Goal: Task Accomplishment & Management: Complete application form

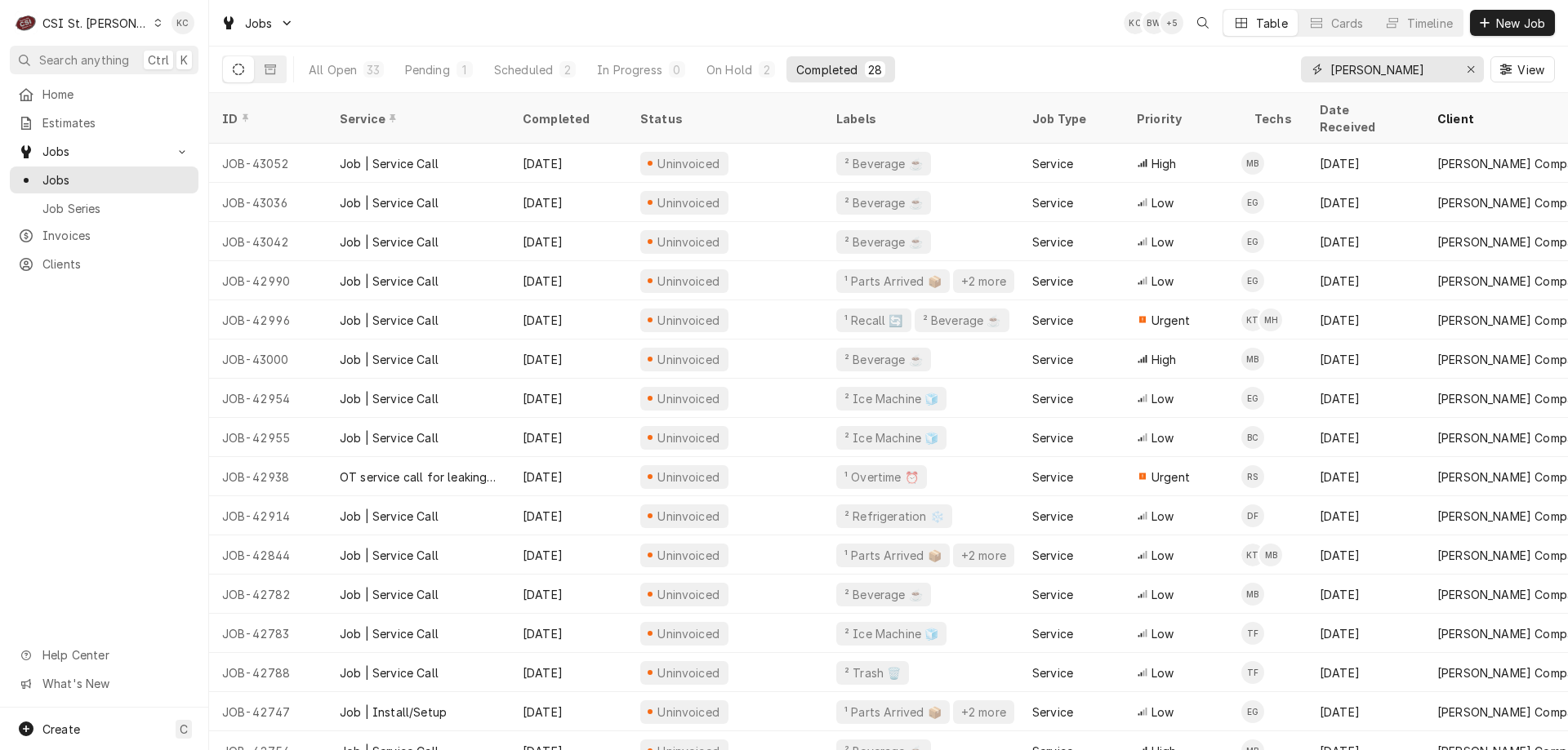
drag, startPoint x: 1421, startPoint y: 71, endPoint x: 1282, endPoint y: 73, distance: 139.0
click at [1282, 73] on div "All Open 33 Pending 1 Scheduled 2 In Progress 0 On Hold 2 Completed 28 vivian V…" at bounding box center [888, 69] width 1333 height 46
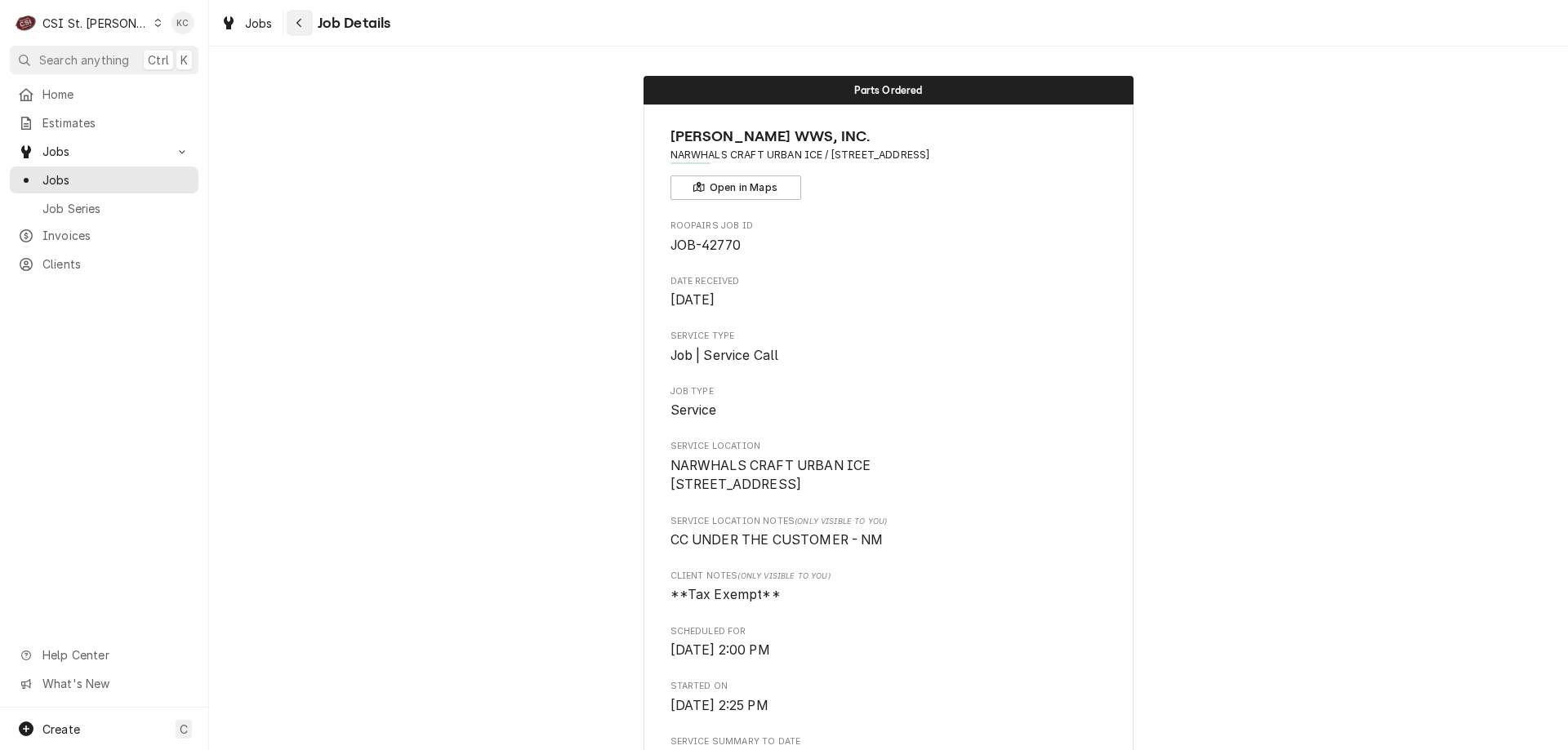
click at [297, 22] on icon "Navigate back" at bounding box center [299, 22] width 7 height 12
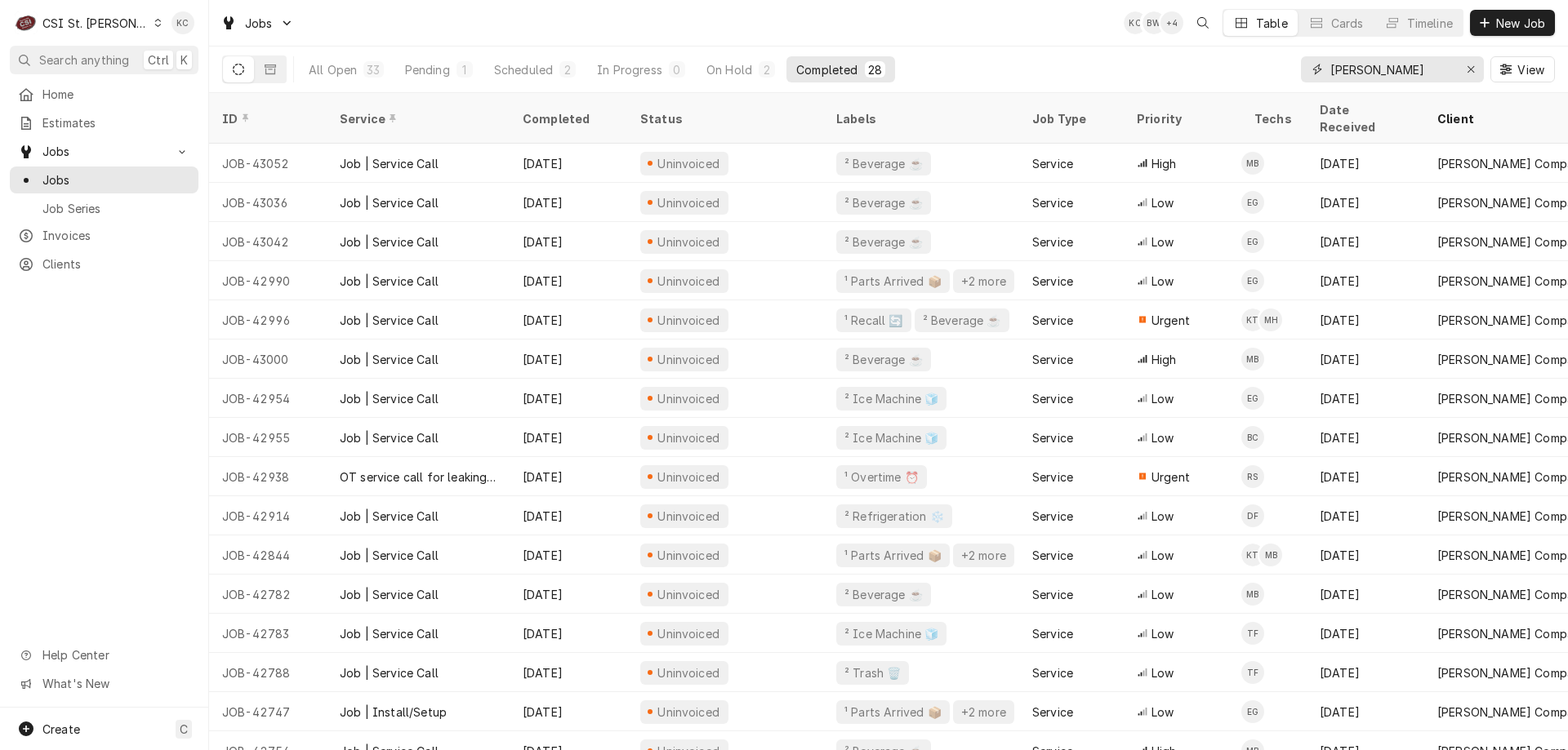
drag, startPoint x: 1398, startPoint y: 76, endPoint x: 1279, endPoint y: 74, distance: 119.0
click at [1279, 74] on div "All Open 33 Pending 1 Scheduled 2 In Progress 0 On Hold 2 Completed 28 [PERSON_…" at bounding box center [888, 69] width 1333 height 46
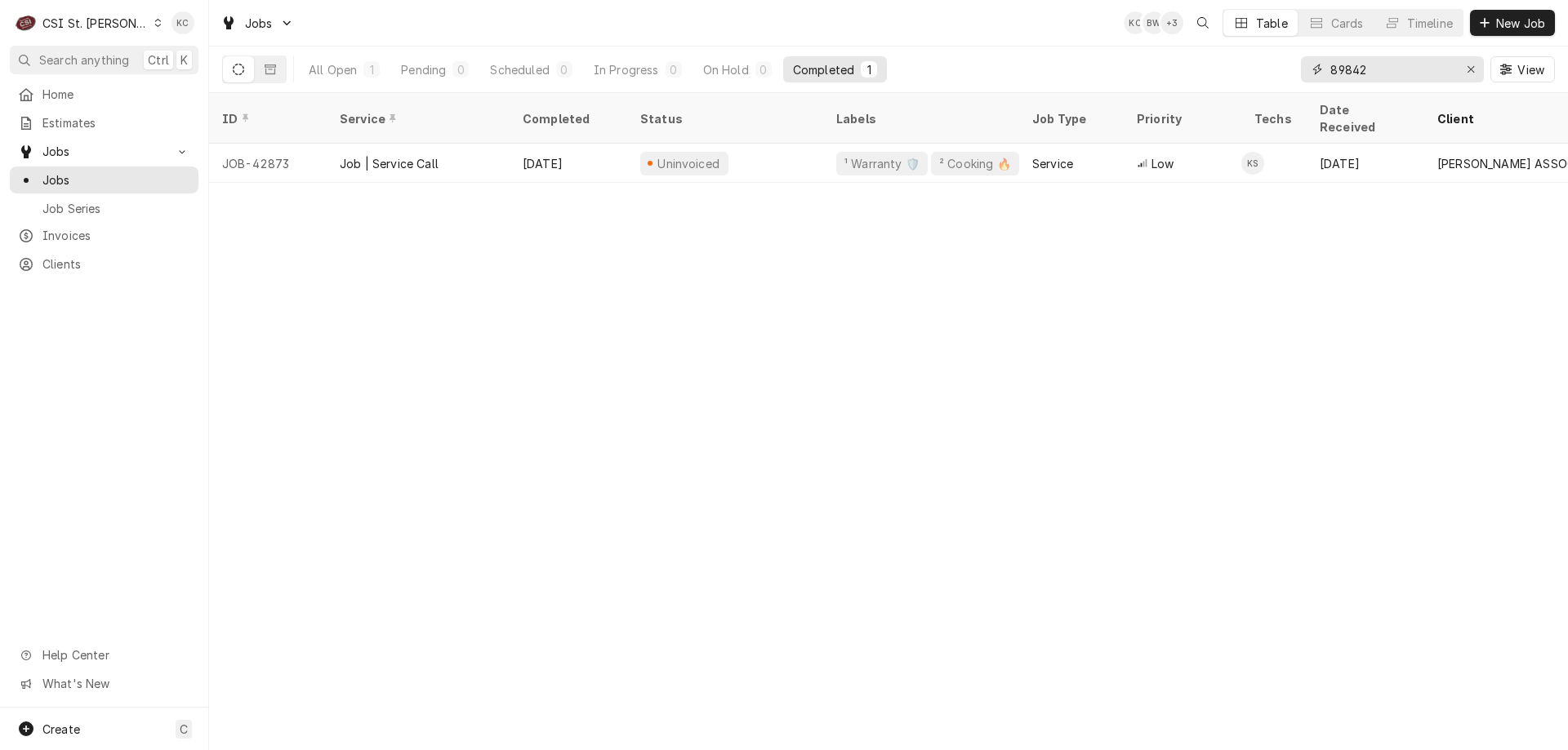
type input "89842"
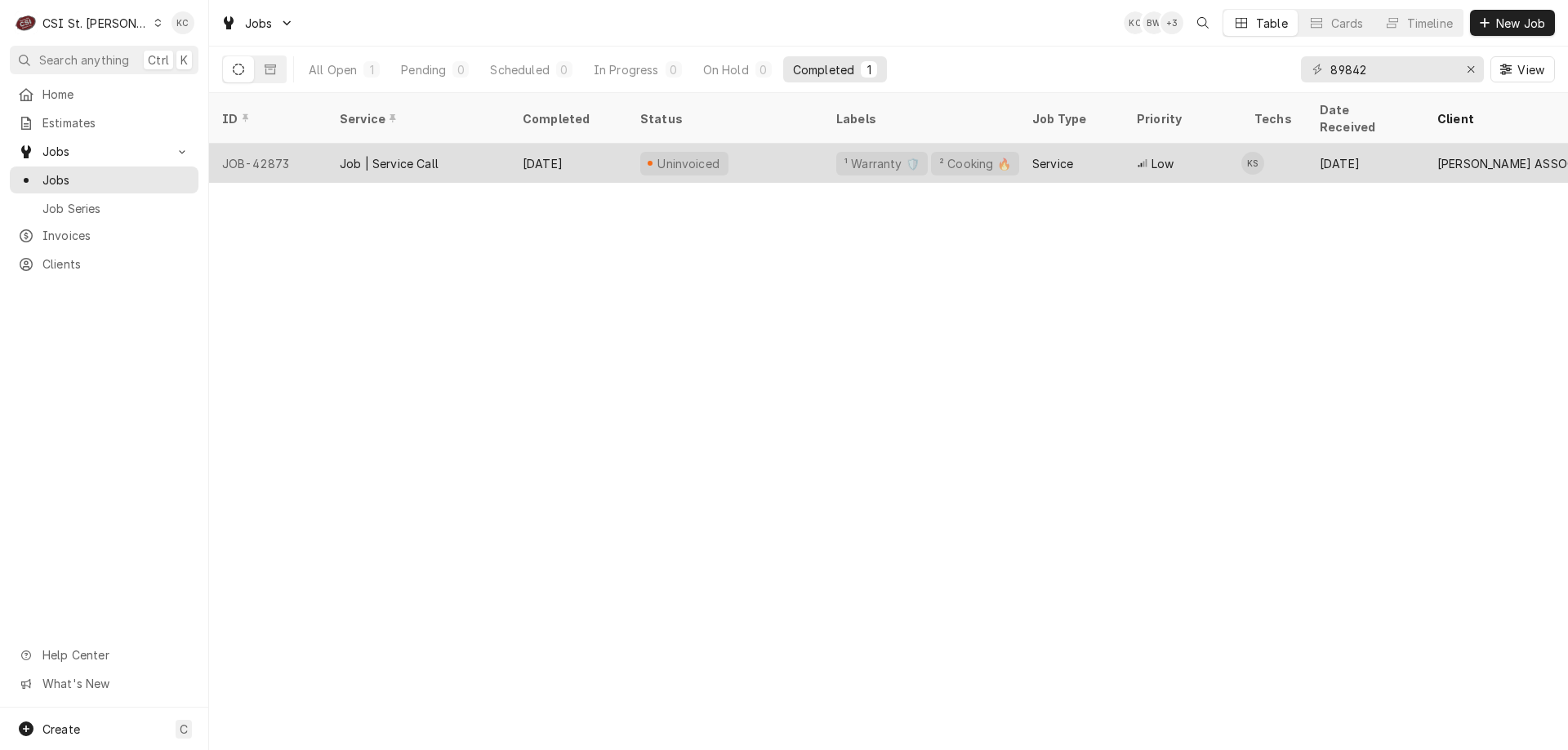
click at [619, 147] on div "Oct 1" at bounding box center [568, 163] width 117 height 39
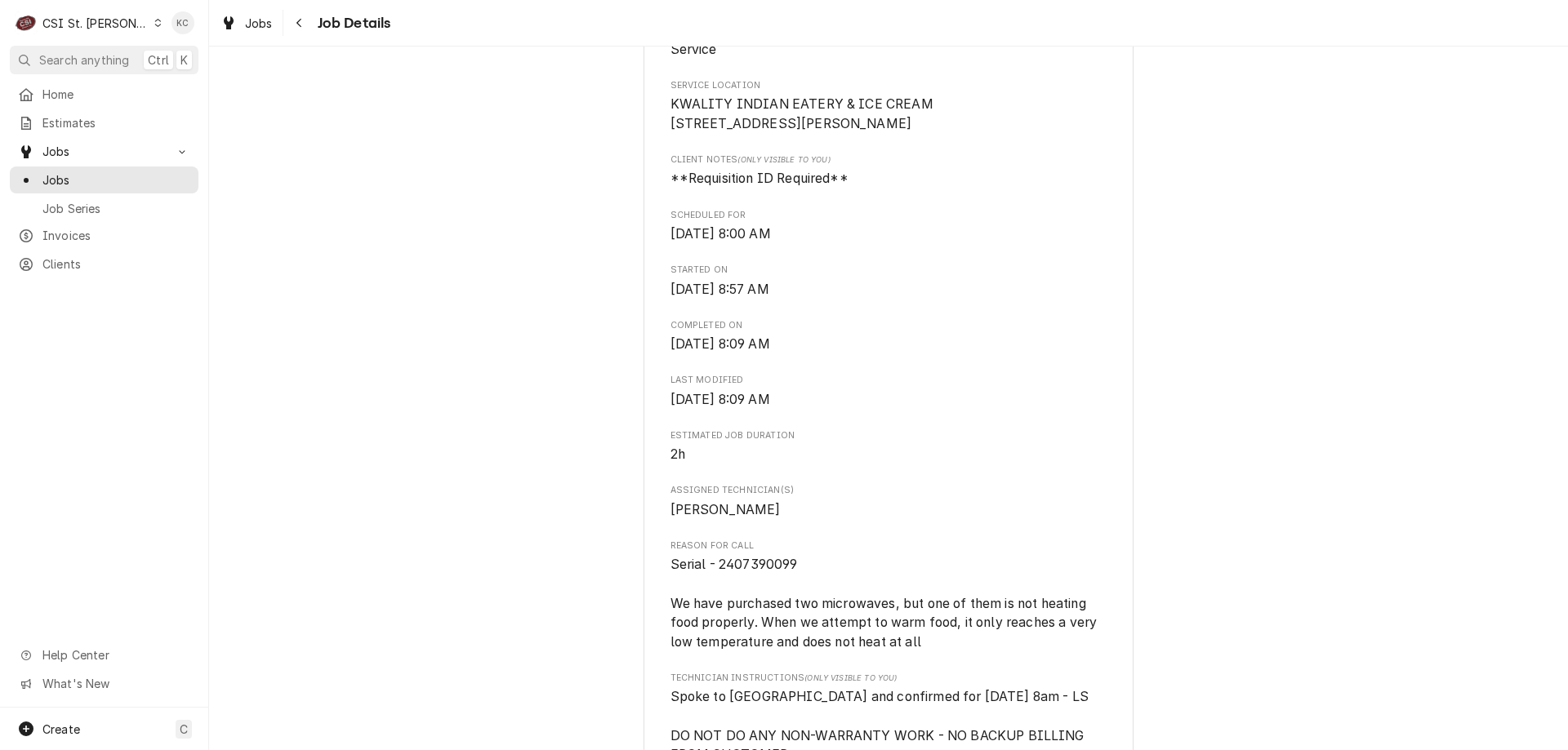
scroll to position [490, 0]
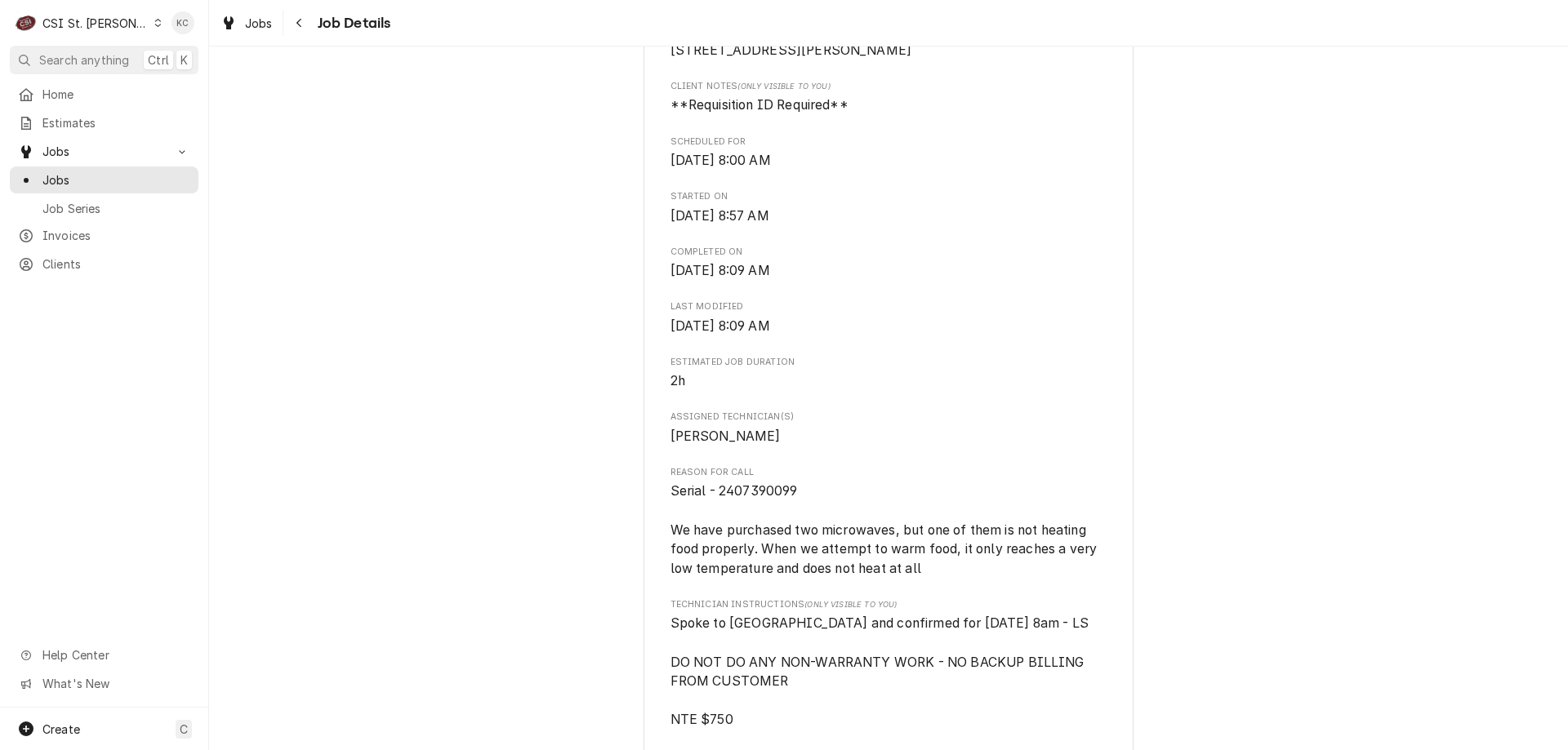
click at [78, 26] on div "CSI St. [PERSON_NAME]" at bounding box center [95, 22] width 106 height 17
click at [473, 186] on html "C CSI St. Louis KC Search anything Ctrl K Home Estimates Jobs Jobs Job Series I…" at bounding box center [784, 375] width 1568 height 750
click at [65, 18] on div "CSI St. [PERSON_NAME]" at bounding box center [95, 22] width 106 height 17
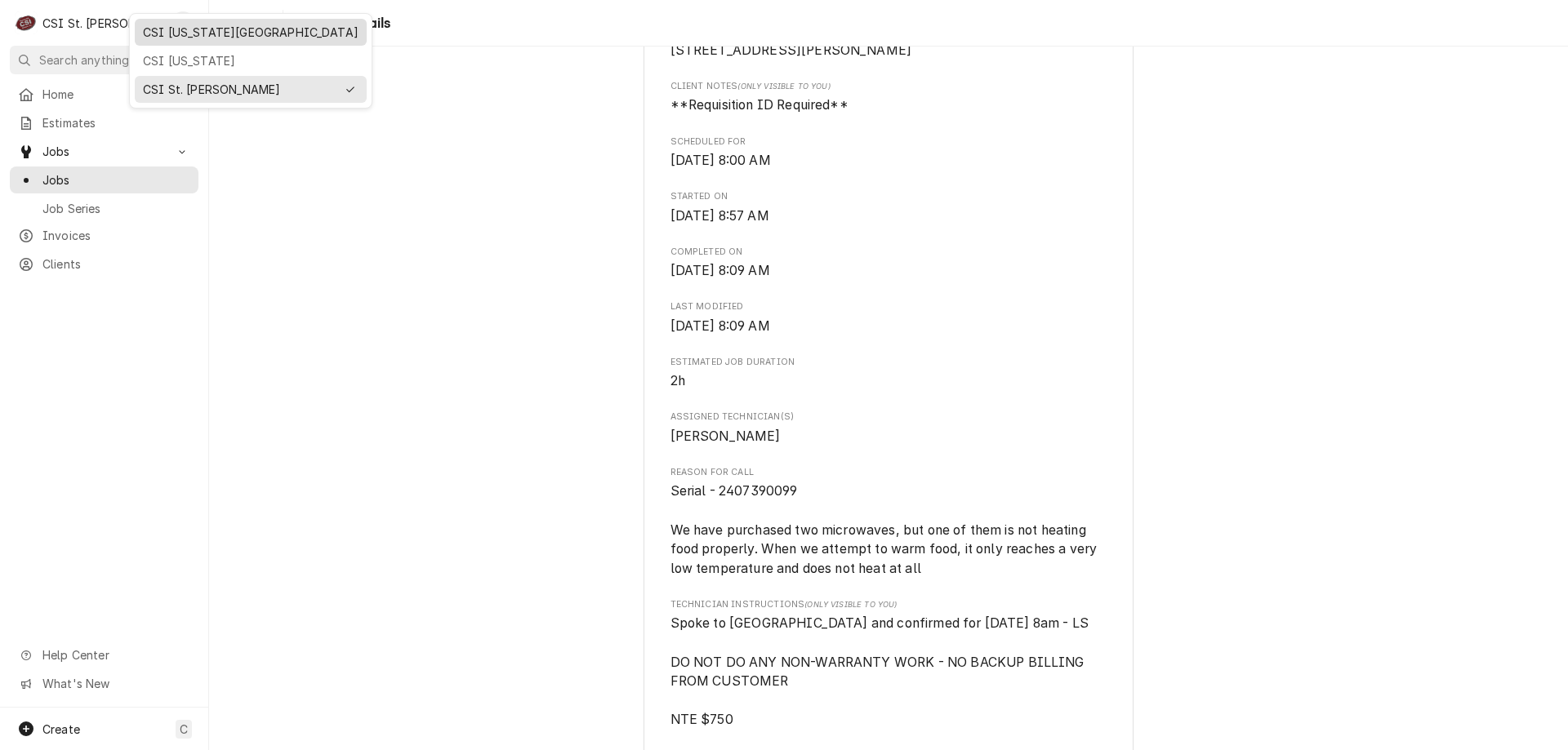
click at [179, 27] on div "CSI Kansas City" at bounding box center [250, 31] width 216 height 17
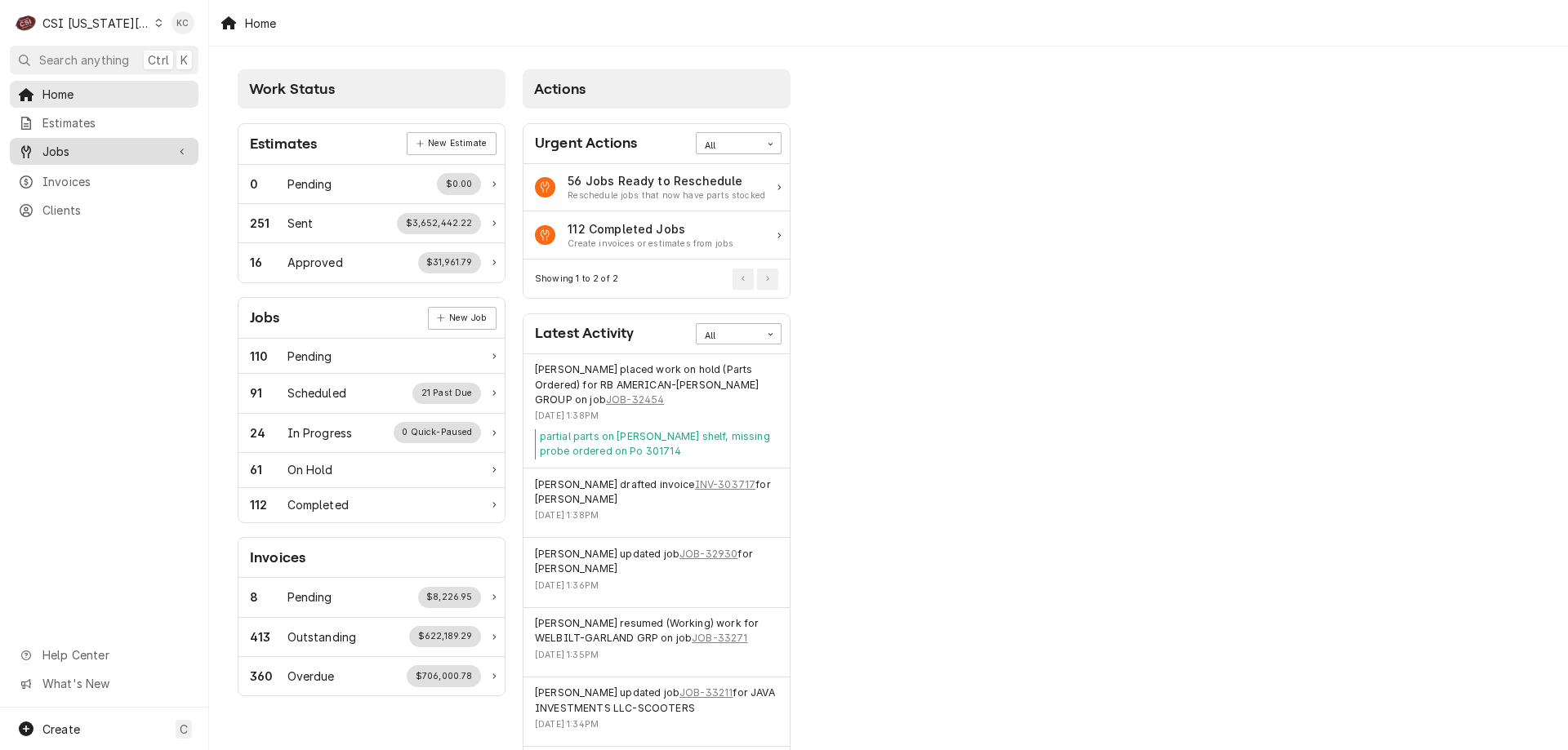
click at [60, 149] on span "Jobs" at bounding box center [104, 151] width 124 height 17
click at [60, 171] on span "Jobs" at bounding box center [116, 179] width 148 height 17
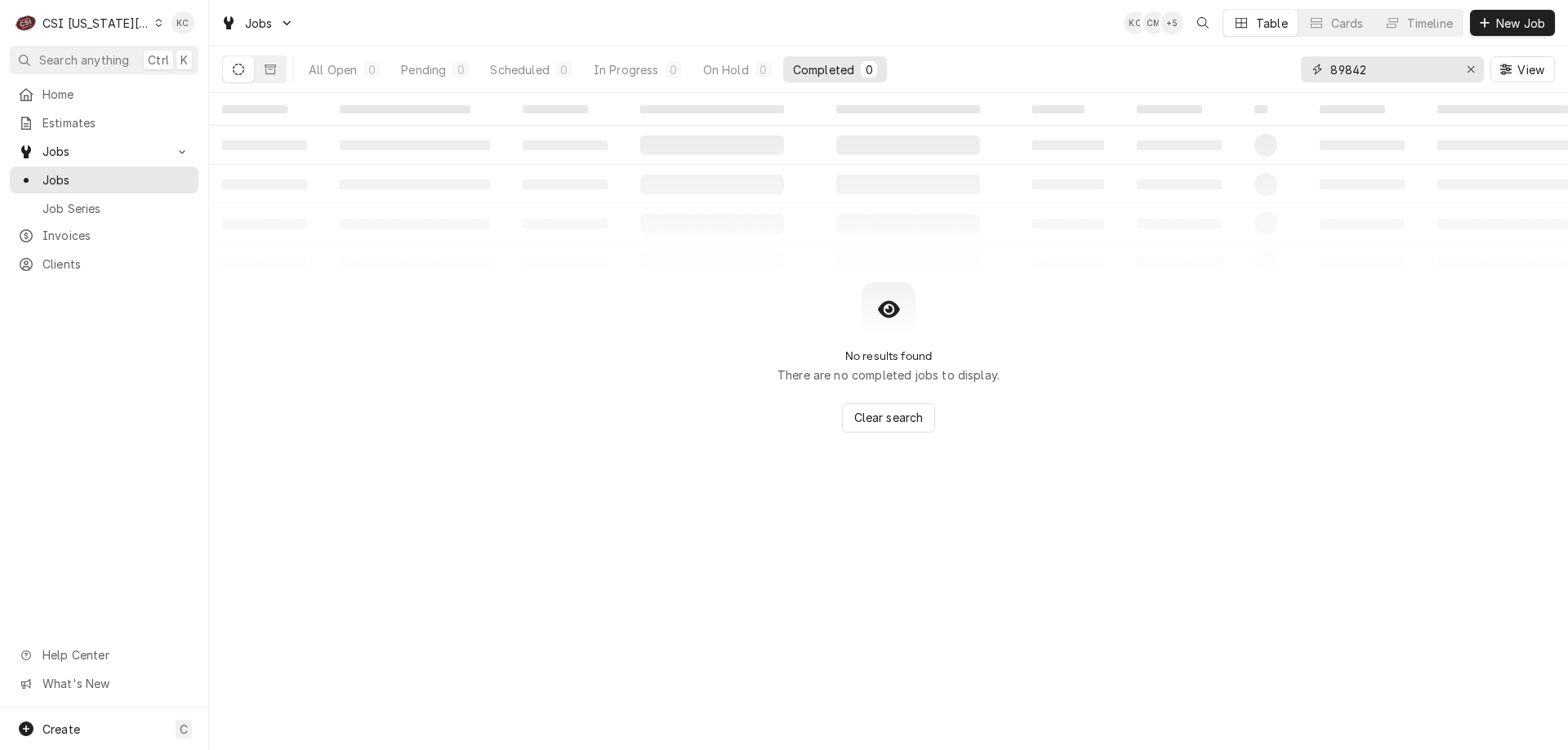
drag, startPoint x: 1390, startPoint y: 58, endPoint x: 1207, endPoint y: 64, distance: 183.1
click at [1207, 64] on div "All Open 0 Pending 0 Scheduled 0 In Progress 0 On Hold 0 Completed 0 89842 View" at bounding box center [888, 69] width 1333 height 46
type input "R"
type input "R262401"
click at [353, 75] on div "All Open" at bounding box center [333, 69] width 48 height 17
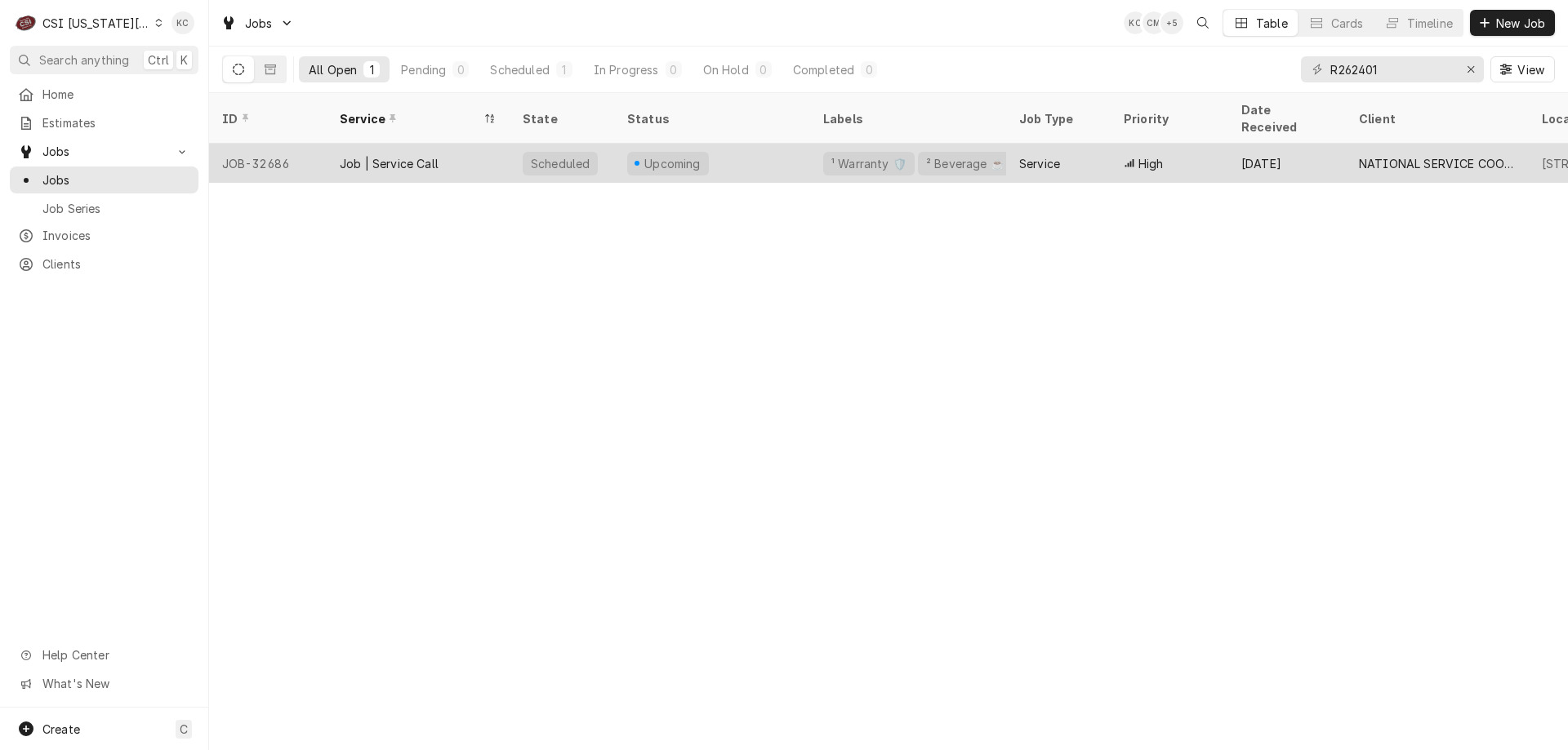
click at [737, 146] on div "Upcoming" at bounding box center [712, 163] width 196 height 39
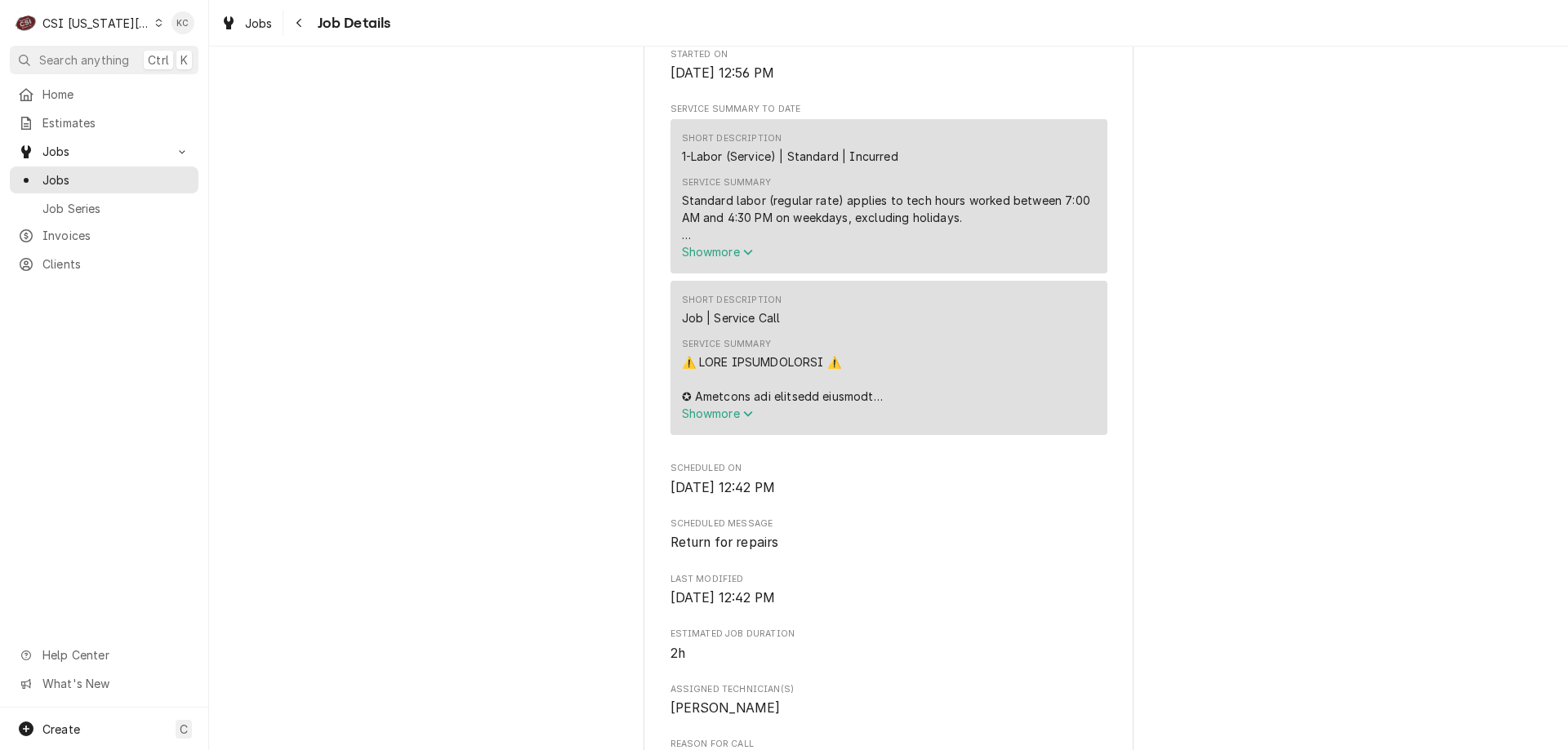
scroll to position [1143, 0]
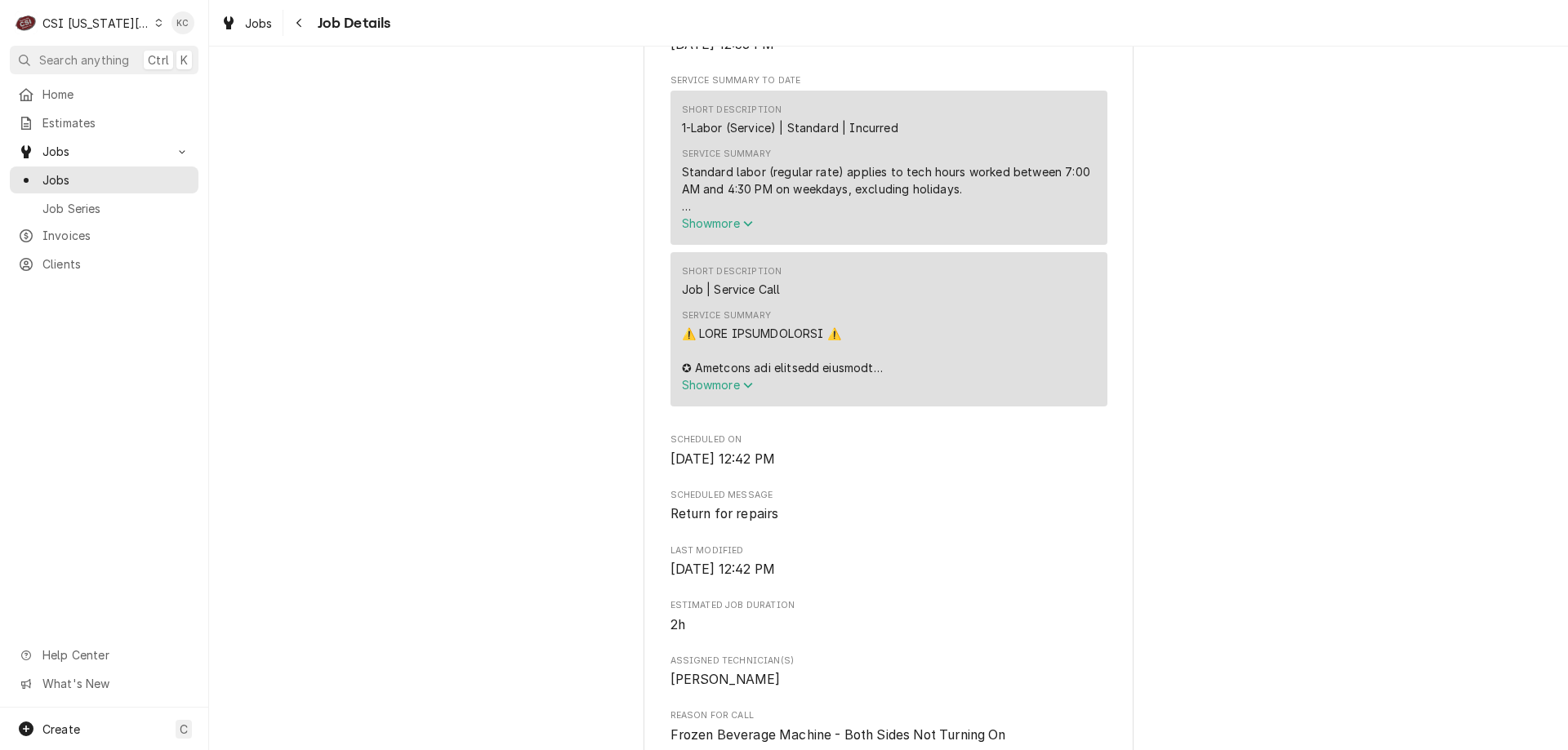
click at [77, 29] on div "CSI Kansas City" at bounding box center [96, 22] width 108 height 17
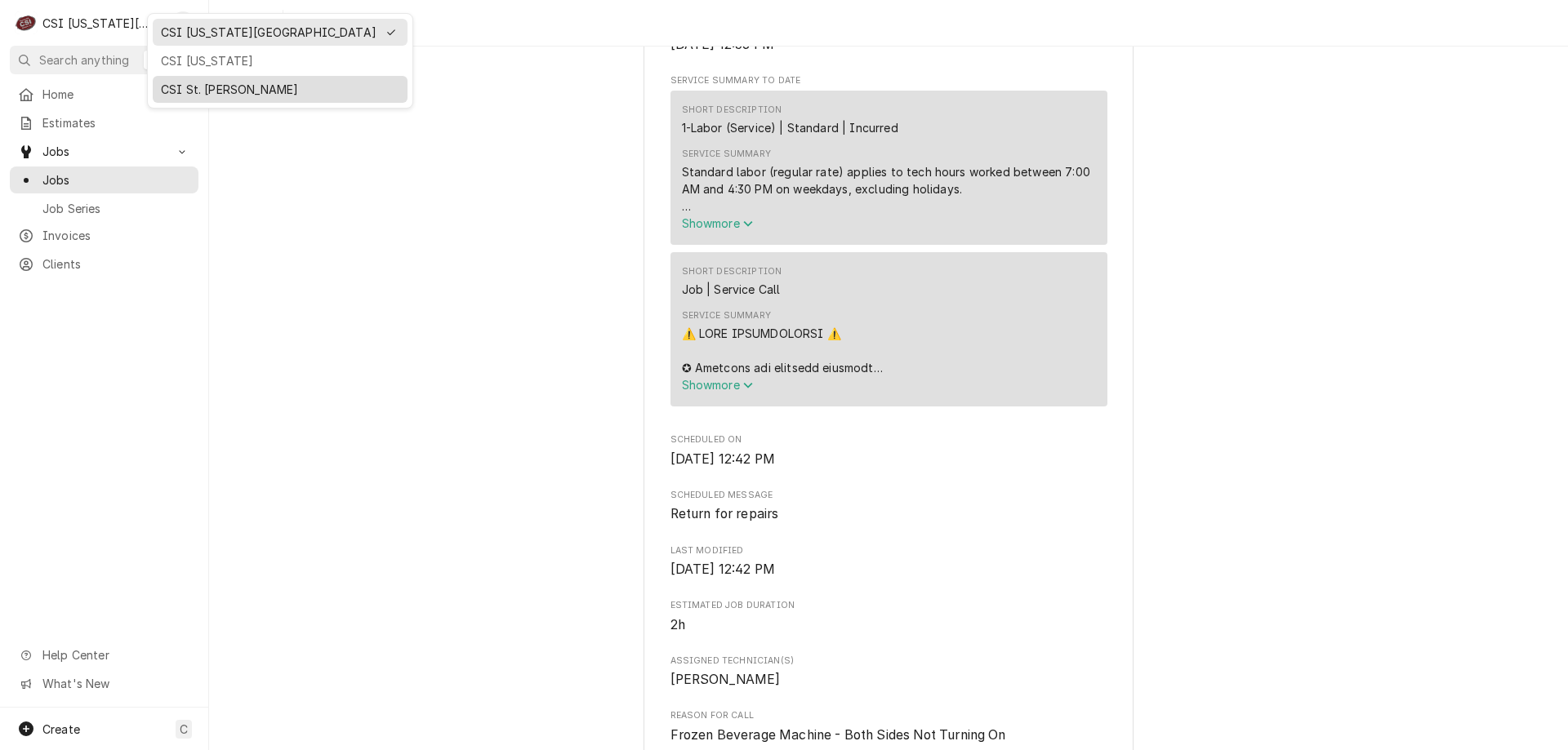
click at [212, 81] on div "CSI St. [PERSON_NAME]" at bounding box center [280, 89] width 238 height 17
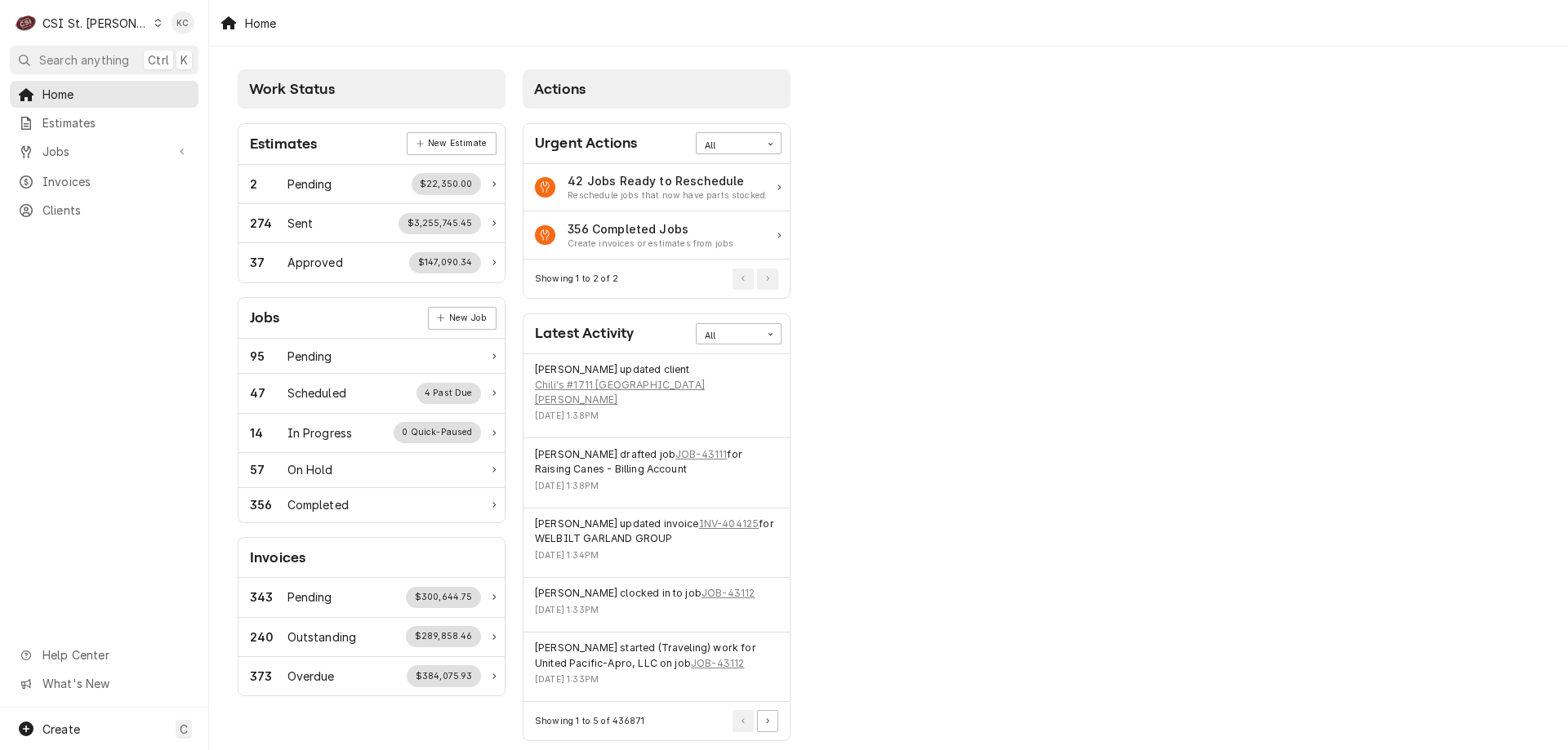
click at [1347, 244] on div "Work Status Estimates New Estimate 2 Pending $22,350.00 274 Sent $3,255,745.45 …" at bounding box center [888, 408] width 1359 height 723
click at [95, 151] on span "Jobs" at bounding box center [104, 151] width 124 height 17
click at [91, 171] on span "Jobs" at bounding box center [116, 179] width 148 height 17
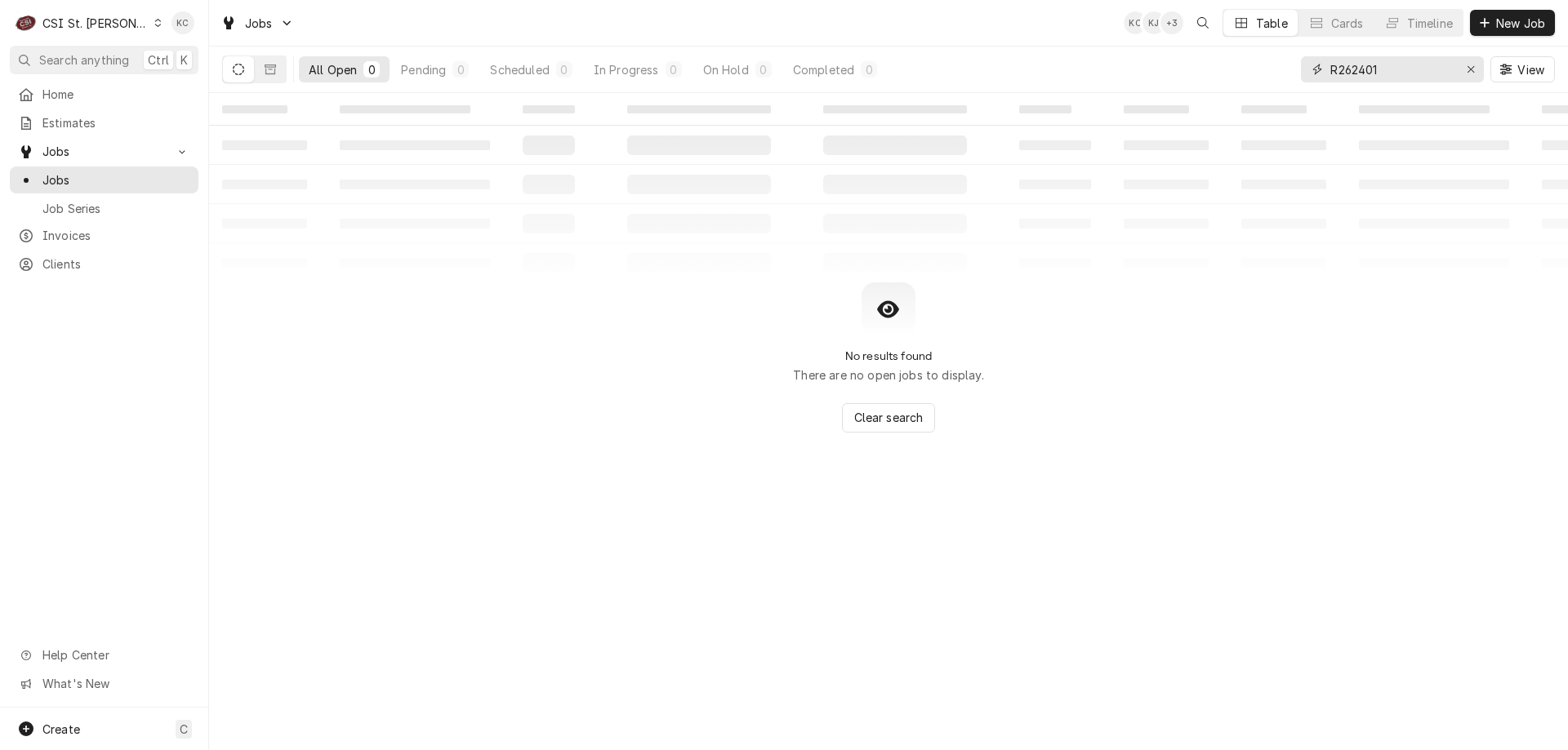
click at [1406, 70] on input "R262401" at bounding box center [1391, 69] width 123 height 26
click at [1500, 25] on span "New Job" at bounding box center [1521, 22] width 56 height 17
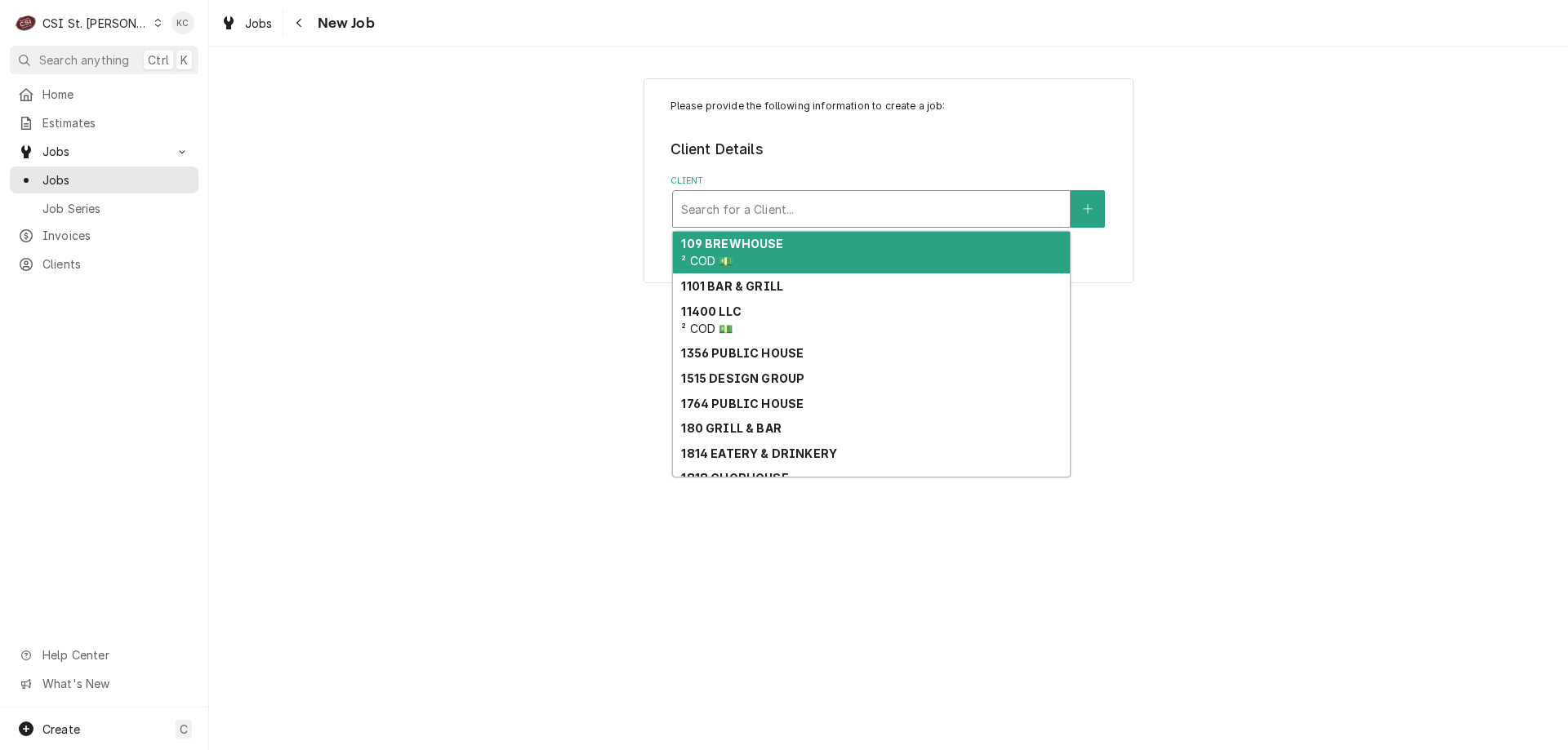
click at [810, 207] on div "Client" at bounding box center [871, 209] width 381 height 30
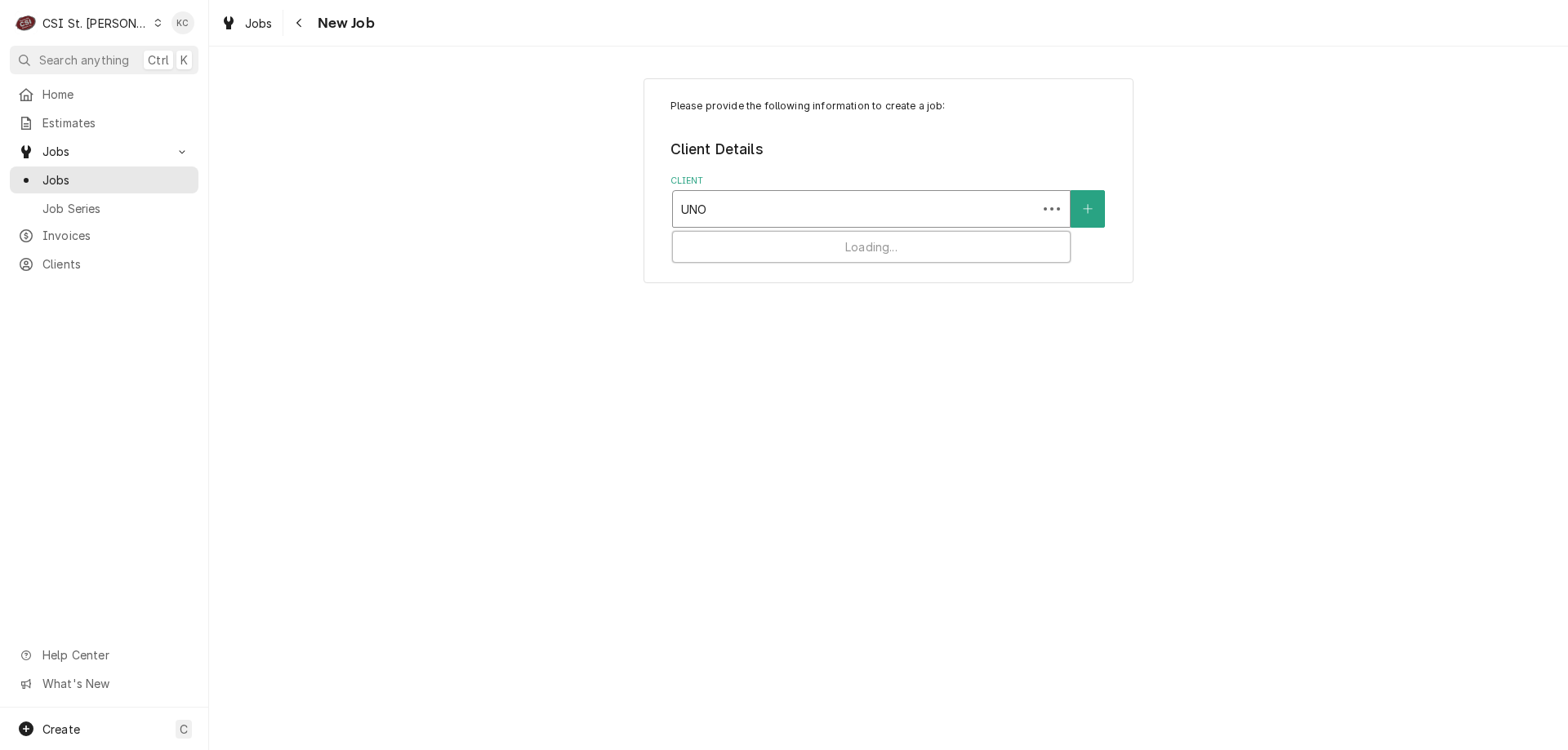
type input "UNOX"
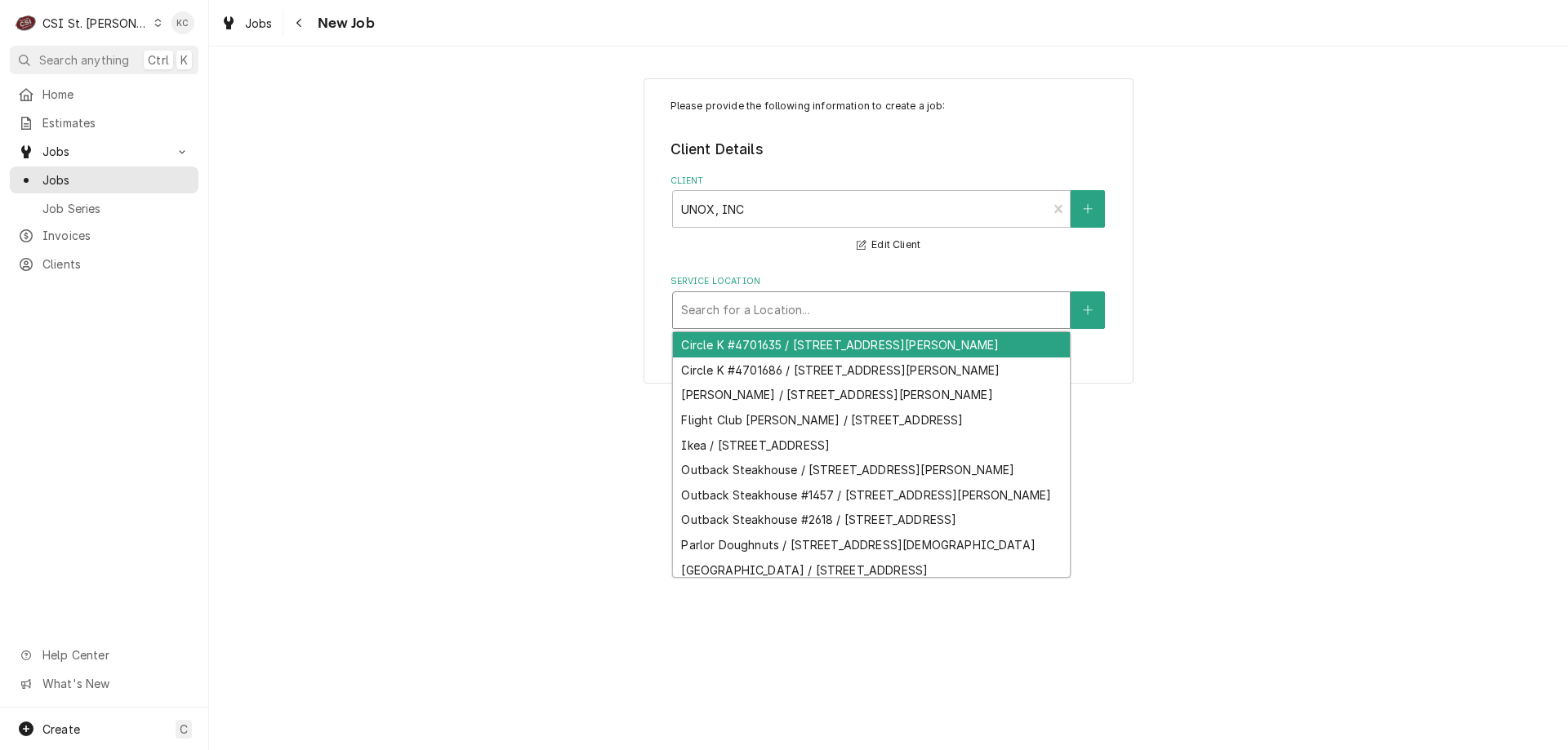
click at [826, 319] on div "Service Location" at bounding box center [871, 310] width 381 height 30
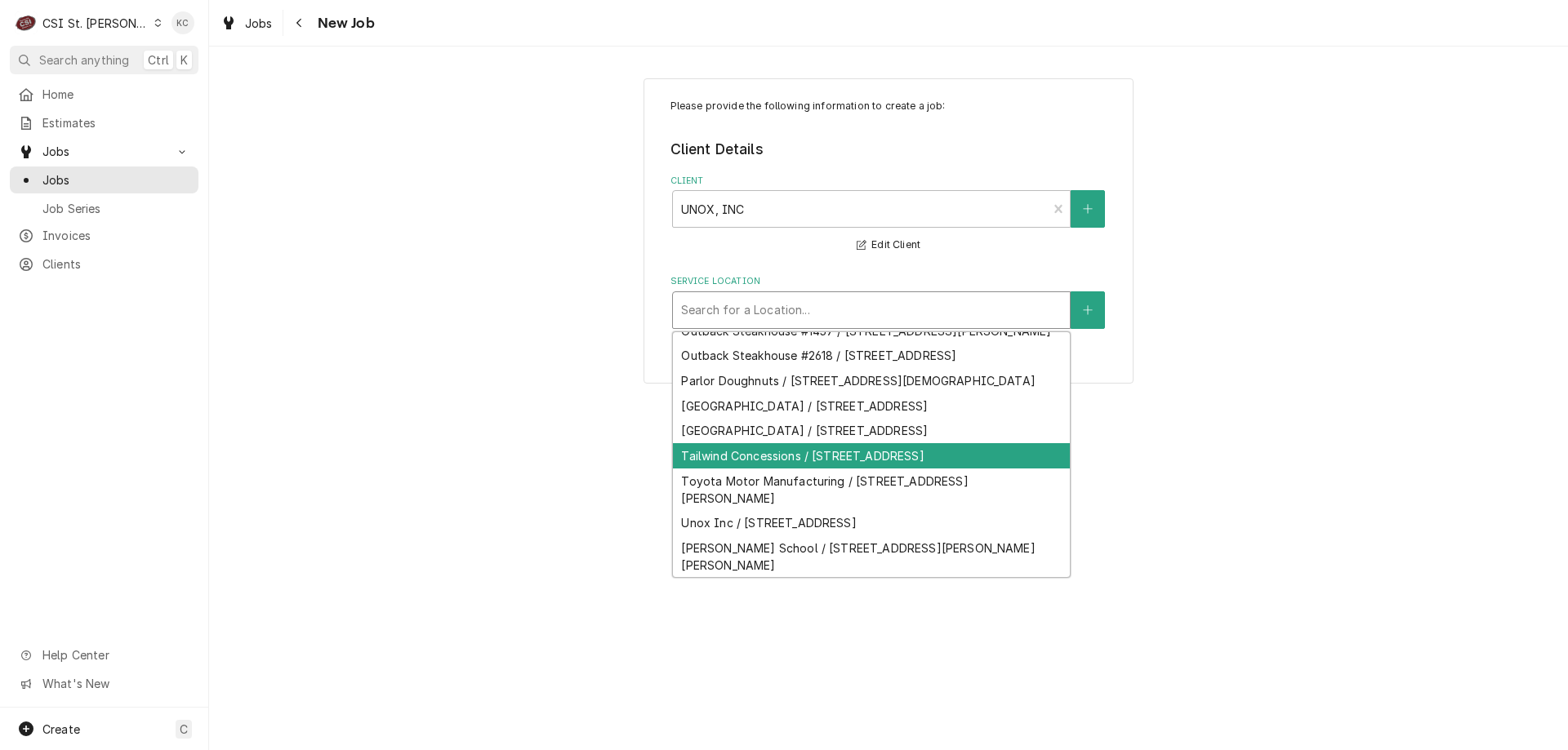
scroll to position [233, 0]
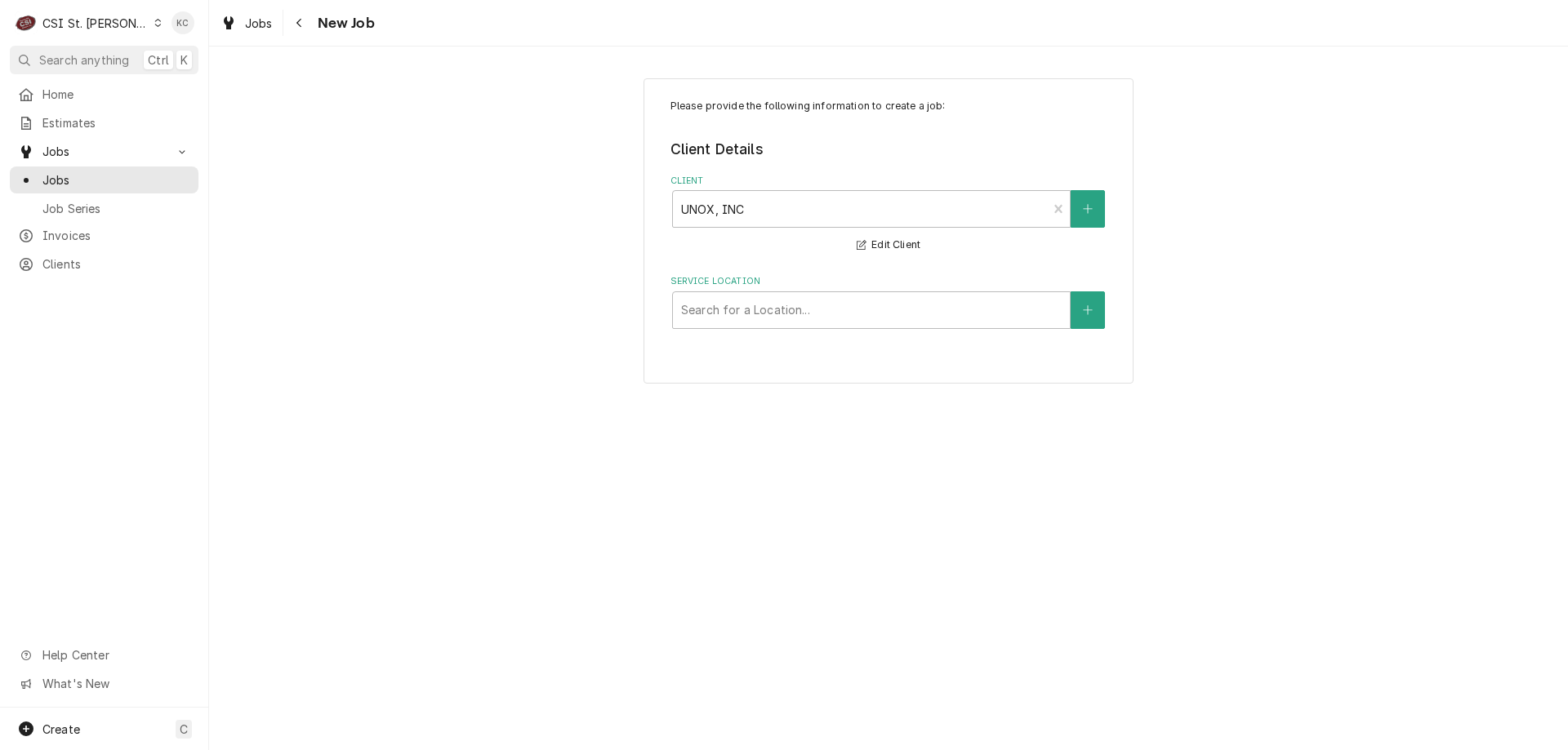
click at [74, 20] on div "CSI St. [PERSON_NAME]" at bounding box center [95, 22] width 106 height 17
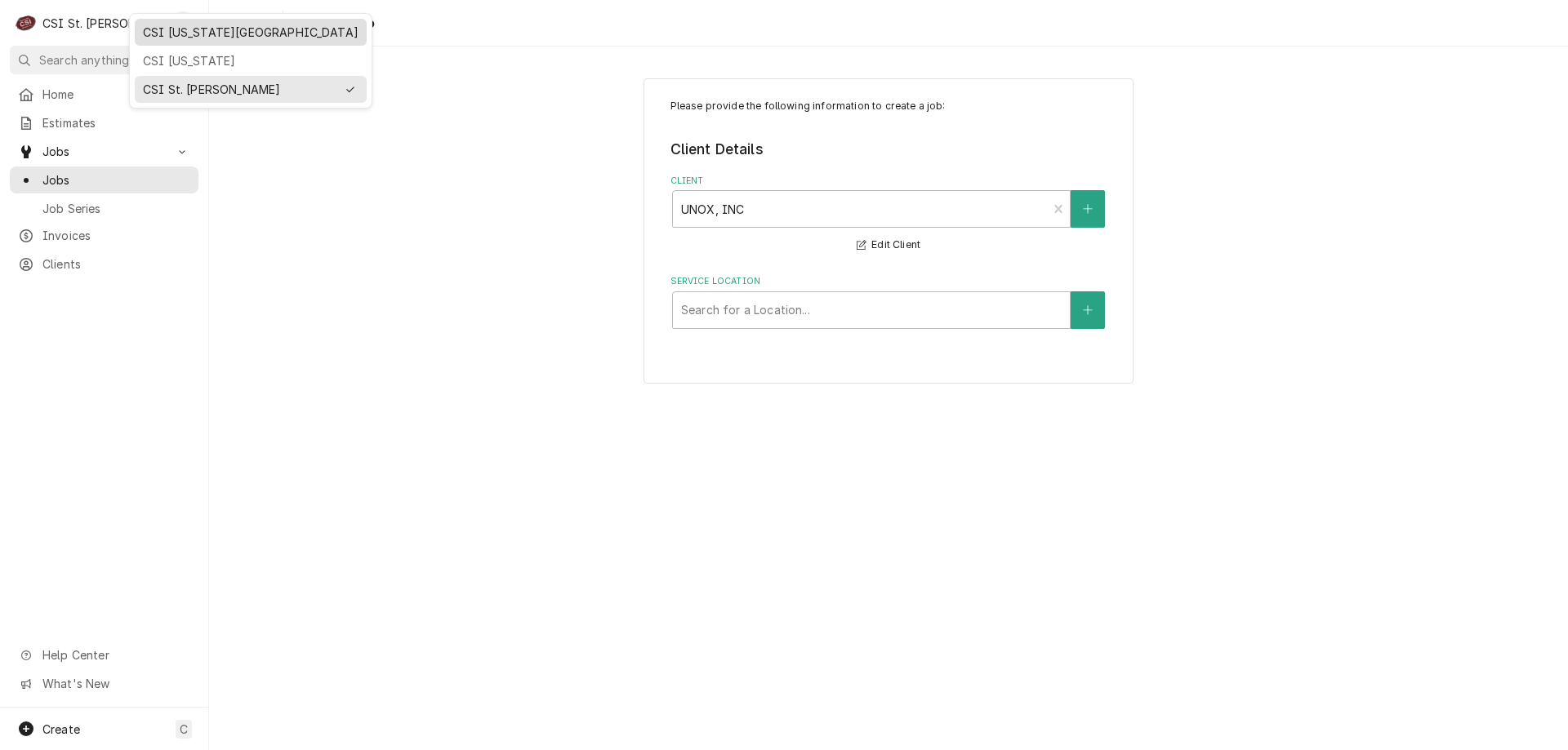
click at [165, 35] on div "CSI [US_STATE][GEOGRAPHIC_DATA]" at bounding box center [250, 31] width 216 height 17
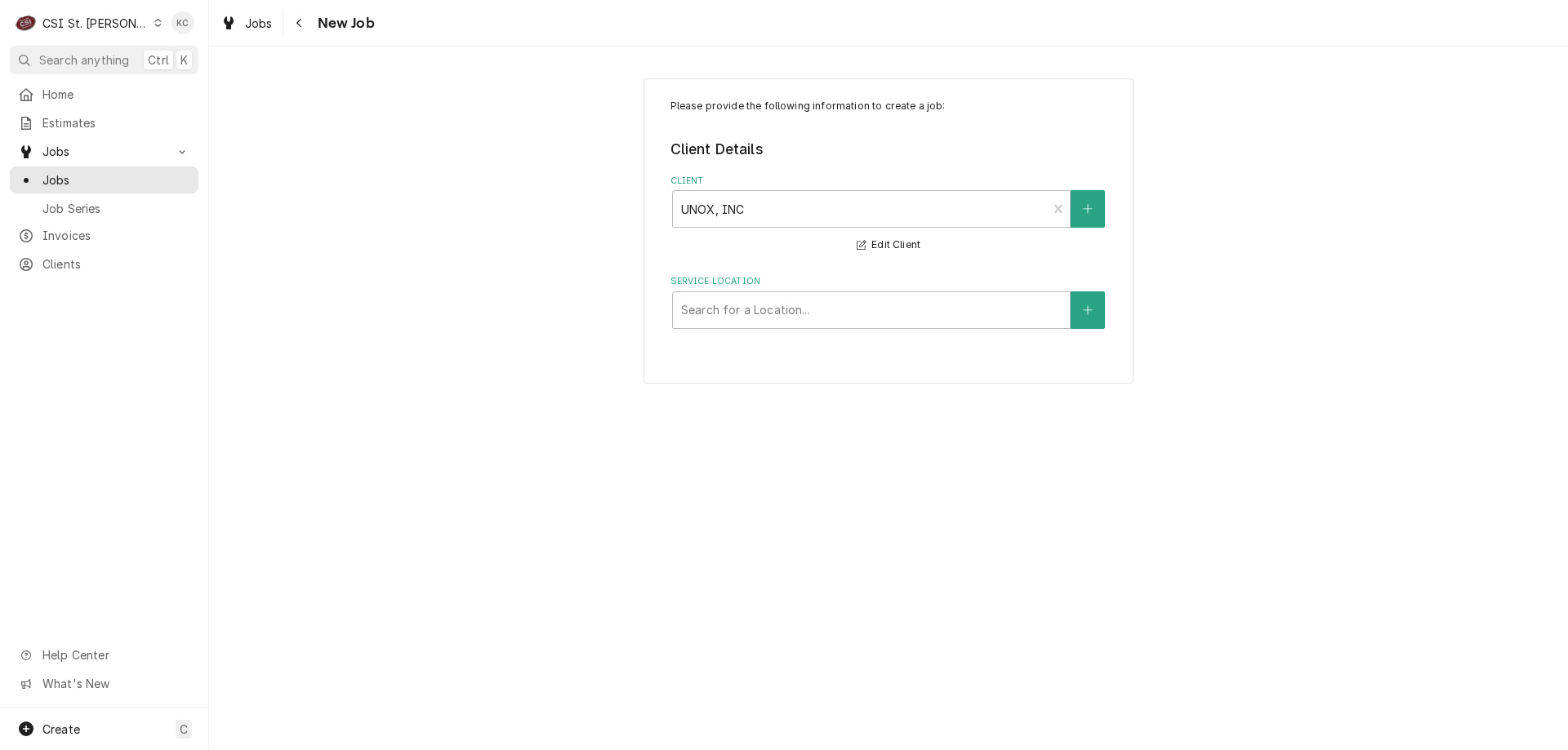
click at [107, 21] on div "CSI St. [PERSON_NAME]" at bounding box center [95, 22] width 106 height 17
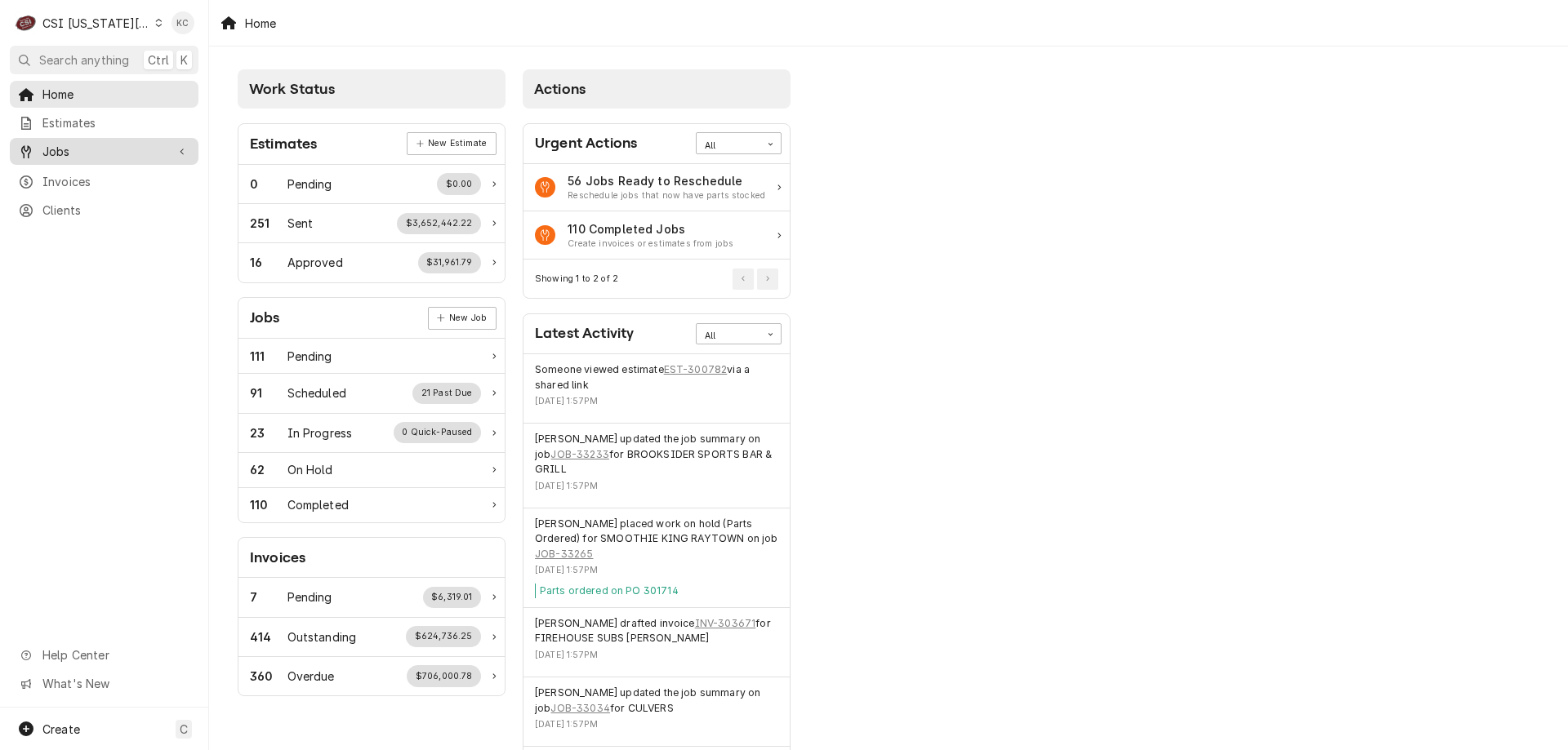
click at [70, 152] on span "Jobs" at bounding box center [104, 151] width 124 height 17
click at [65, 176] on span "Jobs" at bounding box center [116, 179] width 148 height 17
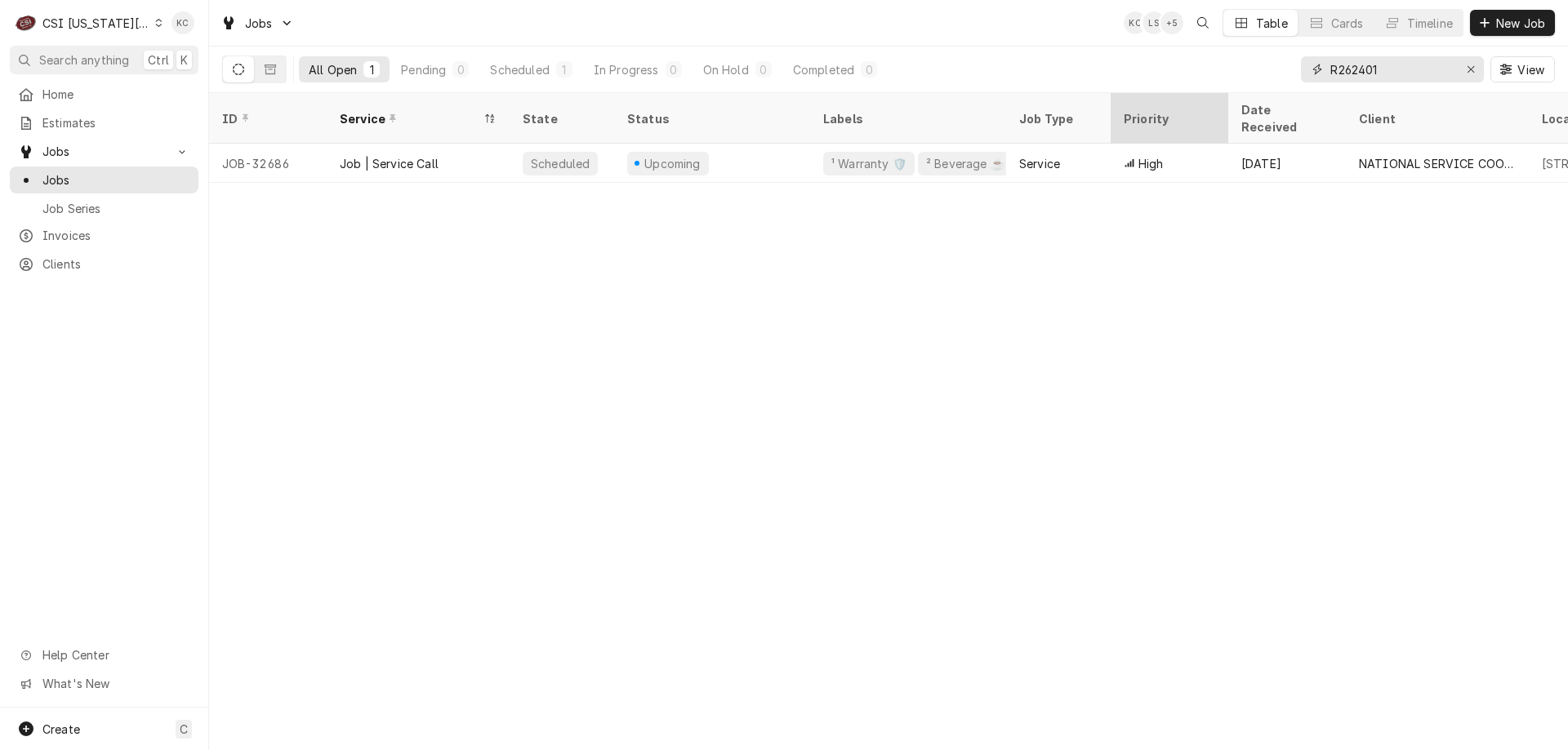
drag, startPoint x: 1418, startPoint y: 65, endPoint x: 1195, endPoint y: 97, distance: 225.3
click at [1195, 97] on div "Jobs KC LS + 5 Table Cards Timeline New Job All Open 1 Pending 0 Scheduled 1 In…" at bounding box center [888, 375] width 1359 height 750
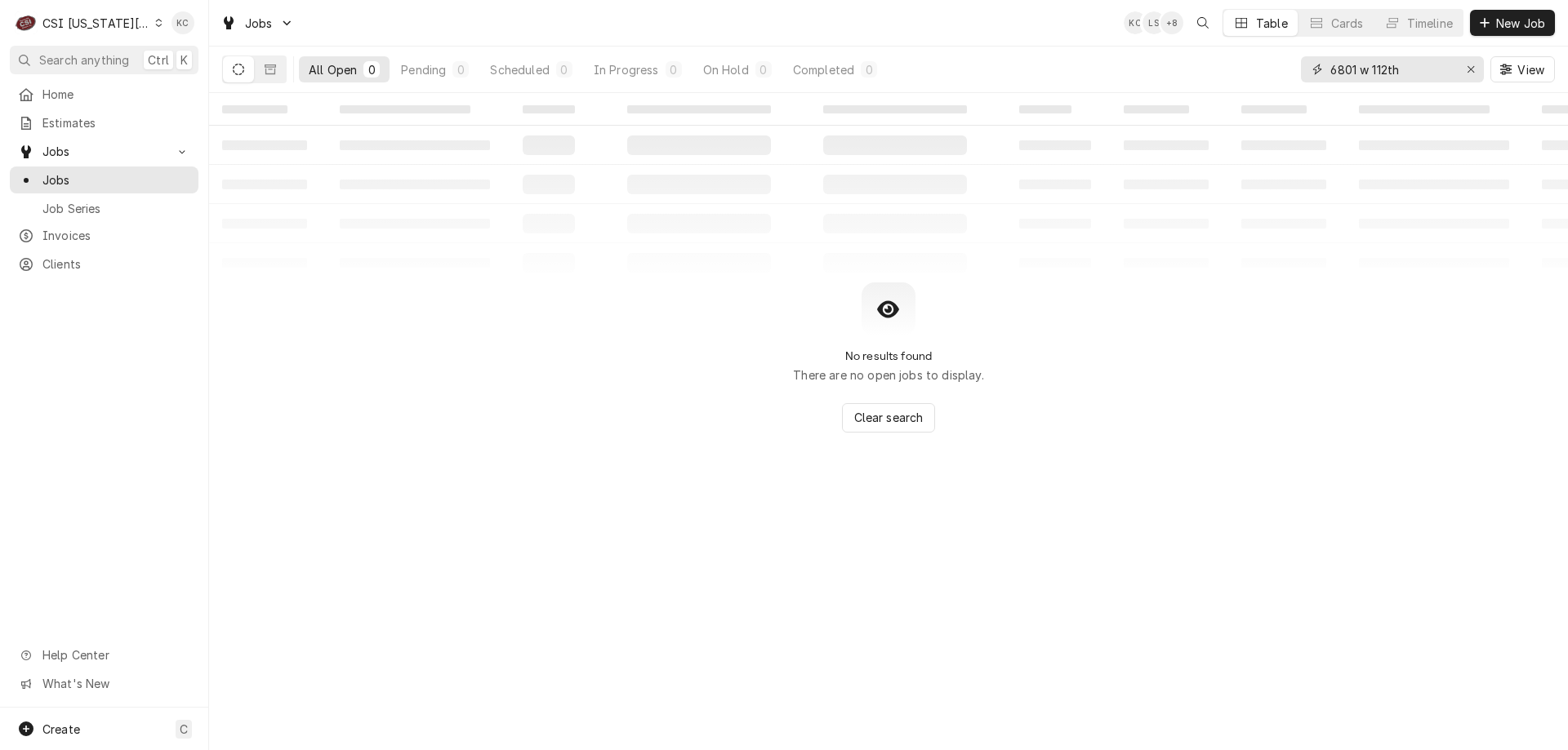
click at [1368, 72] on input "6801 w 112th" at bounding box center [1391, 69] width 123 height 26
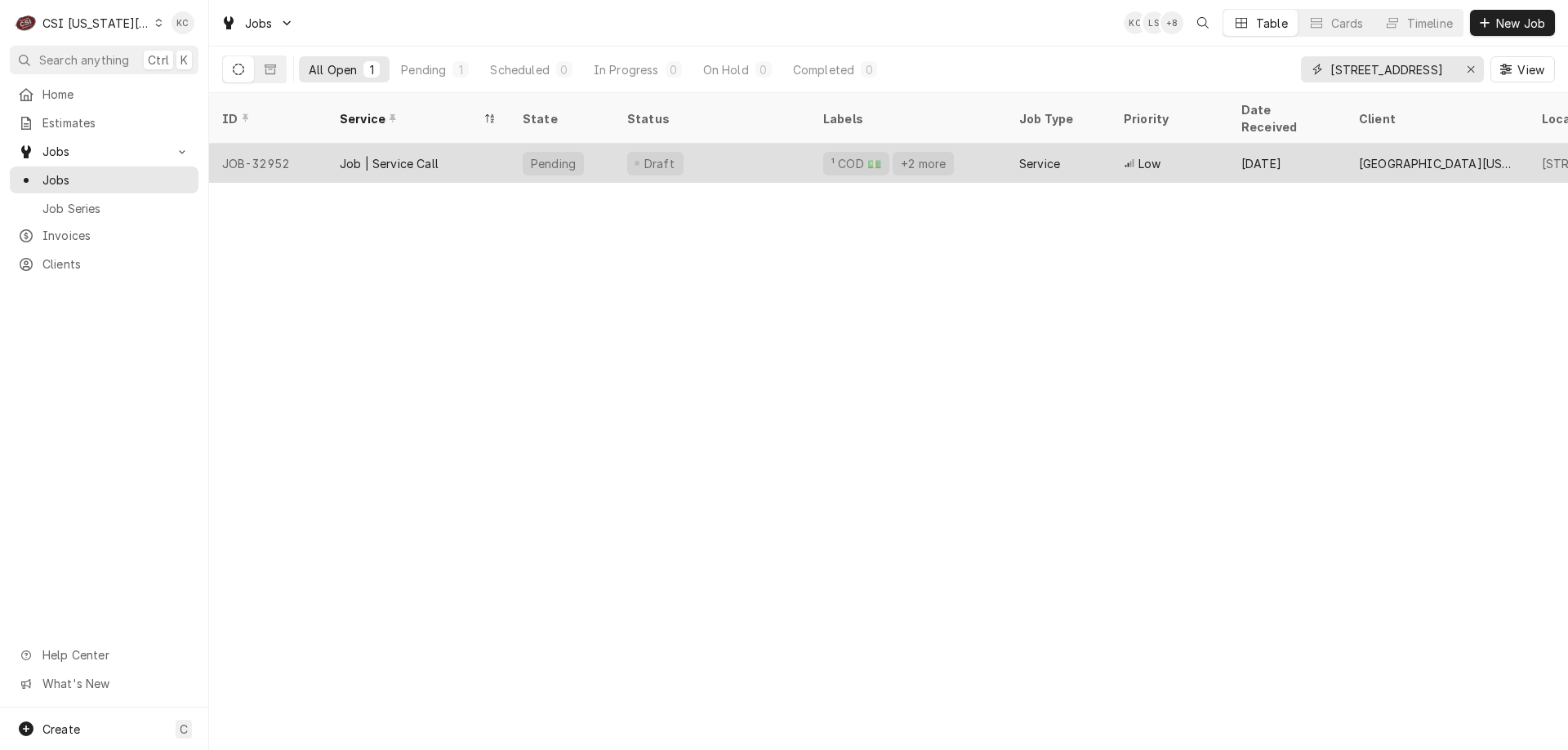
type input "6801 west 112th"
click at [622, 148] on div "Draft" at bounding box center [712, 163] width 196 height 39
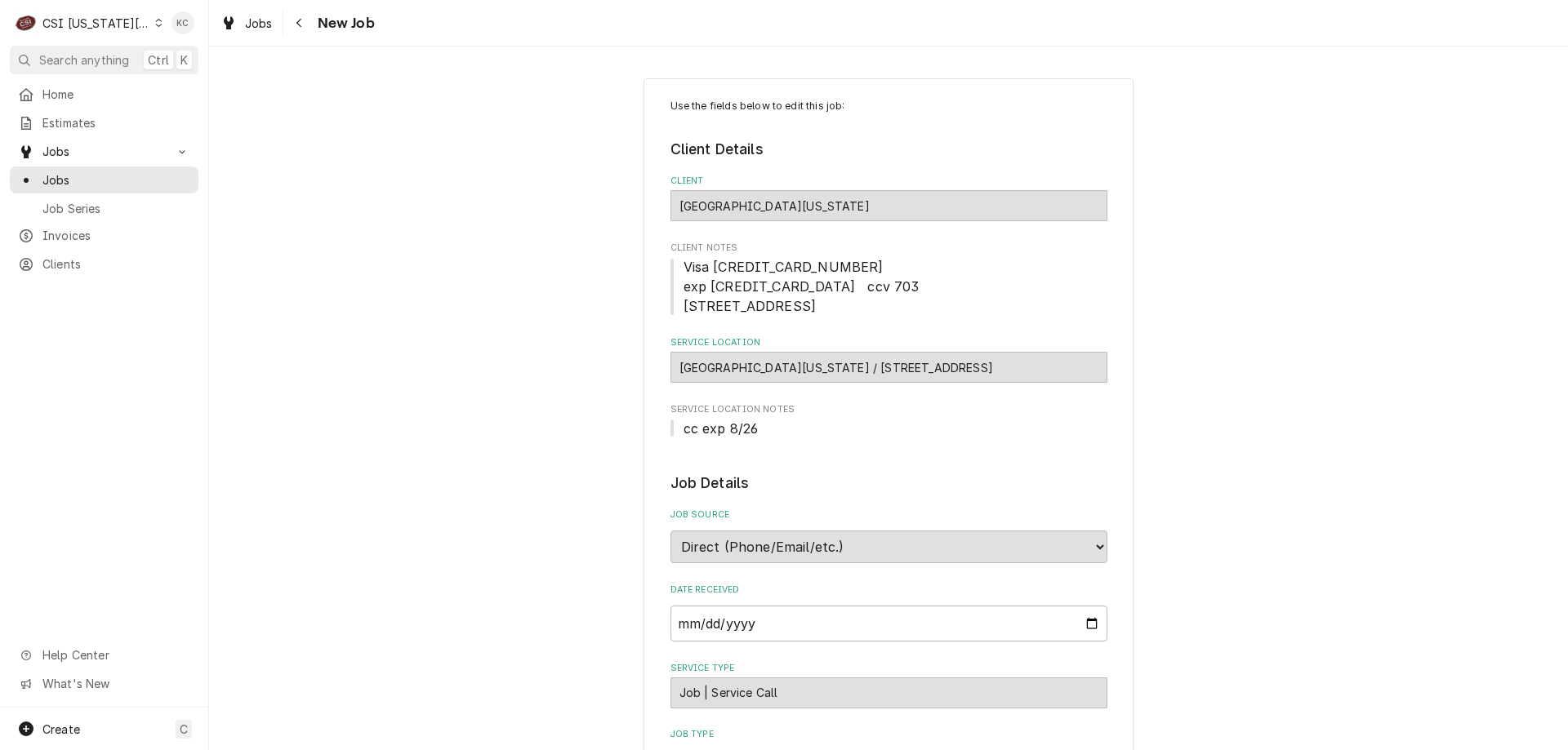
type textarea "x"
click at [296, 13] on button "Navigate back" at bounding box center [299, 22] width 26 height 26
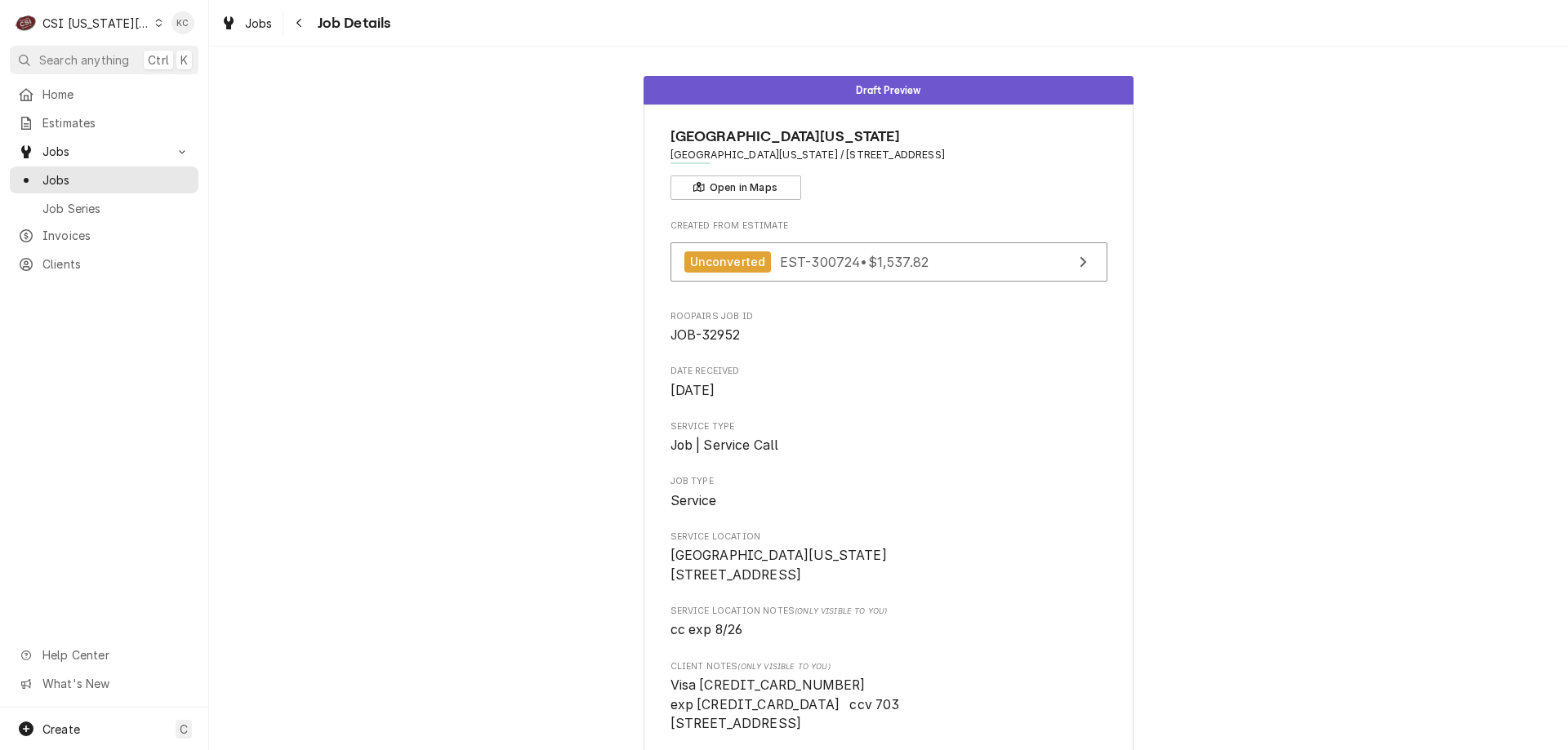
click at [77, 23] on div "CSI Kansas City" at bounding box center [96, 22] width 108 height 17
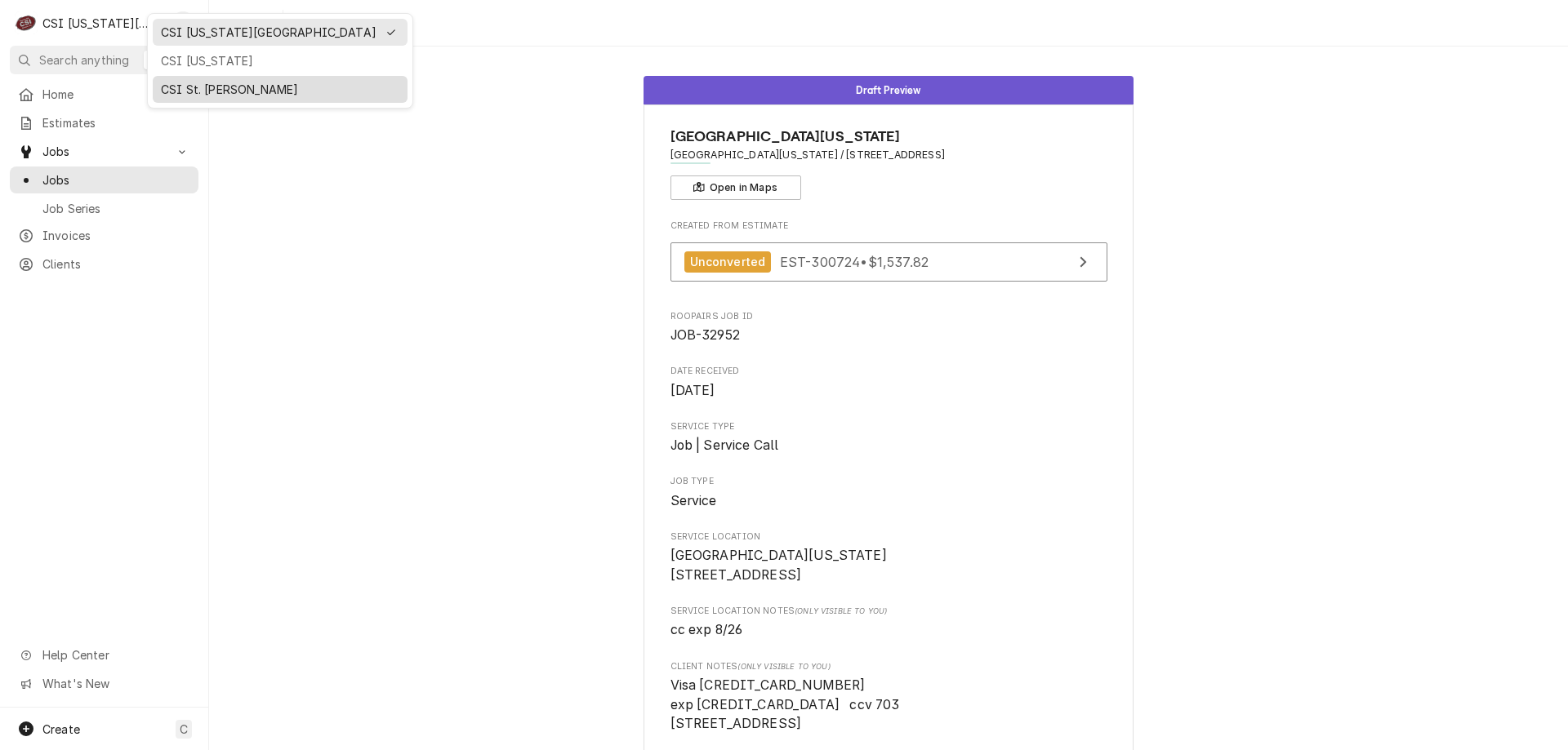
click at [204, 87] on div "CSI St. [PERSON_NAME]" at bounding box center [280, 89] width 238 height 17
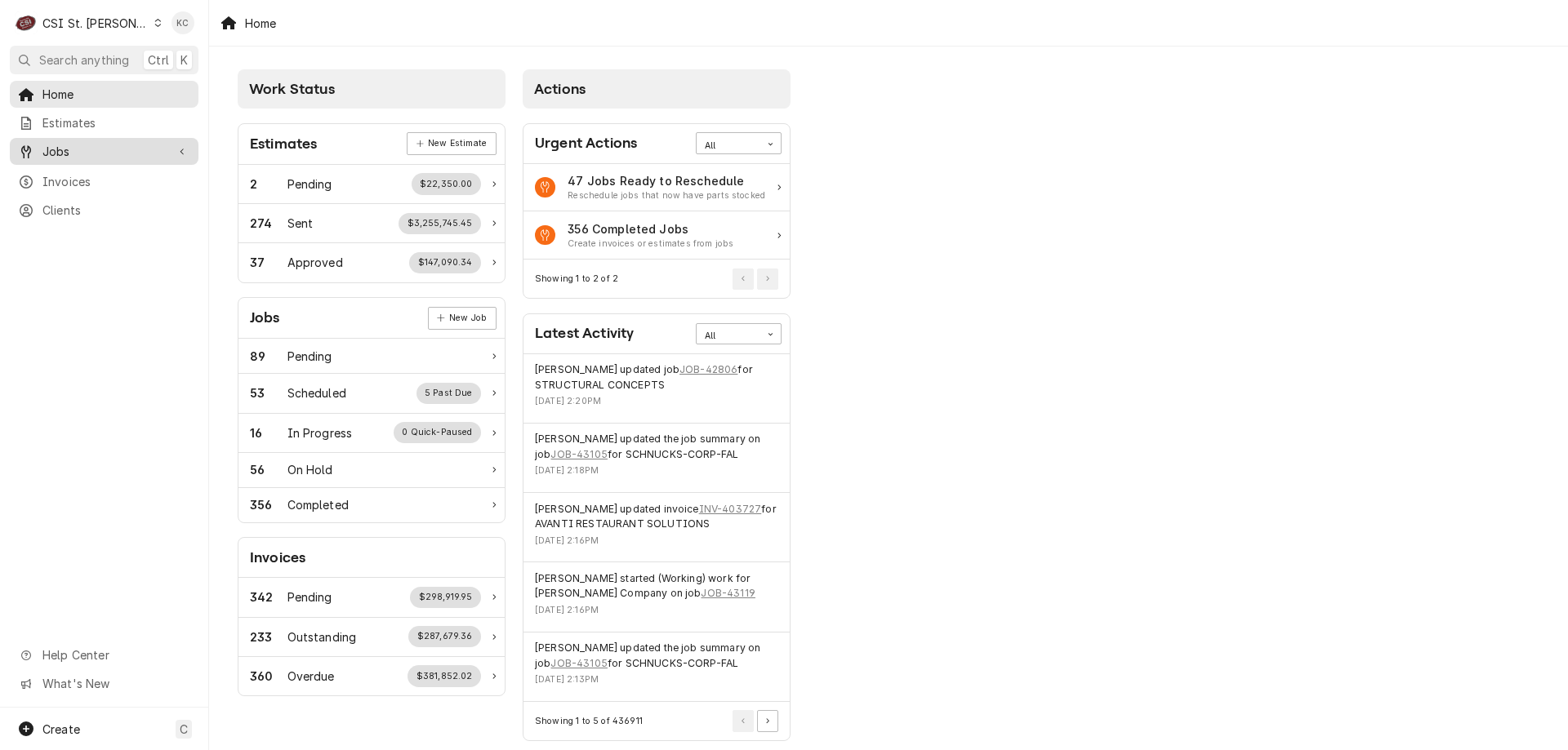
click at [53, 149] on span "Jobs" at bounding box center [104, 151] width 124 height 17
click at [98, 179] on span "Jobs" at bounding box center [116, 179] width 148 height 17
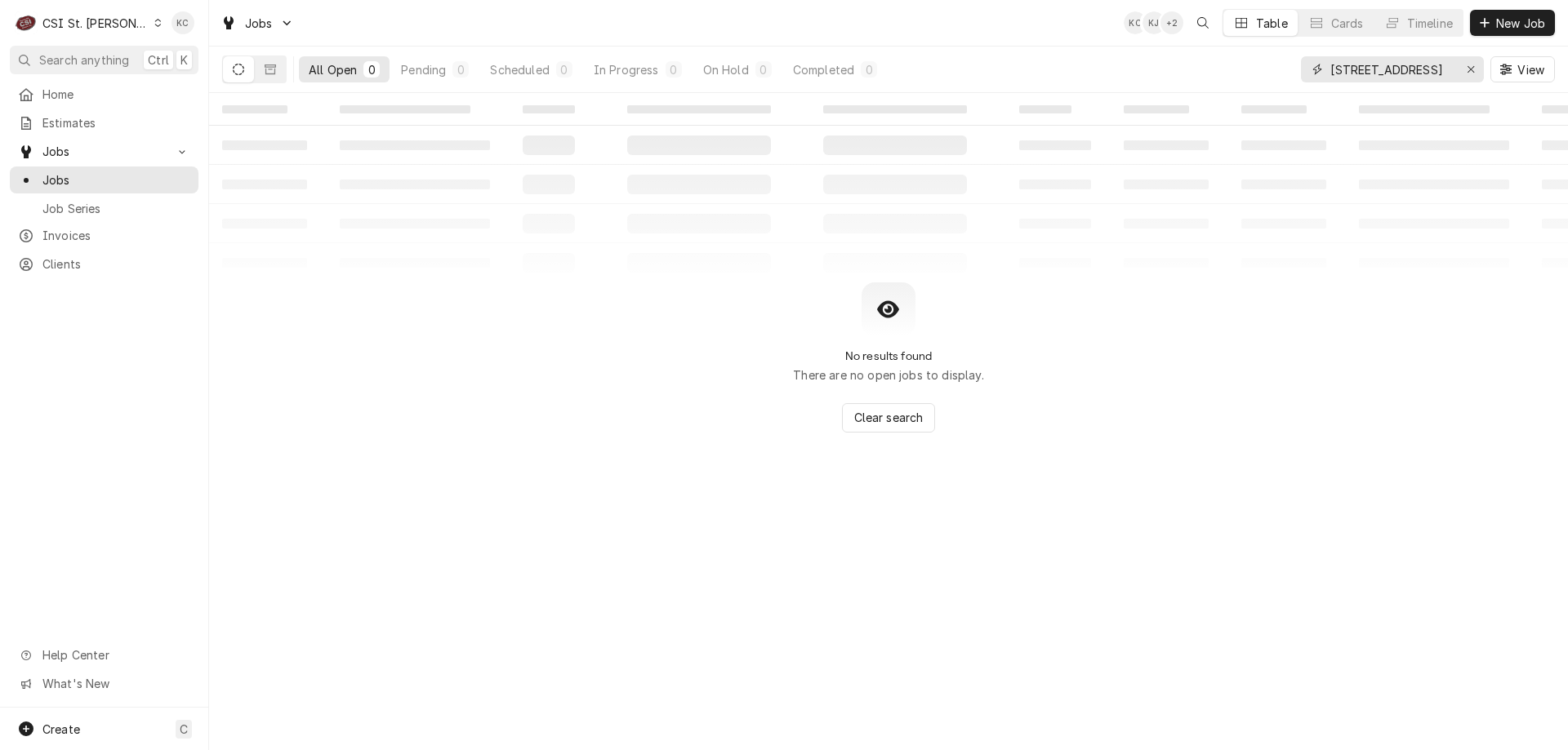
drag, startPoint x: 1447, startPoint y: 69, endPoint x: 1277, endPoint y: 78, distance: 170.2
click at [1277, 78] on div "All Open 0 Pending 0 Scheduled 0 In Progress 0 On Hold 0 Completed 0 6801 west …" at bounding box center [888, 69] width 1333 height 46
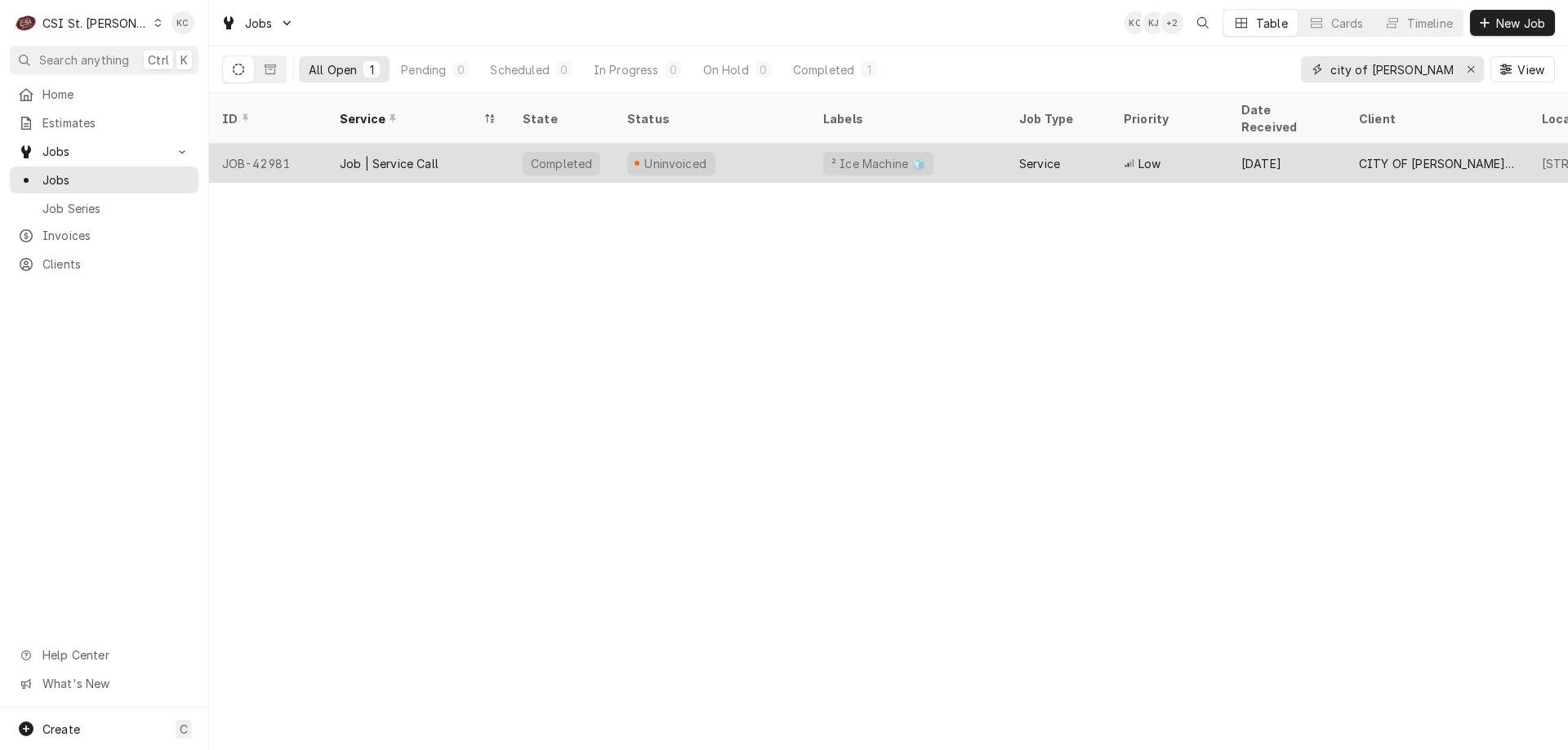
type input "city of arnold"
click at [797, 151] on div "Uninvoiced" at bounding box center [712, 163] width 196 height 39
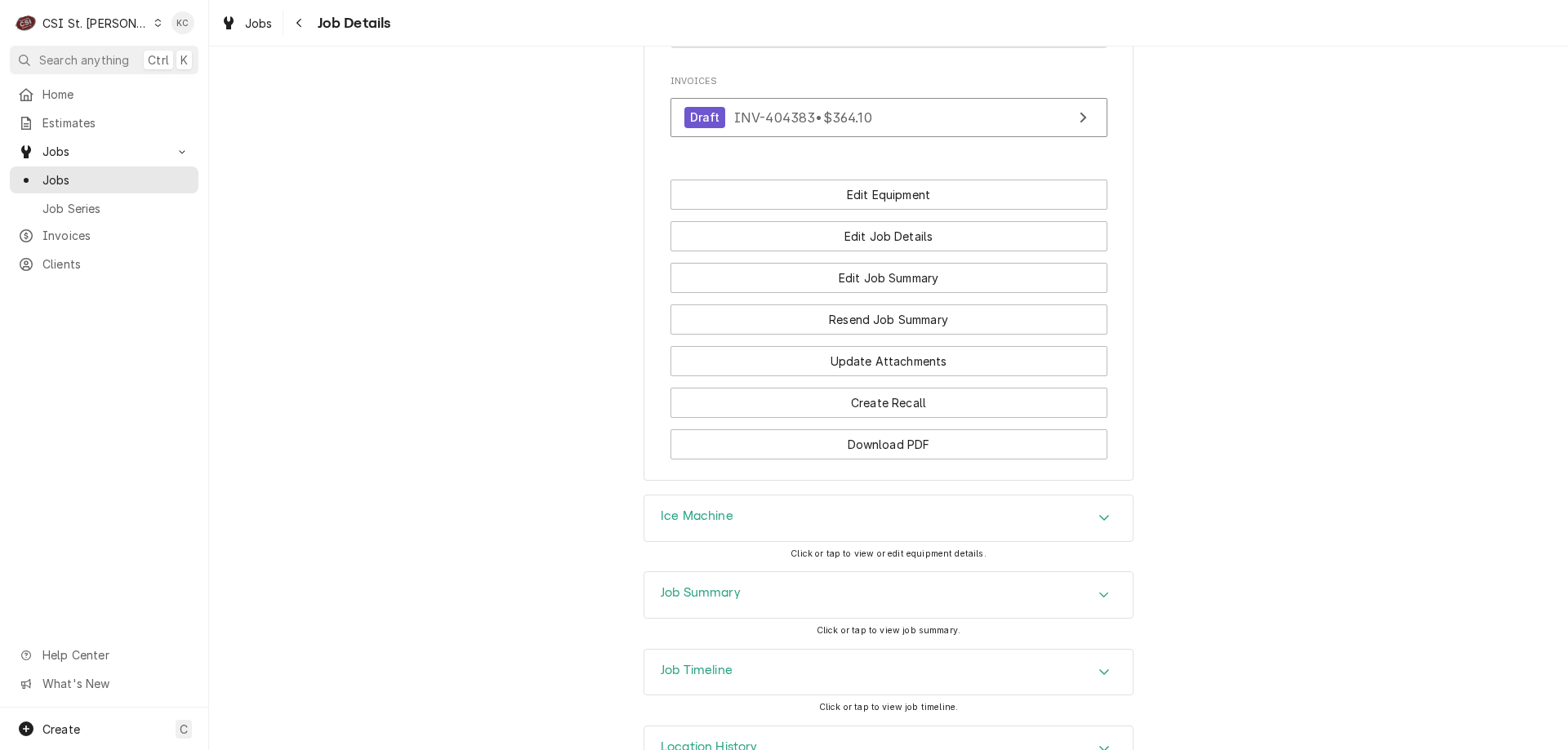
scroll to position [1587, 0]
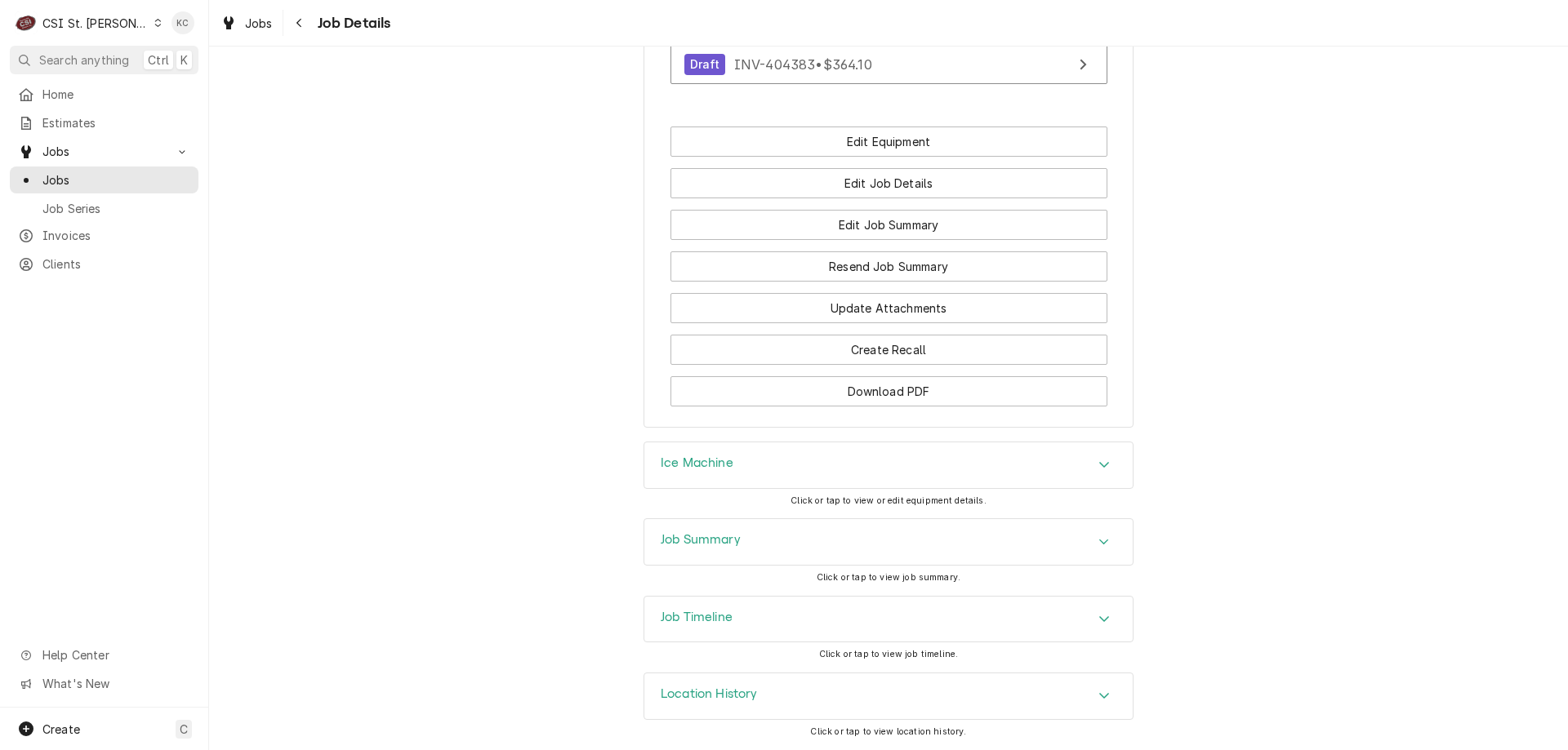
click at [743, 548] on div "Job Summary" at bounding box center [888, 541] width 489 height 46
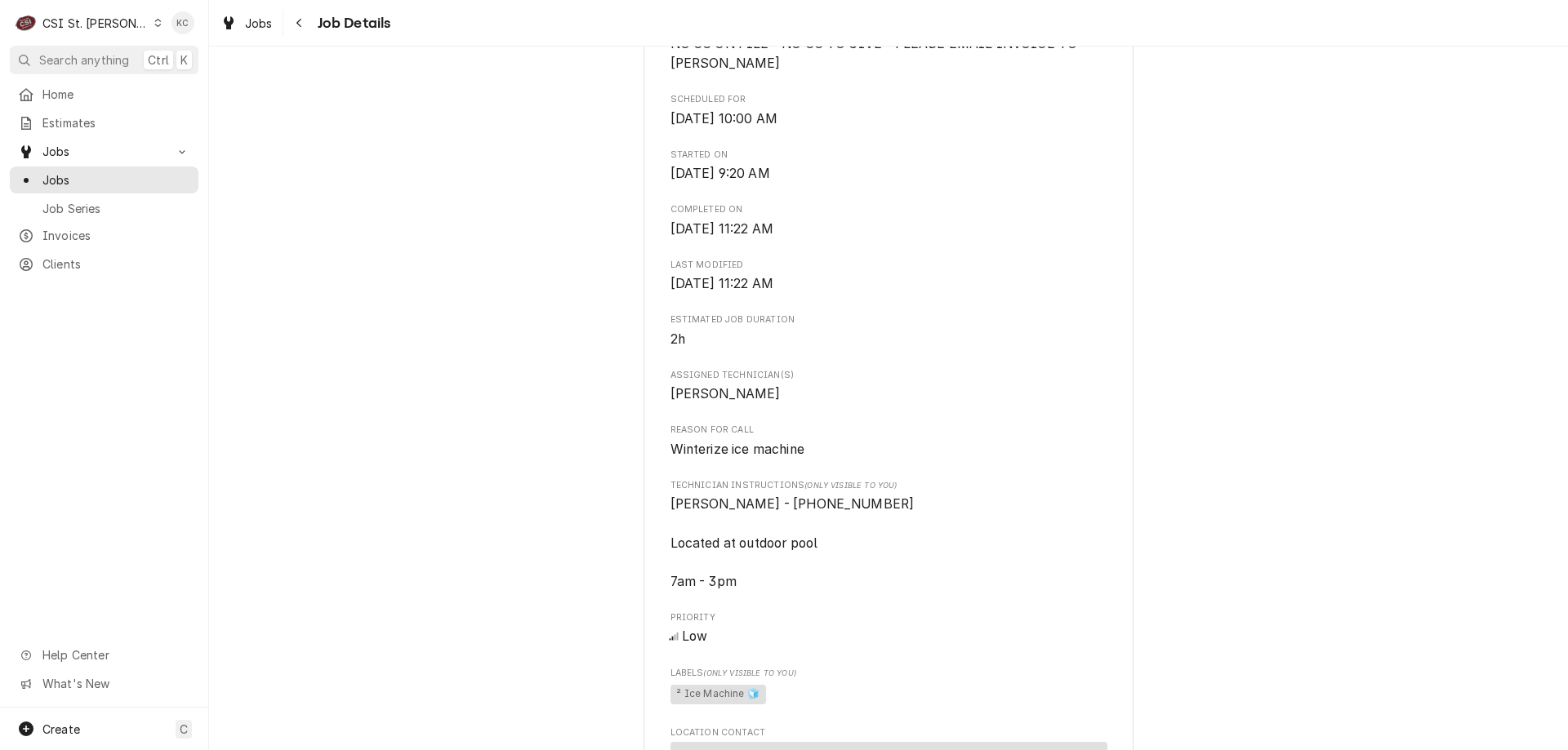
scroll to position [517, 0]
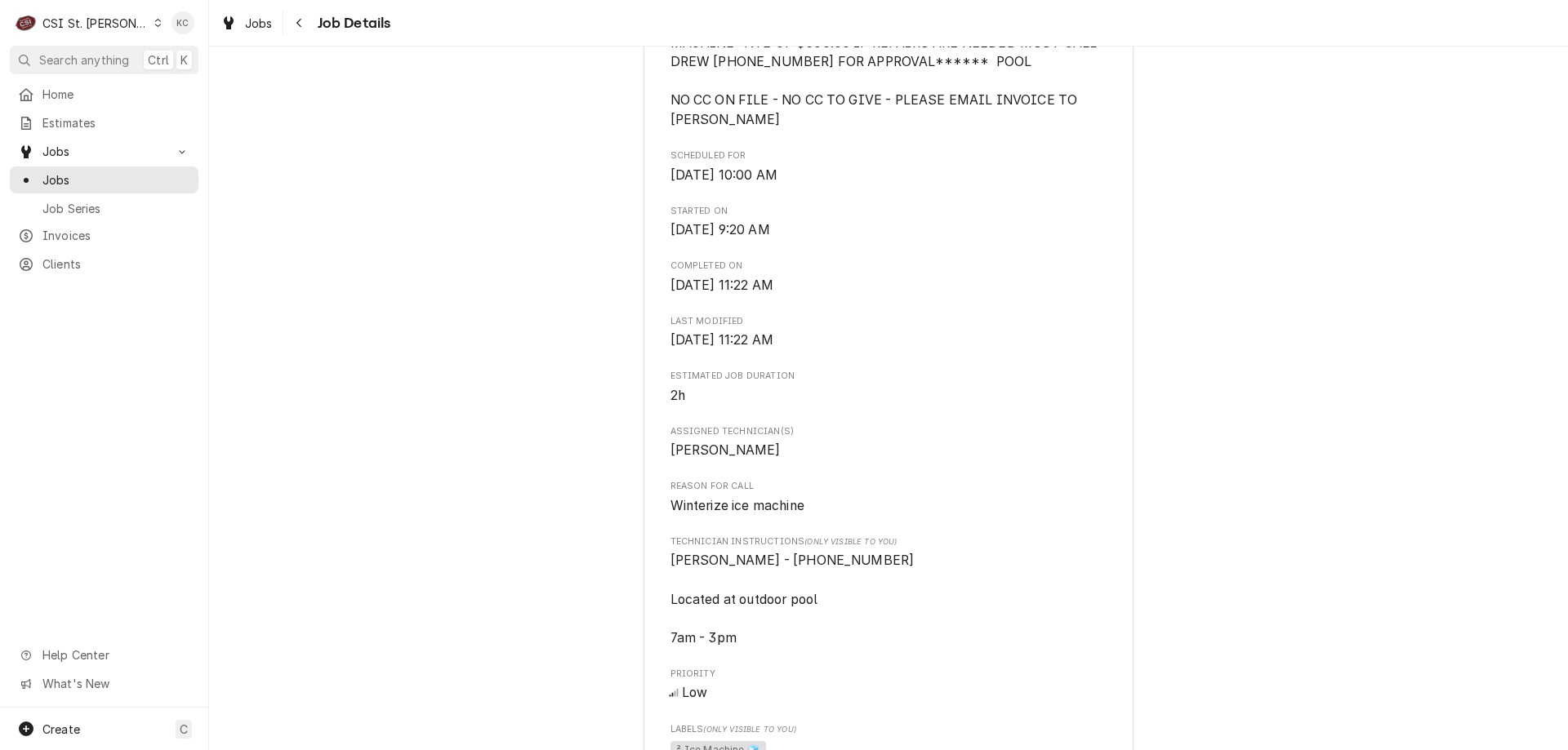
click at [85, 26] on div "CSI St. Louis" at bounding box center [95, 22] width 106 height 17
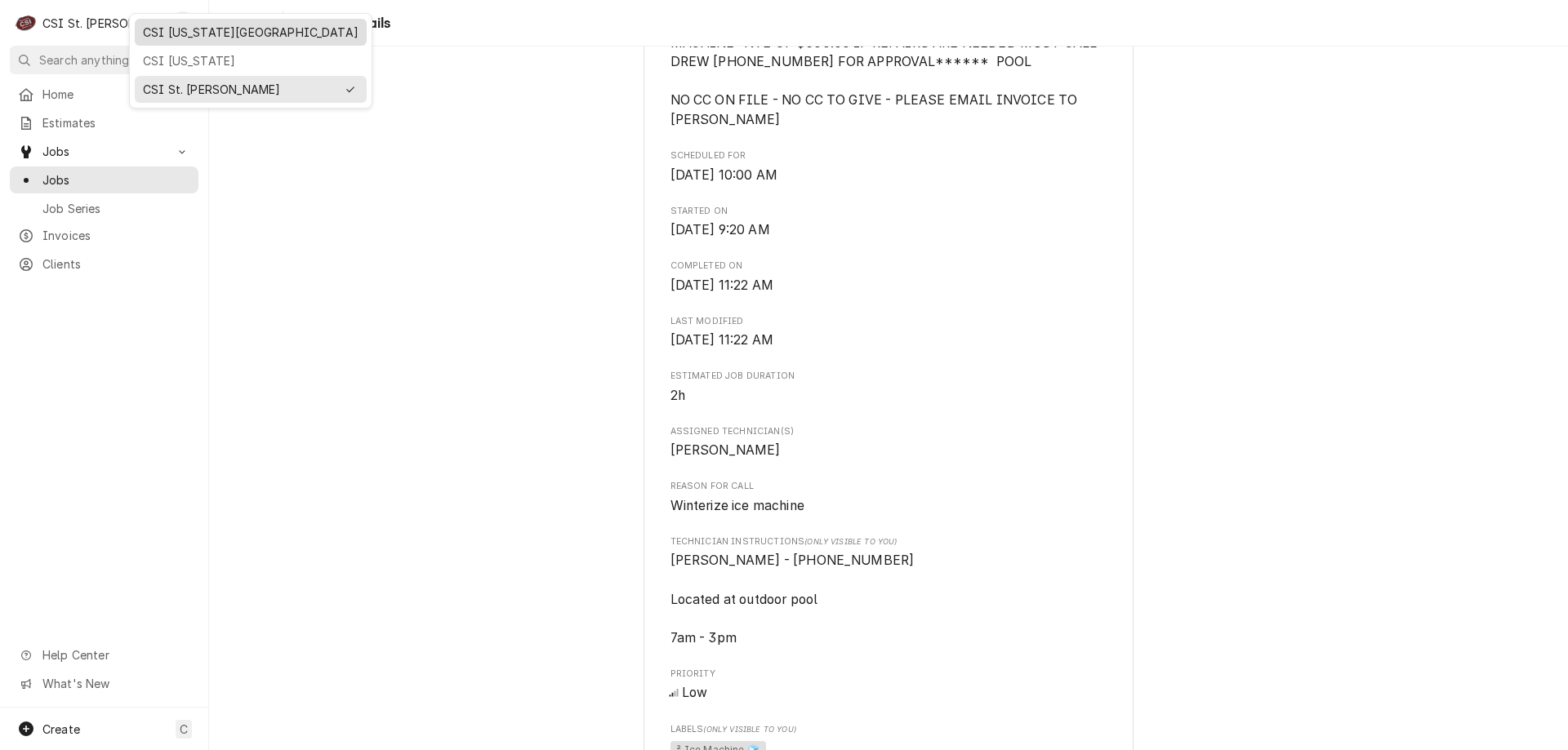
click at [170, 33] on div "CSI [US_STATE][GEOGRAPHIC_DATA]" at bounding box center [250, 31] width 216 height 17
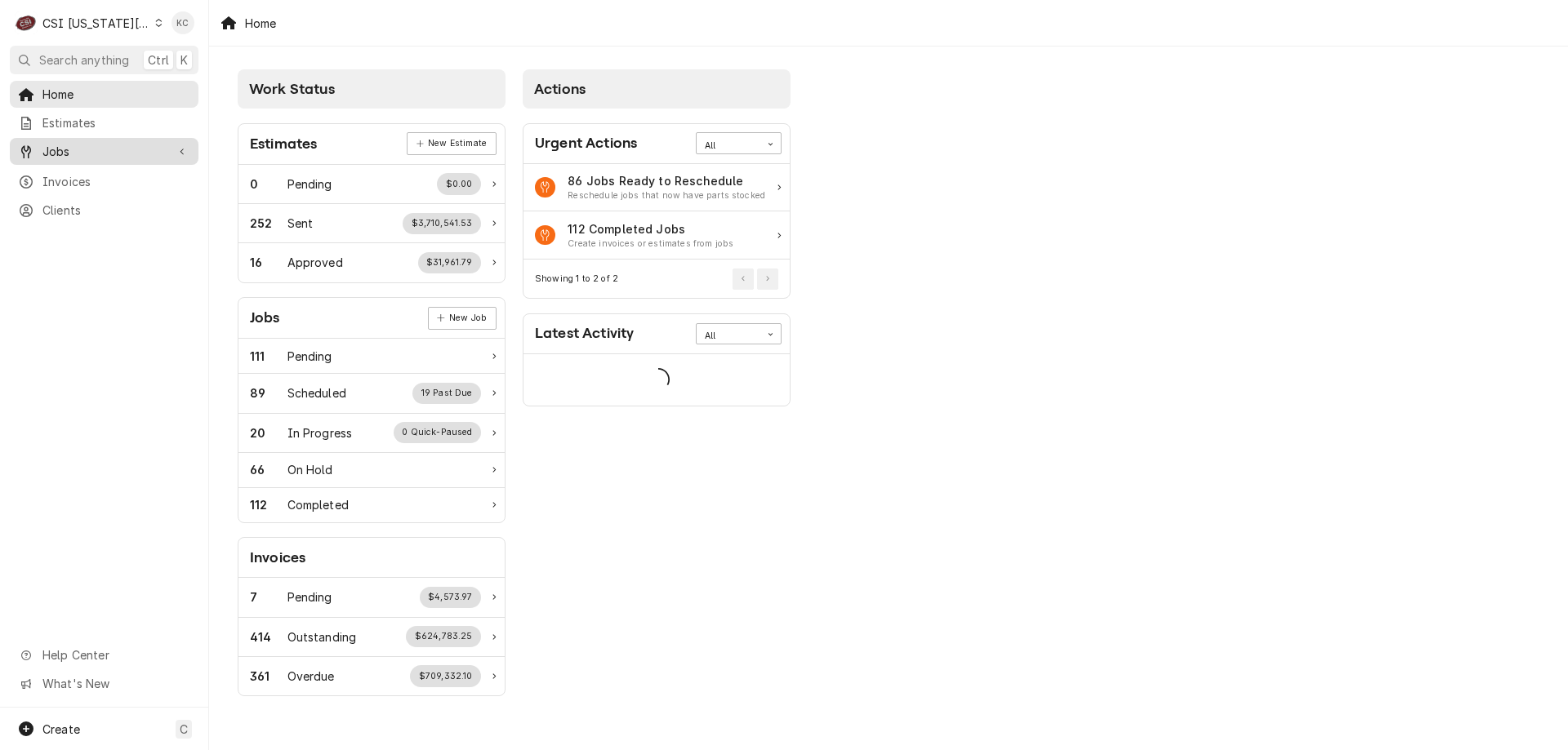
click at [90, 151] on span "Jobs" at bounding box center [104, 151] width 124 height 17
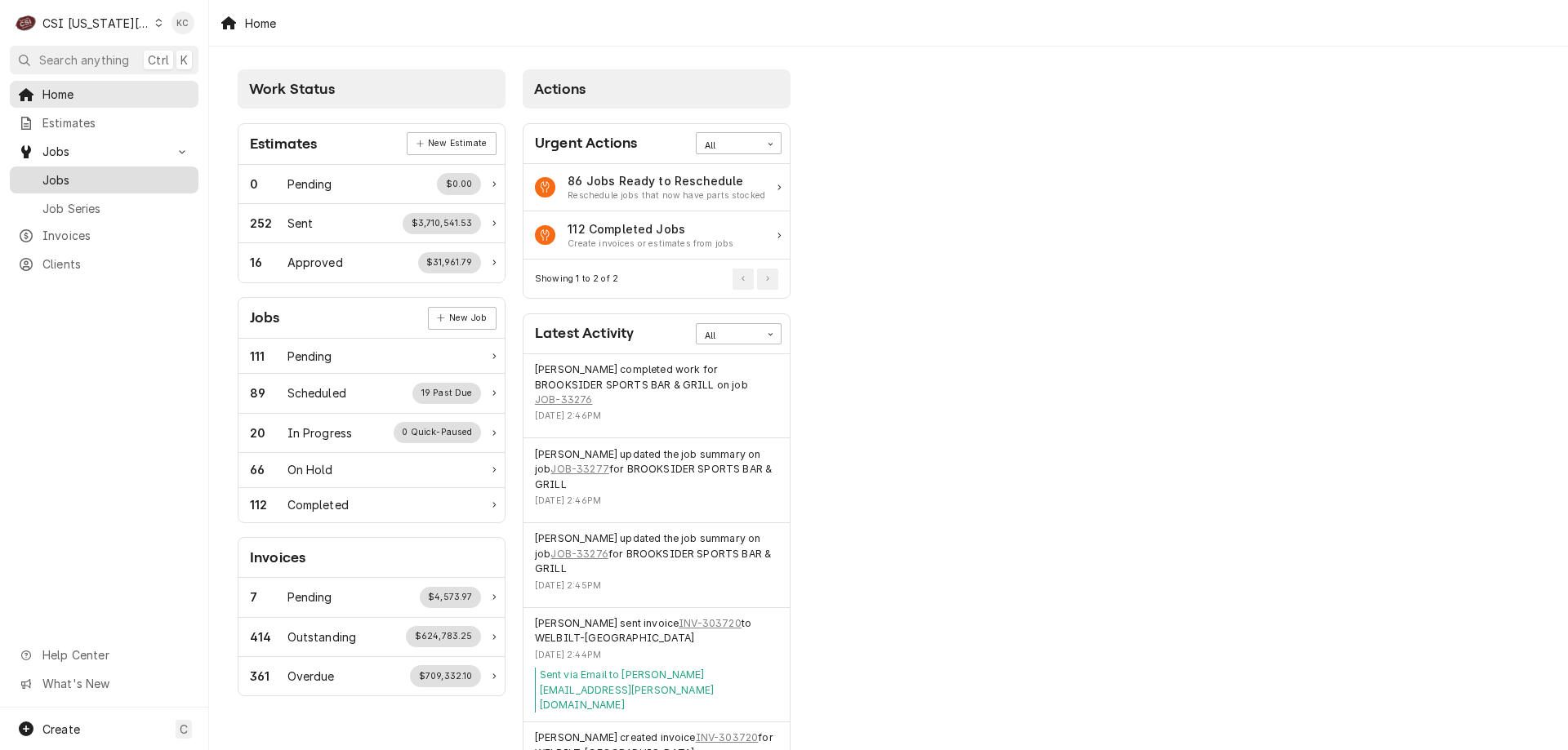
click at [104, 171] on span "Jobs" at bounding box center [116, 179] width 148 height 17
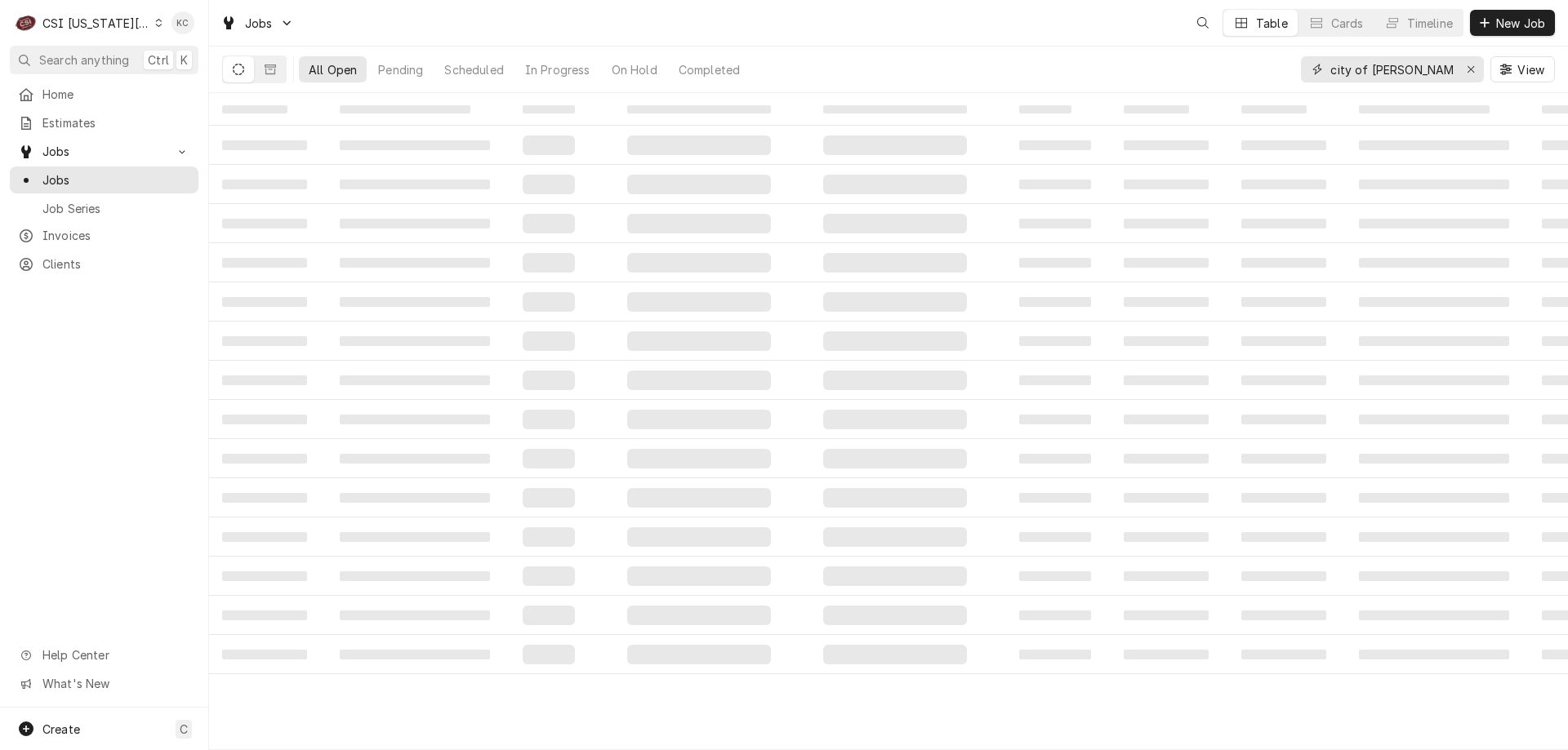
drag, startPoint x: 1425, startPoint y: 71, endPoint x: 1329, endPoint y: 72, distance: 96.0
click at [1329, 72] on div "city of arnold" at bounding box center [1392, 69] width 183 height 26
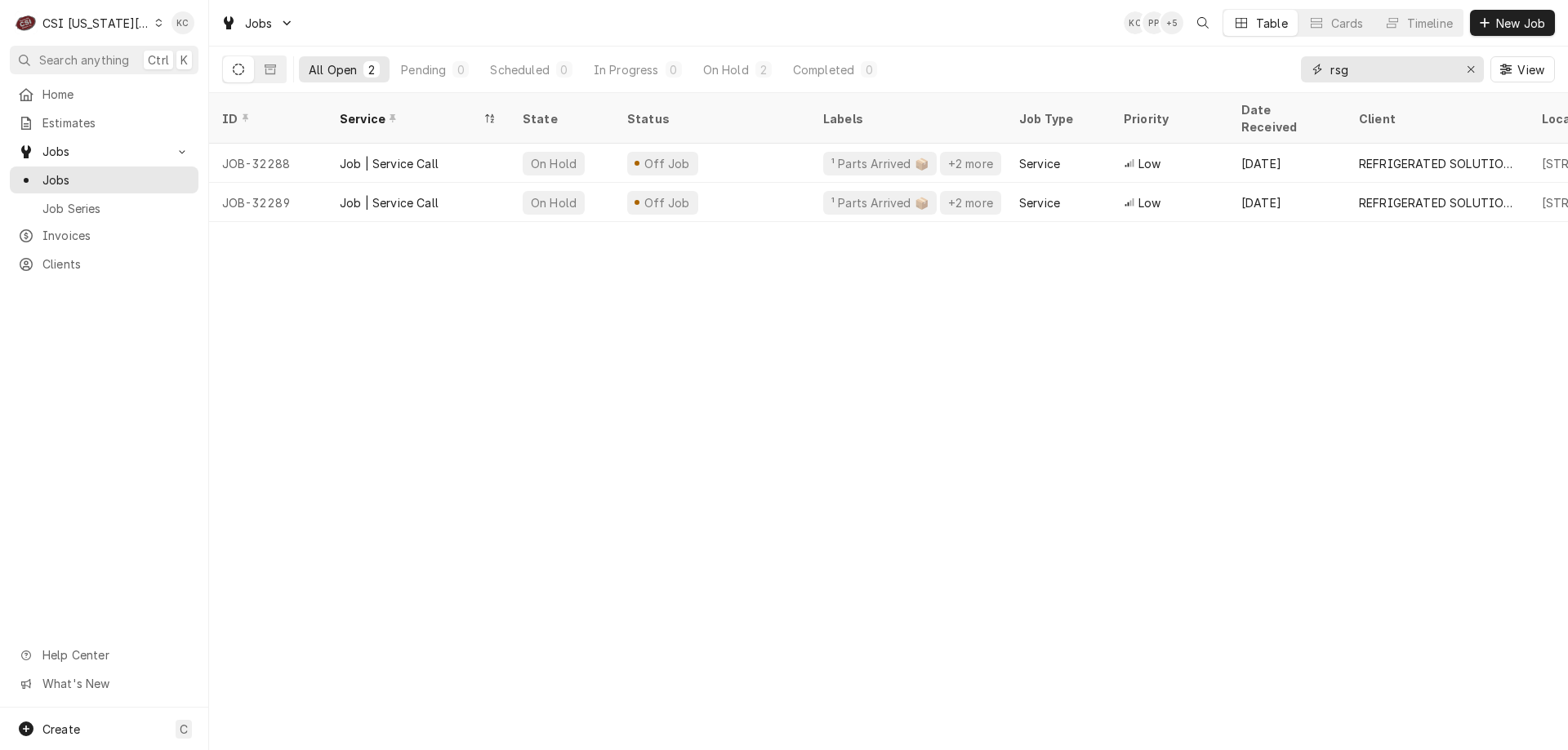
type input "rsg"
drag, startPoint x: 632, startPoint y: 216, endPoint x: 895, endPoint y: 241, distance: 264.2
click at [895, 241] on div "ID Service State Status Labels Job Type Priority Date Received Client Location …" at bounding box center [888, 421] width 1359 height 657
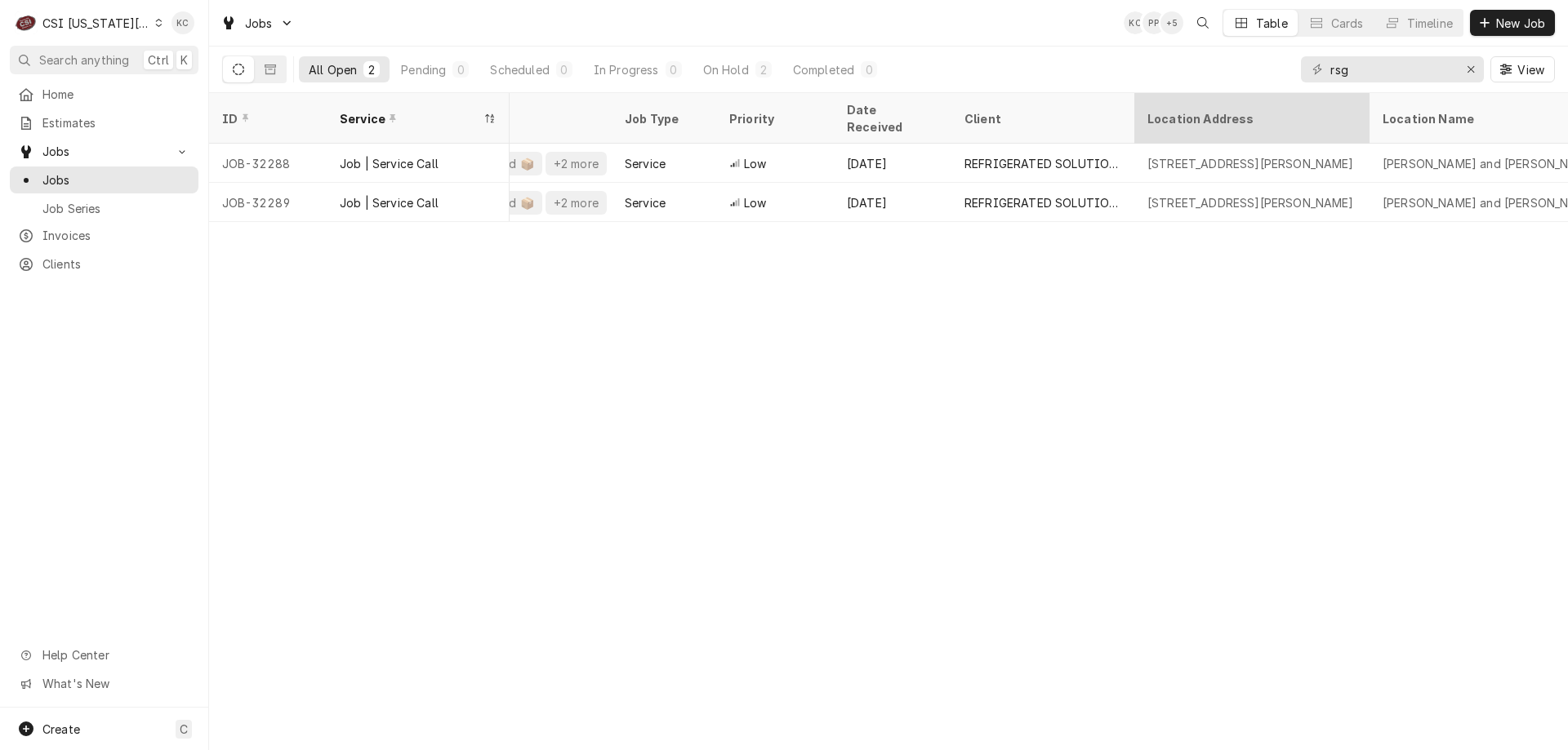
scroll to position [0, 400]
drag, startPoint x: 1374, startPoint y: 67, endPoint x: 1288, endPoint y: 73, distance: 86.2
click at [1288, 73] on div "All Open 2 Pending 0 Scheduled 0 In Progress 0 On Hold 2 Completed 0 rsg View" at bounding box center [888, 69] width 1333 height 46
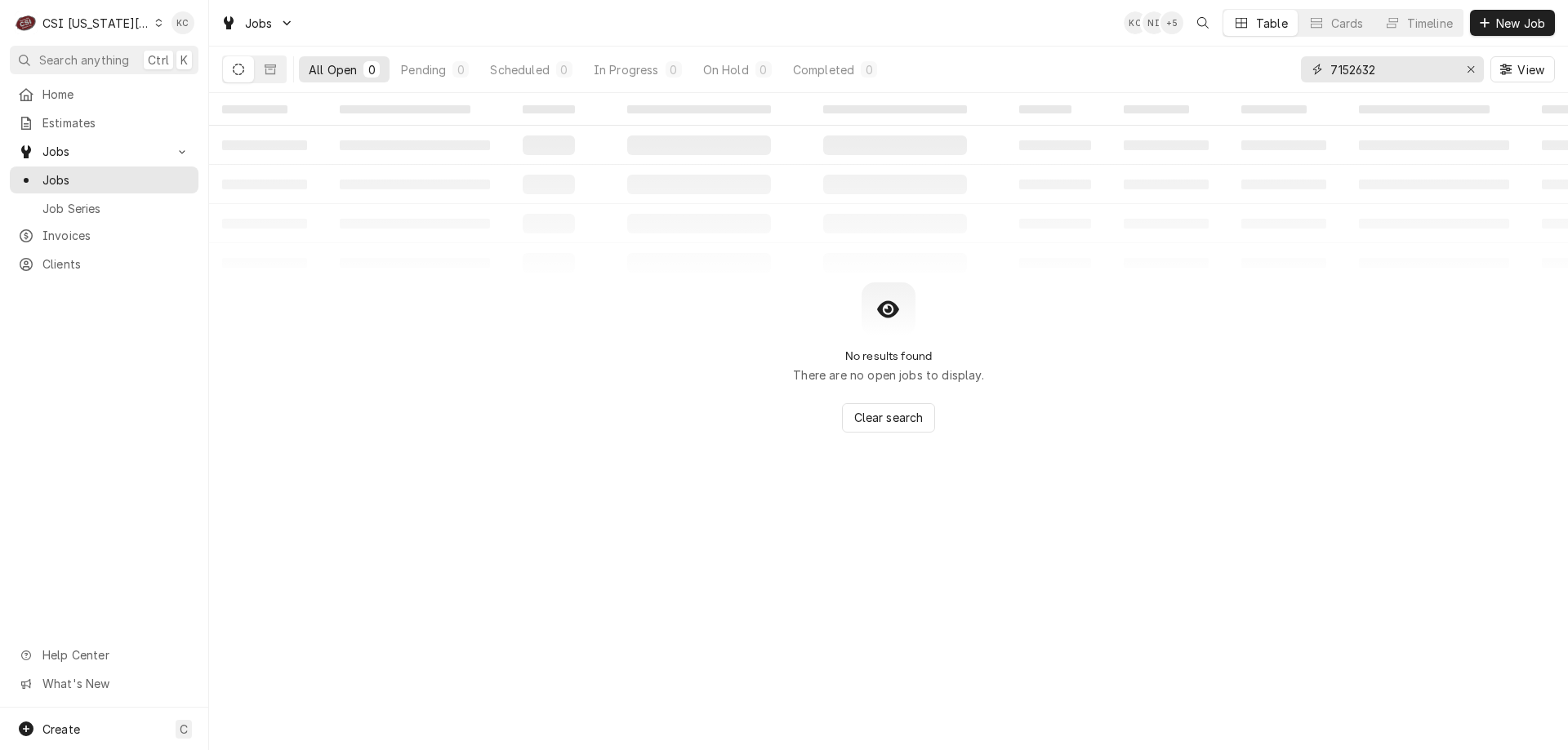
drag, startPoint x: 1396, startPoint y: 67, endPoint x: 1289, endPoint y: 67, distance: 107.0
click at [1289, 67] on div "All Open 0 Pending 0 Scheduled 0 In Progress 0 On Hold 0 Completed 0 7152632 Vi…" at bounding box center [888, 69] width 1333 height 46
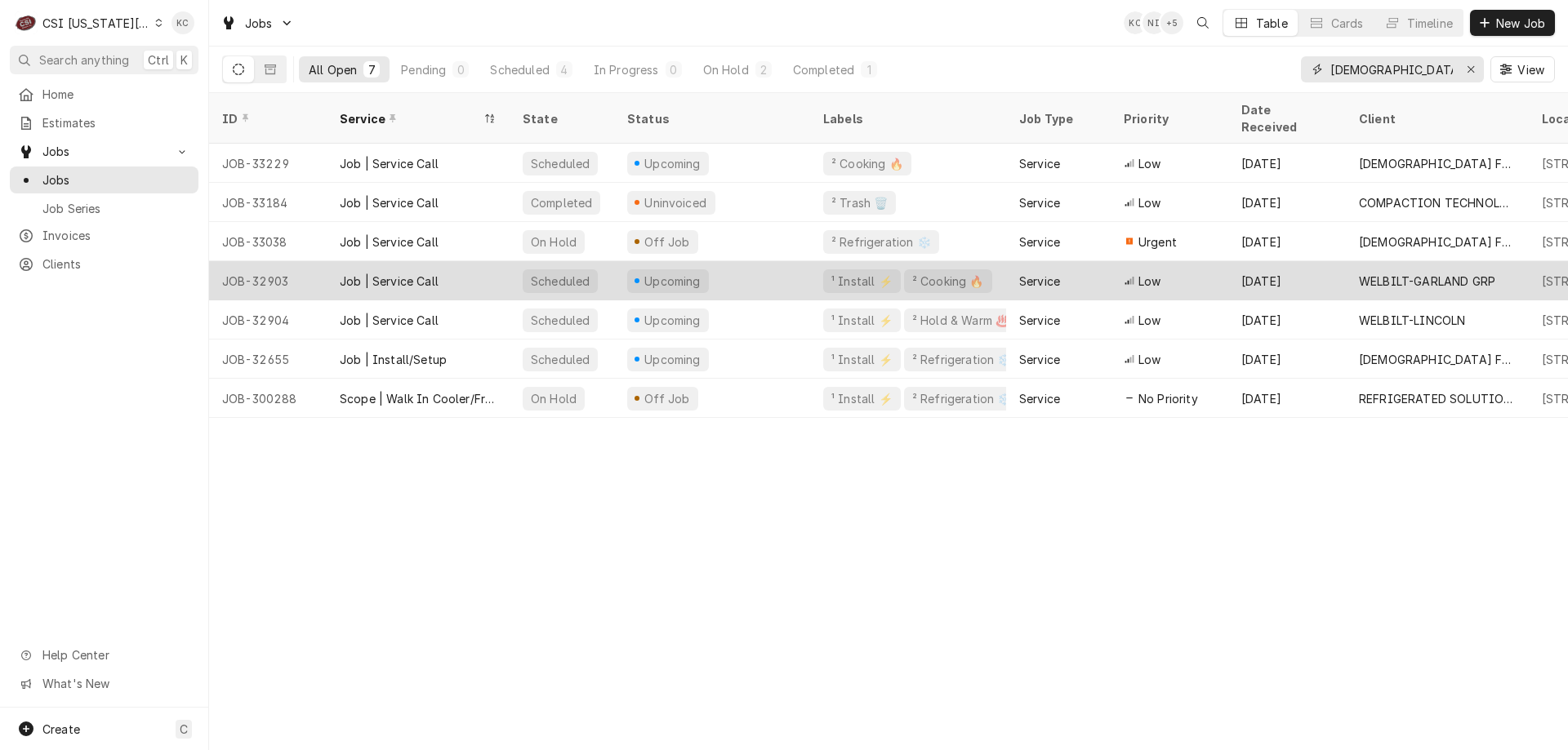
type input "chick"
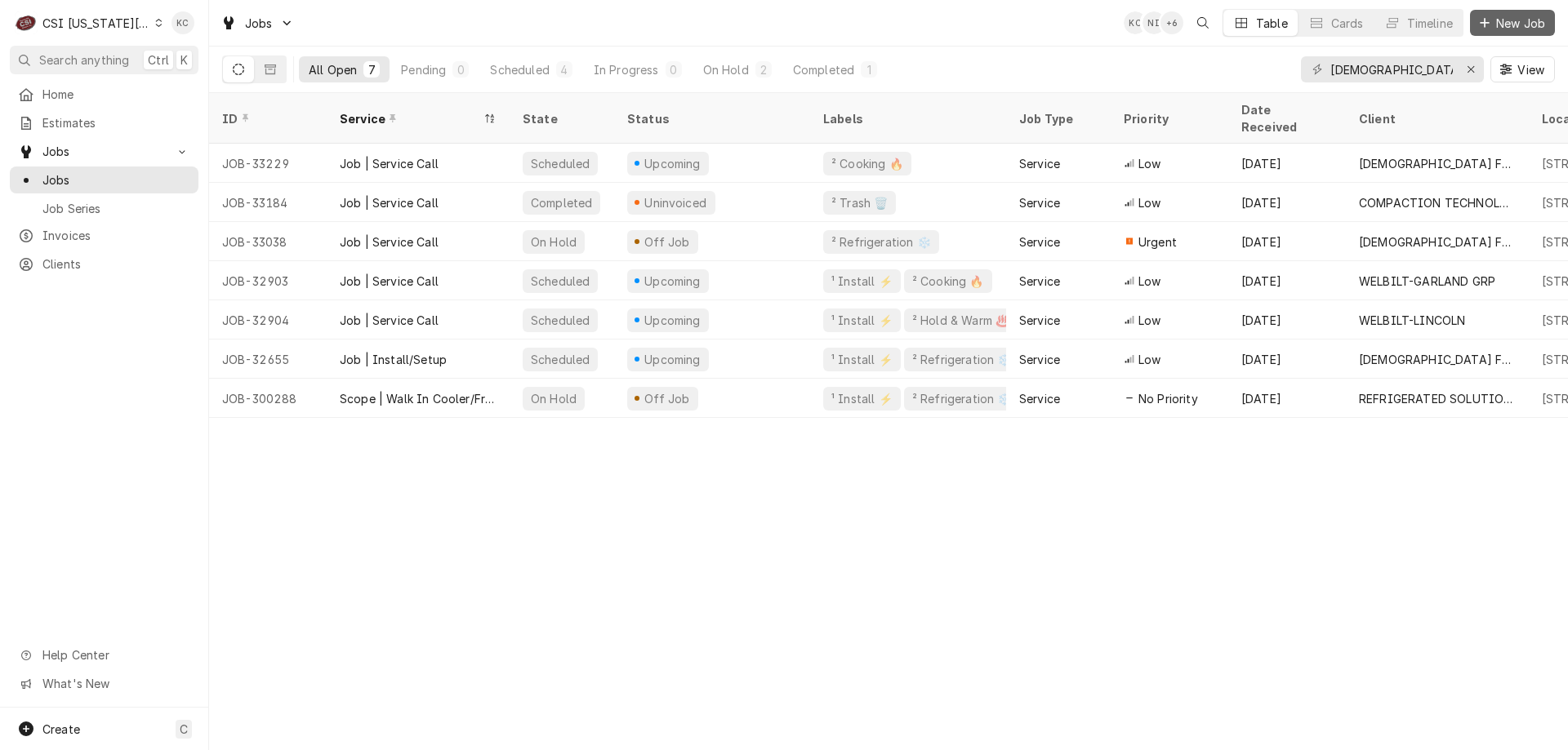
click at [1534, 19] on span "New Job" at bounding box center [1521, 22] width 56 height 17
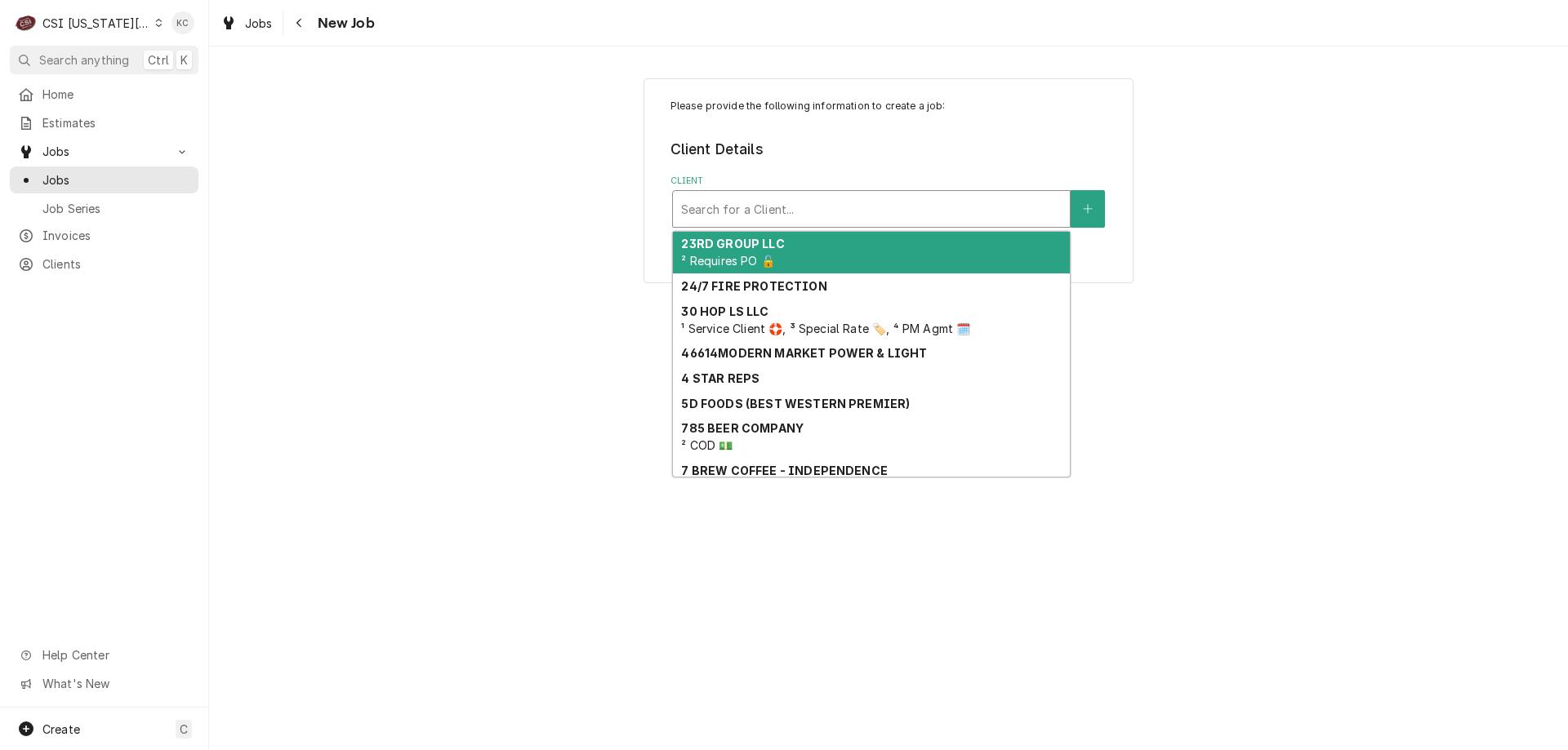
click at [860, 206] on div "Client" at bounding box center [871, 209] width 381 height 30
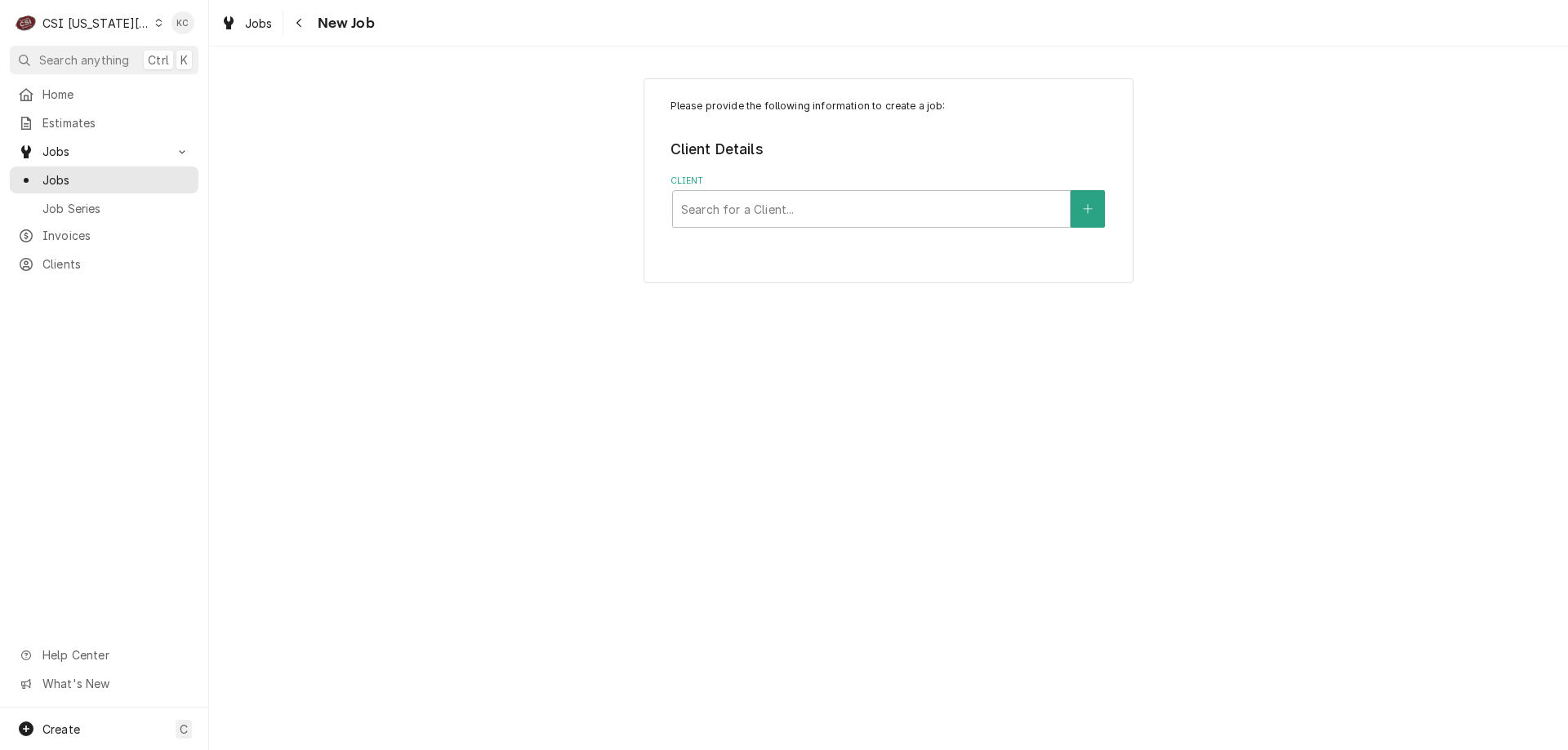
click at [88, 23] on div "CSI [US_STATE][GEOGRAPHIC_DATA]" at bounding box center [96, 22] width 108 height 17
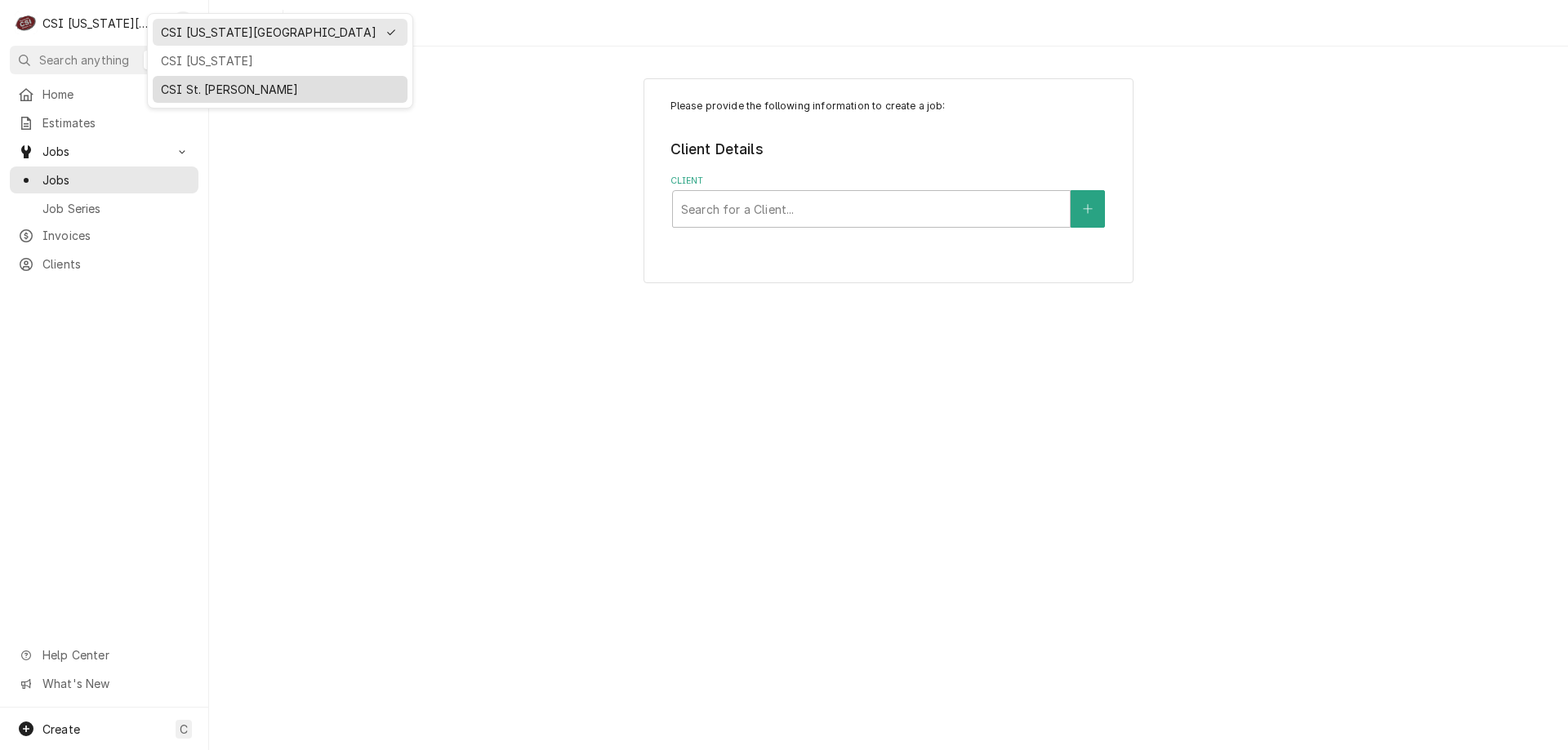
click at [202, 81] on div "CSI St. [PERSON_NAME]" at bounding box center [280, 89] width 238 height 17
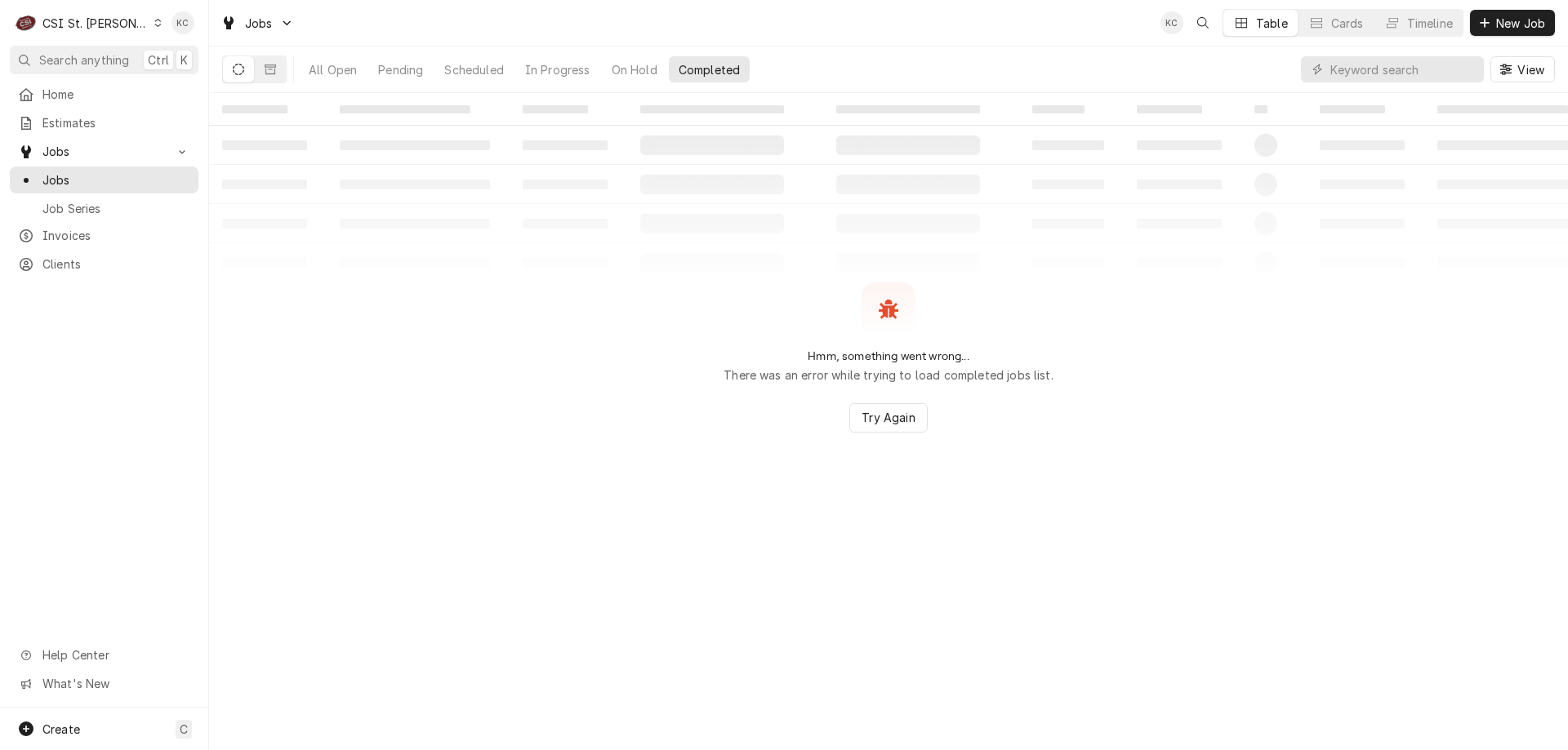
click at [1029, 312] on div "Hmm, something went wrong... There was an error while trying to load completed …" at bounding box center [888, 332] width 330 height 101
click at [1385, 74] on input "Dynamic Content Wrapper" at bounding box center [1403, 69] width 145 height 26
click at [1393, 81] on input "Dynamic Content Wrapper" at bounding box center [1403, 69] width 145 height 26
click at [1499, 17] on span "New Job" at bounding box center [1521, 22] width 56 height 17
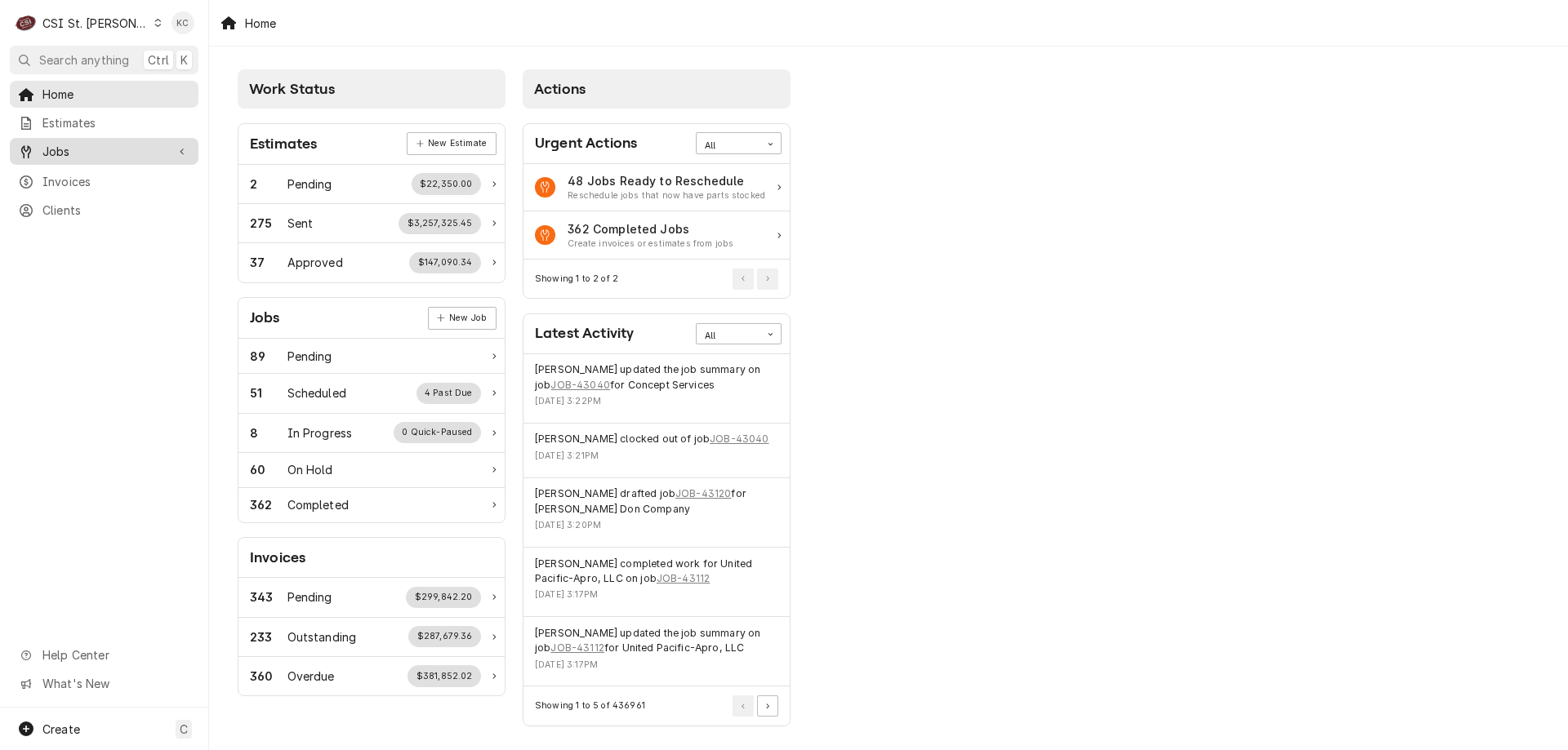
click at [70, 144] on span "Jobs" at bounding box center [104, 151] width 124 height 17
click at [110, 180] on span "Jobs" at bounding box center [116, 179] width 148 height 17
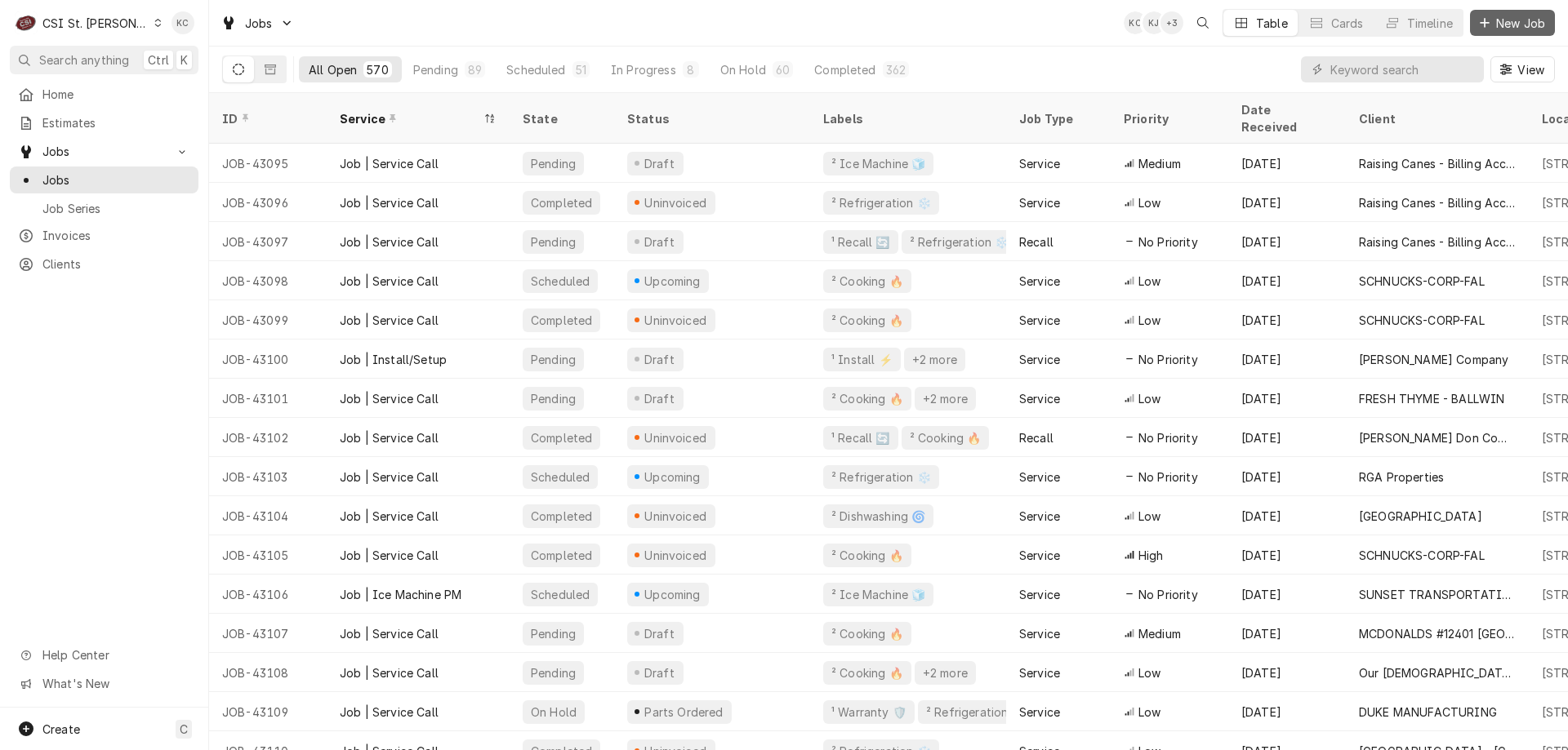
click at [1478, 23] on div "Dynamic Content Wrapper" at bounding box center [1485, 22] width 16 height 16
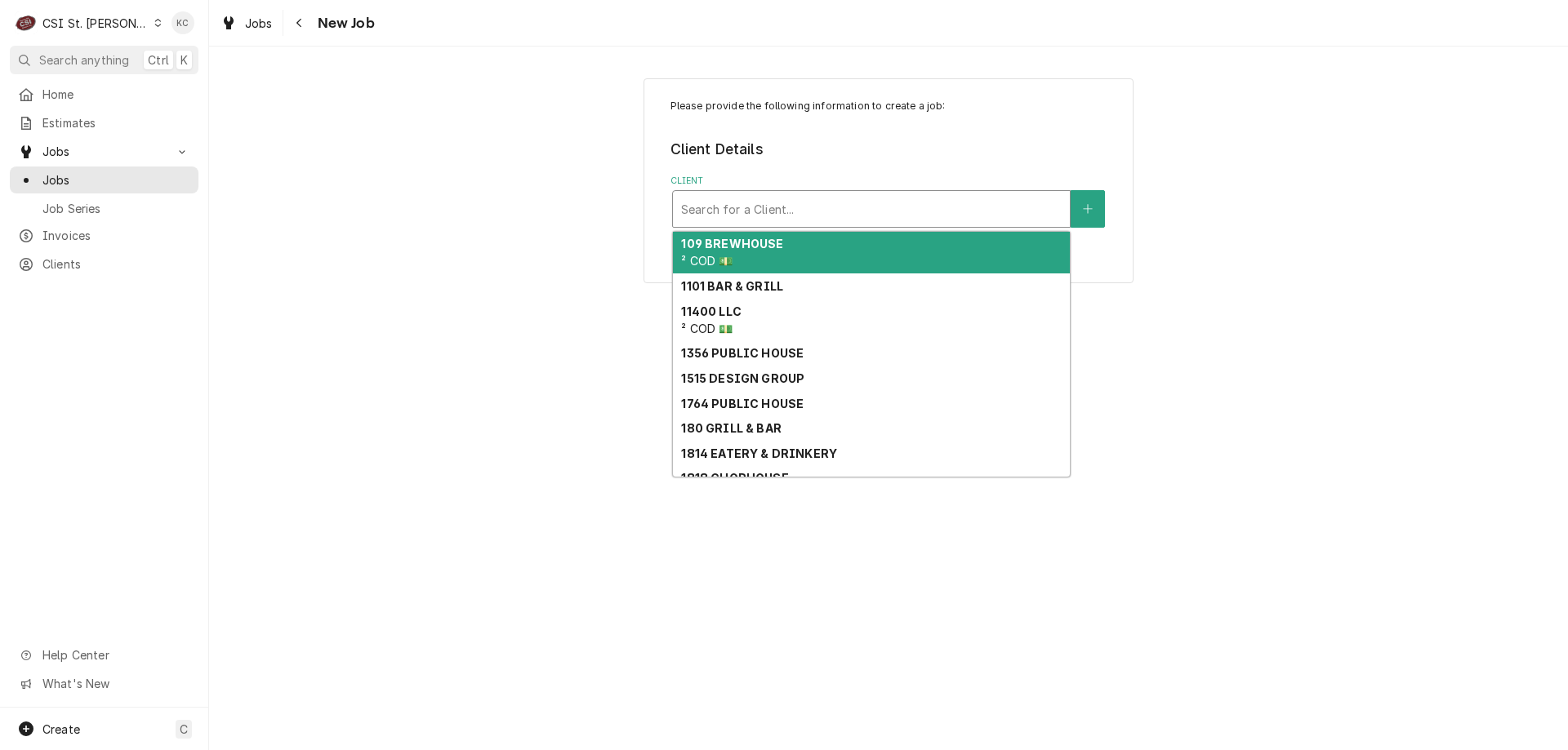
click at [990, 203] on div "Client" at bounding box center [871, 209] width 381 height 30
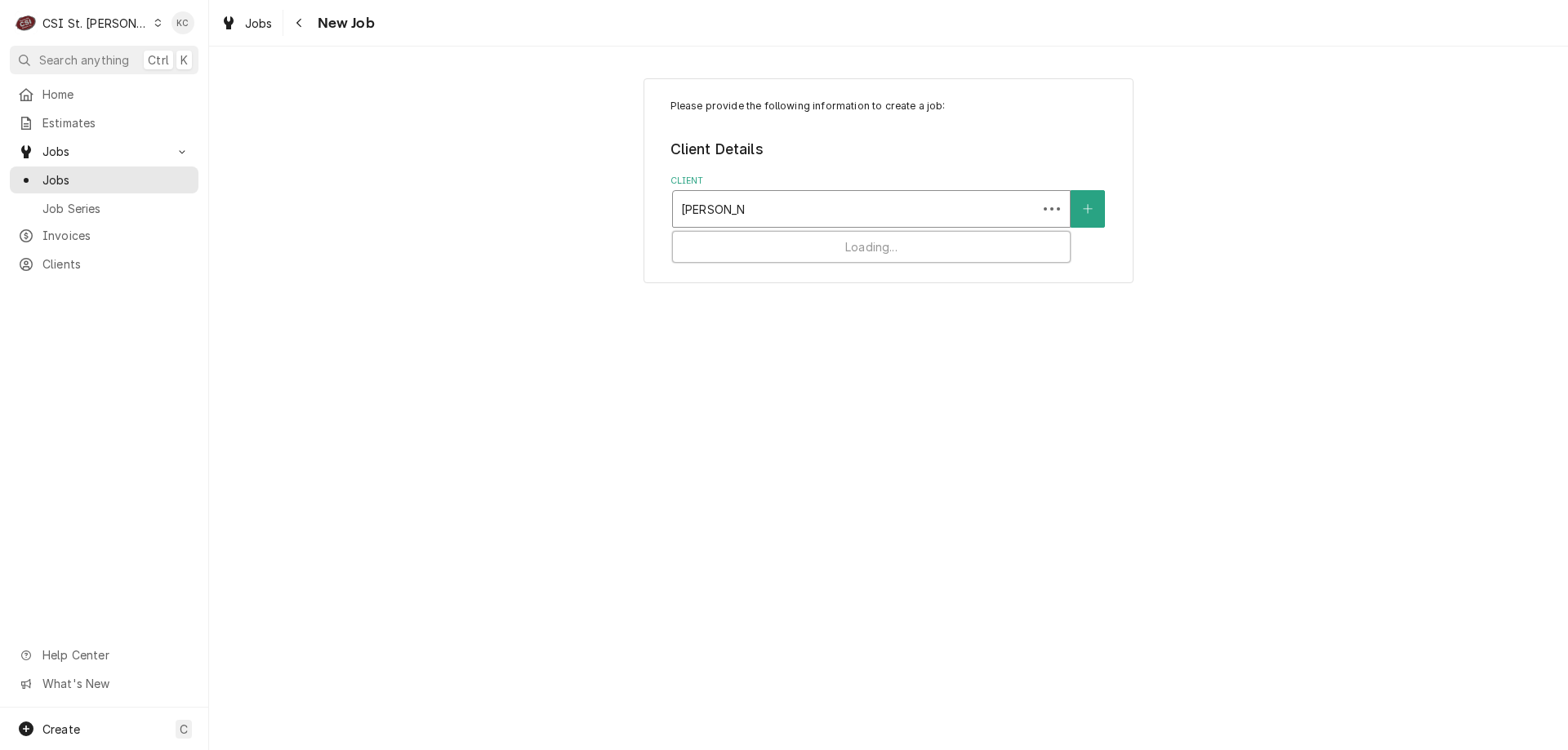
type input "[PERSON_NAME]"
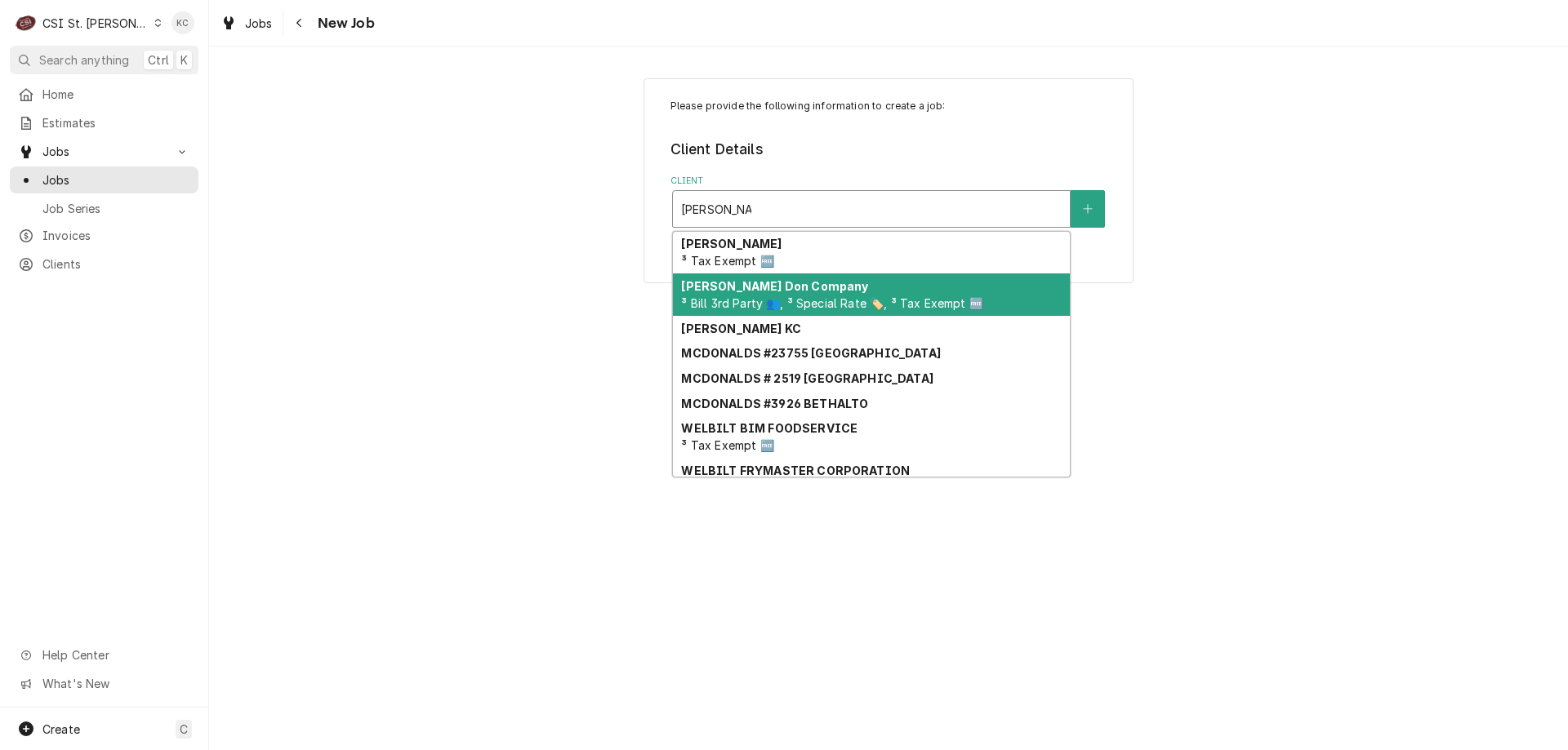
click at [785, 304] on span "³ Bill 3rd Party 👥, ³ Special Rate 🏷️, ³ Tax Exempt 🆓" at bounding box center [832, 303] width 301 height 13
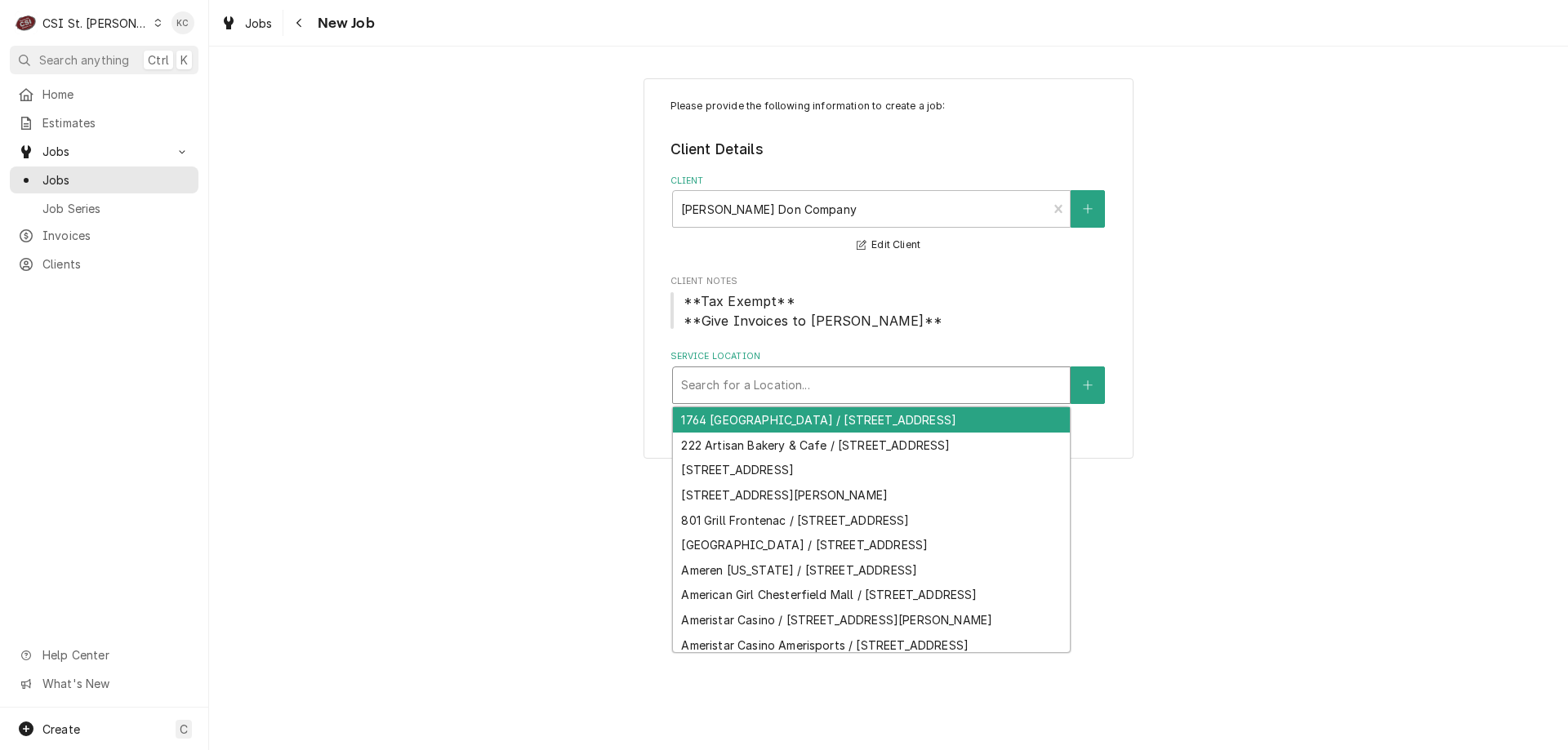
click at [897, 388] on div "Service Location" at bounding box center [871, 385] width 381 height 30
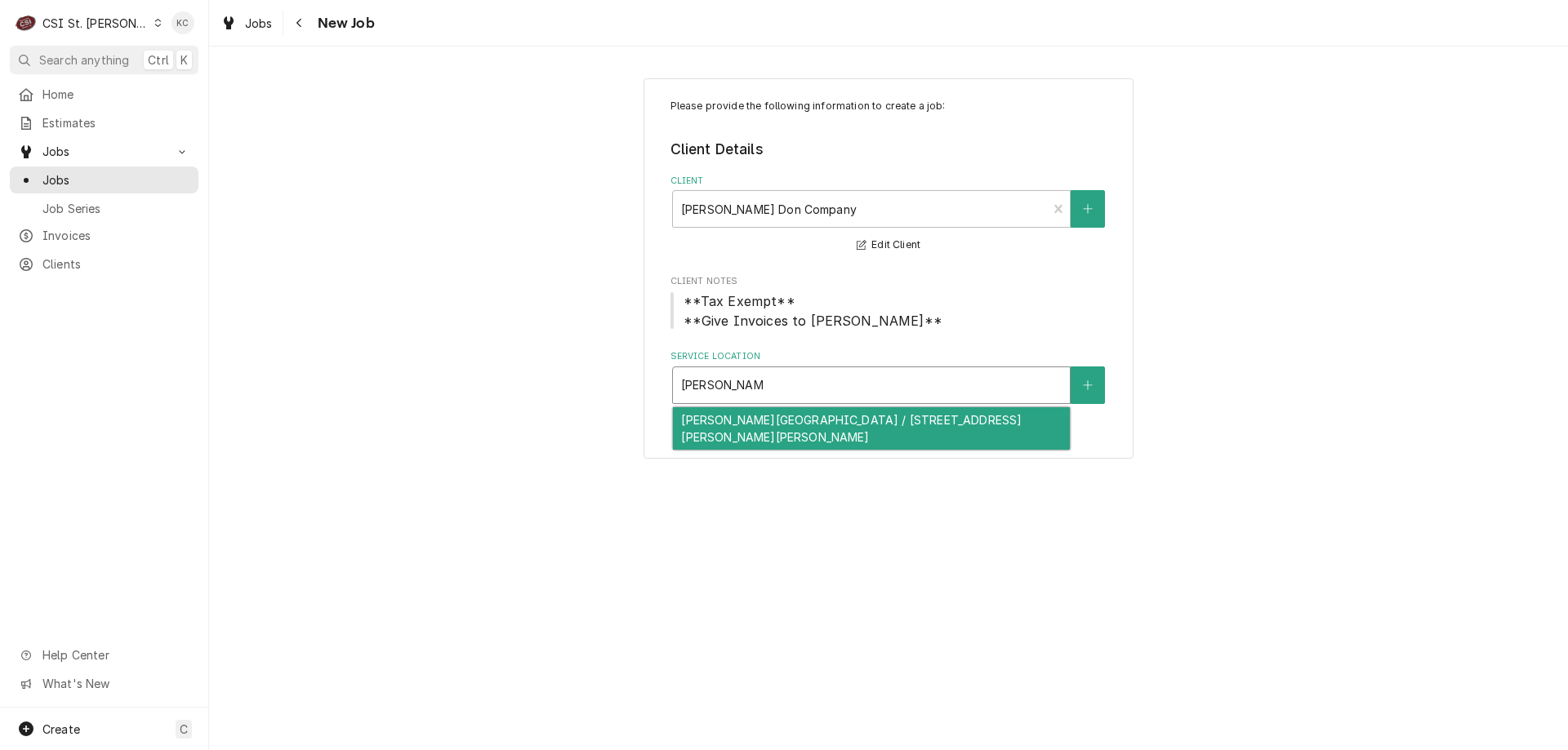
type input "henderson elem"
click at [702, 421] on div "[PERSON_NAME][GEOGRAPHIC_DATA] / [STREET_ADDRESS][PERSON_NAME][PERSON_NAME]" at bounding box center [871, 428] width 397 height 42
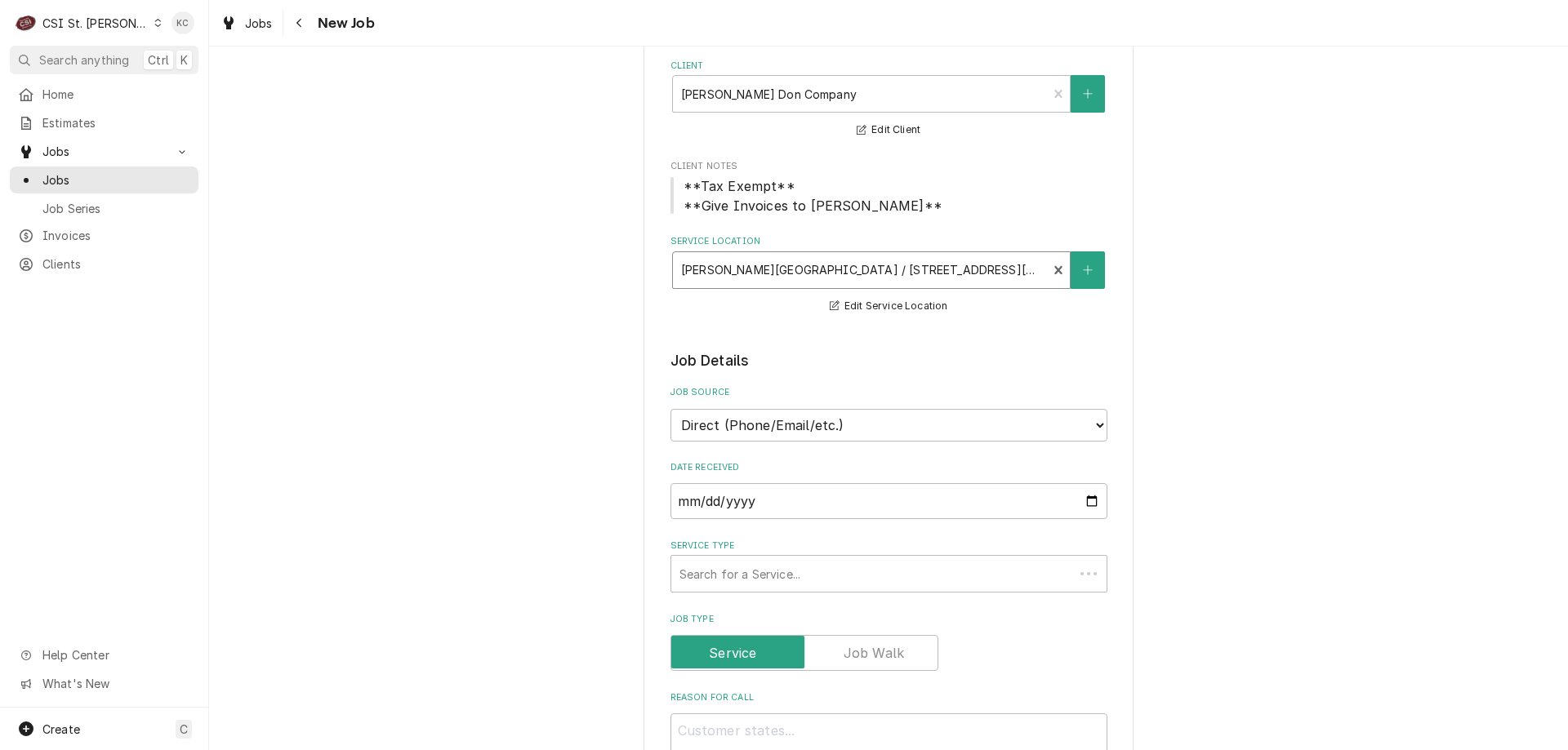
scroll to position [245, 0]
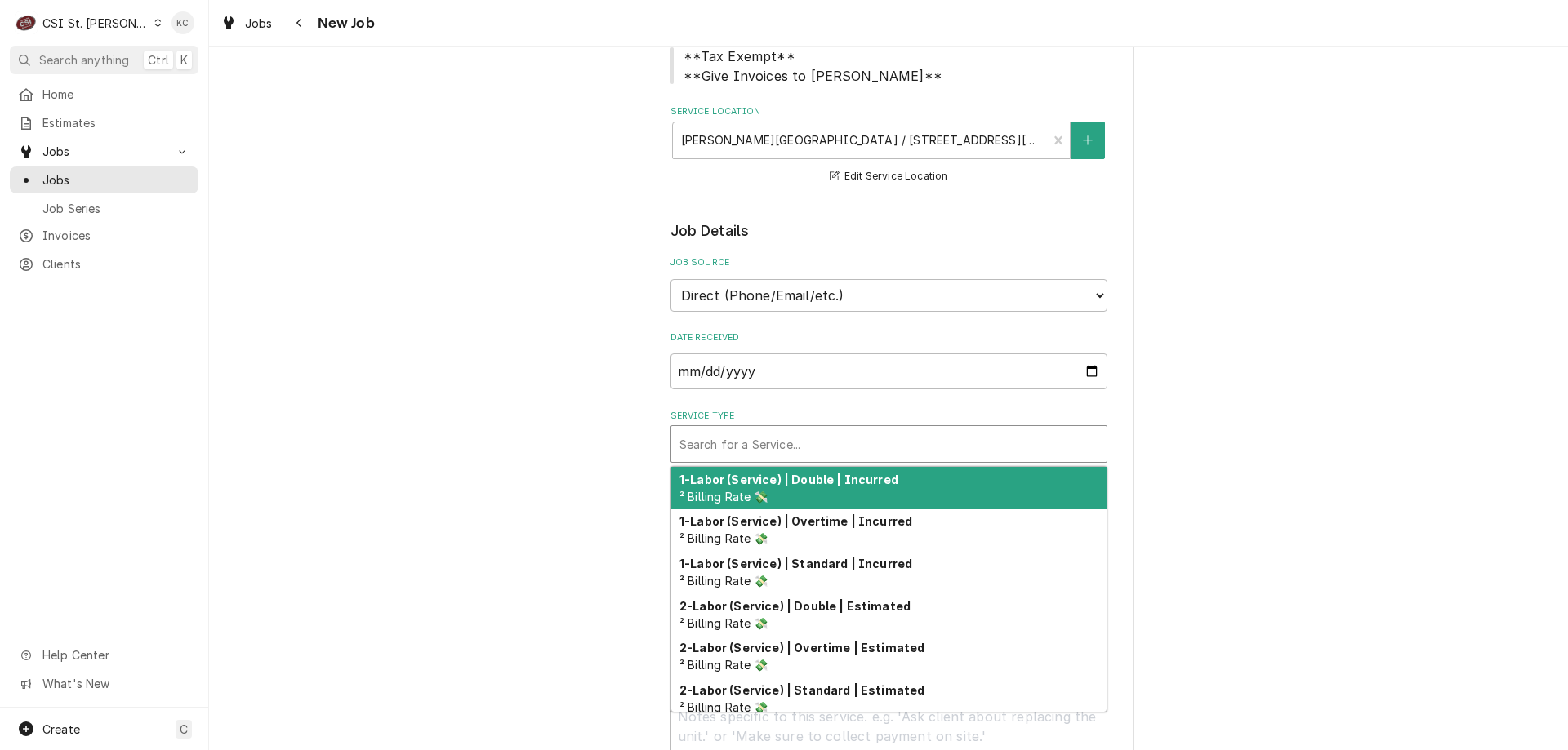
click at [813, 453] on div "Service Type" at bounding box center [888, 444] width 419 height 30
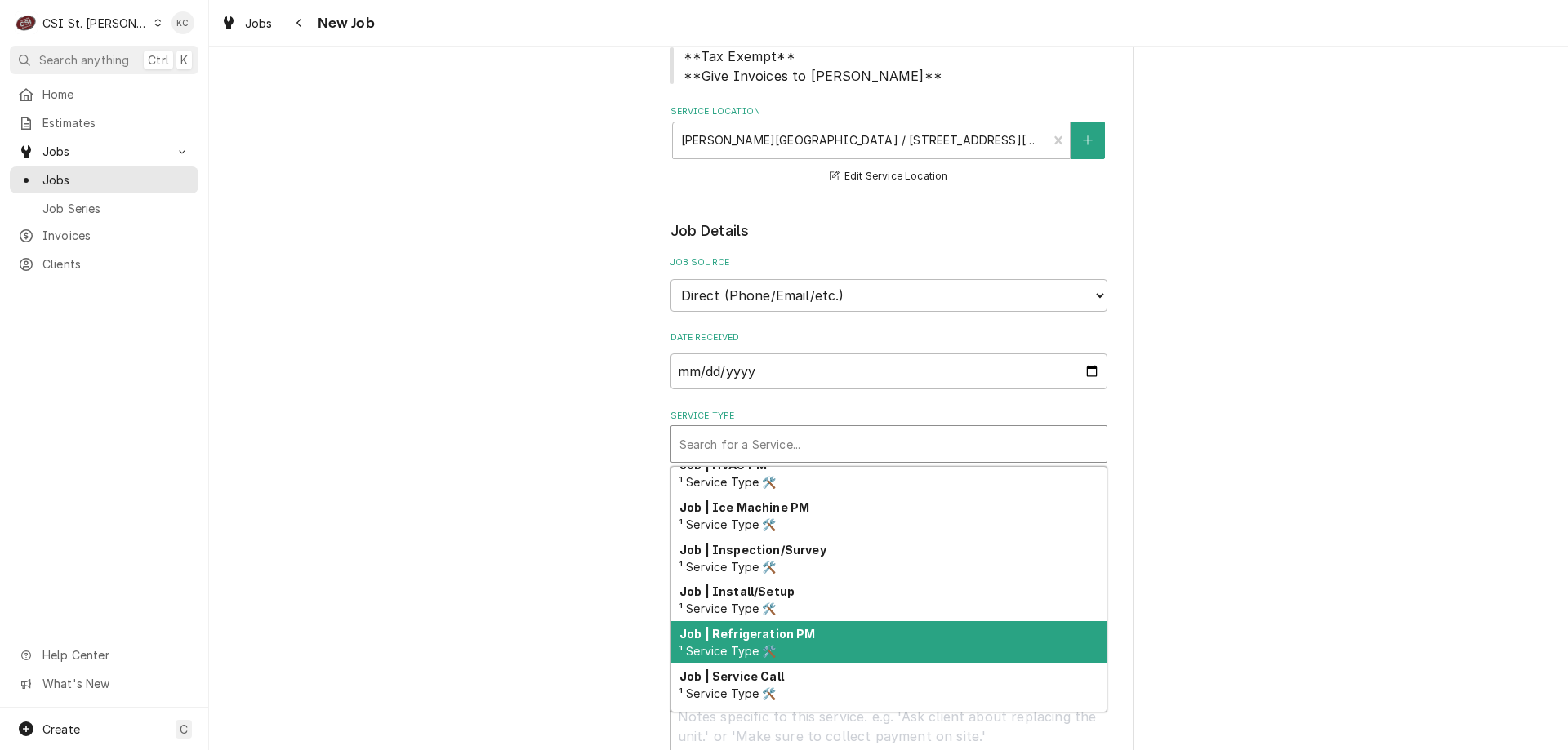
scroll to position [951, 0]
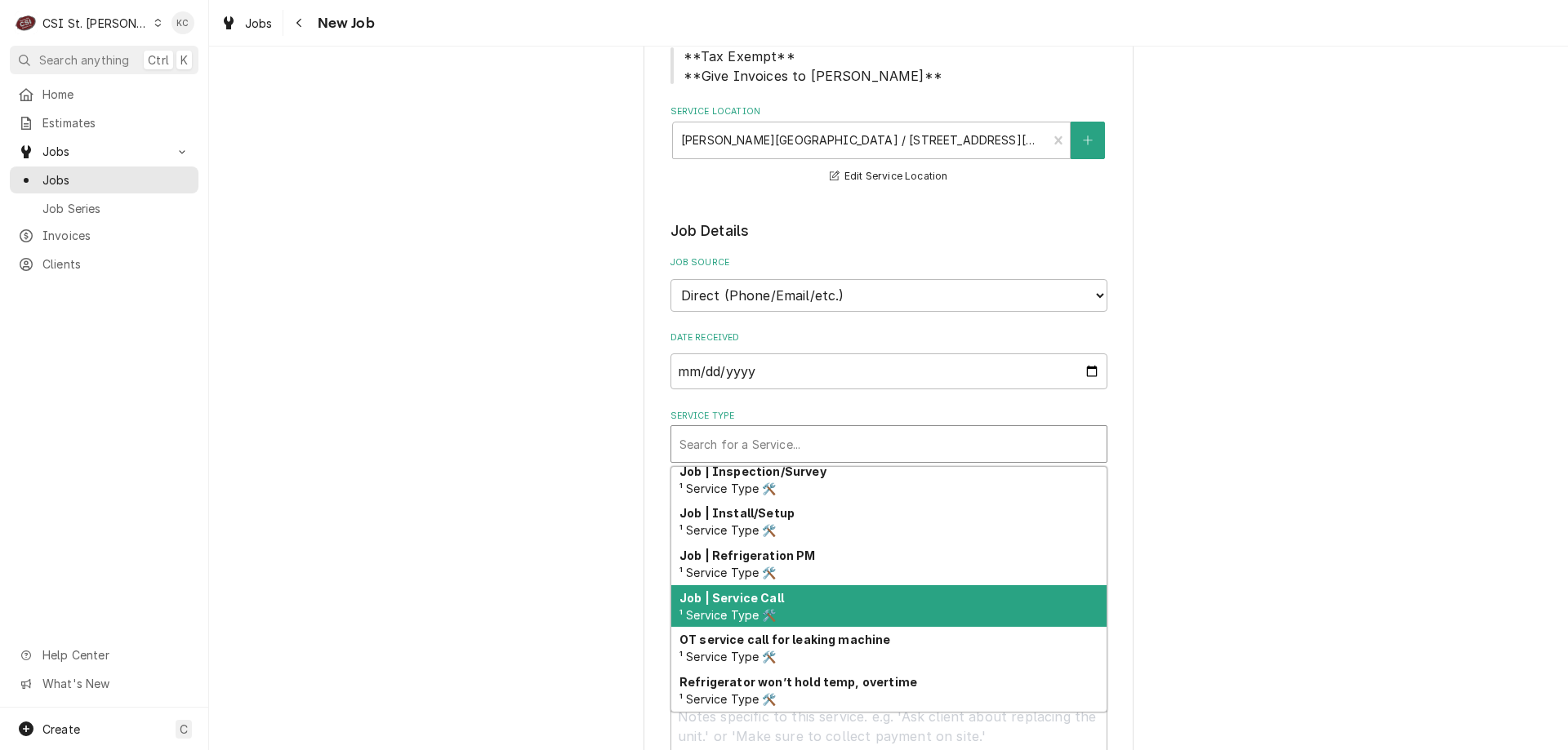
click at [886, 599] on div "Job | Service Call ¹ Service Type 🛠️" at bounding box center [889, 606] width 436 height 42
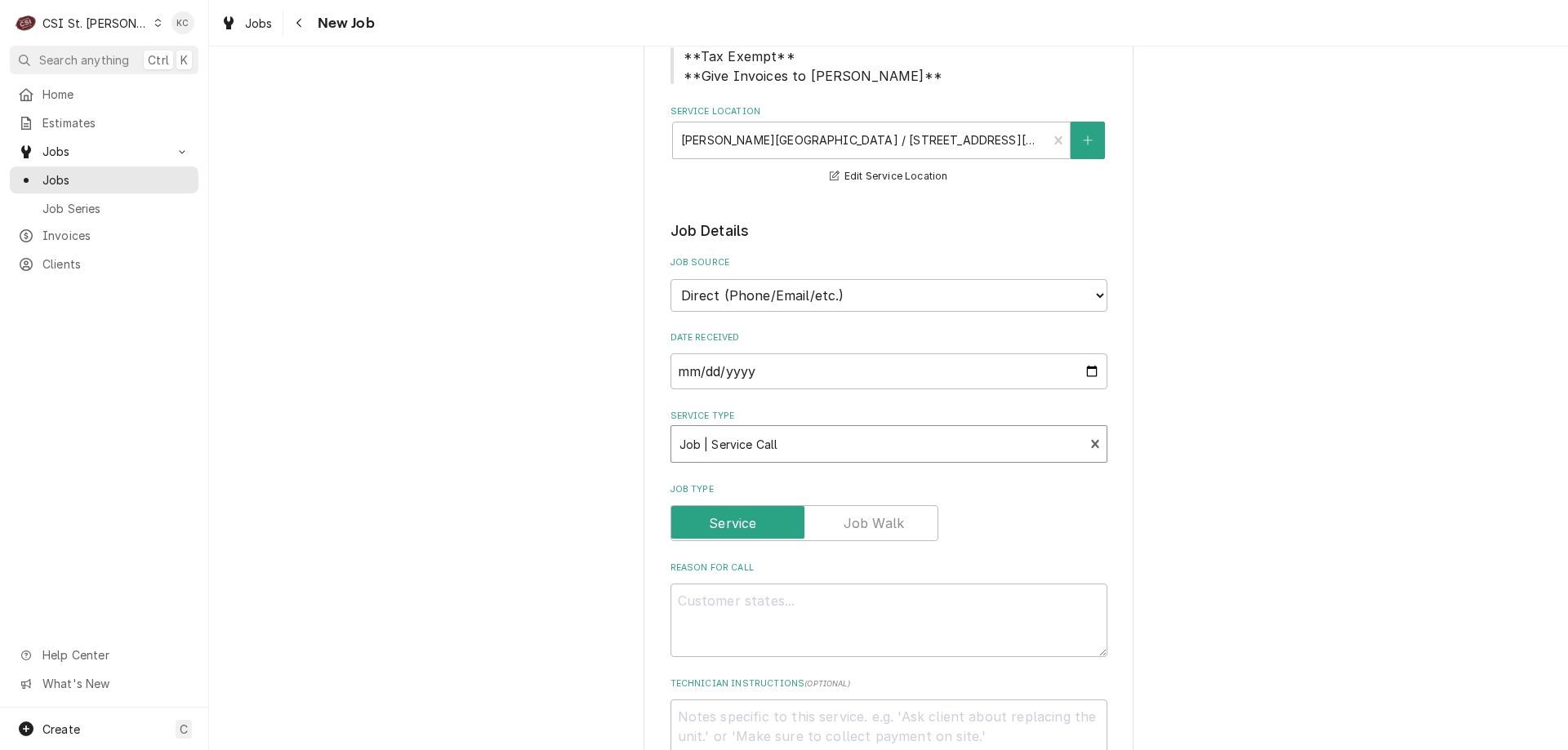
click at [1150, 547] on div "Please provide the following information to create a job: Client Details Client…" at bounding box center [888, 697] width 1359 height 1757
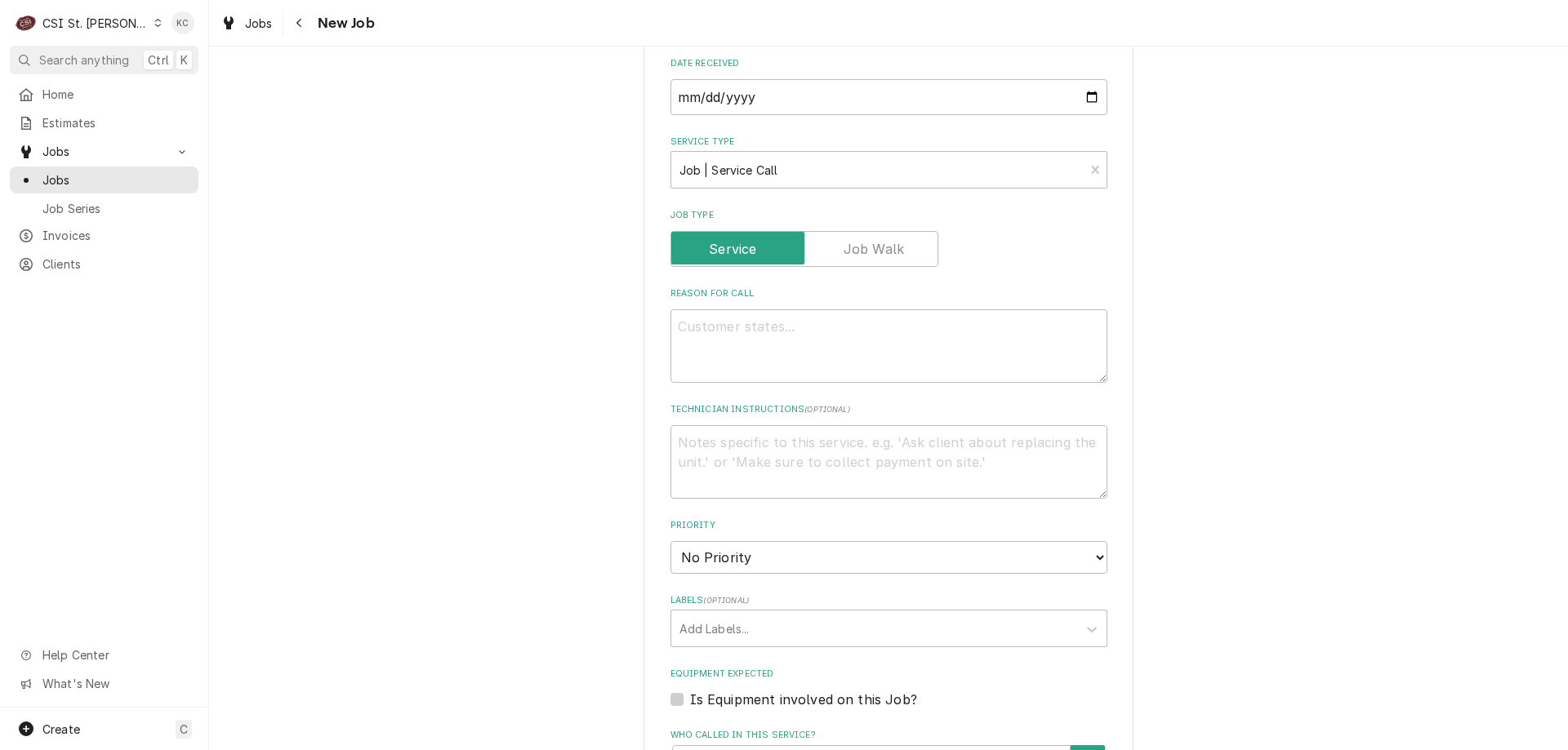
scroll to position [572, 0]
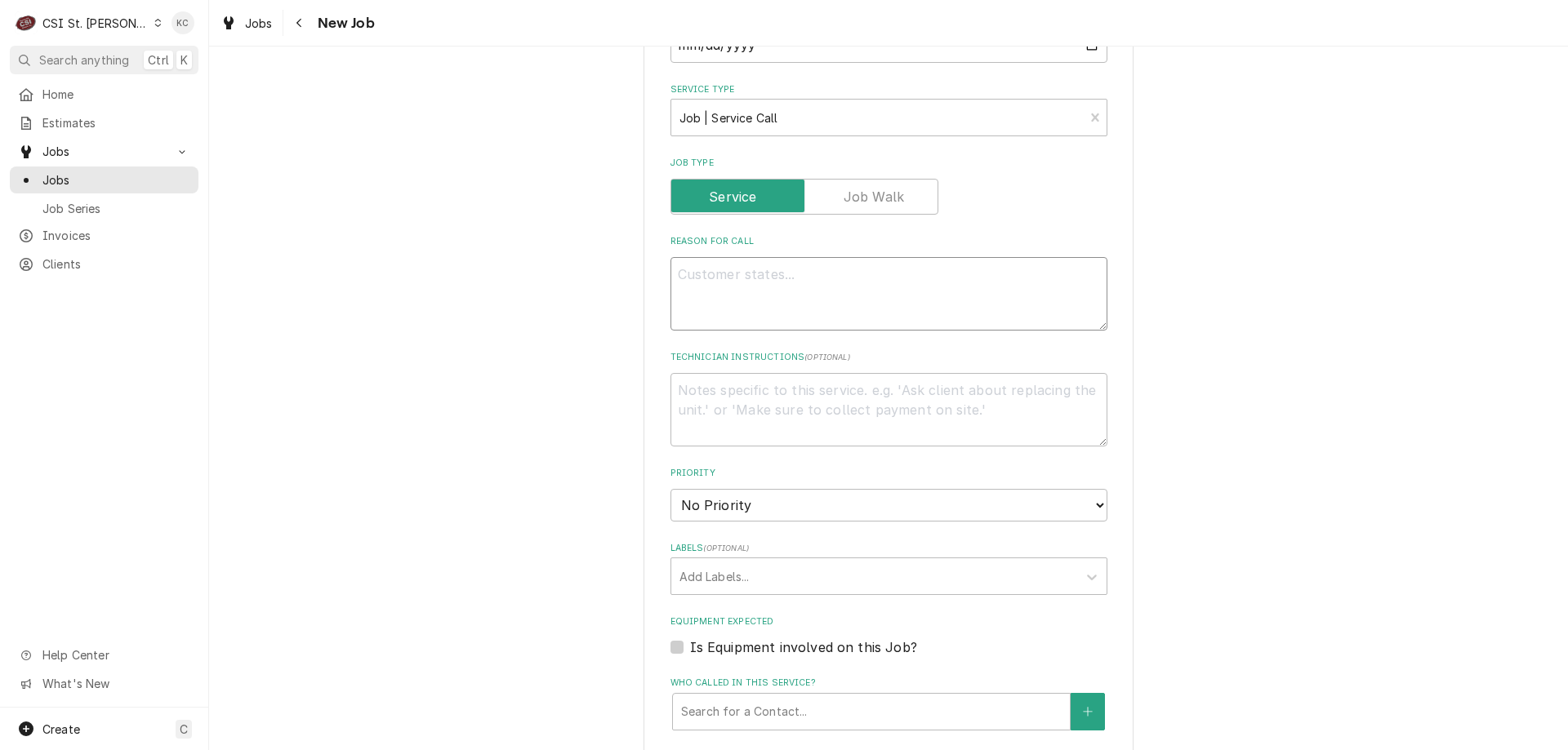
click at [846, 306] on textarea "Reason For Call" at bounding box center [888, 294] width 437 height 73
click at [803, 284] on textarea "Reason For Call" at bounding box center [888, 294] width 437 height 73
paste textarea "The top oven is not working"
type textarea "x"
type textarea "The top oven is not working"
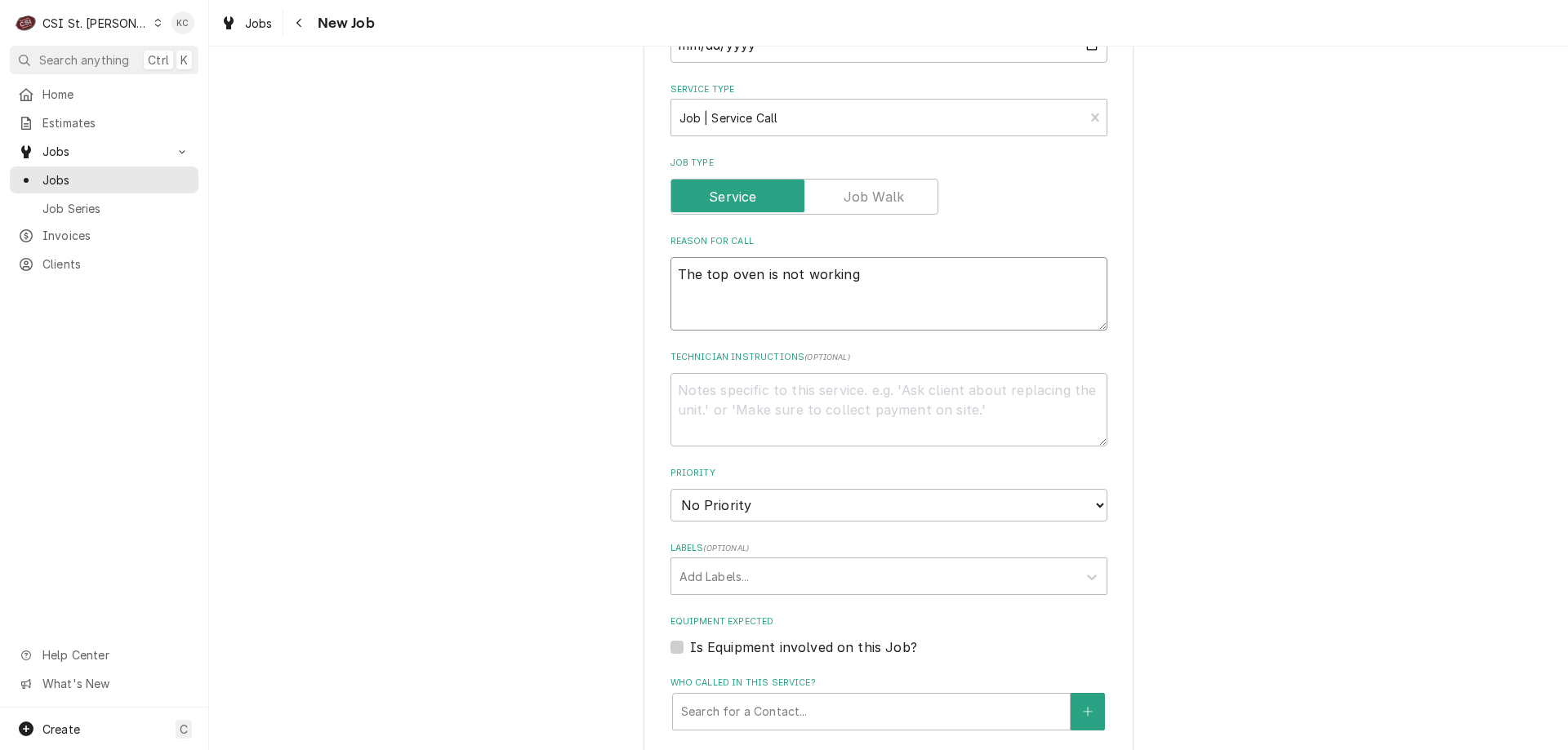
type textarea "x"
type textarea "The top oven is not working"
type textarea "x"
type textarea "J"
type textarea "x"
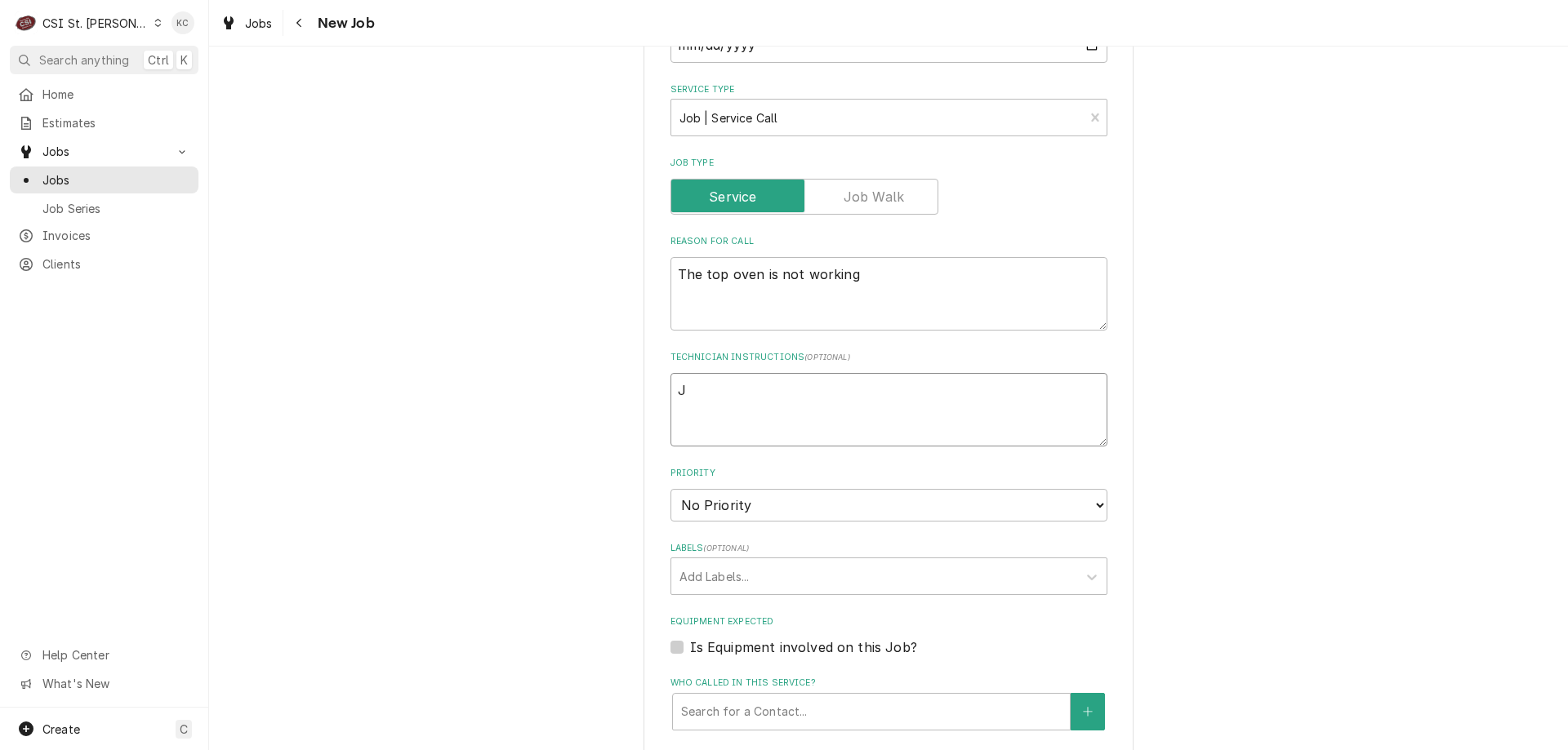
type textarea "Jo"
type textarea "x"
type textarea "Joh"
type textarea "x"
type textarea "John"
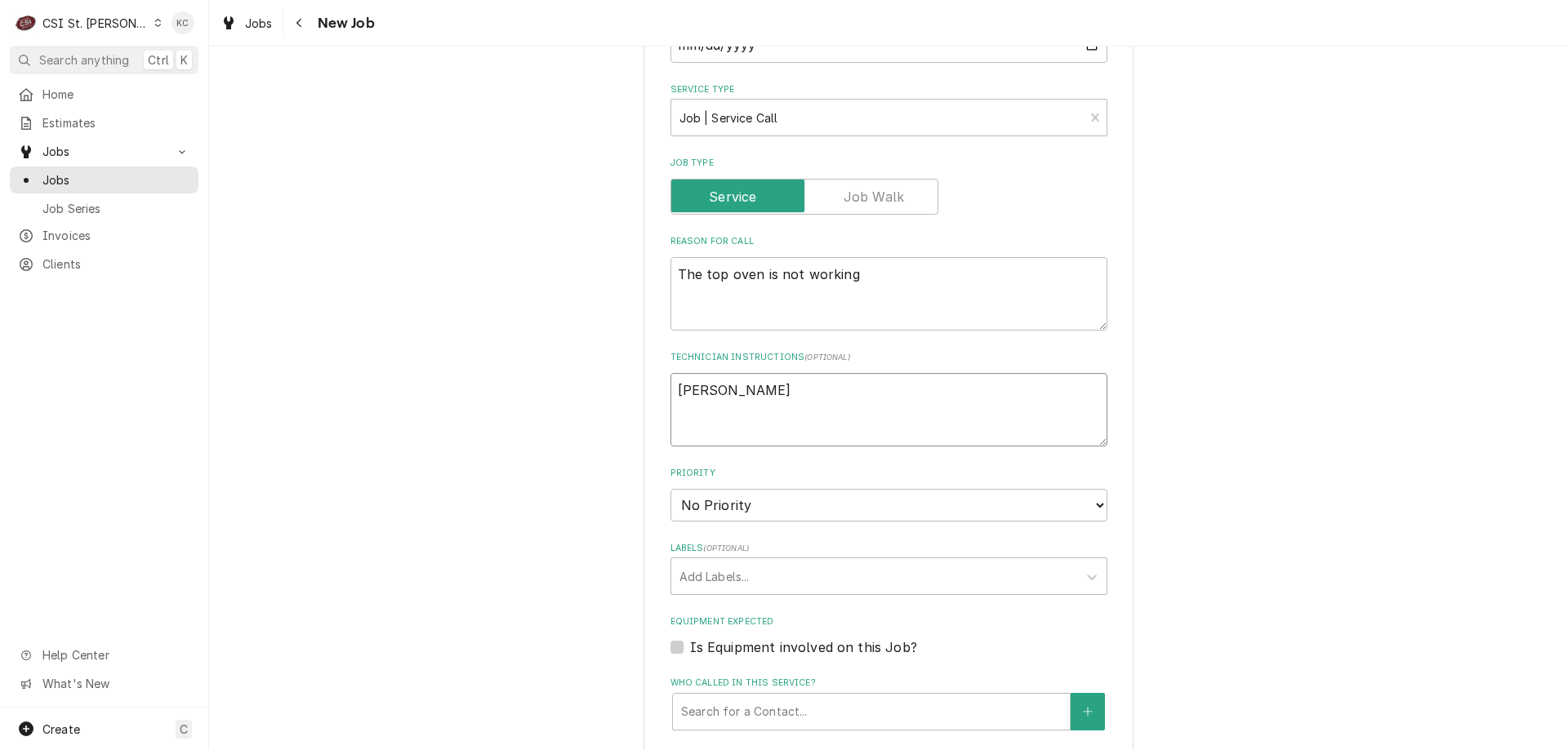
type textarea "x"
type textarea "John"
type textarea "x"
type textarea "John K"
type textarea "x"
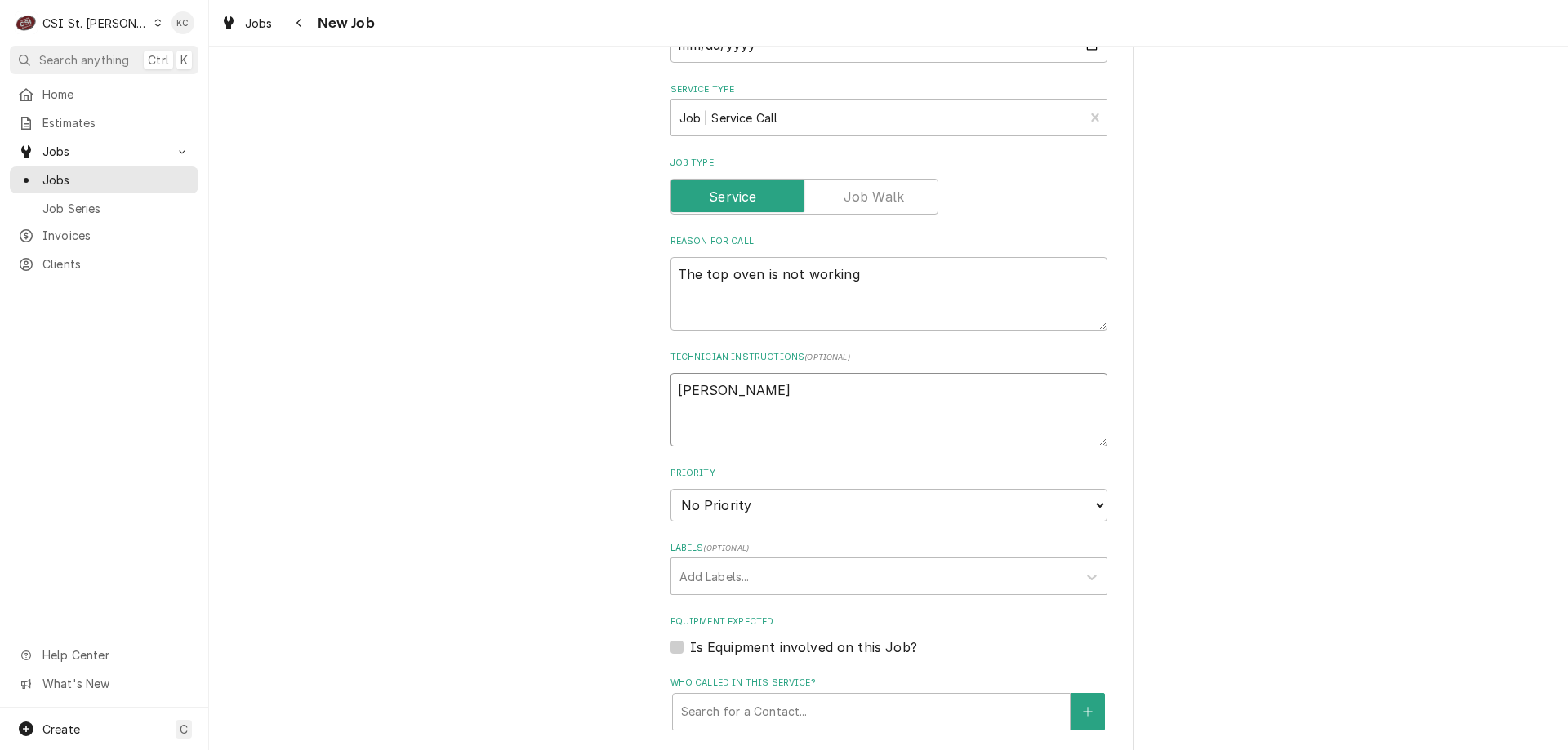
type textarea "John Ka"
type textarea "x"
type textarea "John Kan"
type textarea "x"
type textarea "John Kann"
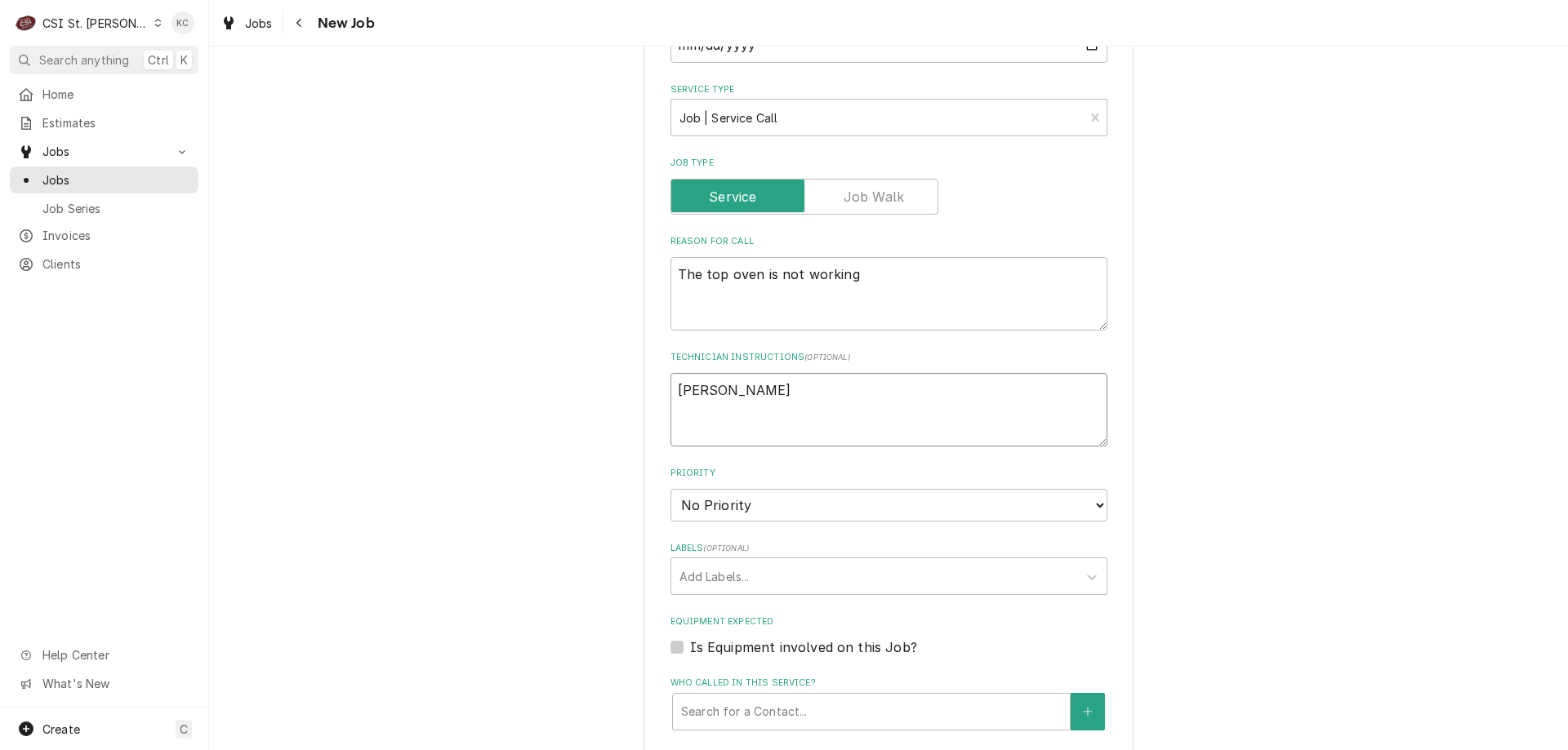
type textarea "x"
type textarea "John Kanna"
type textarea "x"
type textarea "John Kannad"
type textarea "x"
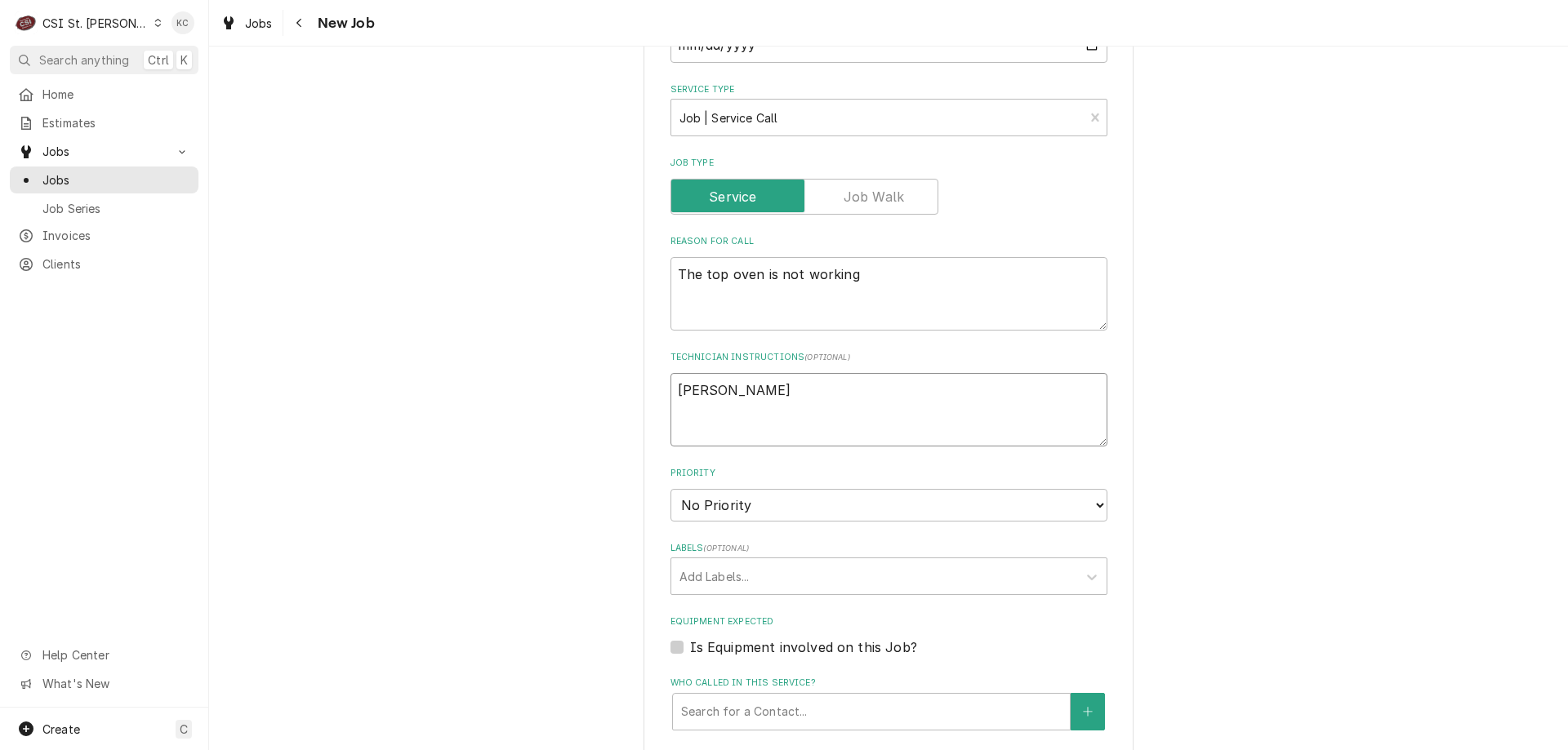
type textarea "John Kannady"
type textarea "x"
type textarea "John Kannady"
type textarea "x"
type textarea "John Kannady -"
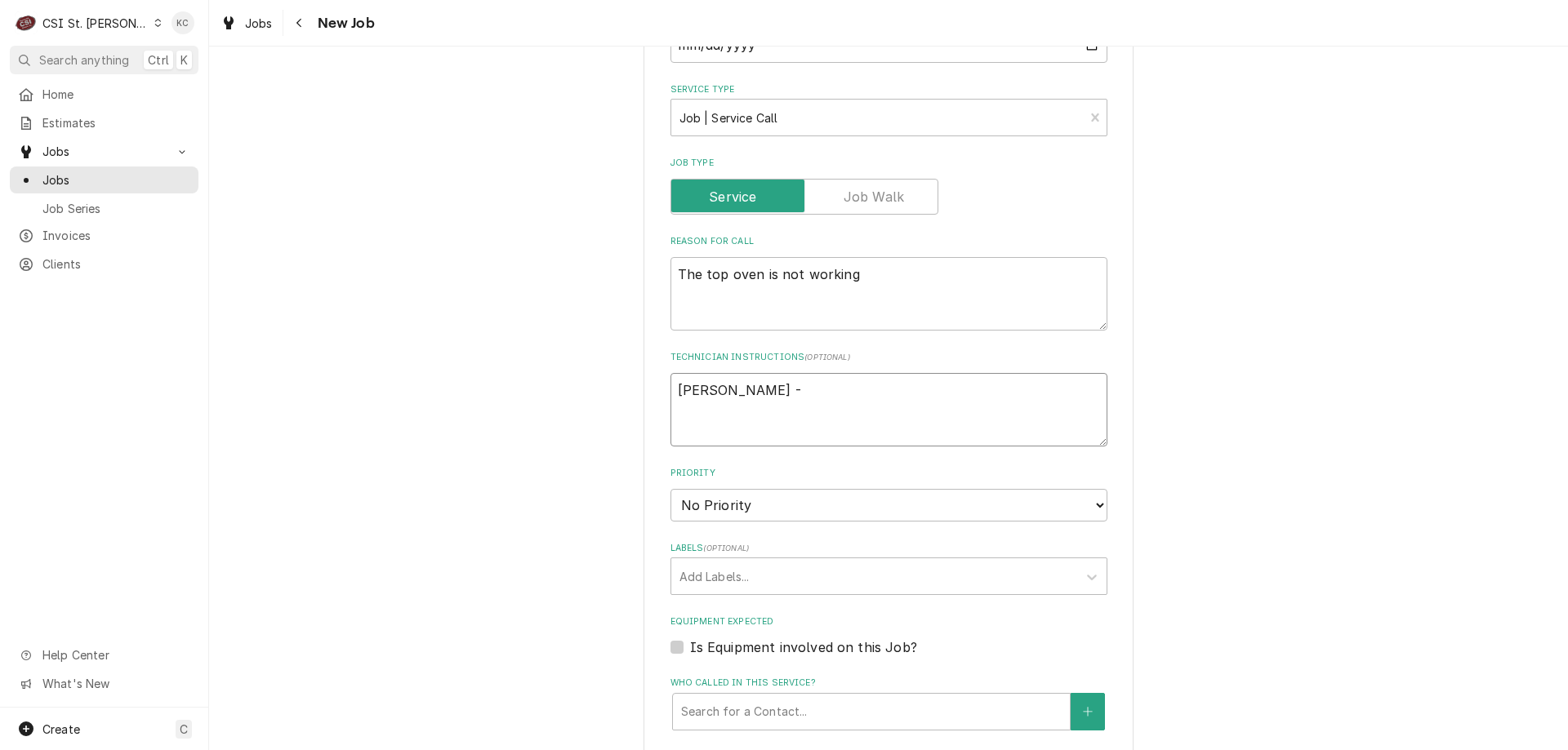
type textarea "x"
type textarea "John Kannady -"
type textarea "x"
type textarea "John Kannady - 6"
type textarea "x"
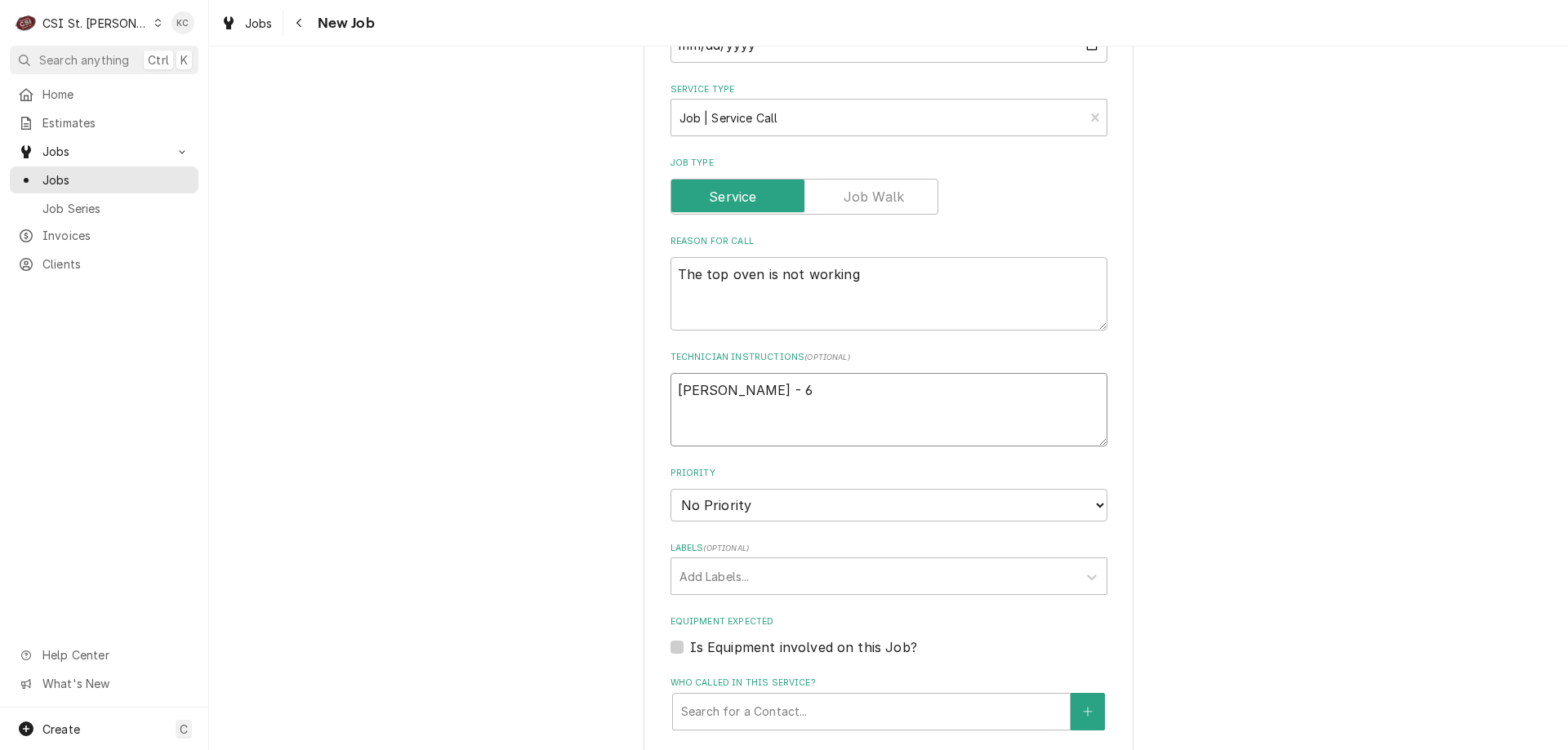
type textarea "John Kannady - 63"
type textarea "x"
type textarea "John Kannady - 636"
type textarea "x"
type textarea "John Kannady - 636"
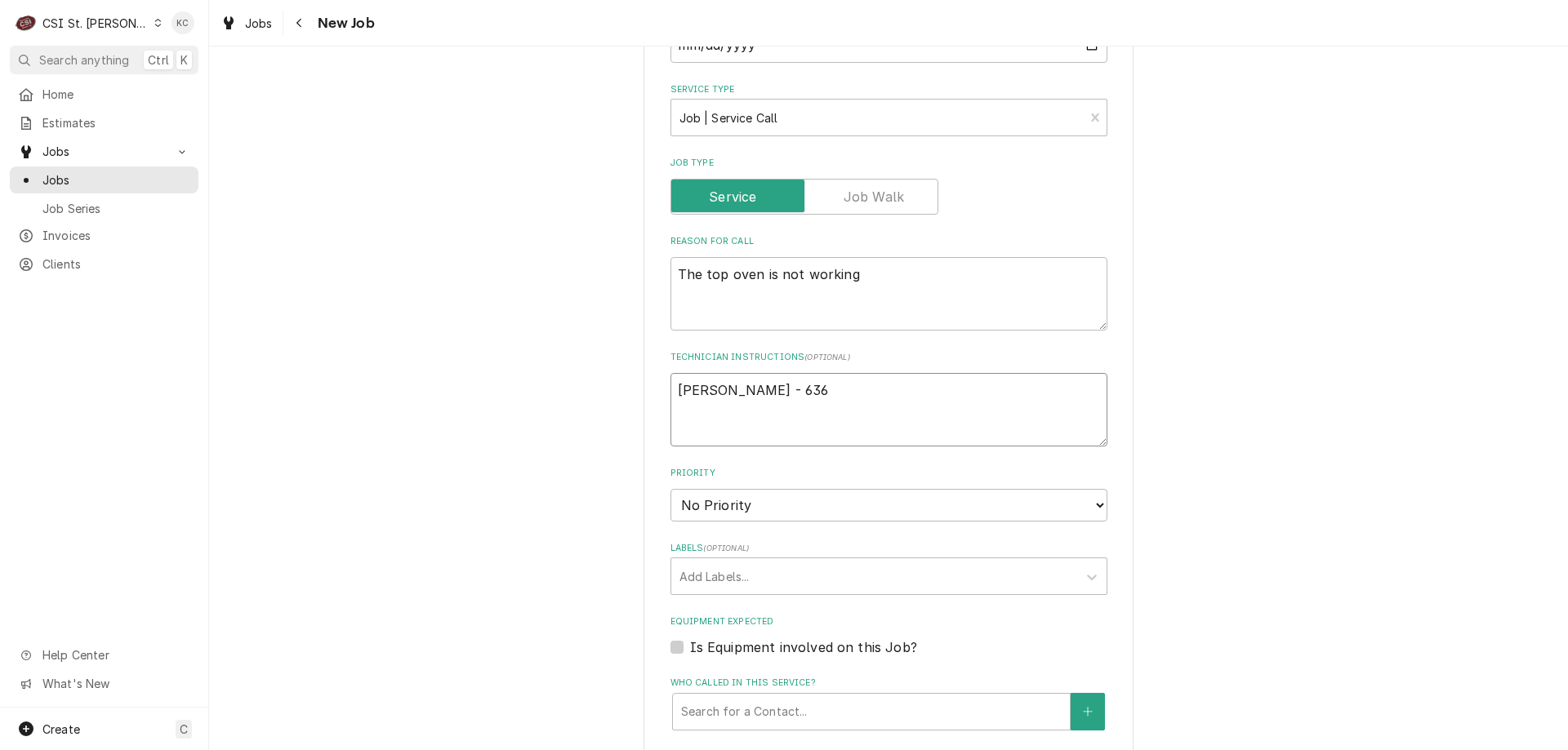
type textarea "x"
type textarea "John Kannady - 636 5"
type textarea "x"
type textarea "John Kannady - 636"
type textarea "x"
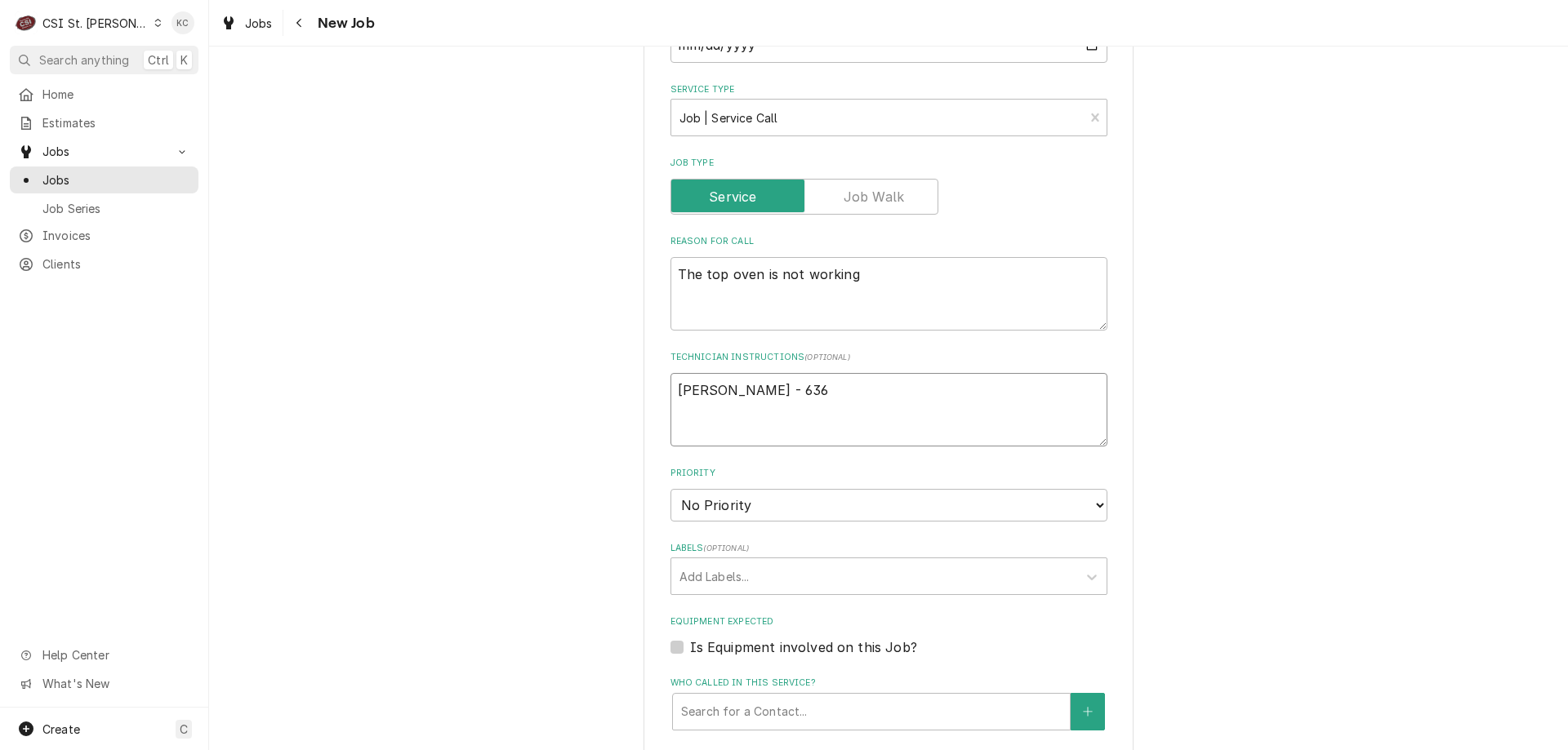
type textarea "John Kannady - 636 8"
type textarea "x"
type textarea "John Kannady - 636 85"
type textarea "x"
type textarea "John Kannady - 636 851"
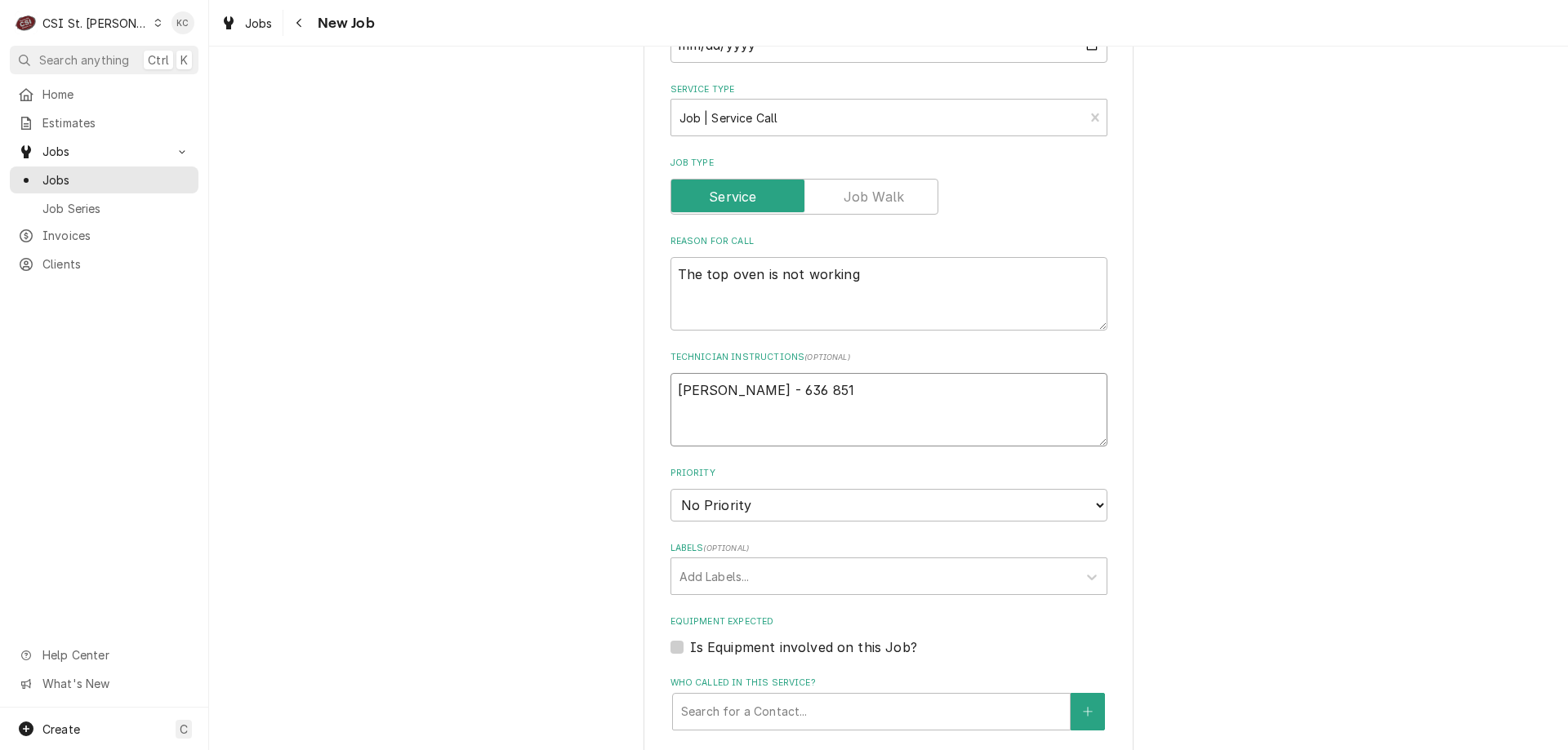
type textarea "x"
type textarea "John Kannady - 636 851-"
type textarea "x"
type textarea "John Kannady - 636 851-6"
type textarea "x"
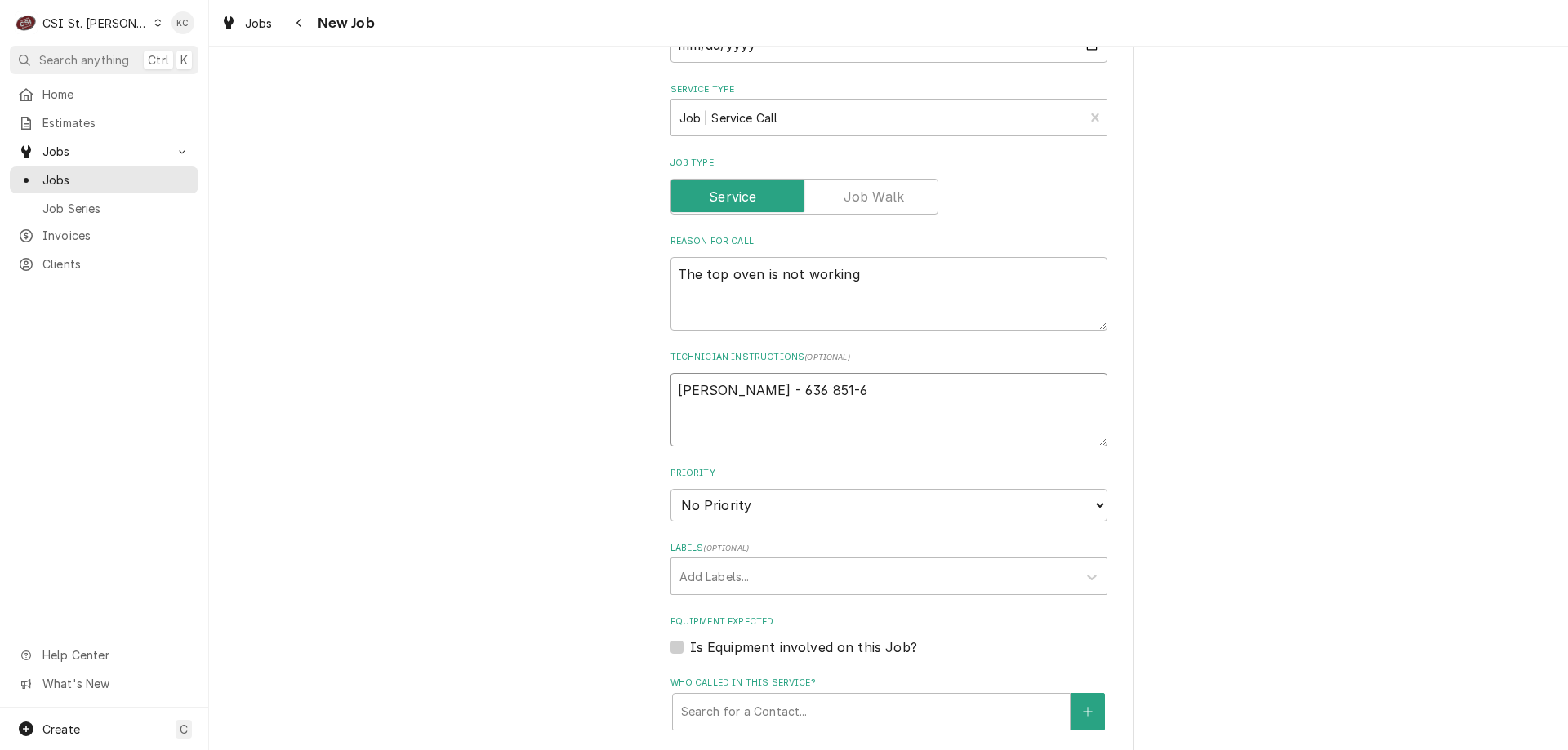
type textarea "John Kannady - 636 851-61"
type textarea "x"
type textarea "John Kannady - 636 851-617"
type textarea "x"
type textarea "John Kannady - 636 851-61"
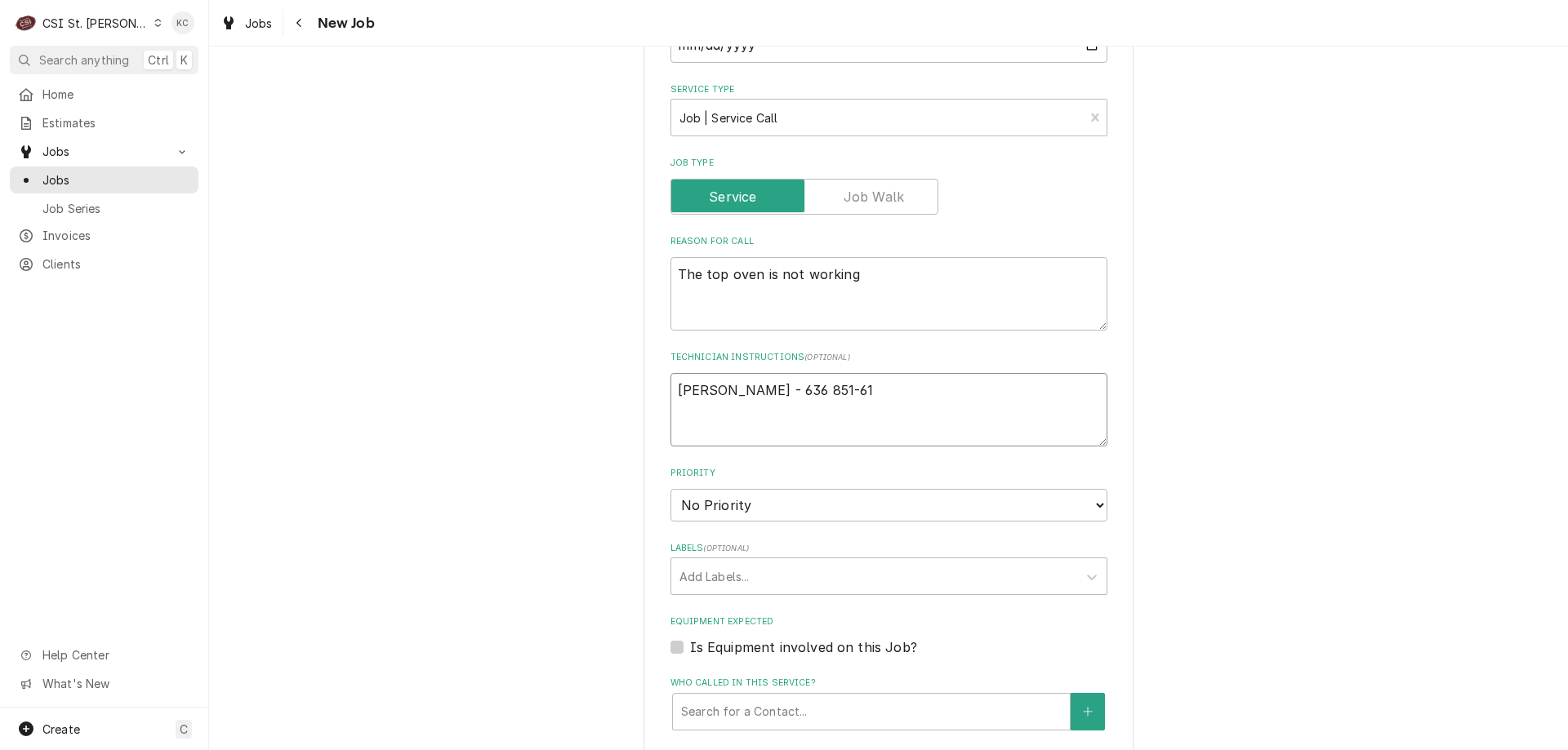
type textarea "x"
type textarea "John Kannady - 636 851-619"
type textarea "x"
type textarea "John Kannady - 636 851-6197"
type textarea "x"
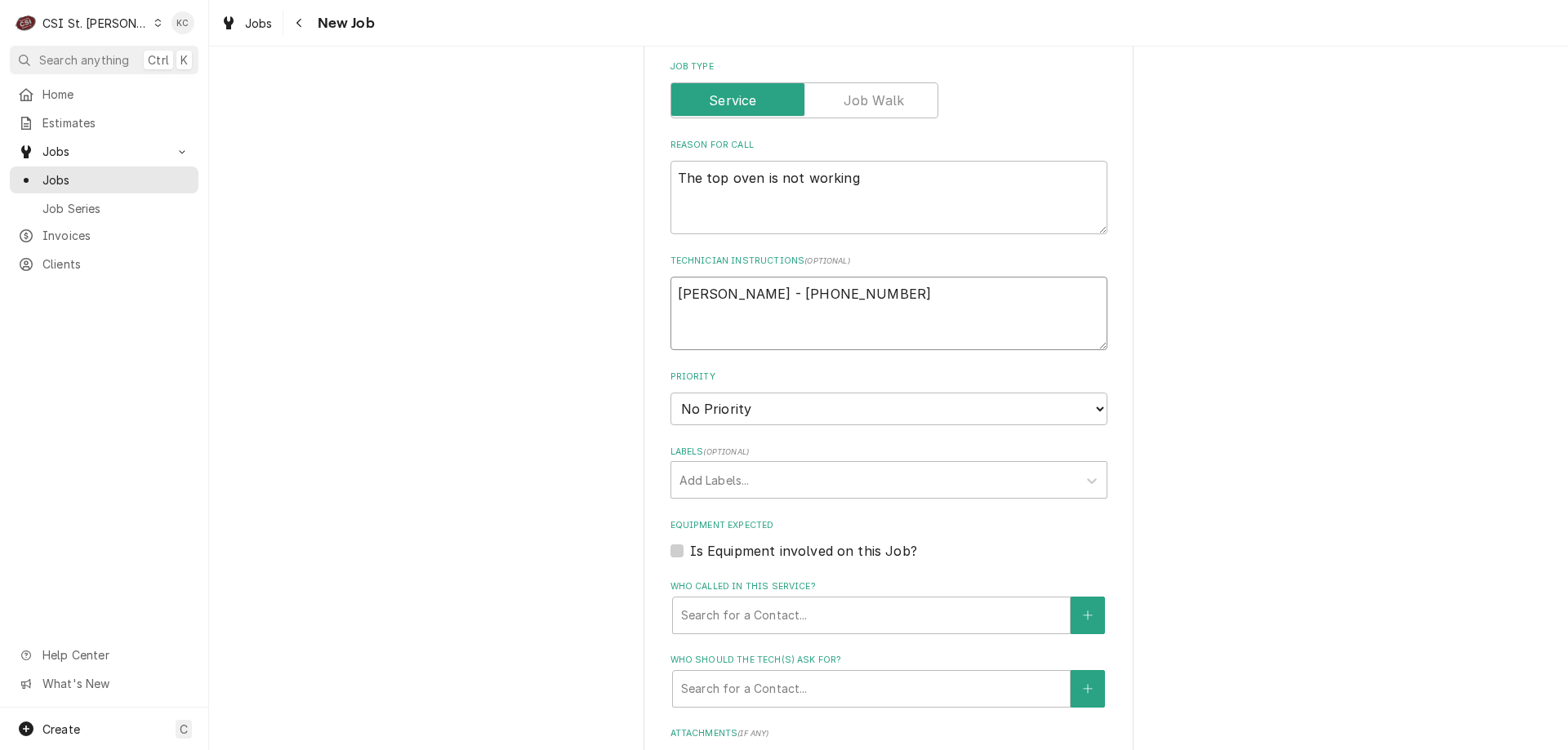
scroll to position [735, 0]
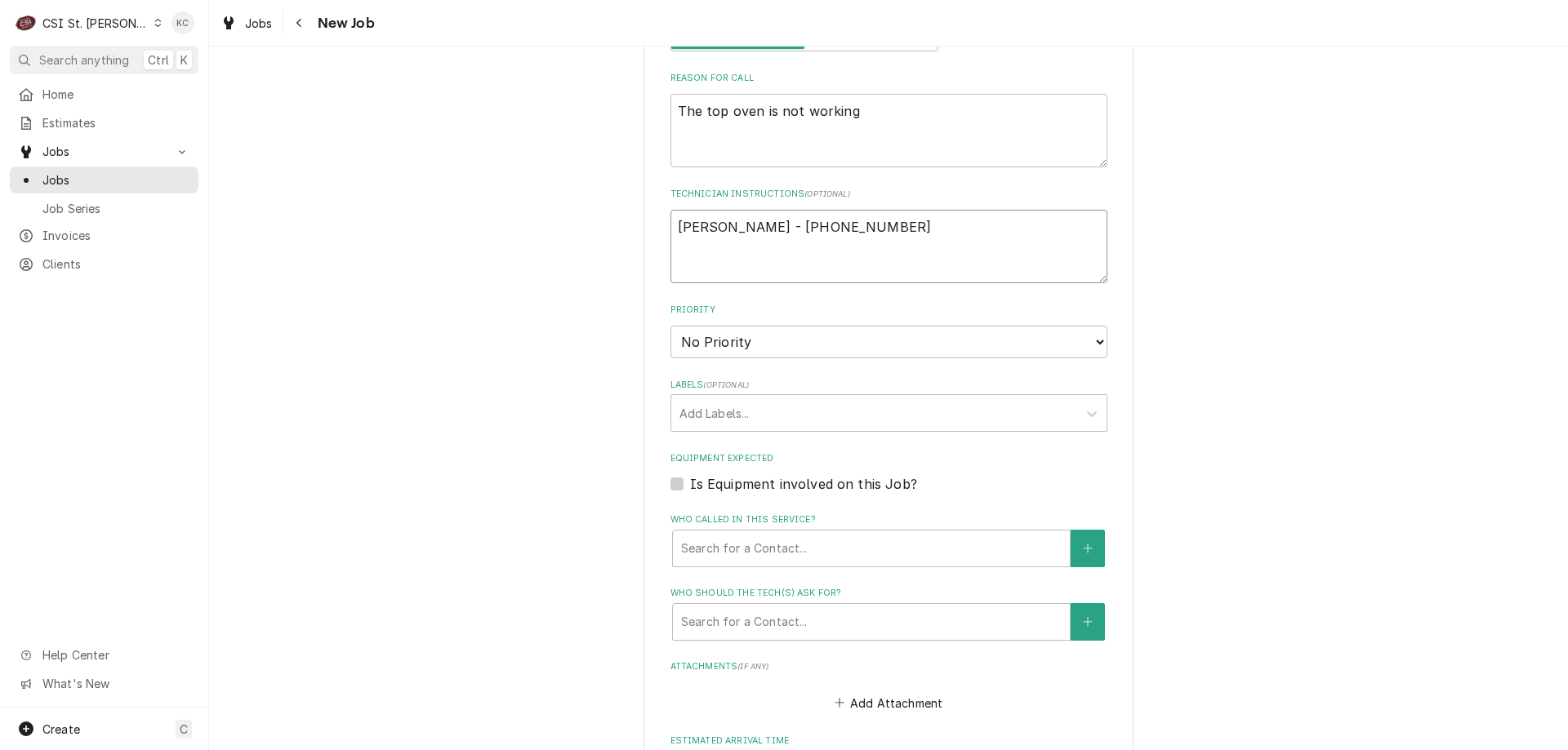
type textarea "John Kannady - 636 851-6197"
click at [793, 334] on select "No Priority Urgent High Medium Low" at bounding box center [888, 342] width 437 height 32
select select "4"
click at [671, 326] on select "No Priority Urgent High Medium Low" at bounding box center [888, 342] width 437 height 32
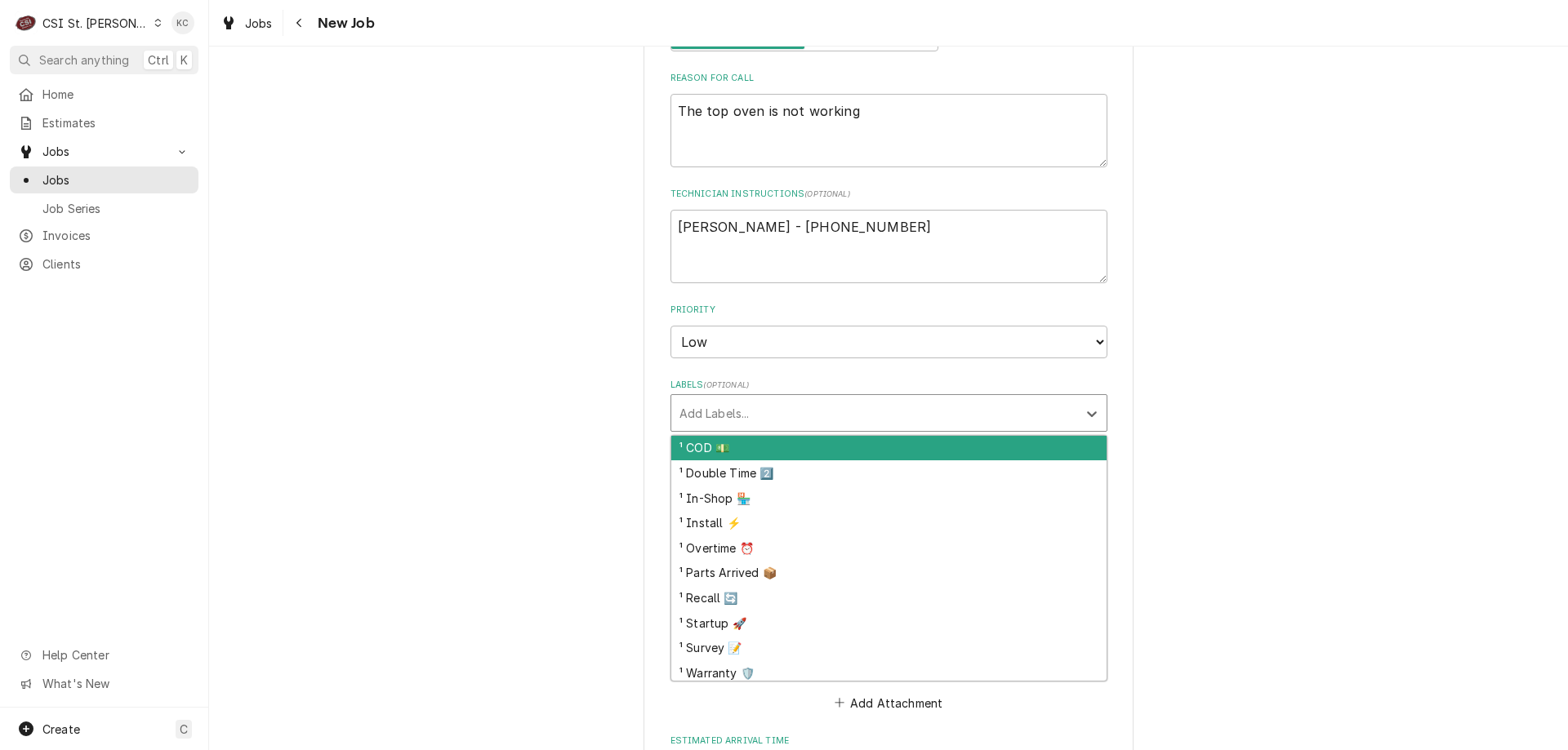
click at [795, 417] on div "Labels" at bounding box center [874, 413] width 390 height 30
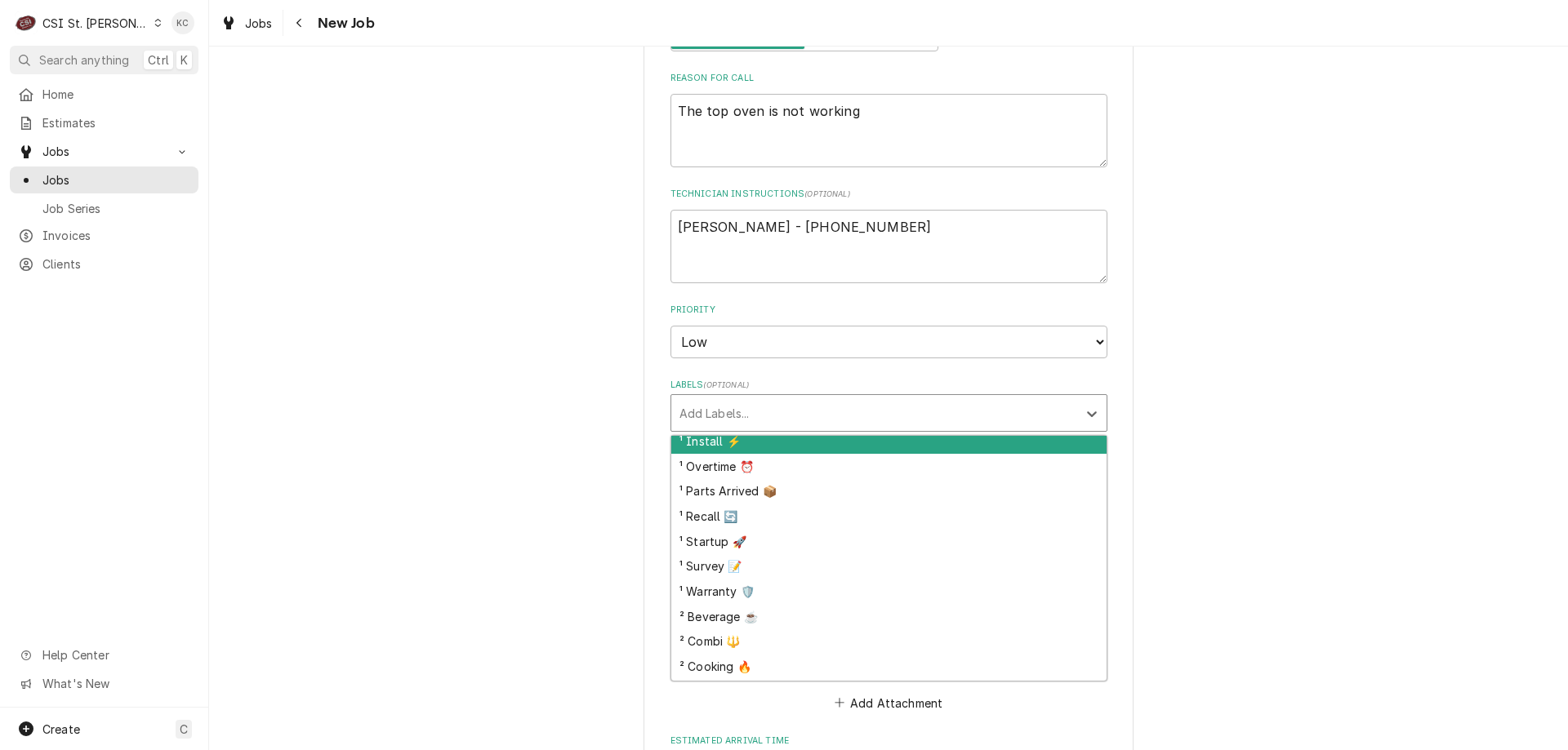
scroll to position [163, 0]
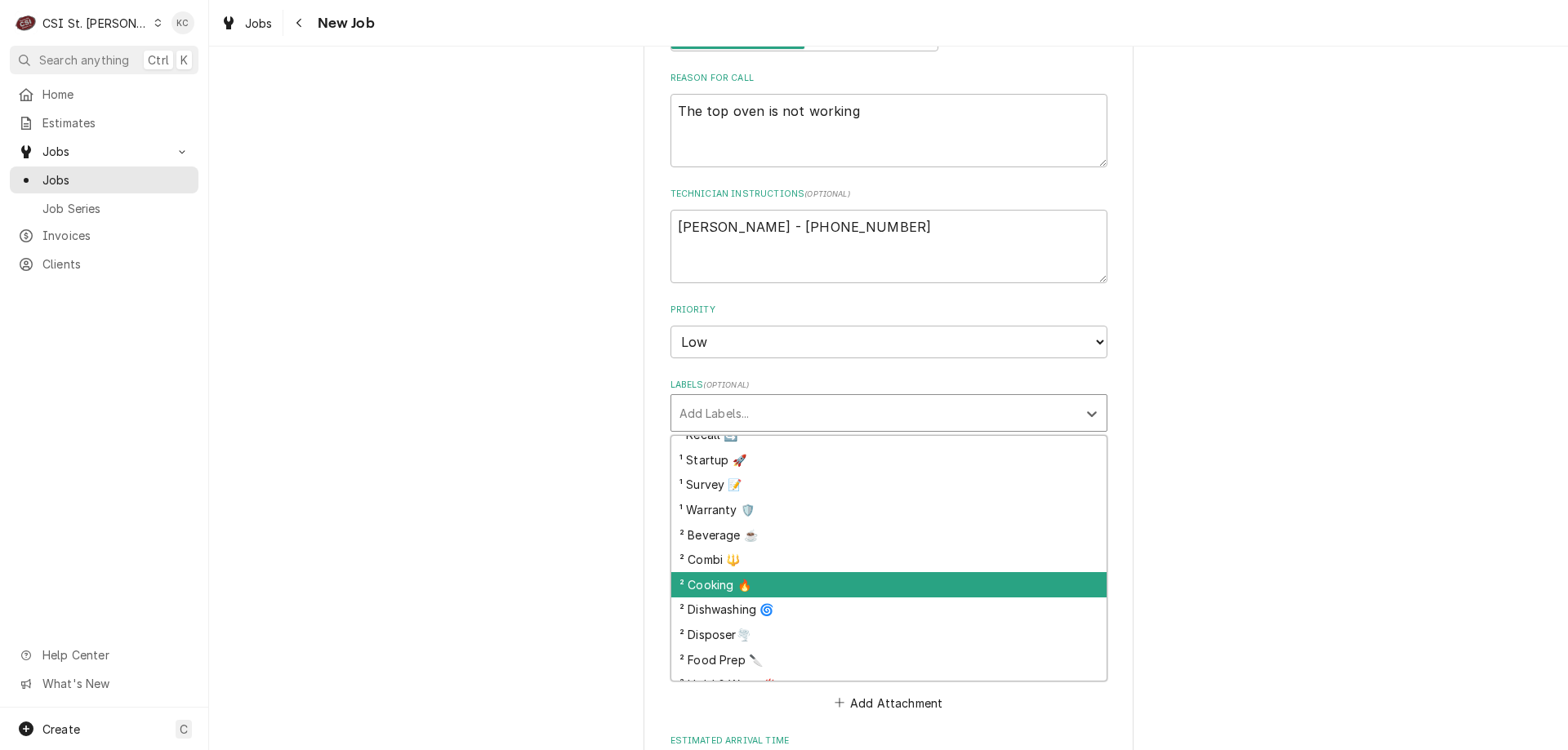
click at [823, 586] on div "² Cooking 🔥" at bounding box center [889, 585] width 436 height 25
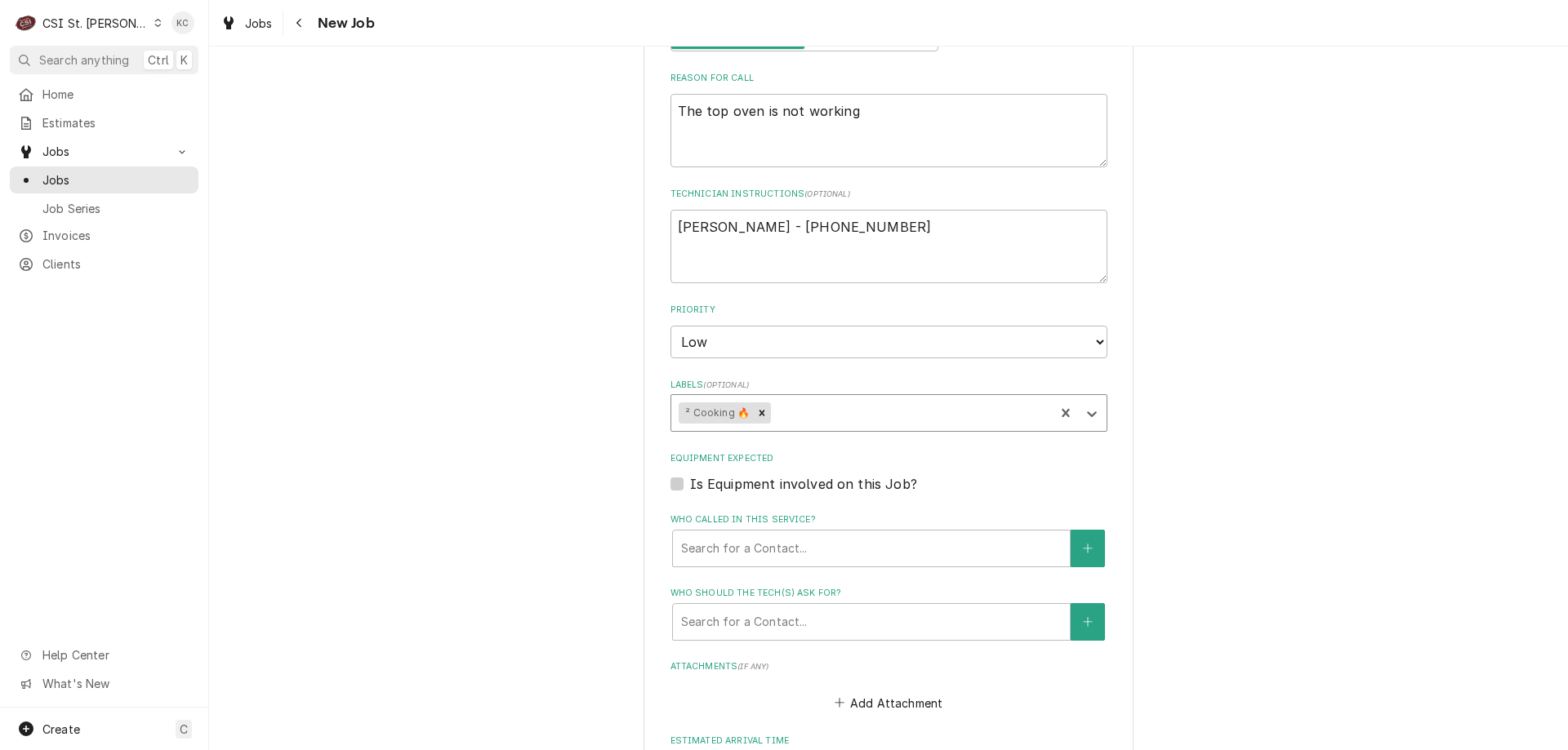
click at [1283, 536] on div "Please provide the following information to create a job: Client Details Client…" at bounding box center [888, 306] width 1359 height 1954
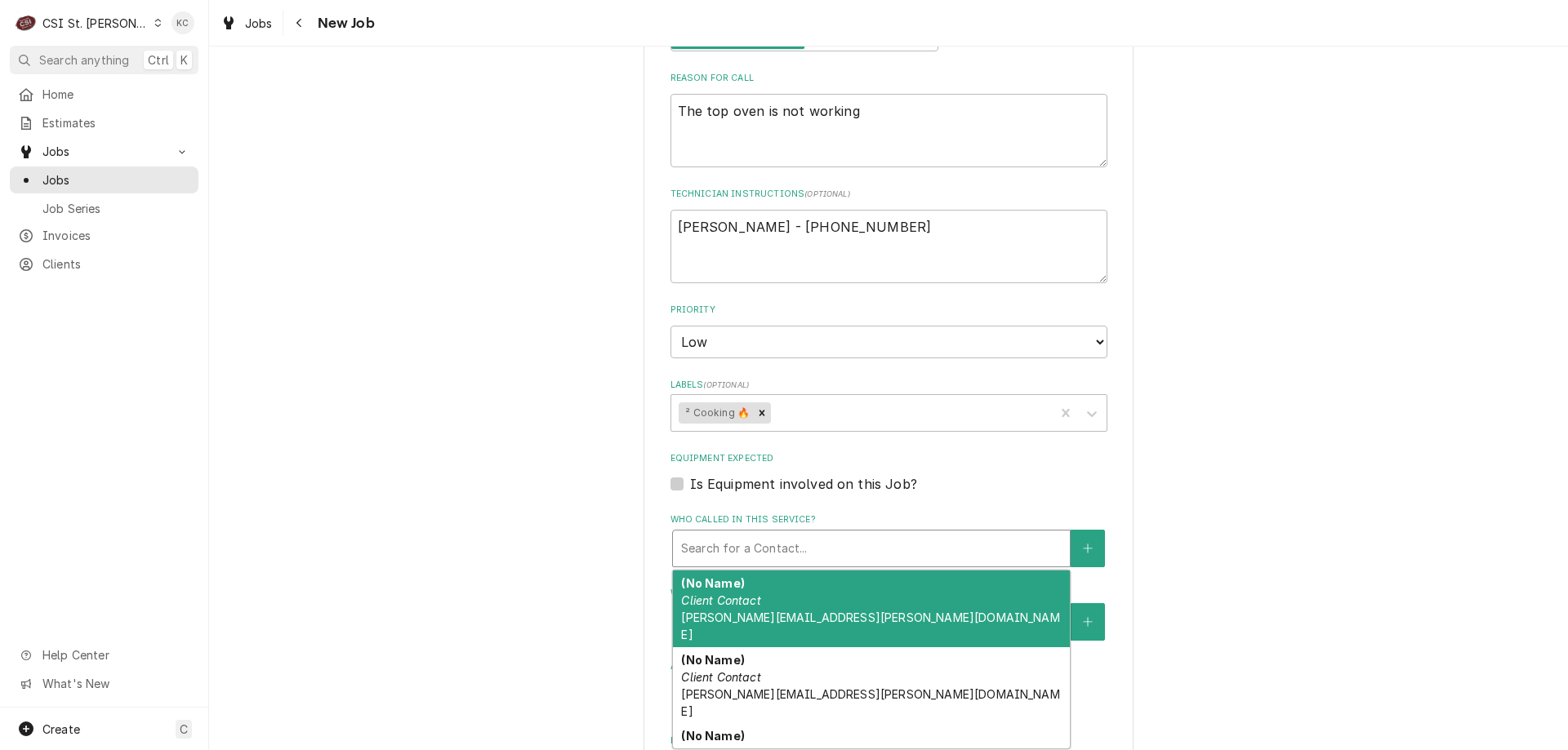
click at [849, 541] on div "Who called in this service?" at bounding box center [871, 548] width 381 height 30
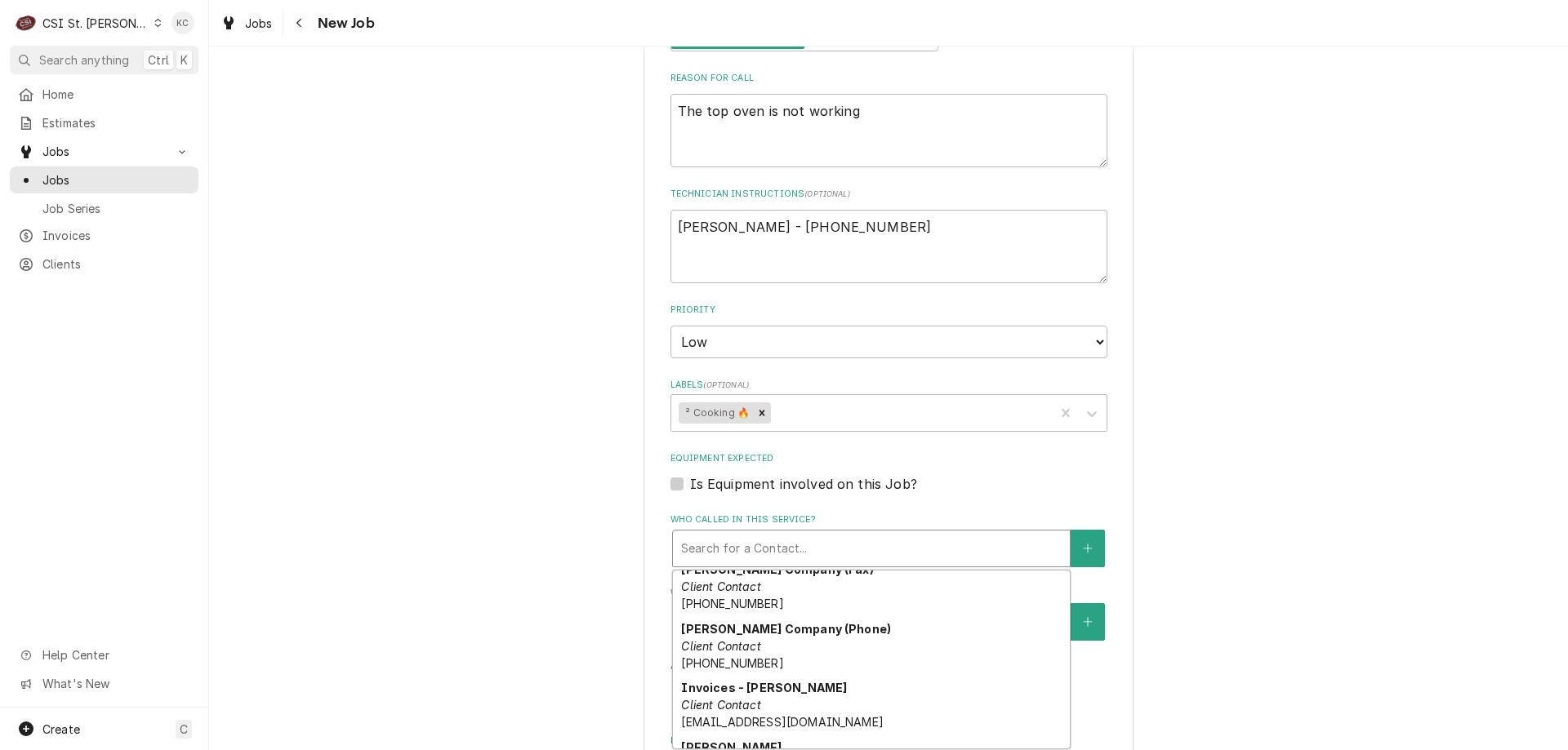
scroll to position [409, 0]
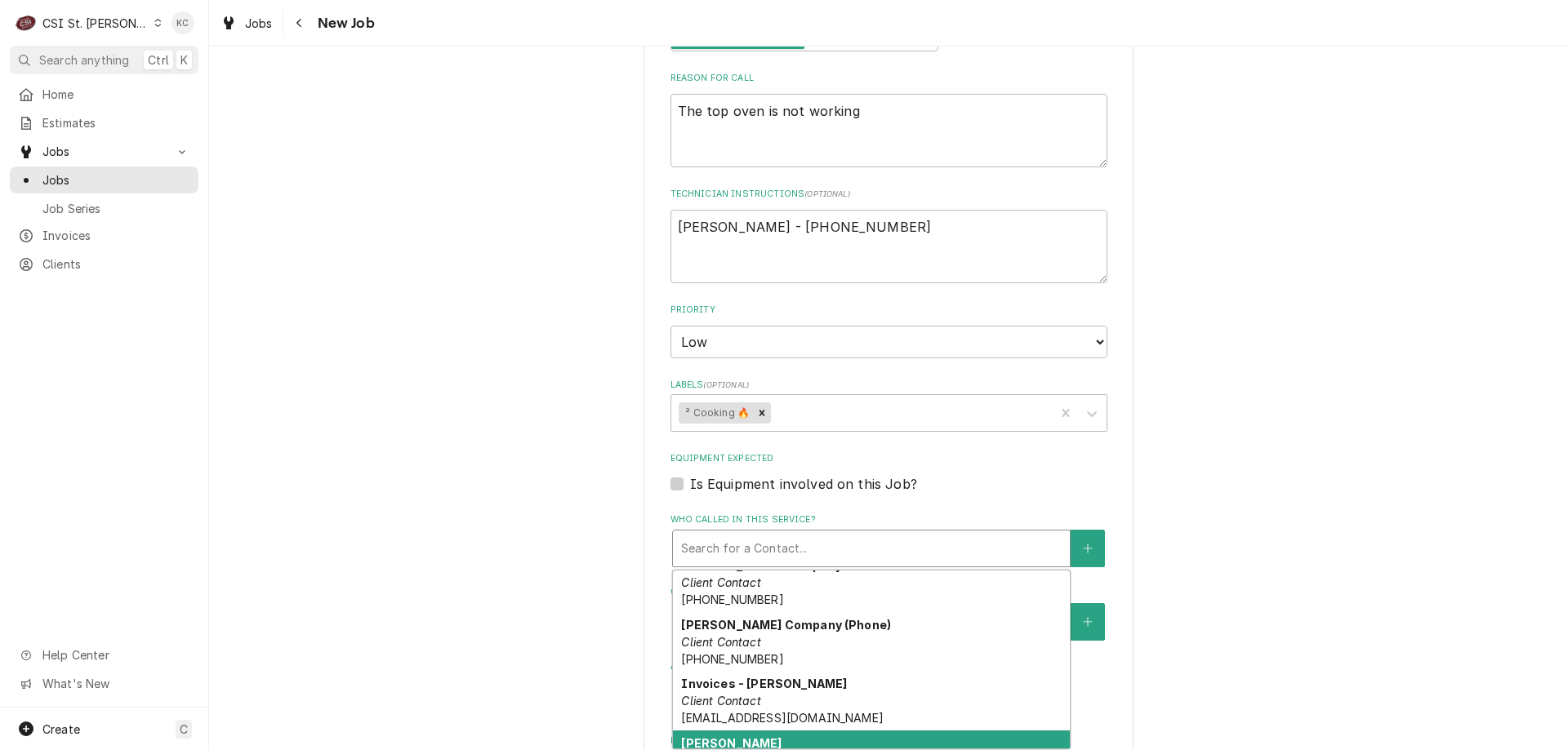
click at [861, 730] on div "JOHN KANNADY Primary Location Contact (314) 540-3379" at bounding box center [871, 760] width 397 height 60
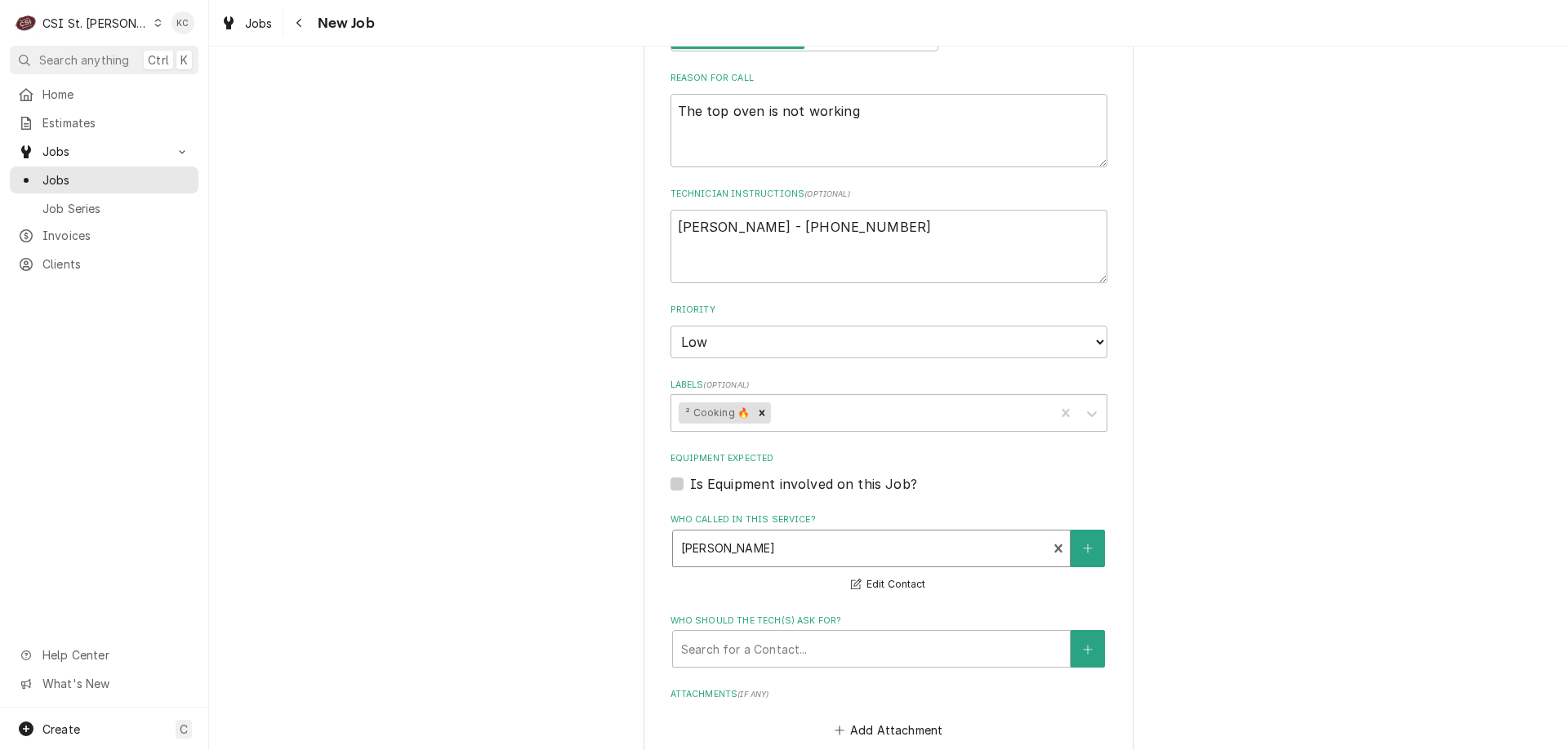
click at [1353, 599] on div "Please provide the following information to create a job: Client Details Client…" at bounding box center [888, 320] width 1359 height 1982
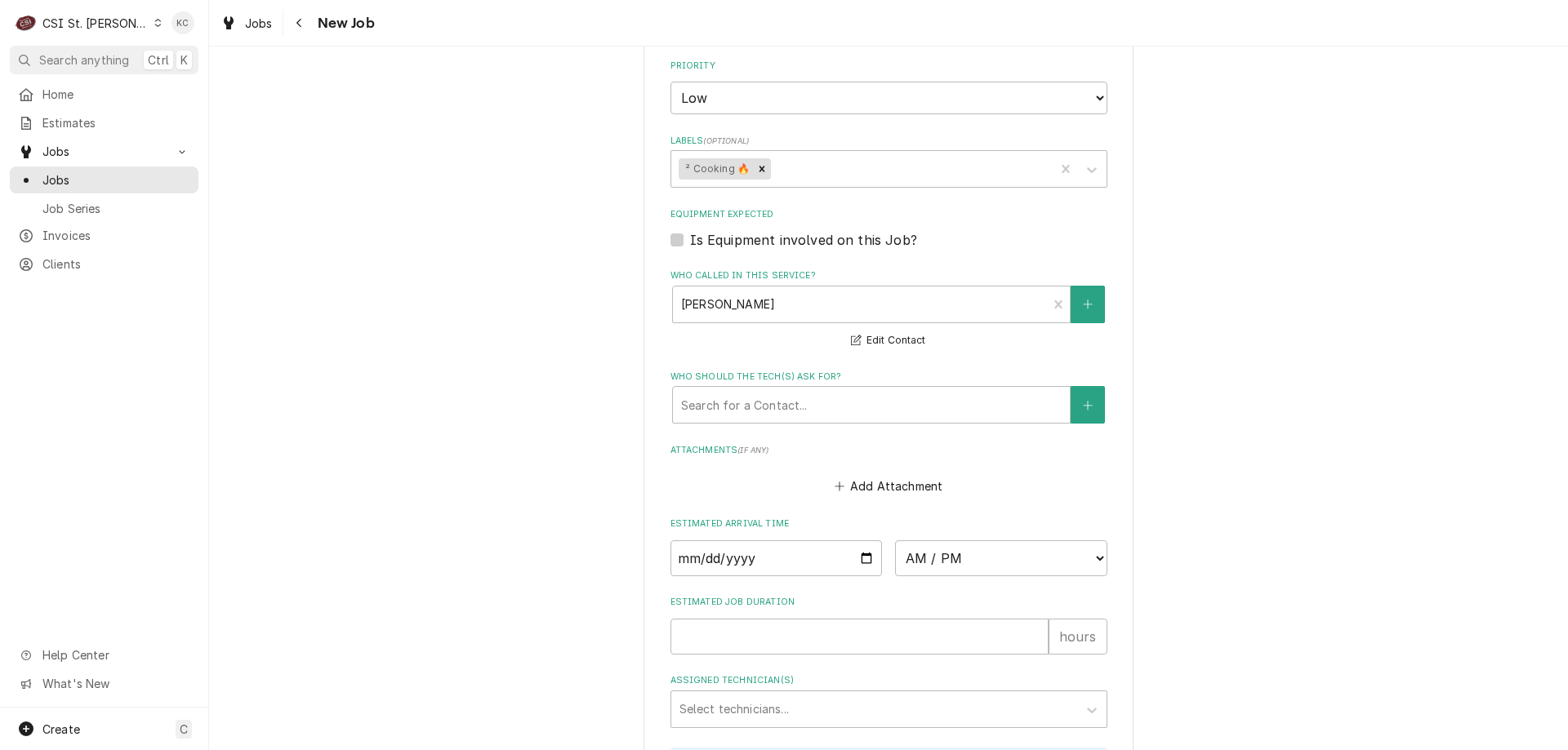
scroll to position [979, 0]
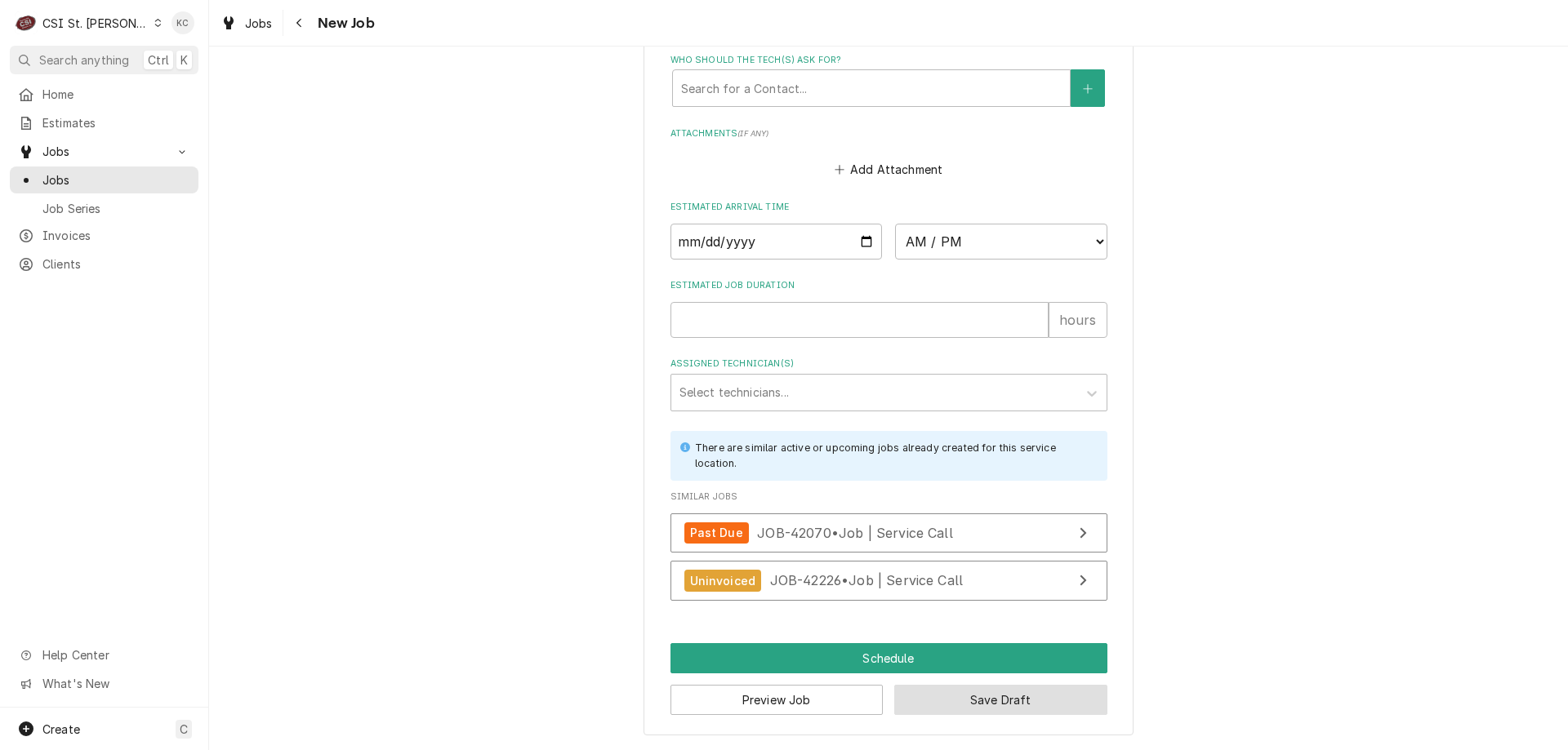
click at [940, 696] on button "Save Draft" at bounding box center [1001, 700] width 213 height 30
type textarea "x"
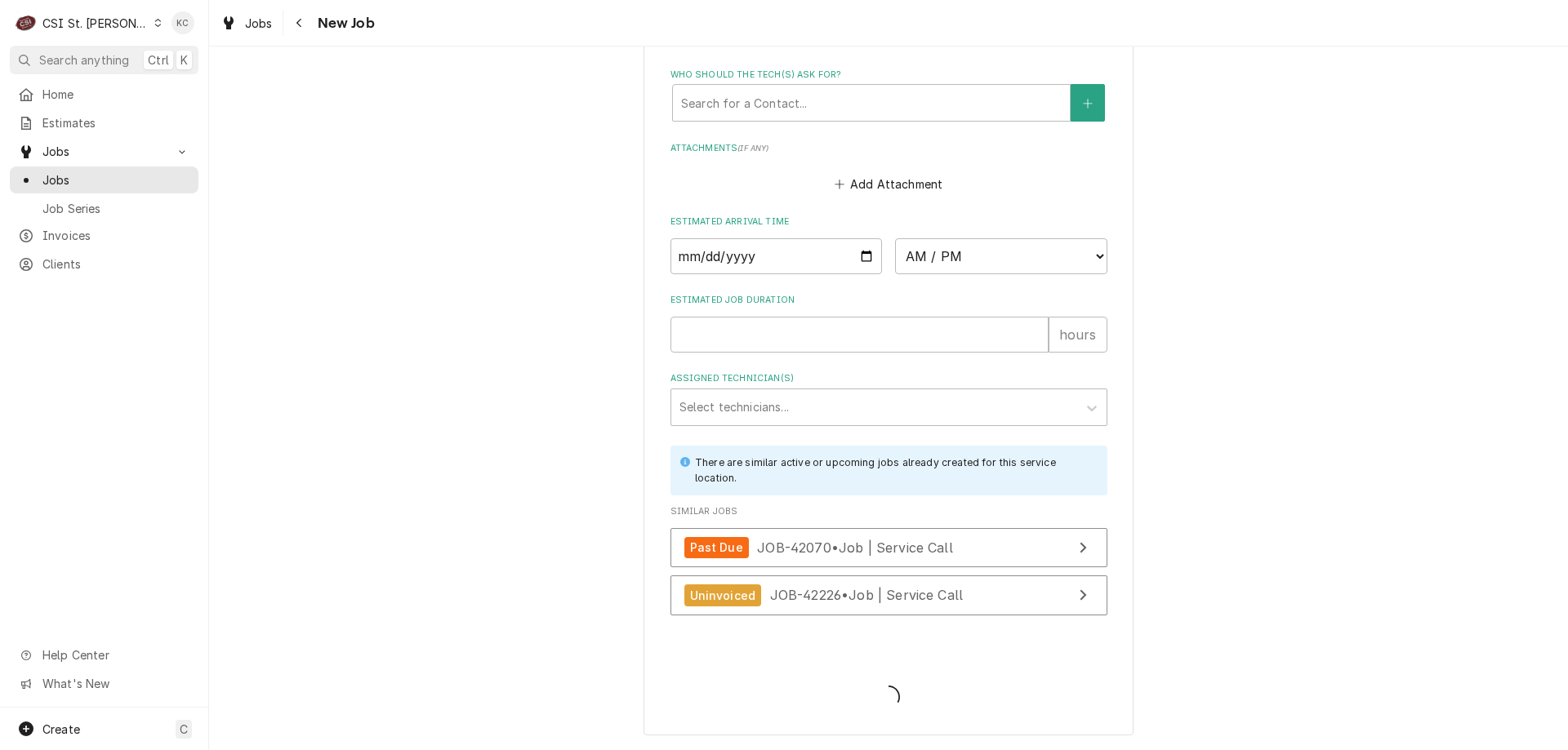
scroll to position [1281, 0]
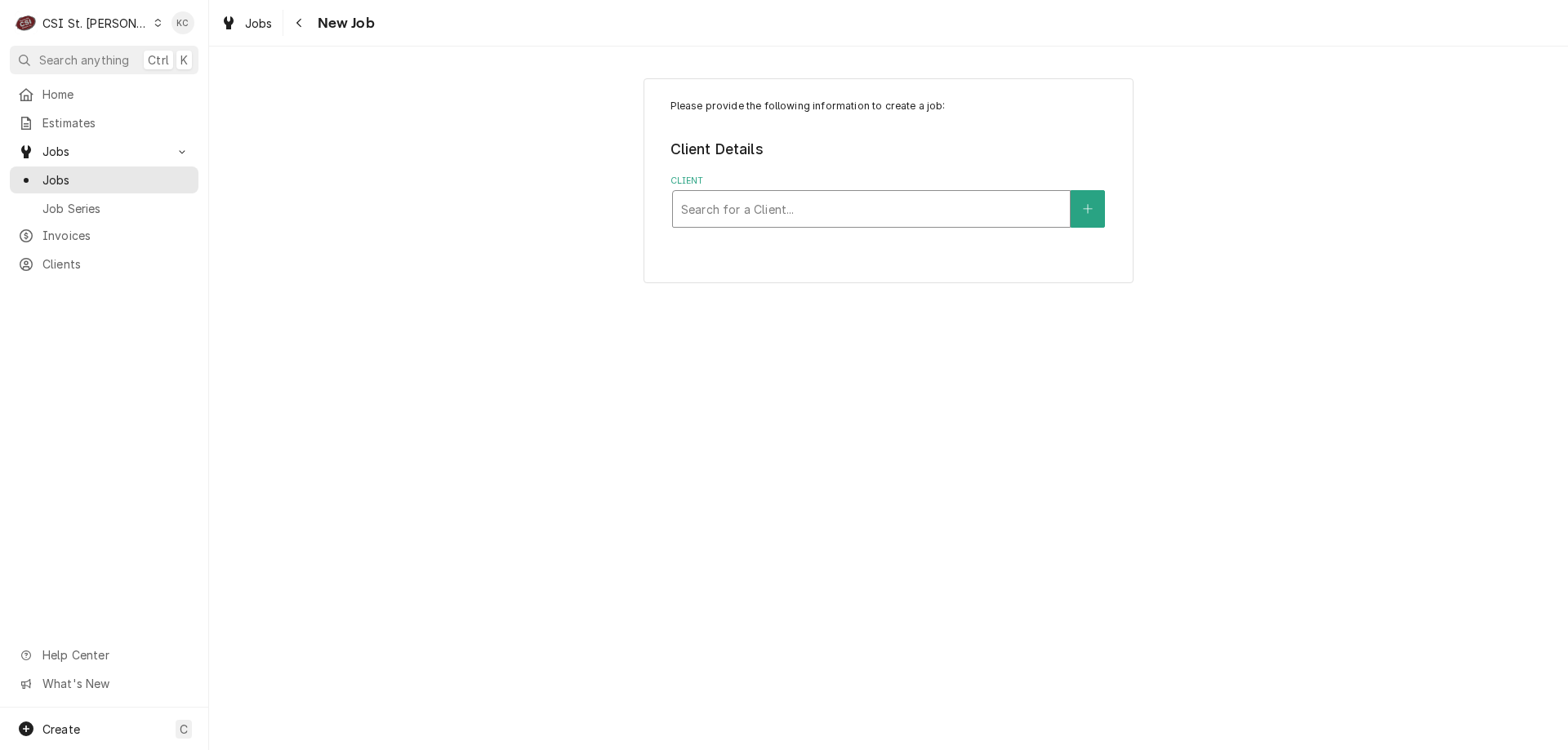
click at [834, 216] on div "Client" at bounding box center [871, 209] width 381 height 30
type input "[PERSON_NAME]"
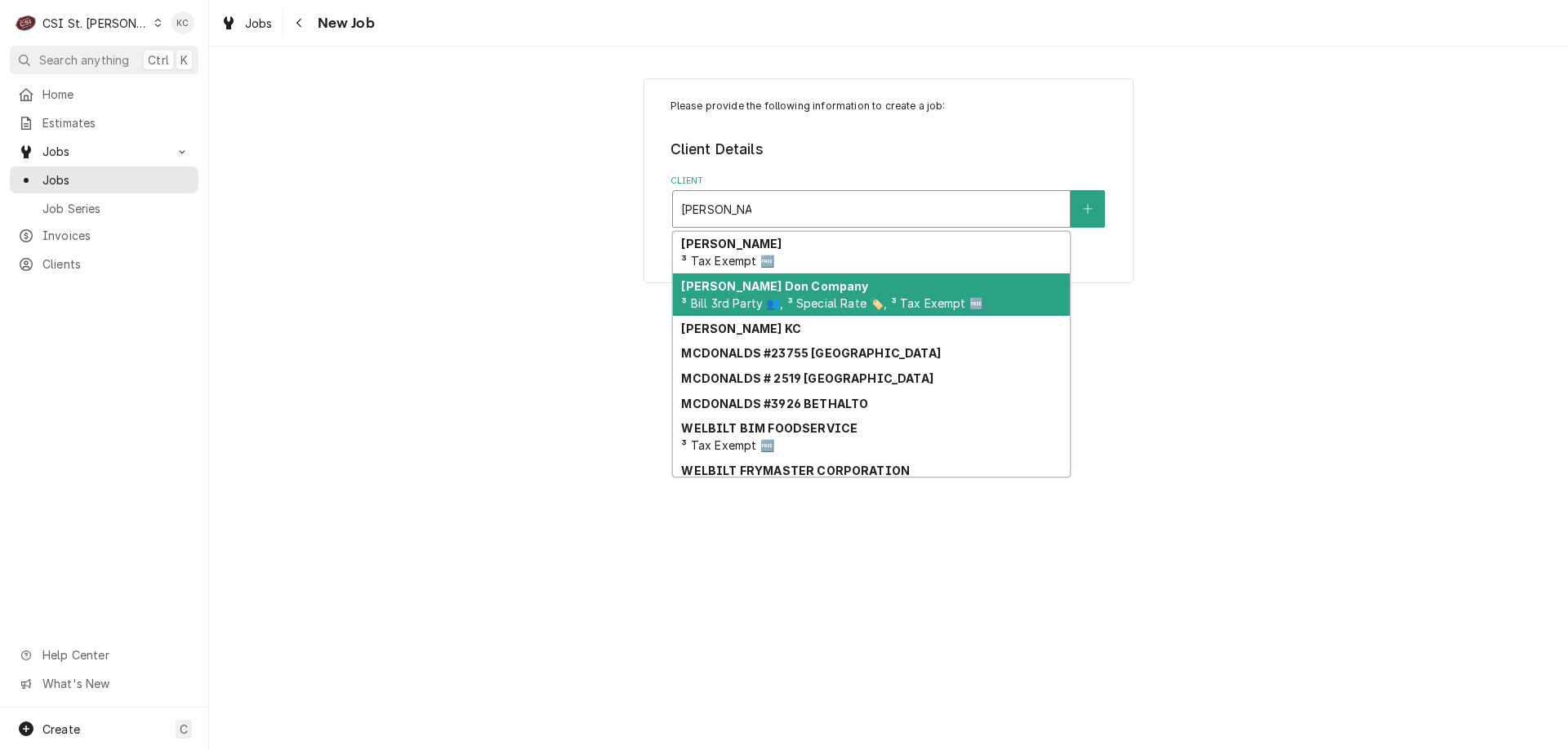
click at [831, 288] on div "[PERSON_NAME] Company ³ Bill 3rd Party 👥, ³ Special Rate 🏷️, ³ Tax Exempt 🆓" at bounding box center [871, 294] width 397 height 42
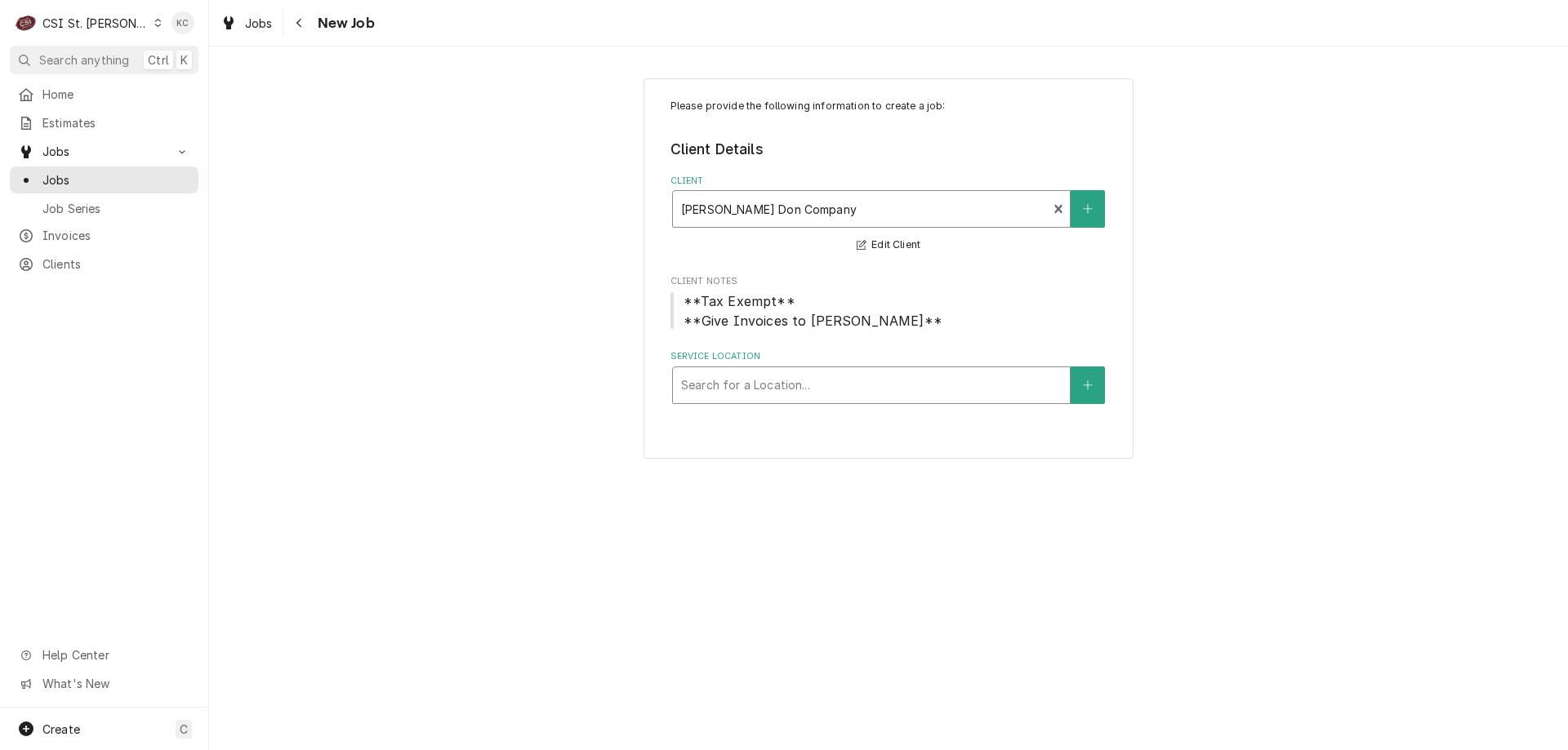
click at [836, 381] on div "Service Location" at bounding box center [871, 385] width 381 height 30
type input "hen"
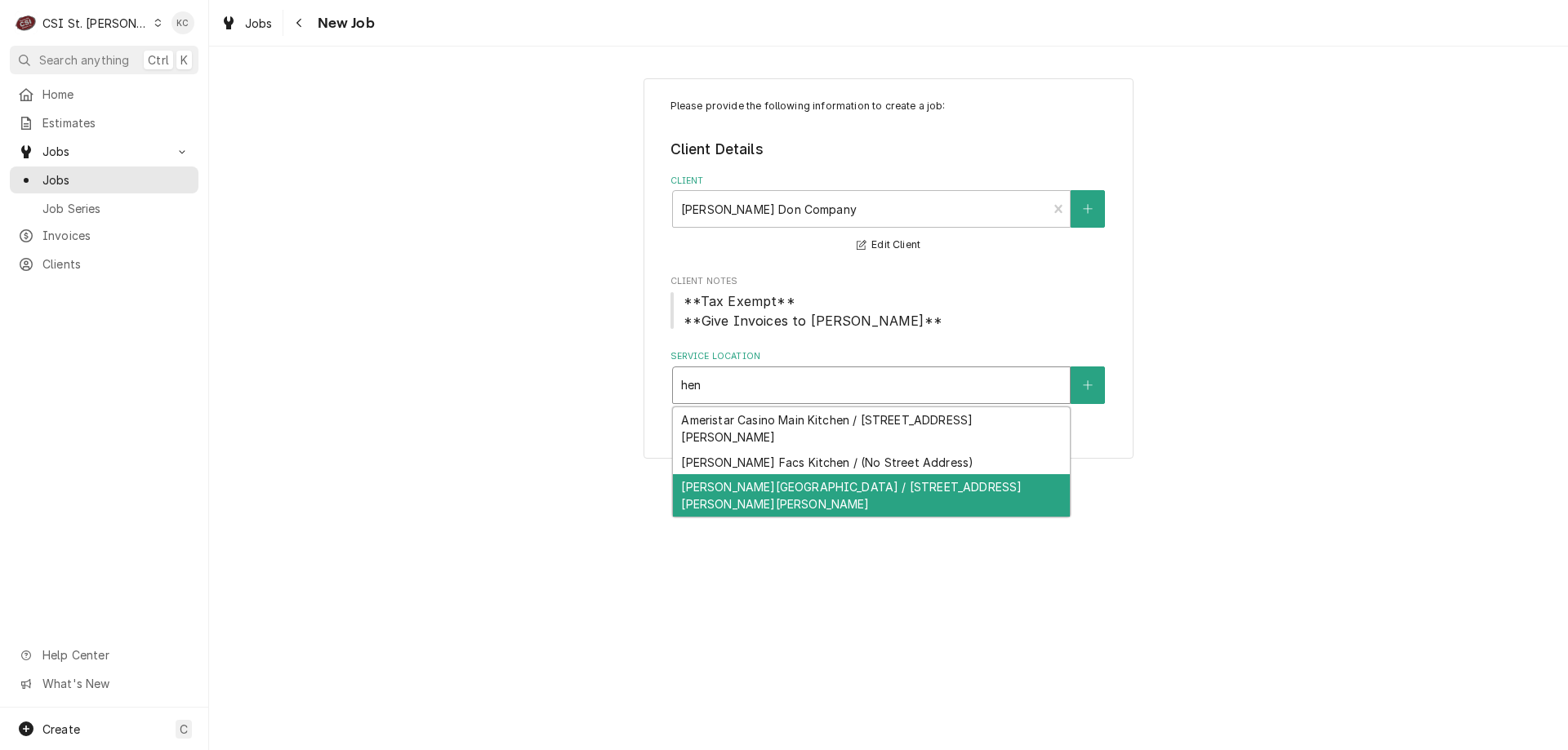
click at [841, 482] on div "Henderson Elementary / 2501 Hackmann Rd, St Charles, MO 63303" at bounding box center [871, 495] width 397 height 42
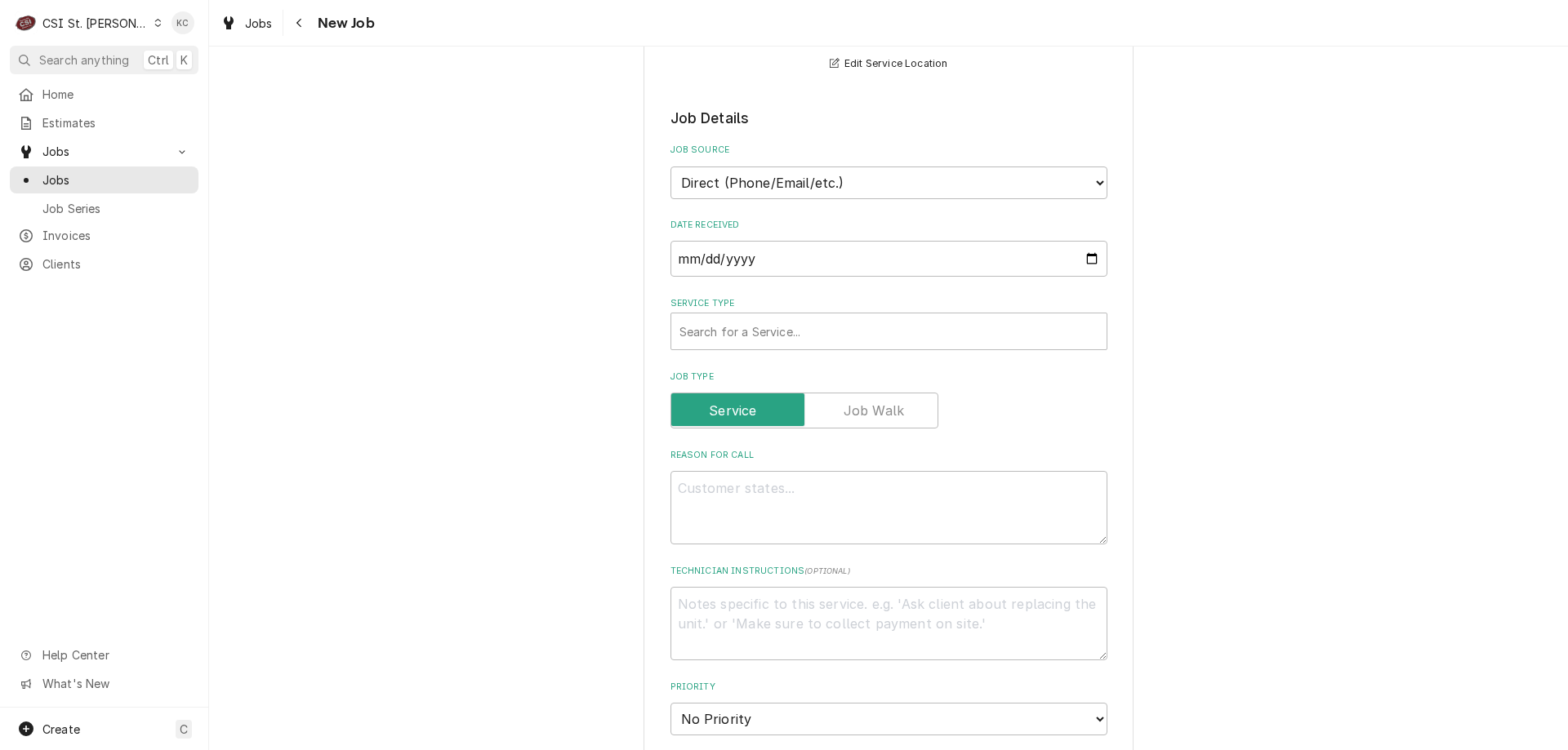
scroll to position [409, 0]
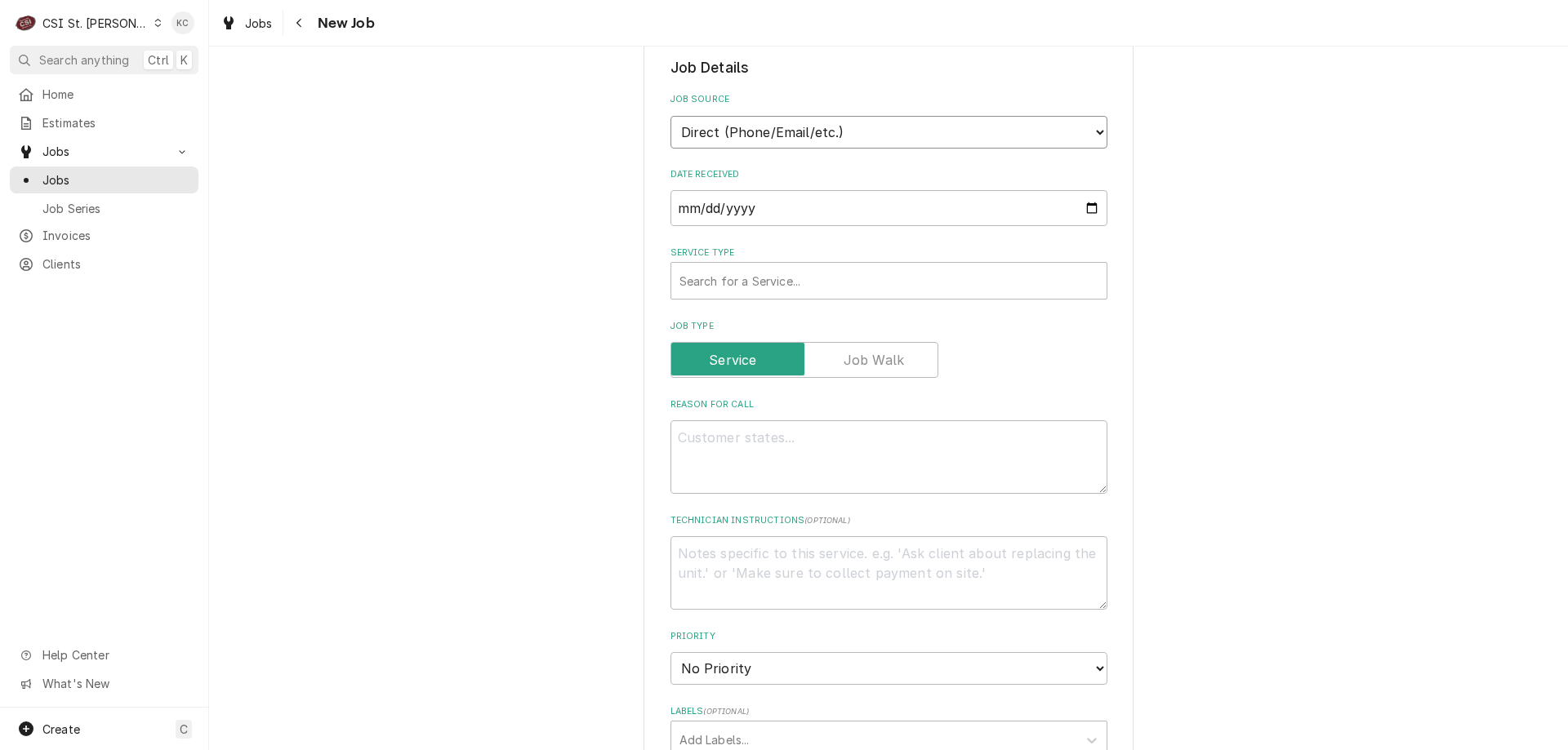
click at [855, 129] on select "Direct (Phone/Email/etc.) Service Channel Corrigo Ecotrak Other" at bounding box center [888, 132] width 437 height 32
click at [855, 123] on select "Direct (Phone/Email/etc.) Service Channel Corrigo Ecotrak Other" at bounding box center [888, 132] width 437 height 32
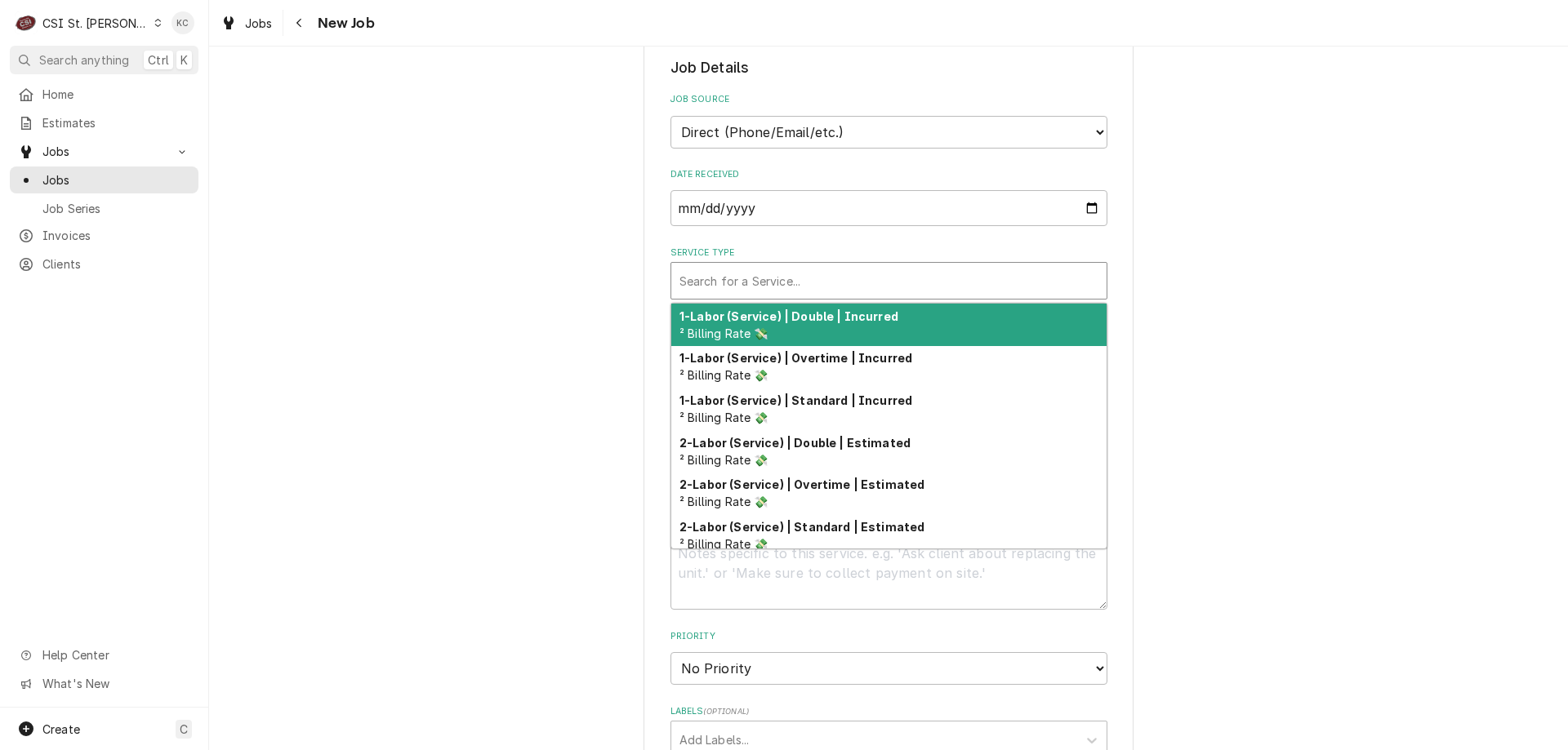
click at [796, 279] on div "Service Type" at bounding box center [888, 280] width 419 height 30
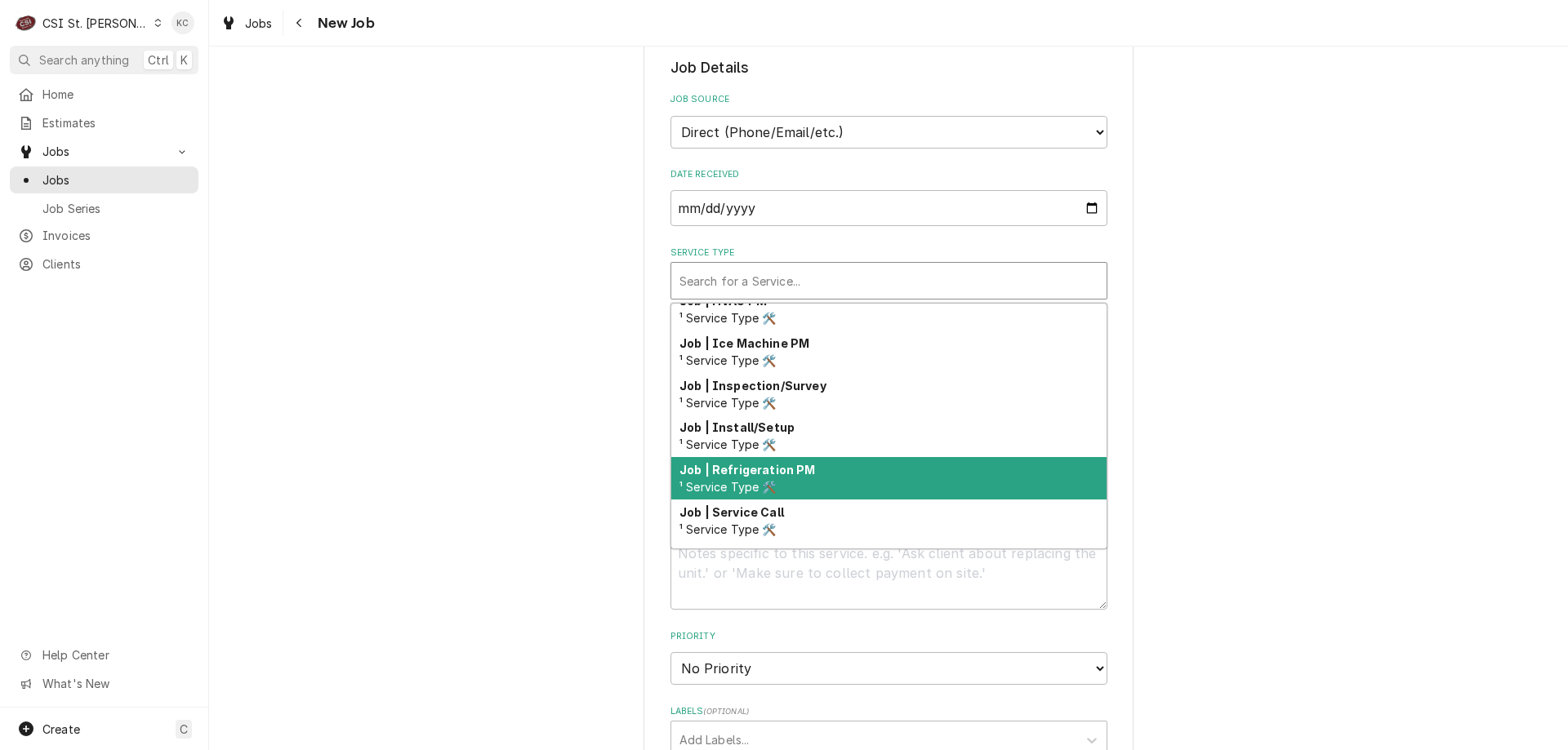
scroll to position [951, 0]
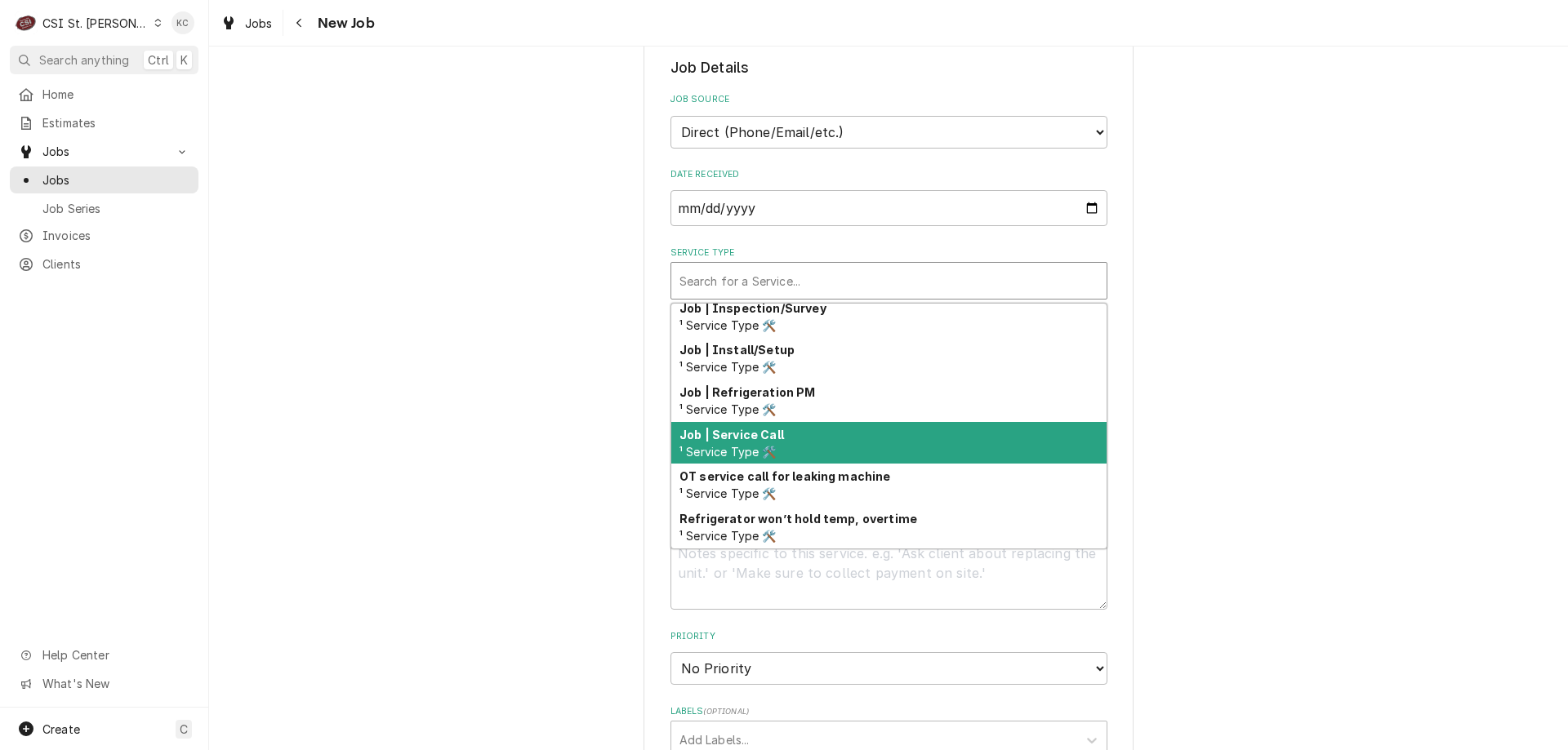
click at [833, 438] on div "Job | Service Call ¹ Service Type 🛠️" at bounding box center [889, 443] width 436 height 42
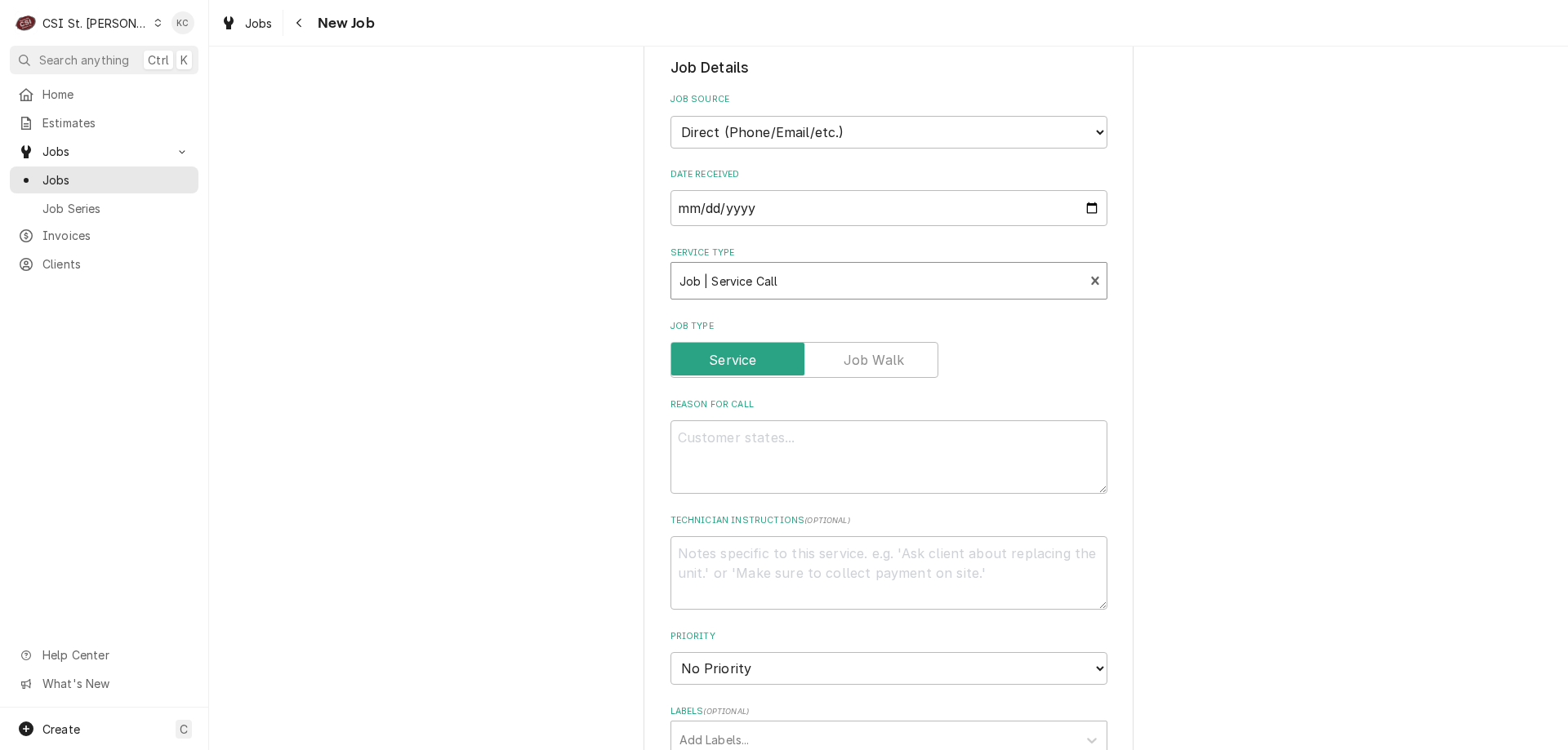
click at [989, 367] on div "Job Type" at bounding box center [888, 360] width 437 height 36
click at [867, 438] on textarea "Reason For Call" at bounding box center [888, 457] width 437 height 73
click at [845, 435] on textarea "Reason For Call" at bounding box center [888, 457] width 437 height 73
paste textarea "The top oven is not working"
type textarea "x"
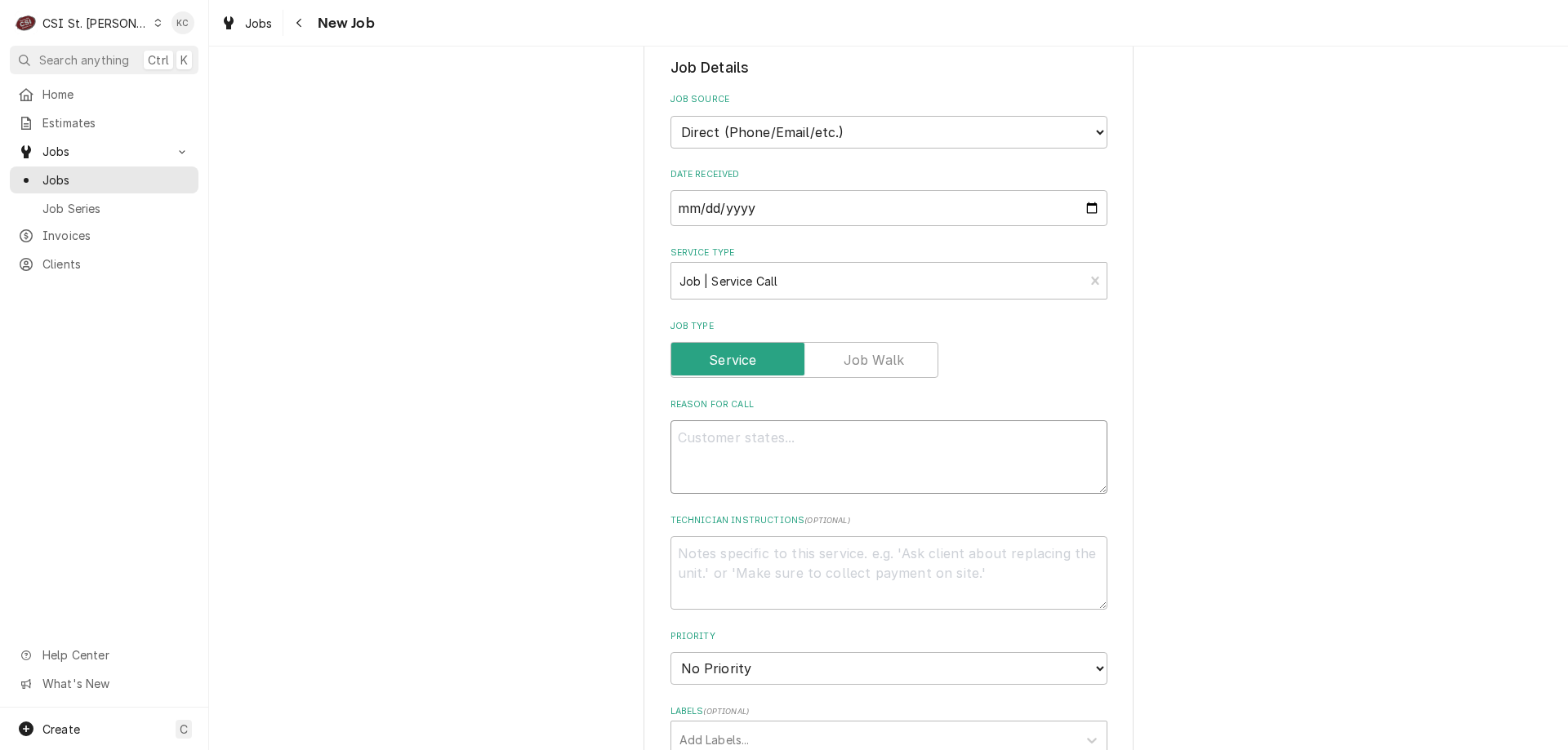
type textarea "The top oven is not working"
type textarea "x"
type textarea "The top oven is not working"
click at [788, 565] on textarea "Technician Instructions ( optional )" at bounding box center [888, 573] width 437 height 73
type textarea "x"
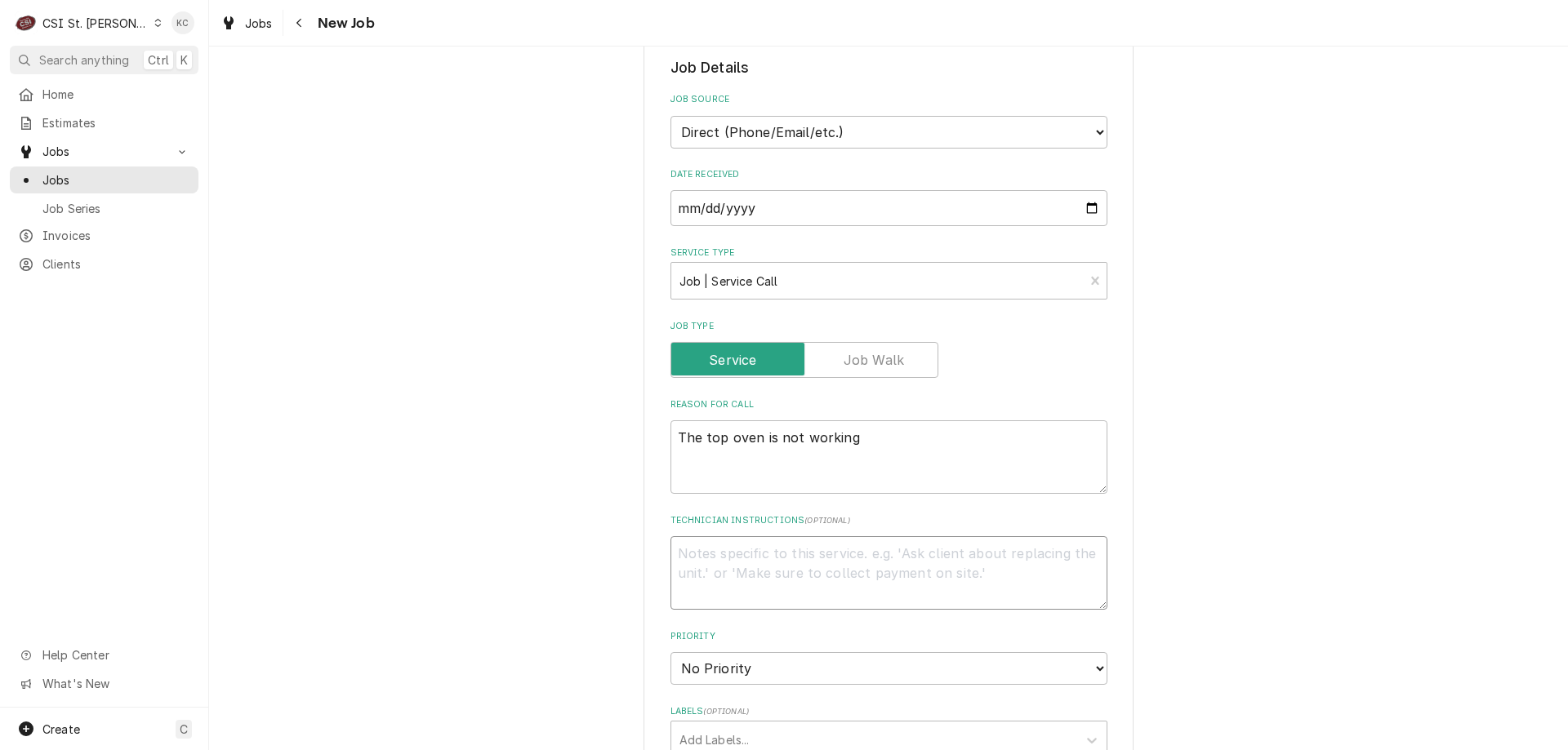
type textarea "J"
type textarea "x"
type textarea "Jo"
type textarea "x"
type textarea "Joh"
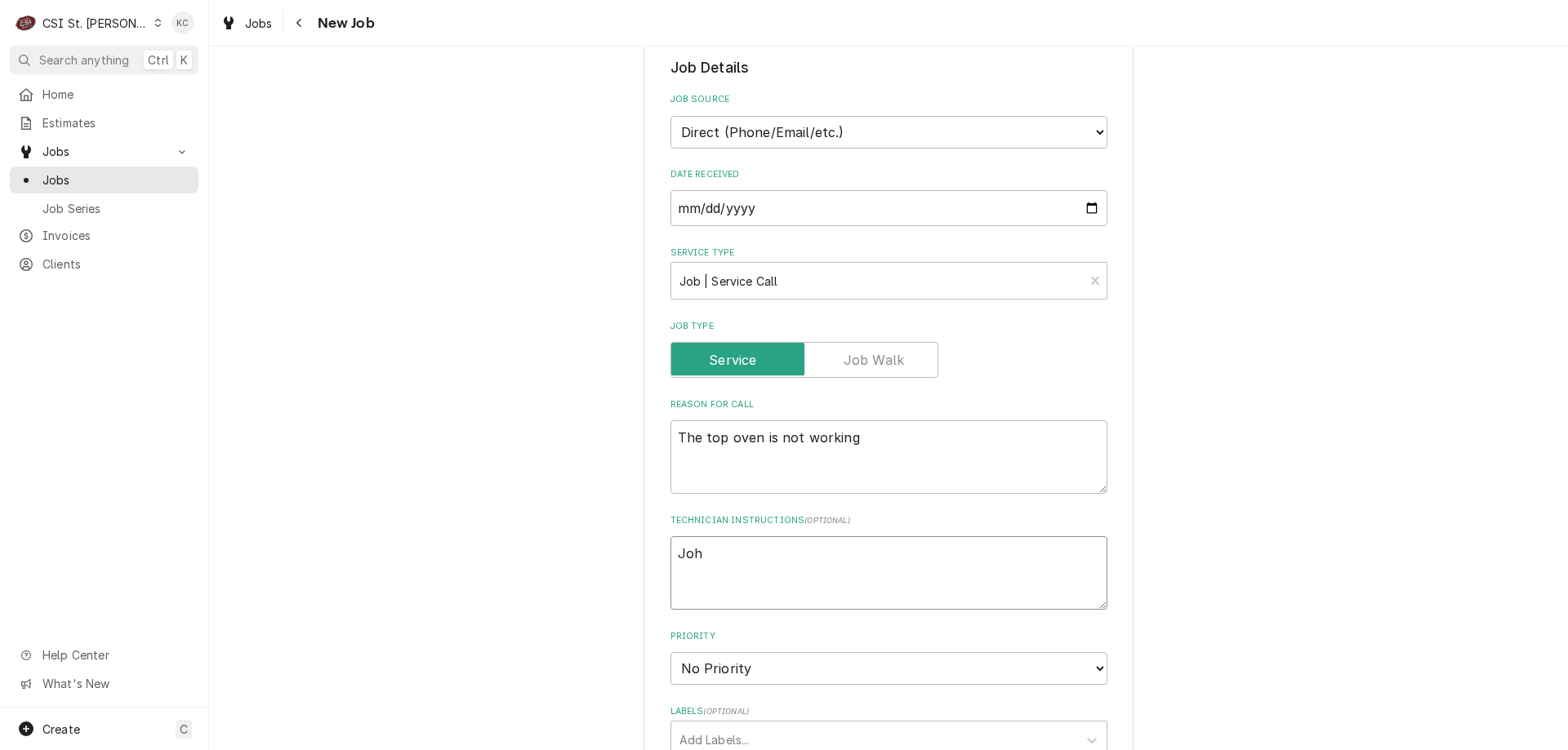
type textarea "x"
type textarea "John"
type textarea "x"
type textarea "John"
type textarea "x"
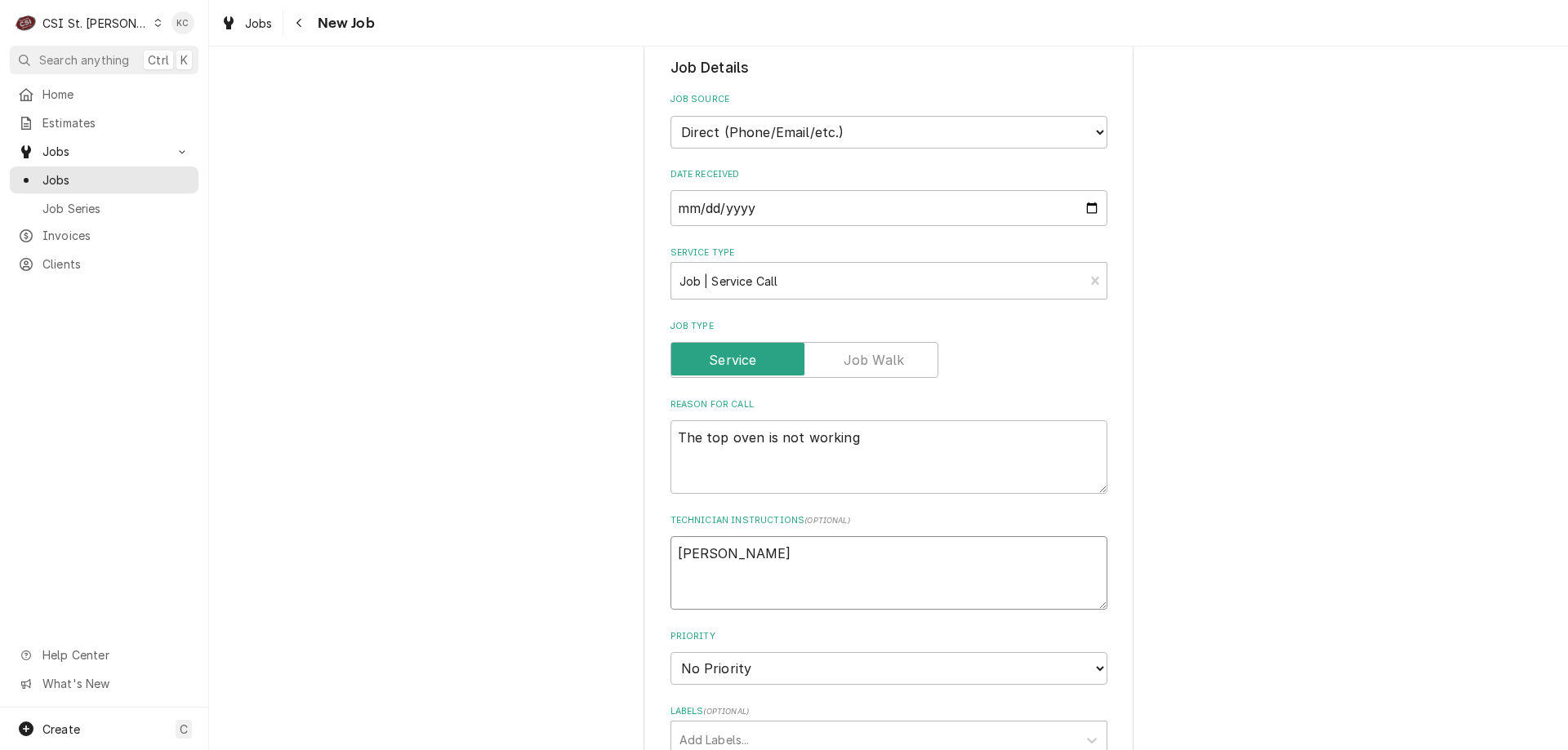
type textarea "John K"
type textarea "x"
type textarea "John Ka"
type textarea "x"
type textarea "John Kan"
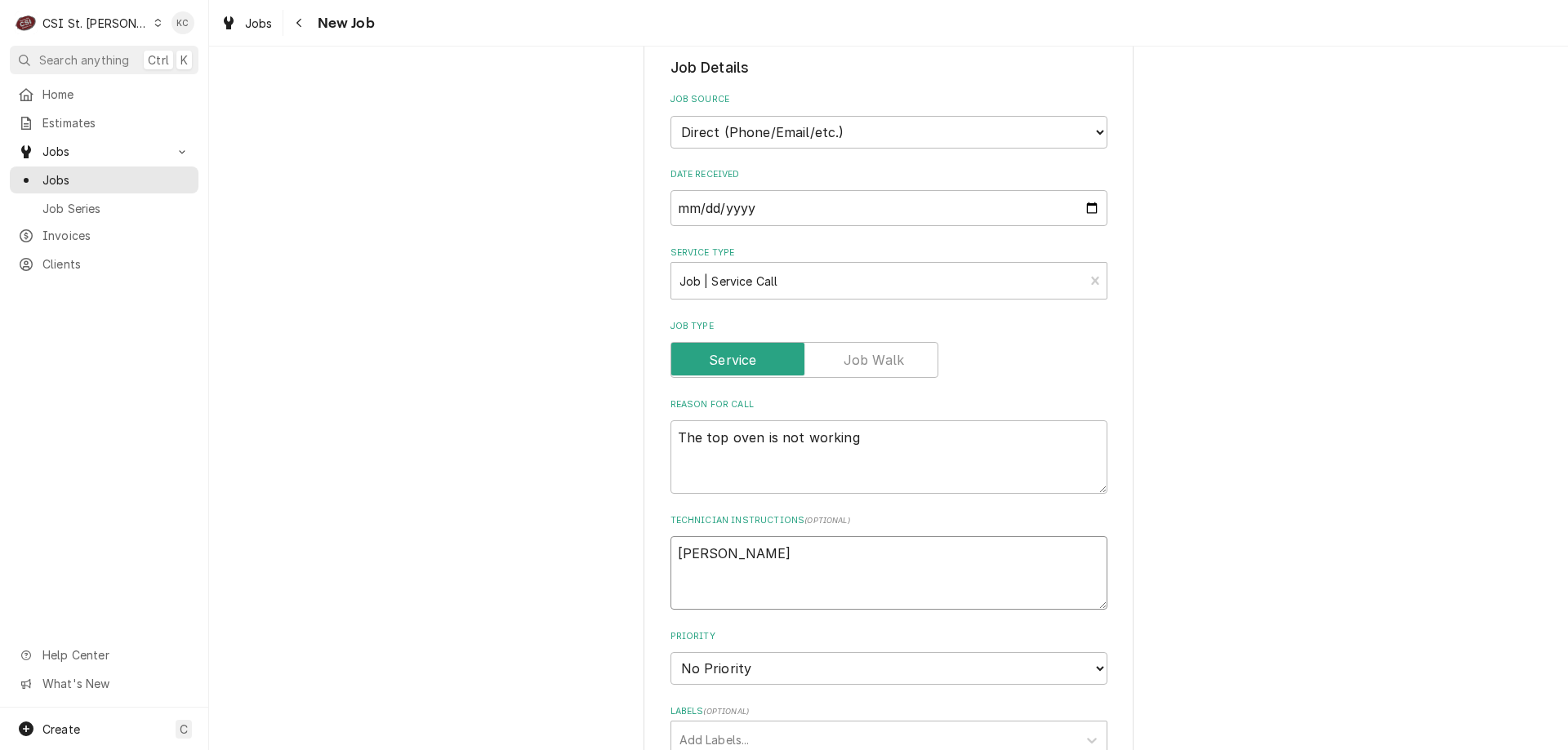
type textarea "x"
type textarea "John Kann"
type textarea "x"
type textarea "John Kanna"
type textarea "x"
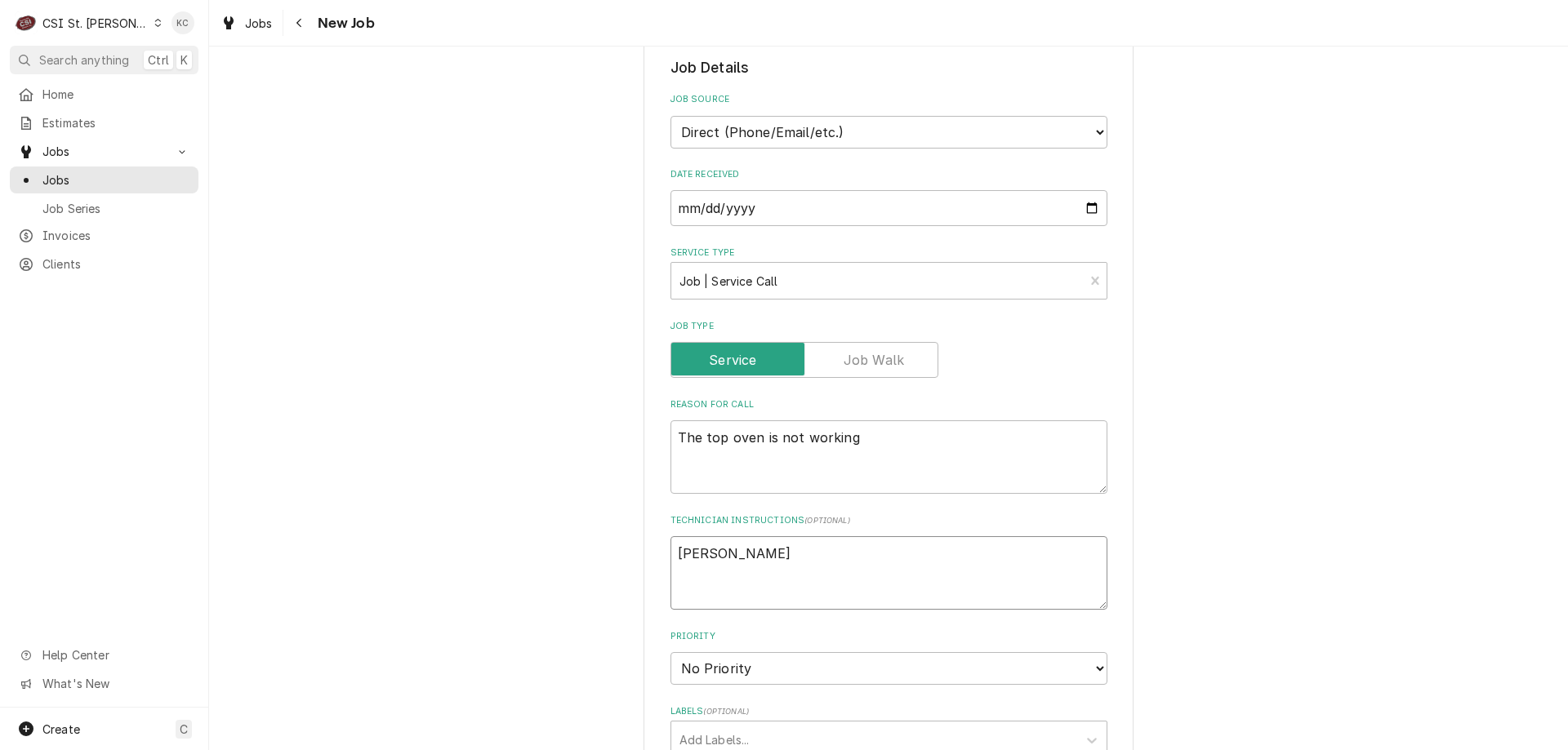
type textarea "John Kannad"
type textarea "x"
type textarea "John Kannady"
type textarea "x"
type textarea "John Kannady"
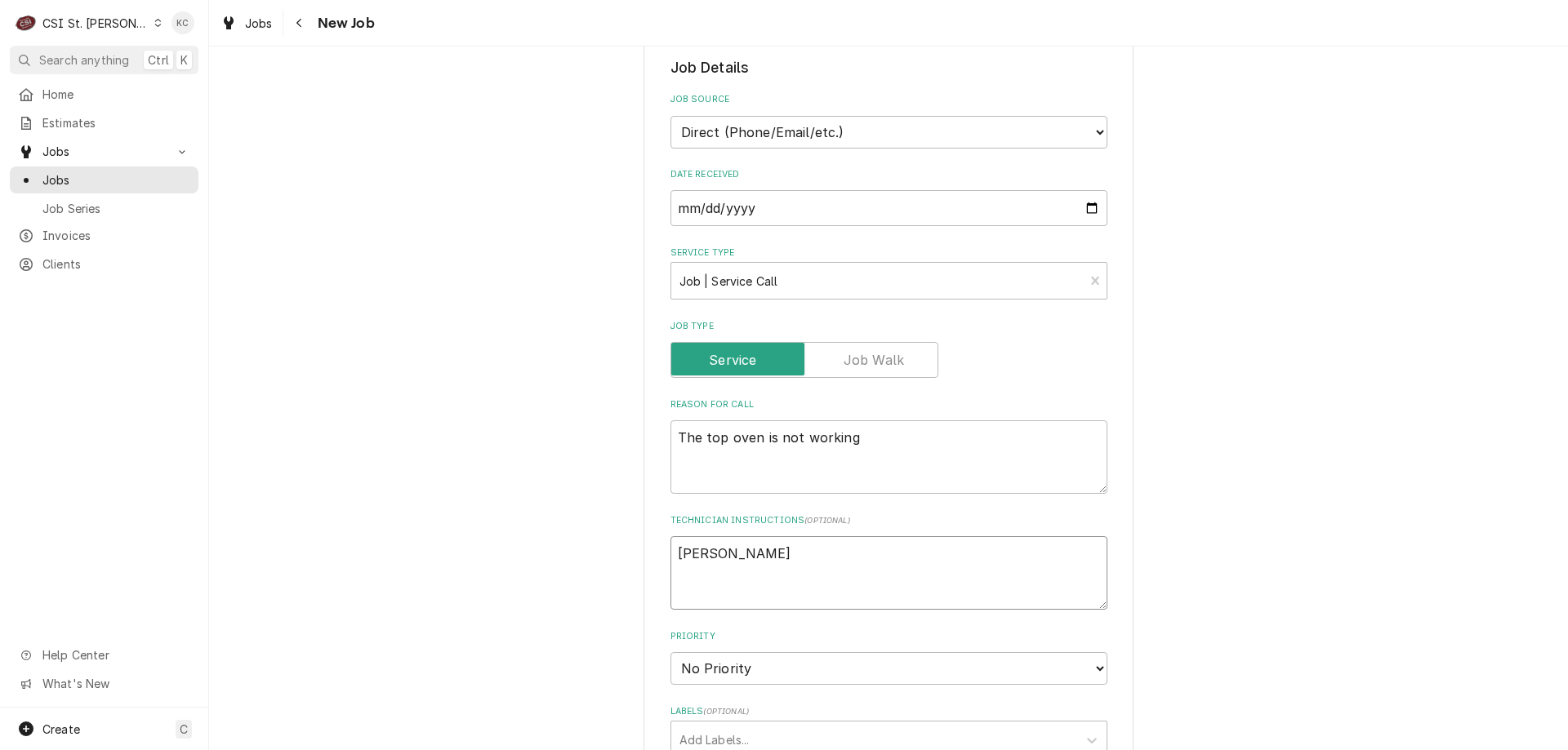
type textarea "x"
type textarea "John Kannady -"
type textarea "x"
type textarea "John Kannady -"
type textarea "x"
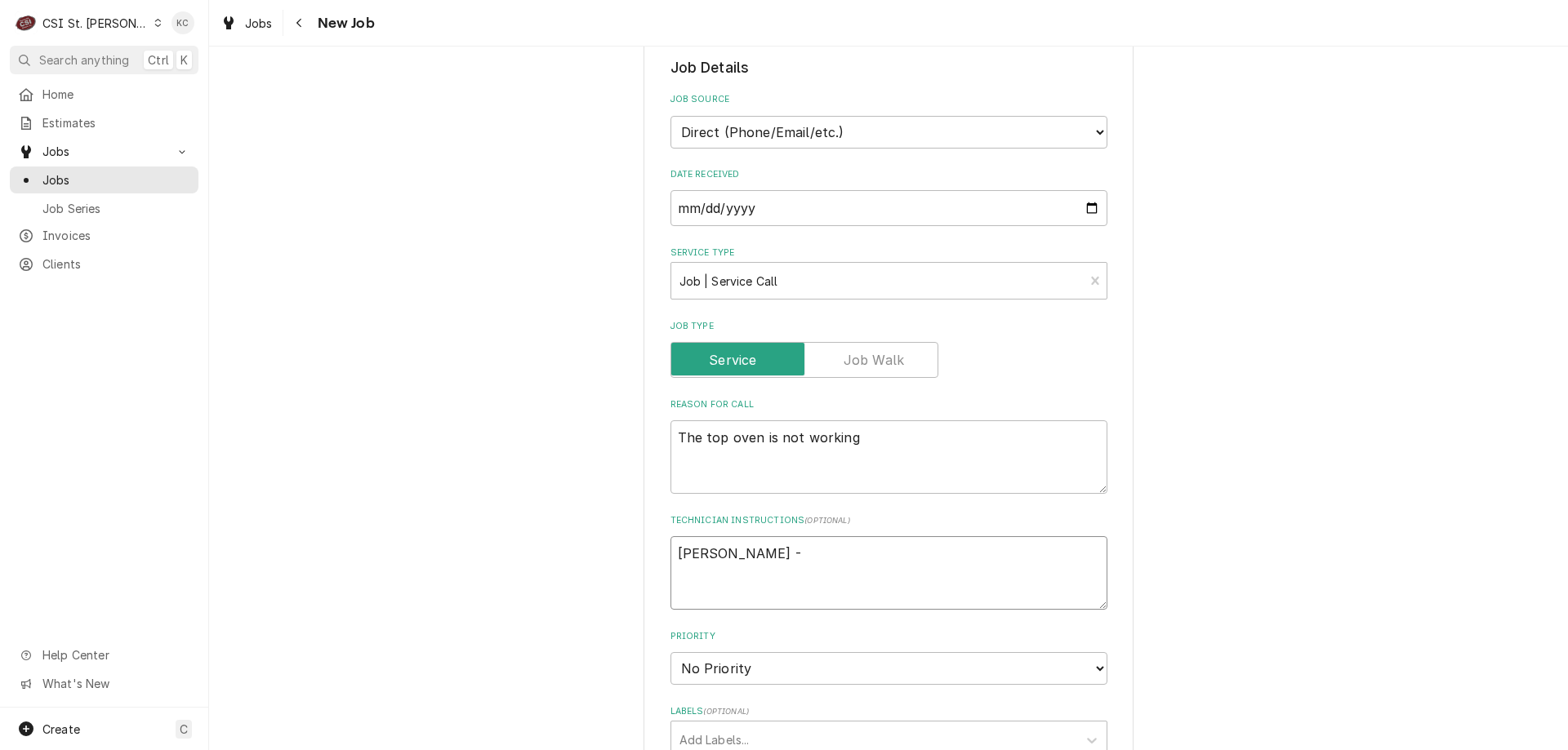
type textarea "John Kannady - 6"
type textarea "x"
type textarea "John Kannady - 63"
type textarea "x"
type textarea "John Kannady - 636"
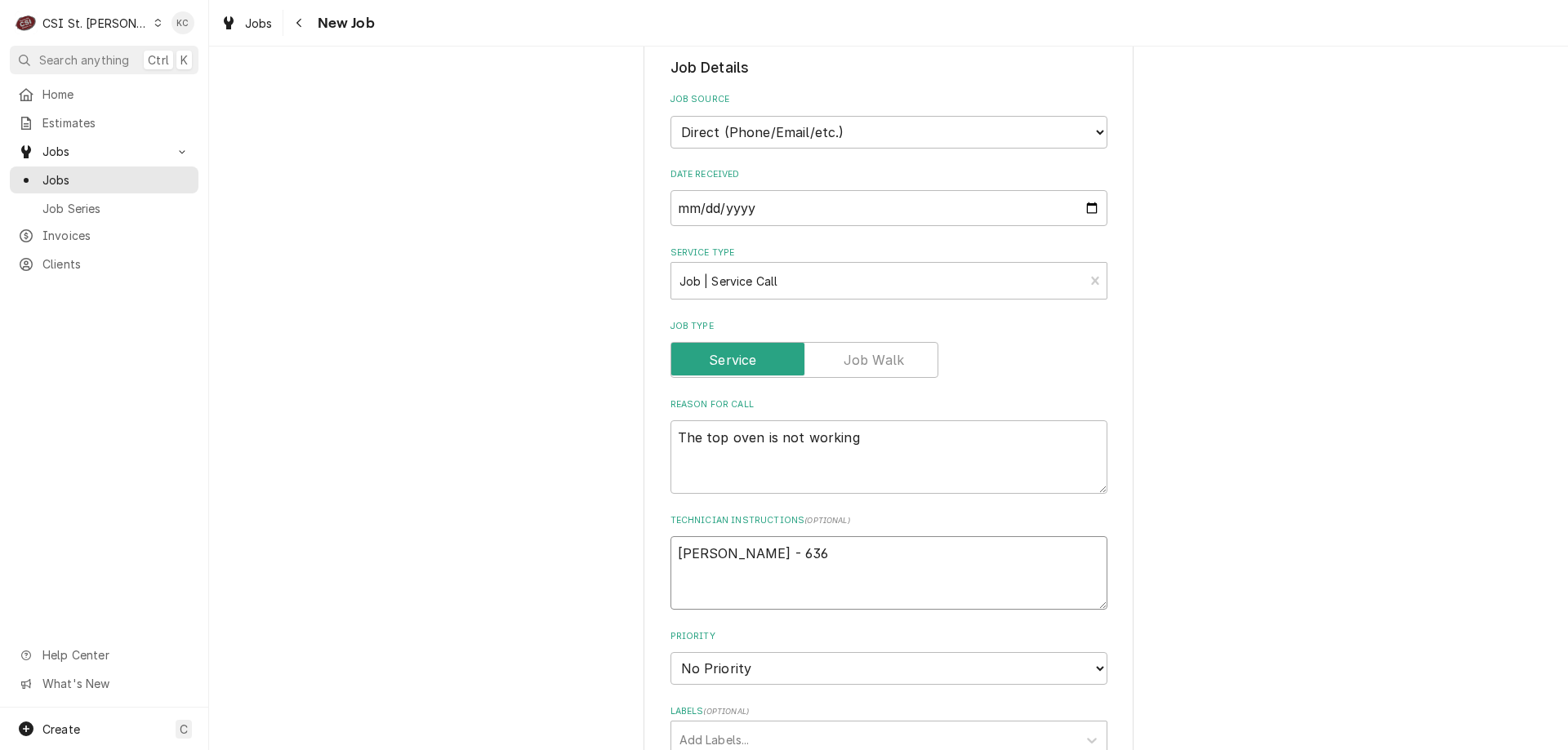
type textarea "x"
type textarea "John Kannady - 636"
type textarea "x"
type textarea "John Kannady - 636 8"
type textarea "x"
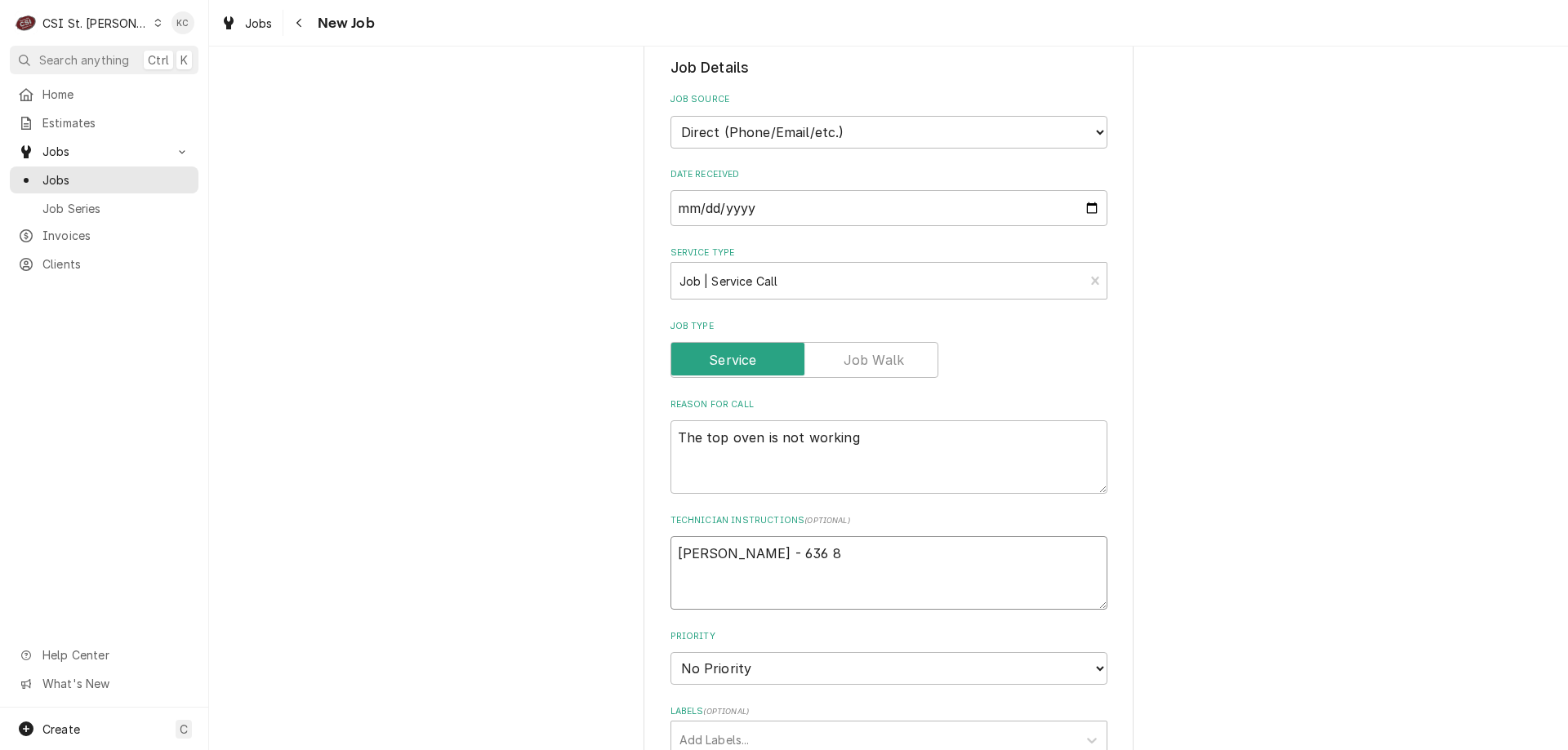
type textarea "John Kannady - 636 85"
type textarea "x"
type textarea "John Kannady - 636 851"
type textarea "x"
type textarea "John Kannady - 636 851-"
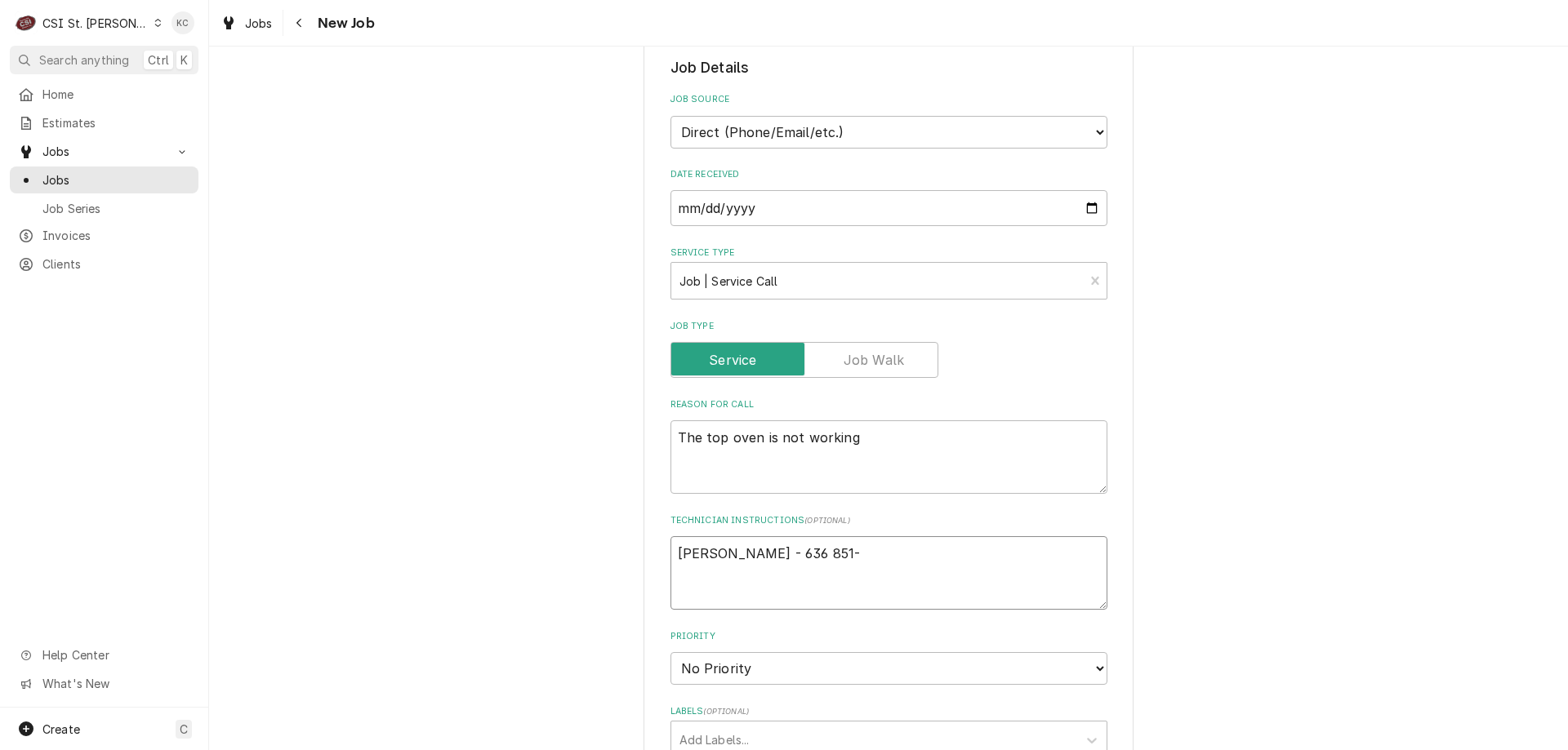
type textarea "x"
type textarea "John Kannady - 636 851-6"
type textarea "x"
type textarea "John Kannady - 636 851-61"
type textarea "x"
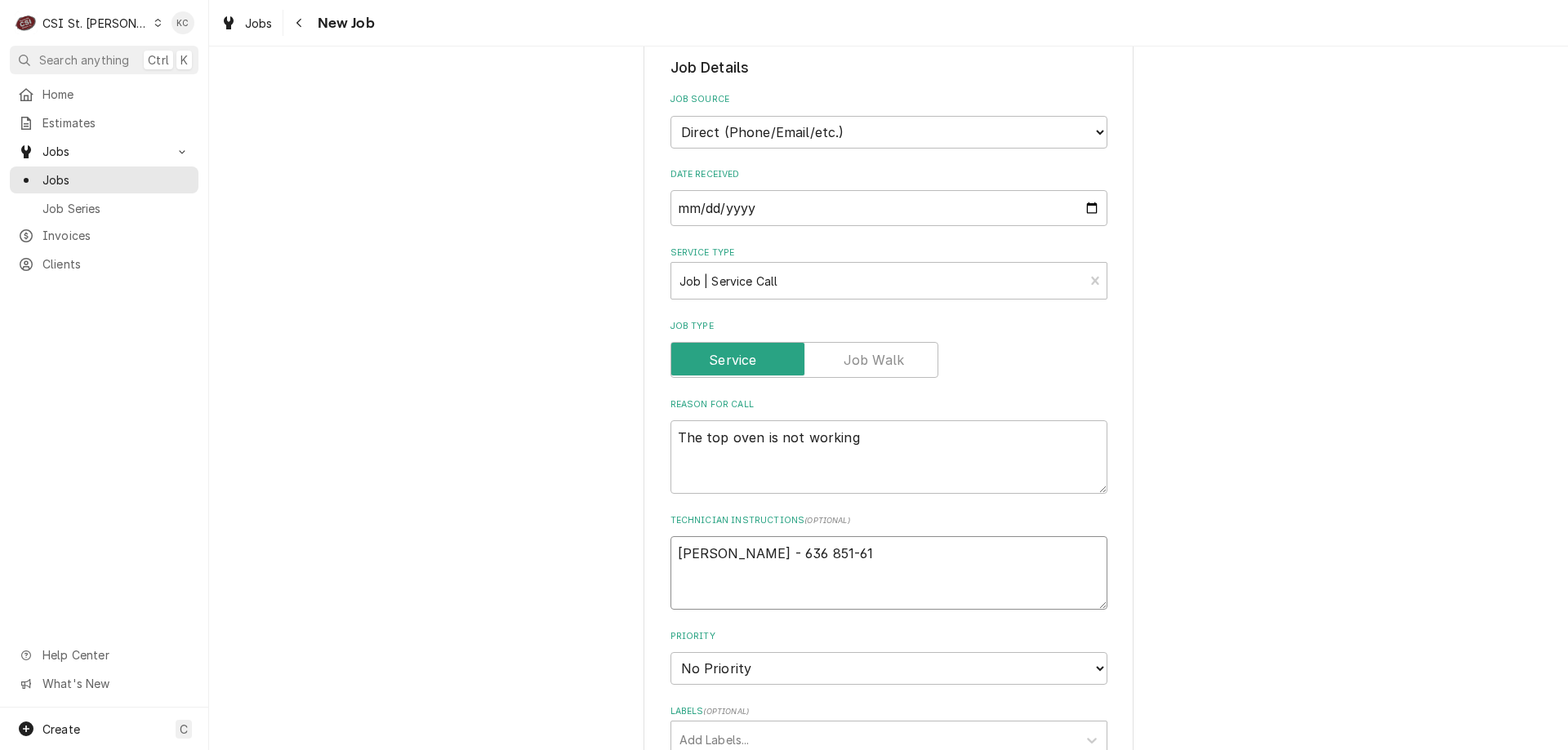
type textarea "John Kannady - 636 851-619"
type textarea "x"
type textarea "John Kannady - 636 851-6197"
type textarea "x"
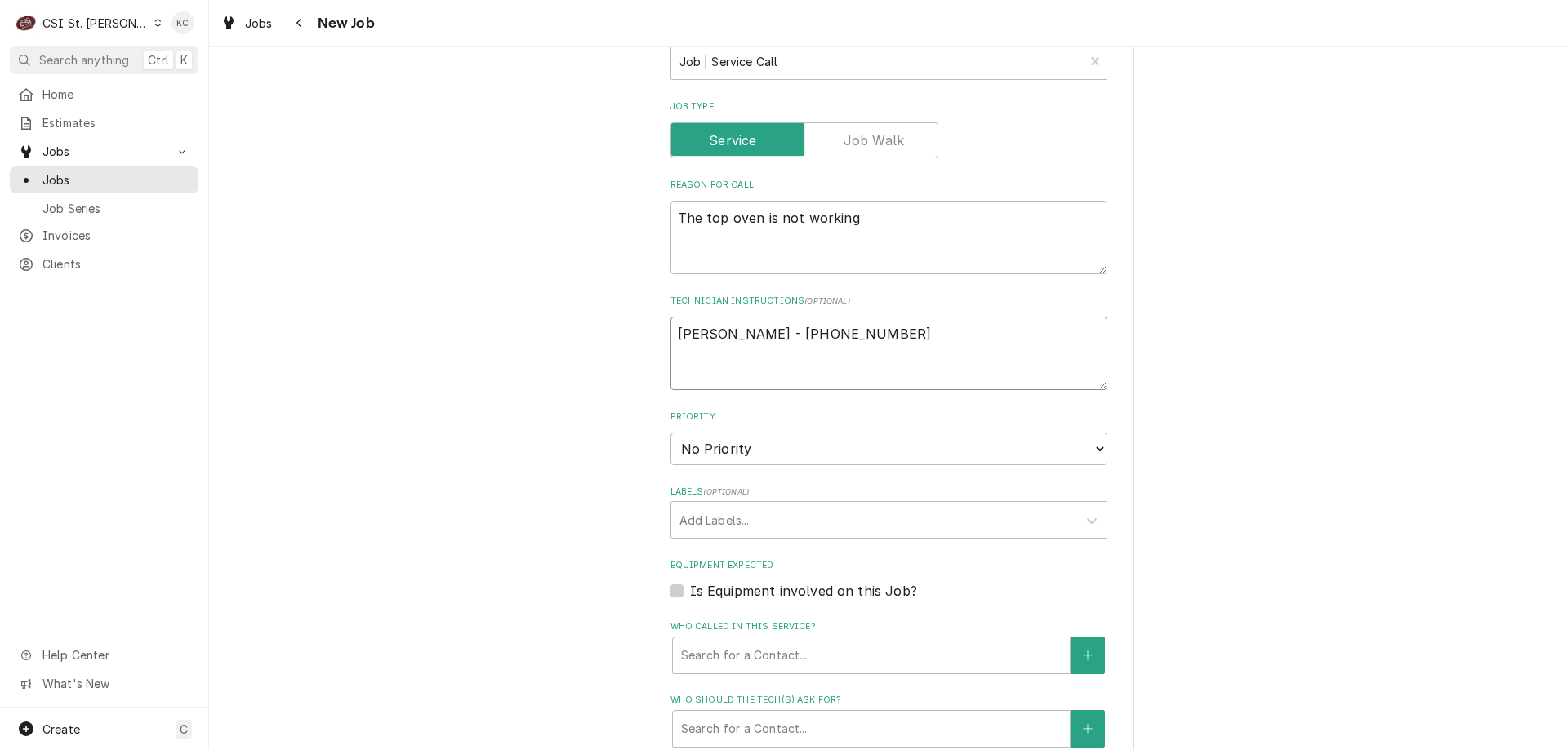
scroll to position [653, 0]
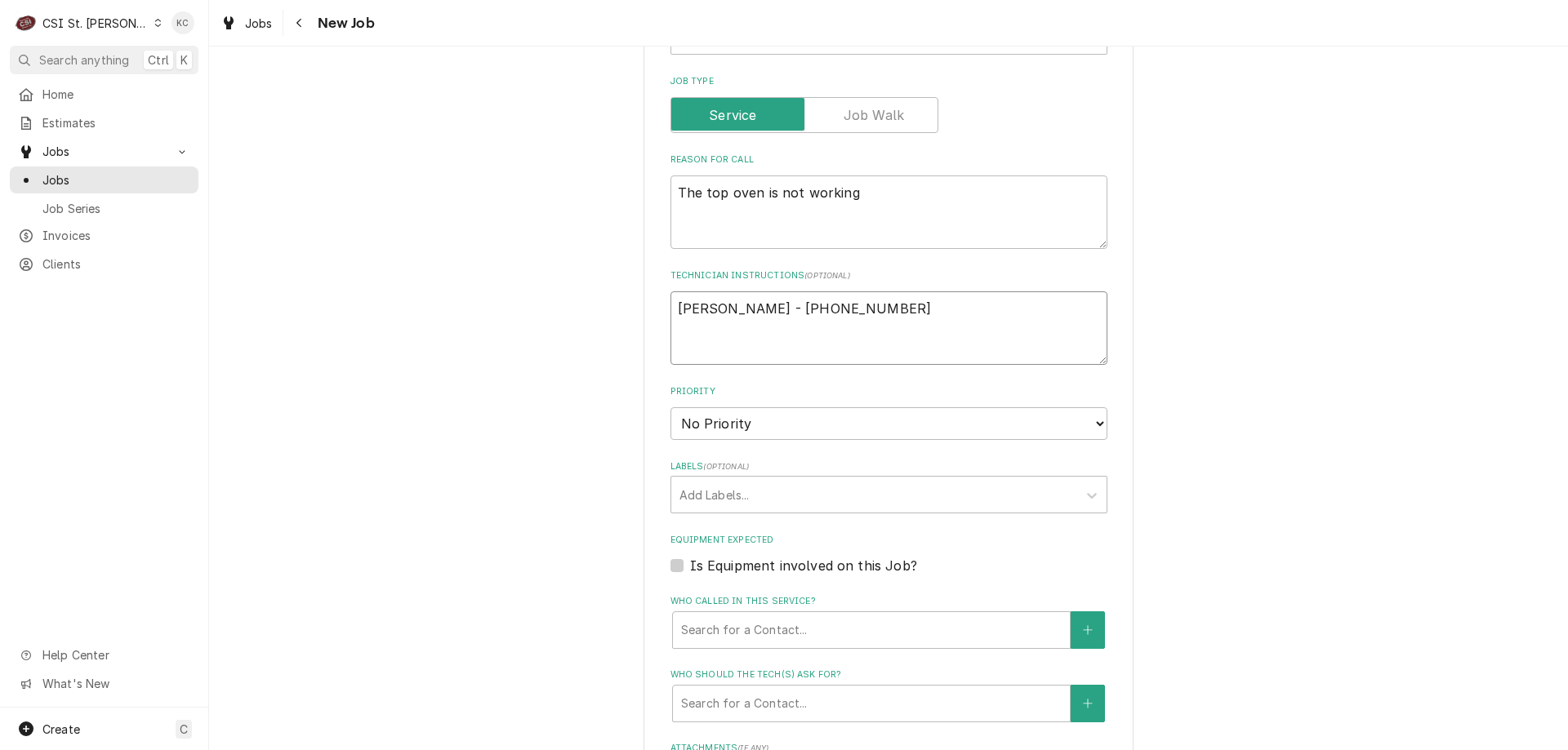
type textarea "John Kannady - 636 851-6197"
click at [786, 425] on select "No Priority Urgent High Medium Low" at bounding box center [888, 424] width 437 height 32
select select "4"
click at [671, 408] on select "No Priority Urgent High Medium Low" at bounding box center [888, 424] width 437 height 32
click at [785, 491] on div "Labels" at bounding box center [874, 495] width 390 height 30
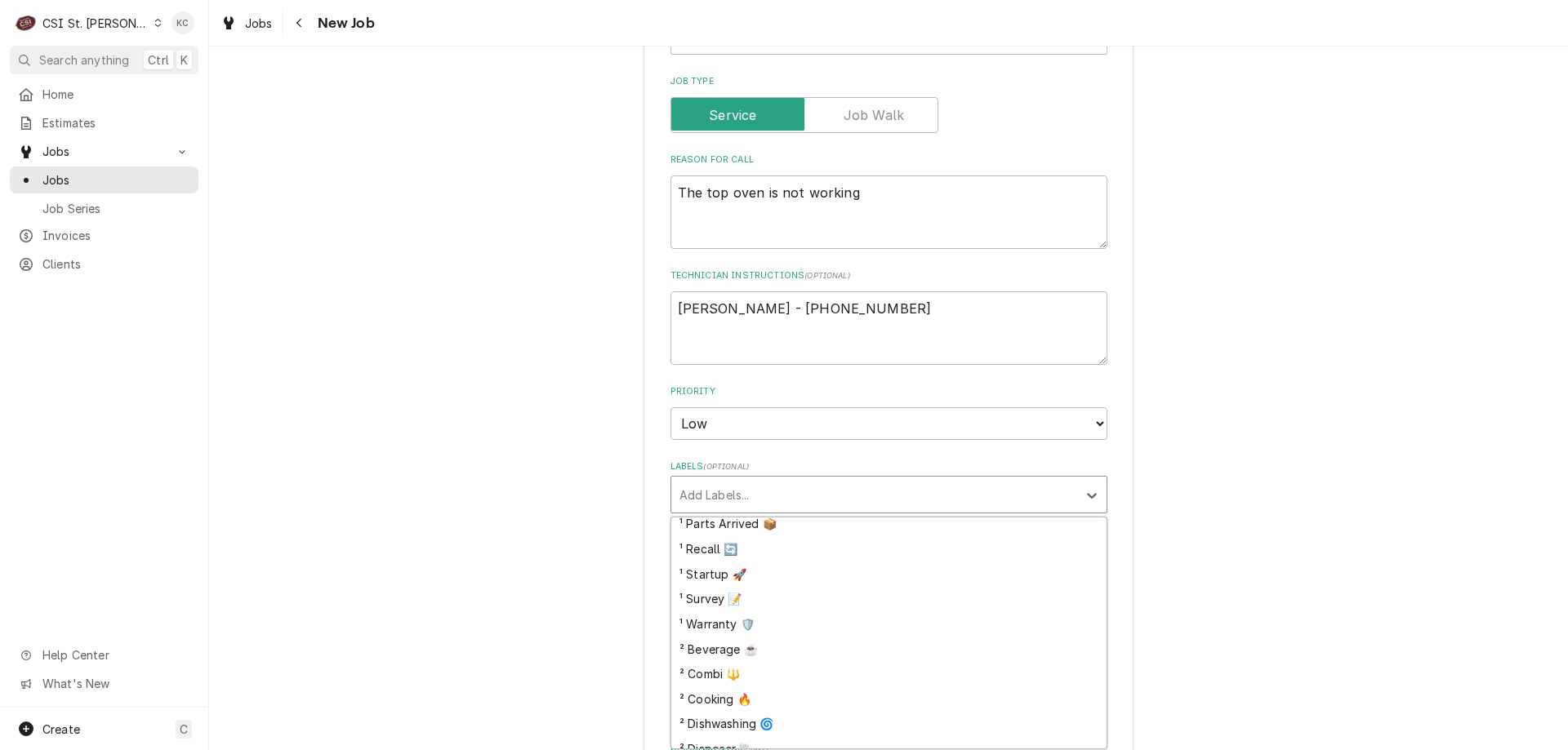
scroll to position [163, 0]
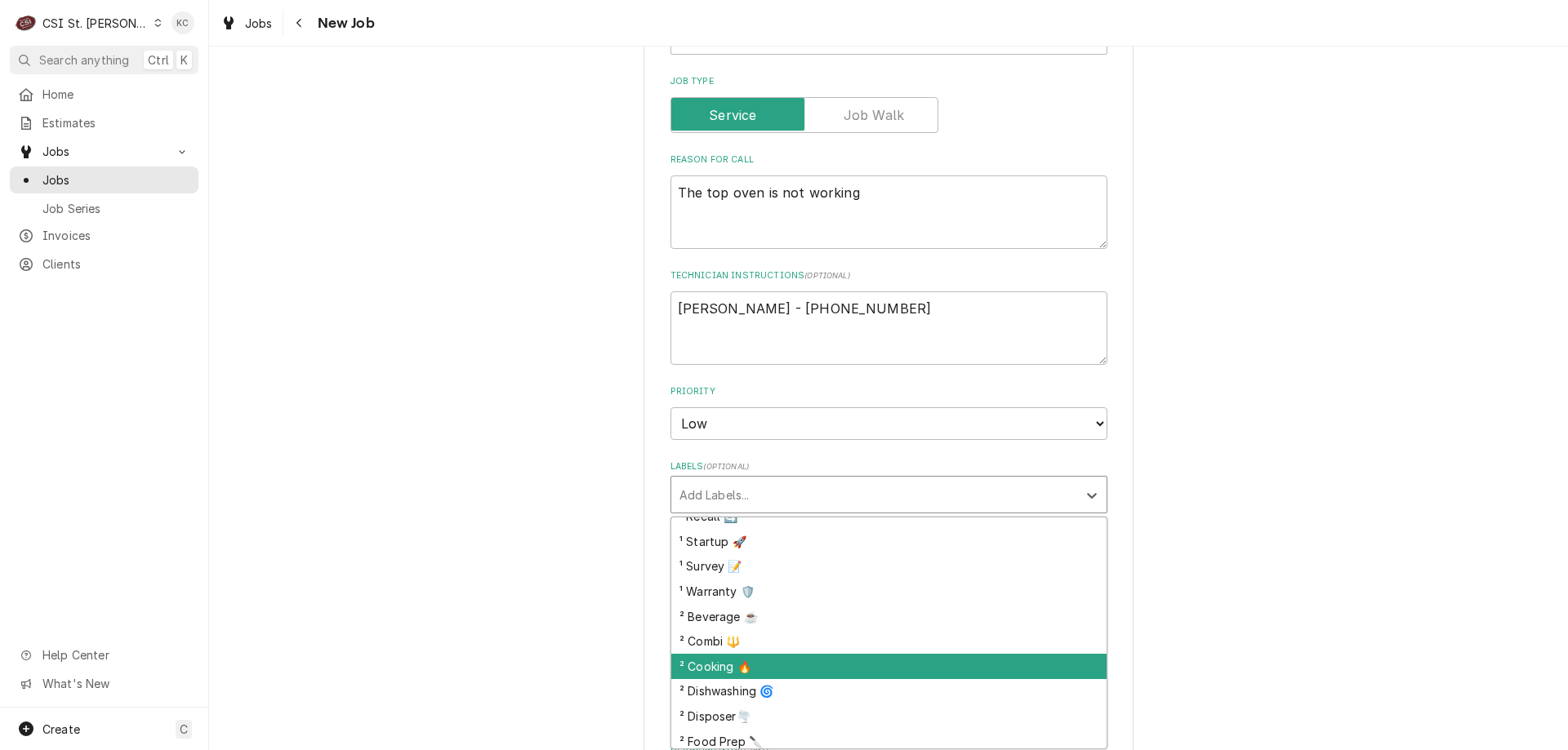
click at [824, 659] on div "² Cooking 🔥" at bounding box center [889, 667] width 436 height 25
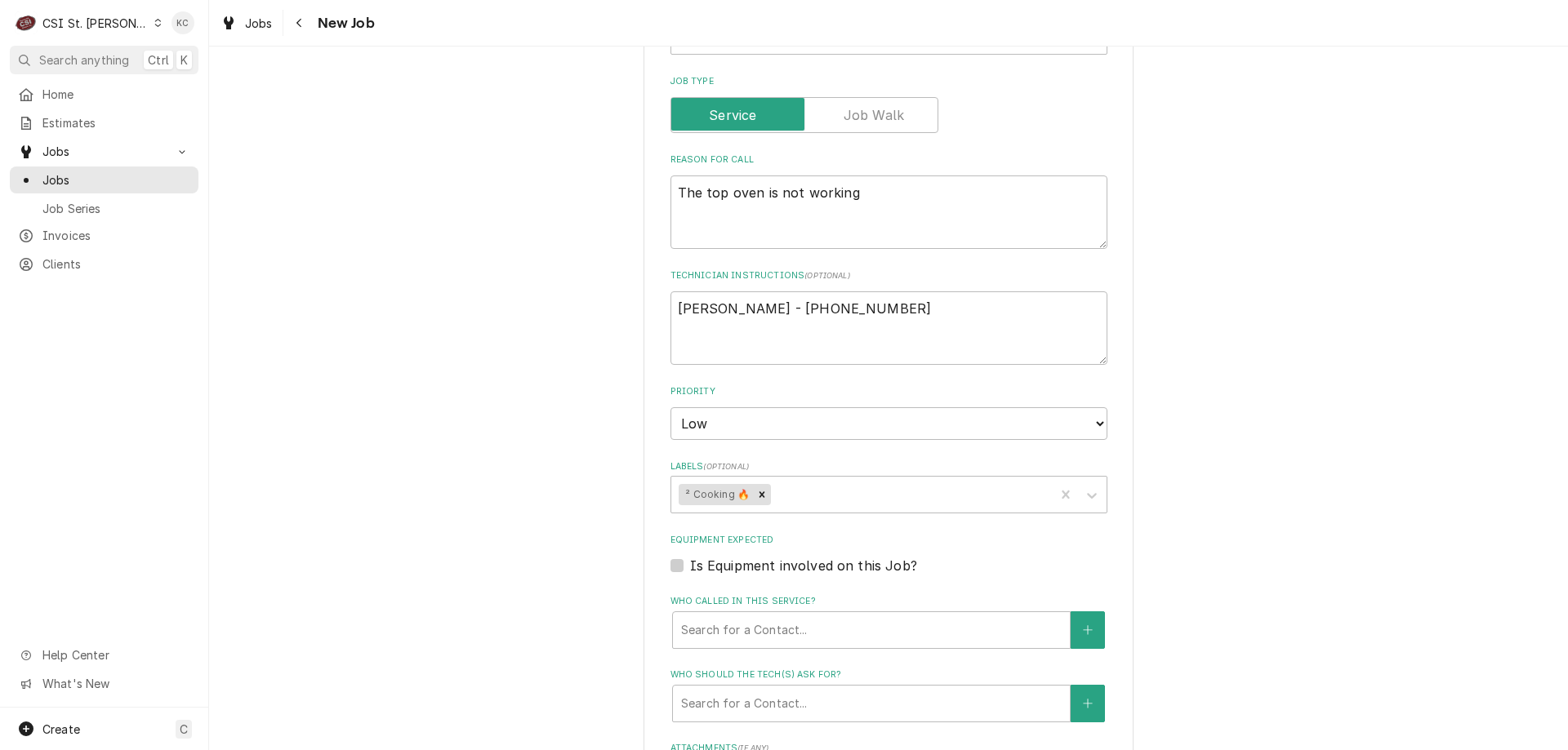
click at [1298, 580] on div "Please provide the following information to create a job: Client Details Client…" at bounding box center [888, 387] width 1359 height 1954
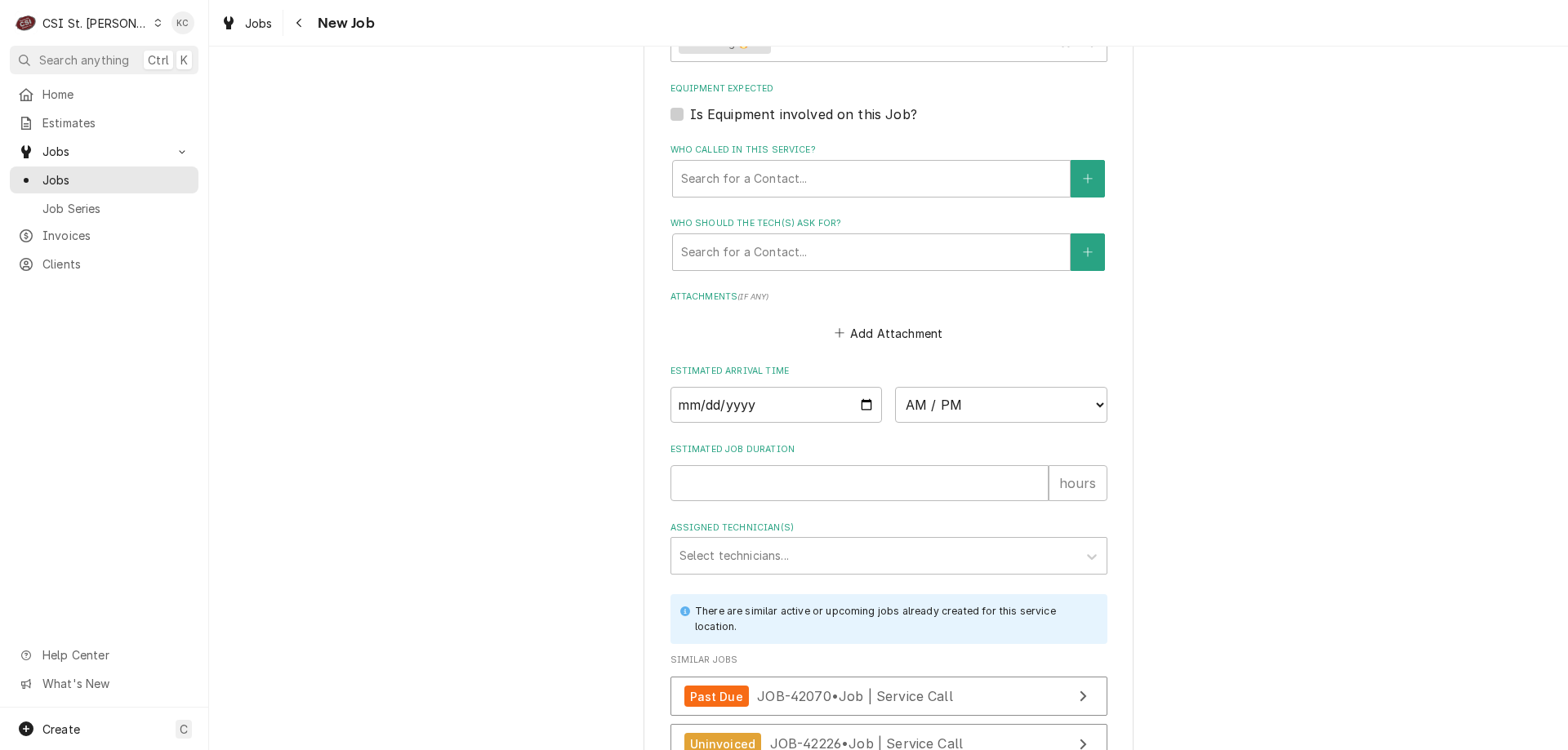
scroll to position [1268, 0]
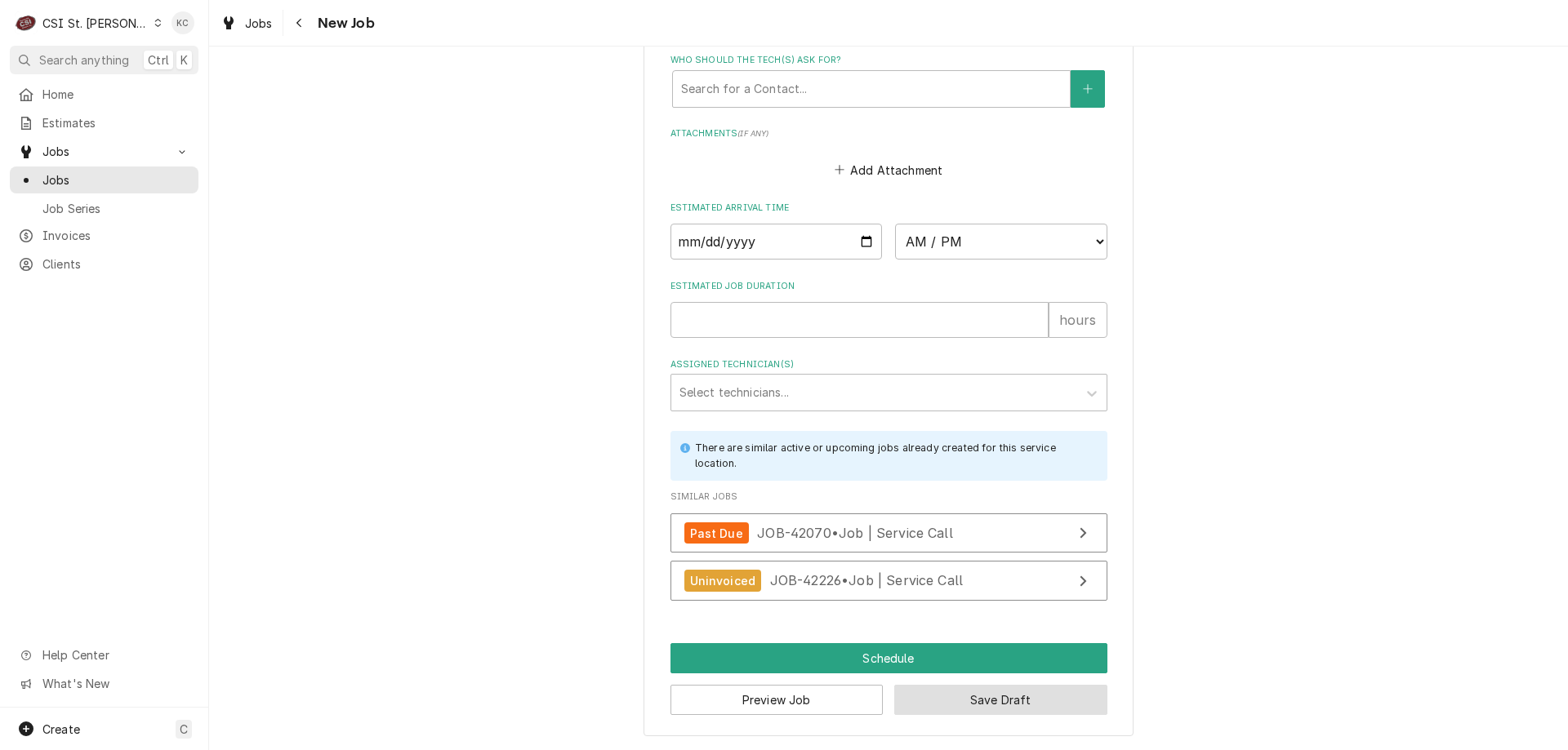
click at [1079, 702] on button "Save Draft" at bounding box center [1001, 700] width 213 height 30
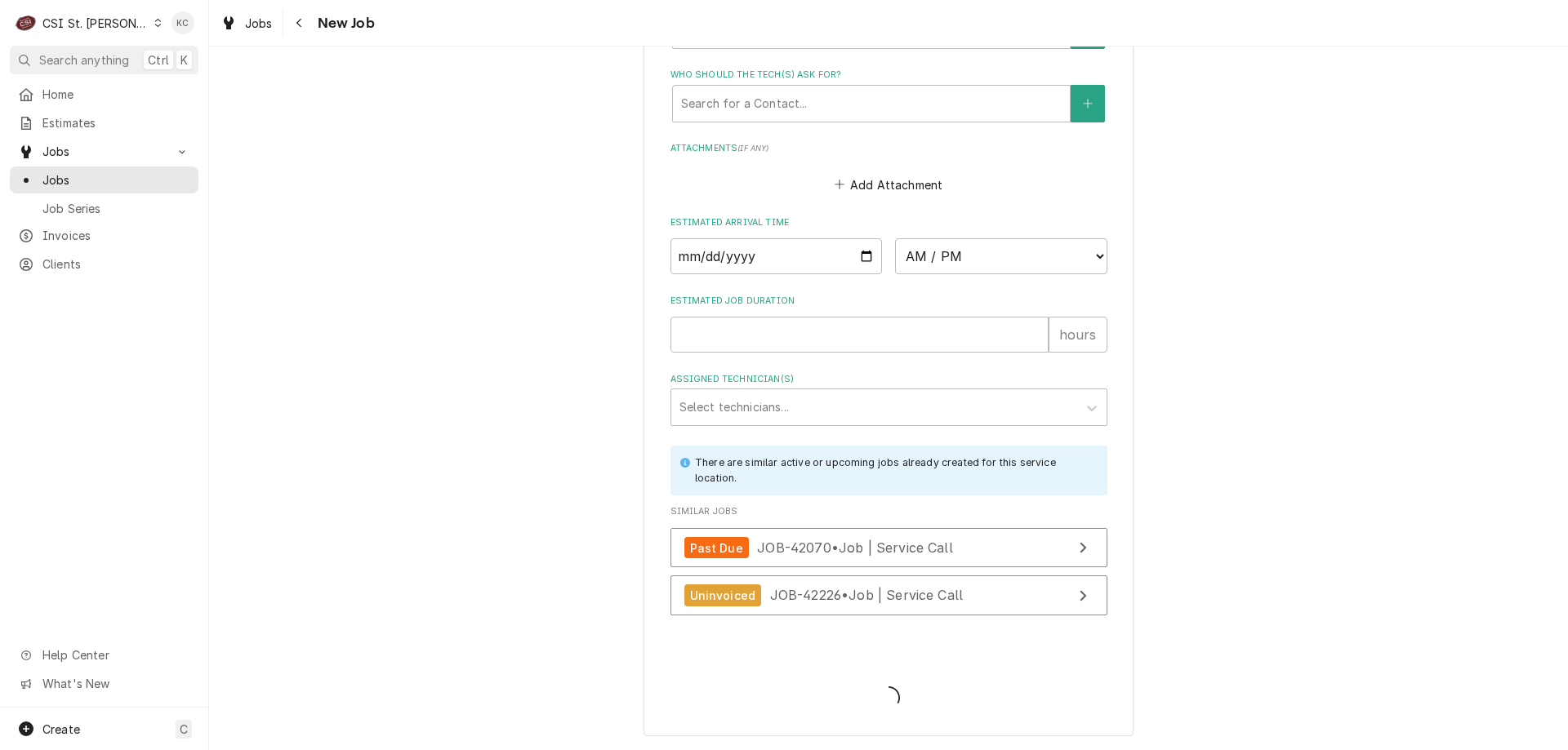
type textarea "x"
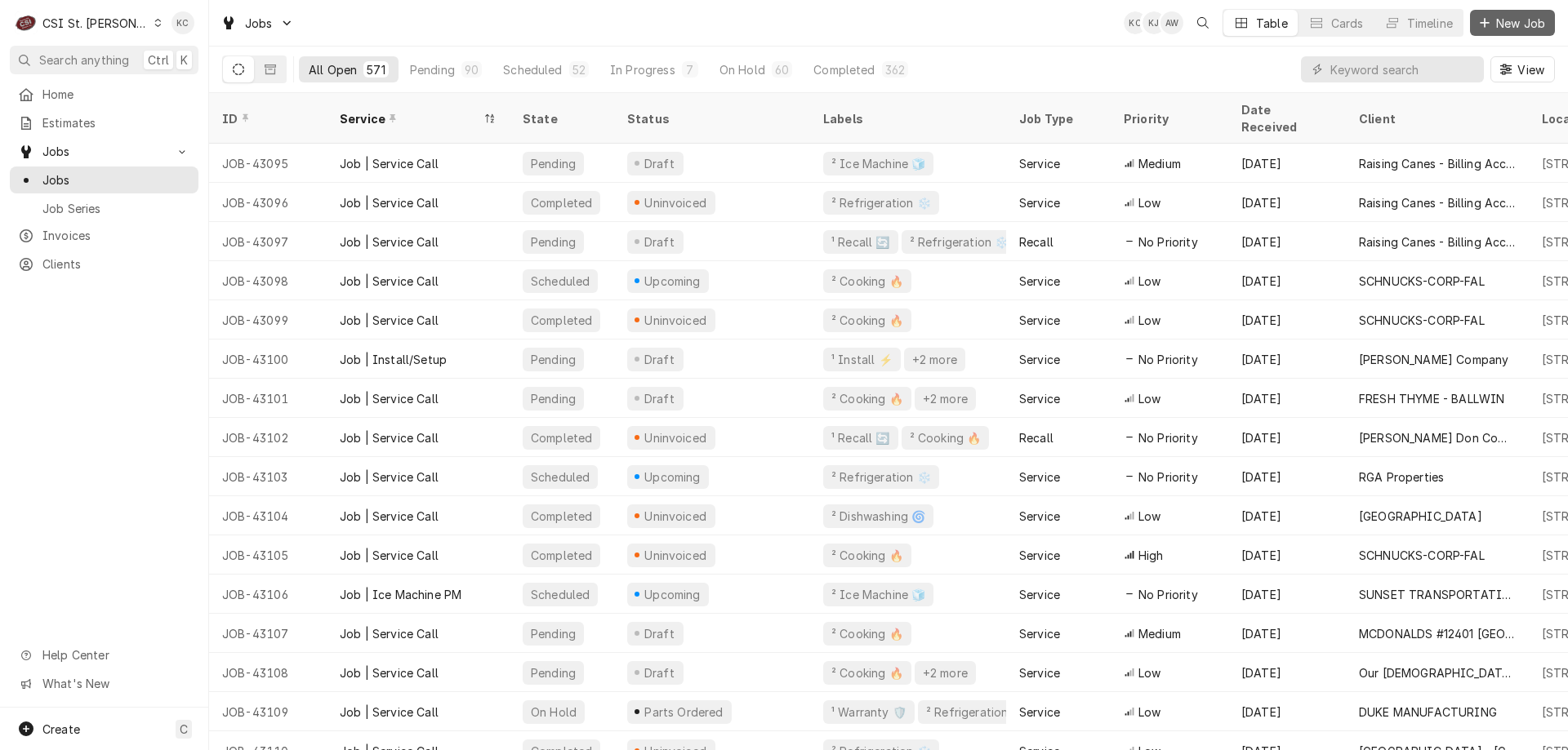
click at [1503, 27] on span "New Job" at bounding box center [1521, 22] width 56 height 17
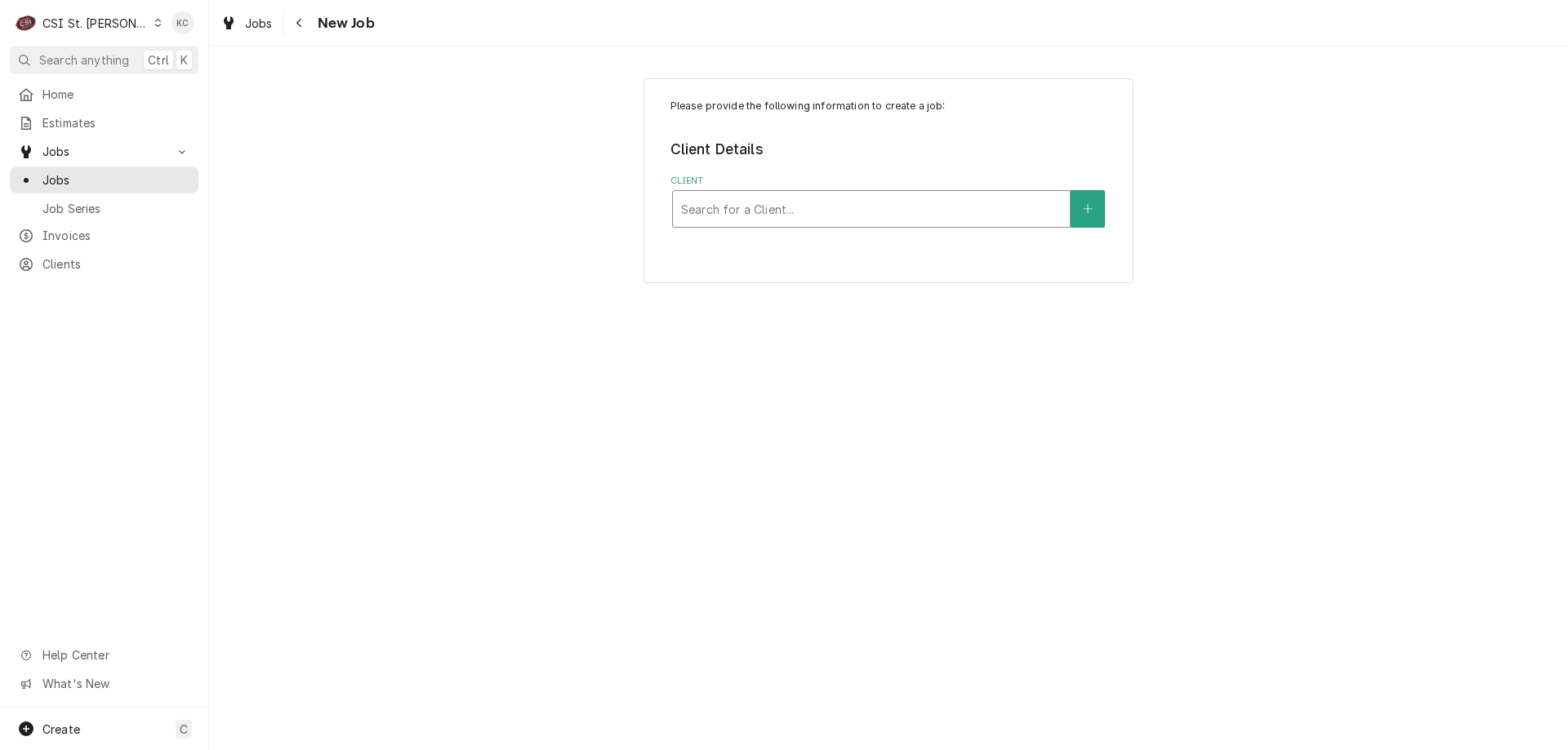
click at [839, 207] on div "Client" at bounding box center [871, 209] width 381 height 30
type input "[PERSON_NAME]"
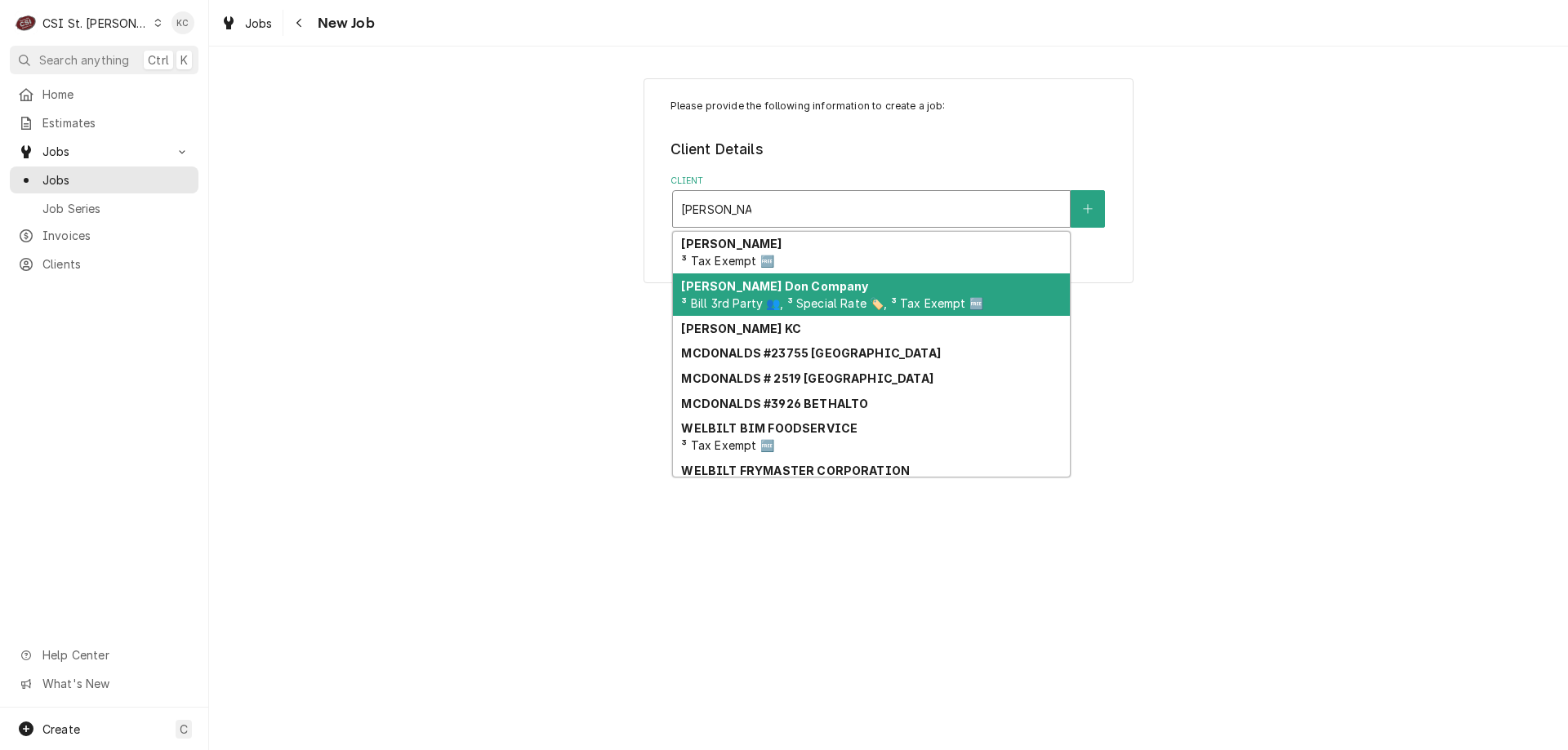
click at [823, 285] on div "[PERSON_NAME] Company ³ Bill 3rd Party 👥, ³ Special Rate 🏷️, ³ Tax Exempt 🆓" at bounding box center [871, 294] width 397 height 42
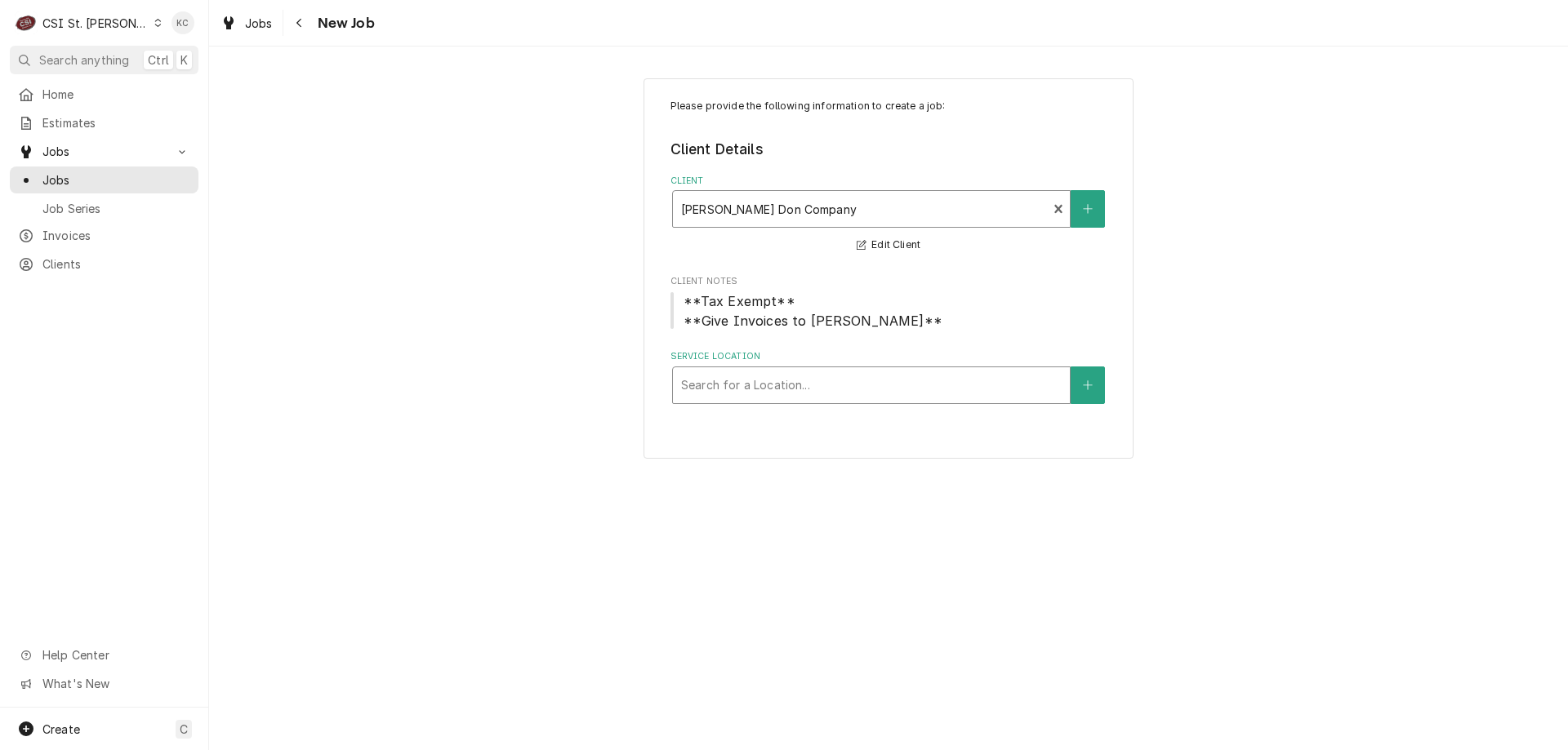
click at [946, 391] on div "Service Location" at bounding box center [871, 385] width 381 height 30
type input "central elem"
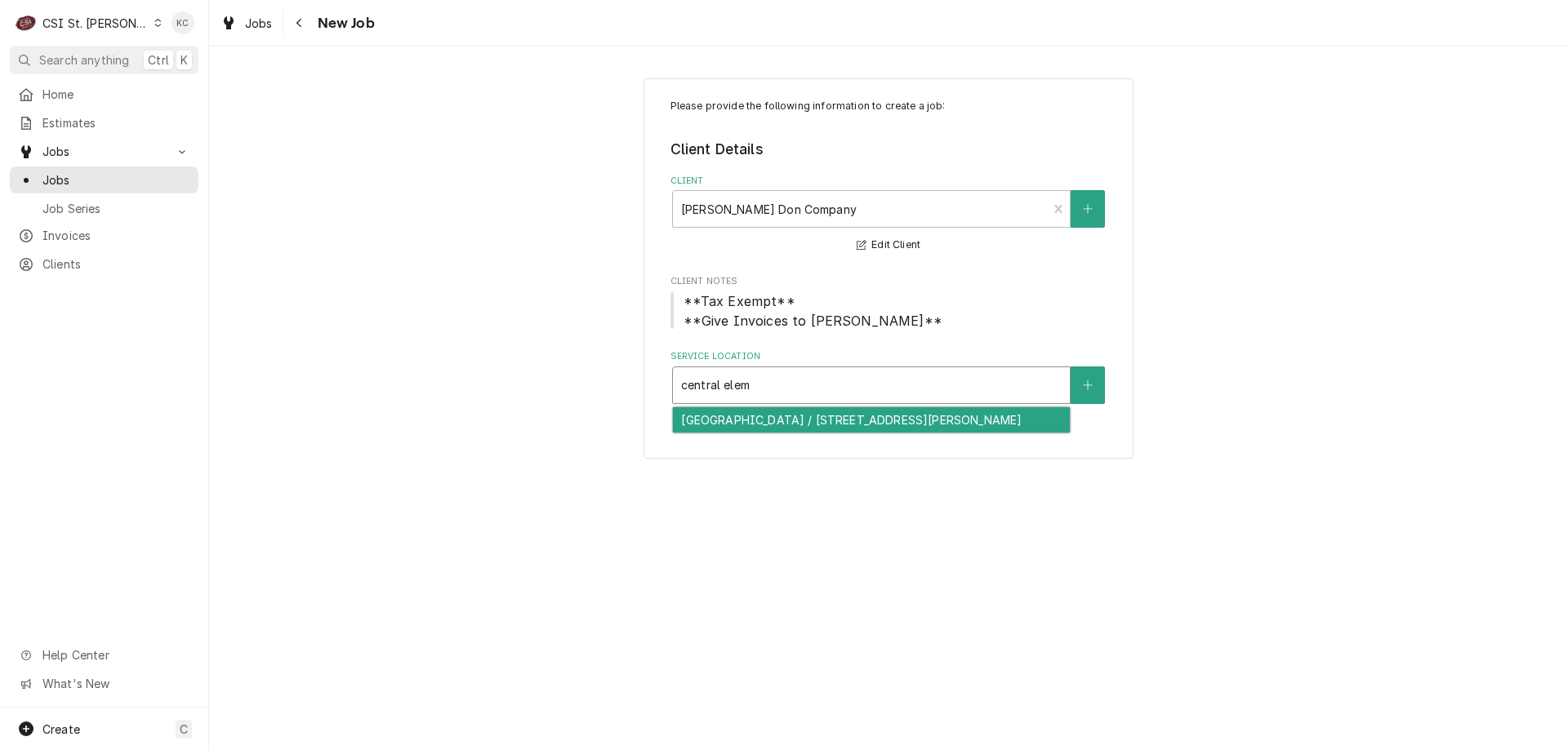
click at [984, 427] on div "[GEOGRAPHIC_DATA] / [STREET_ADDRESS][PERSON_NAME]" at bounding box center [871, 420] width 397 height 25
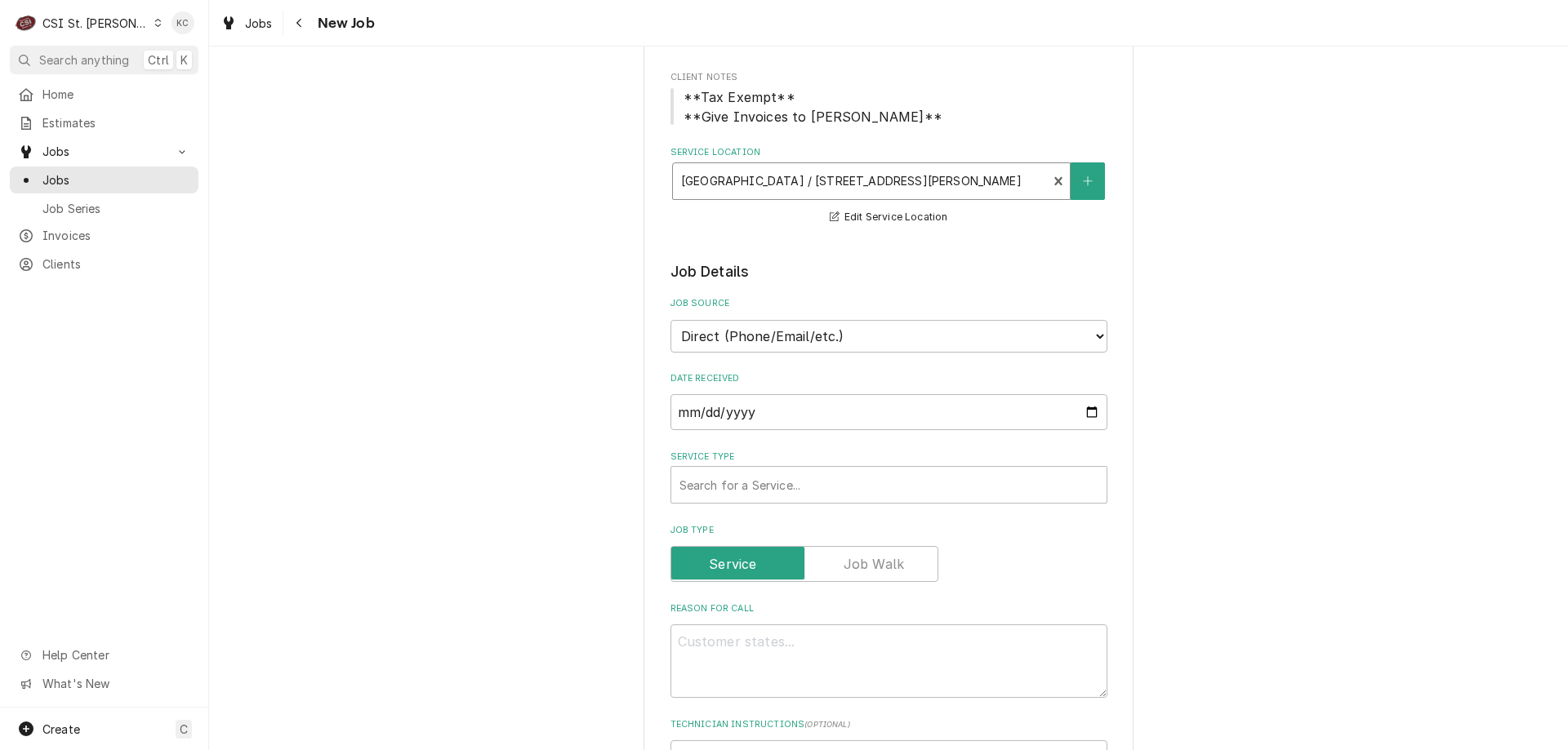
scroll to position [245, 0]
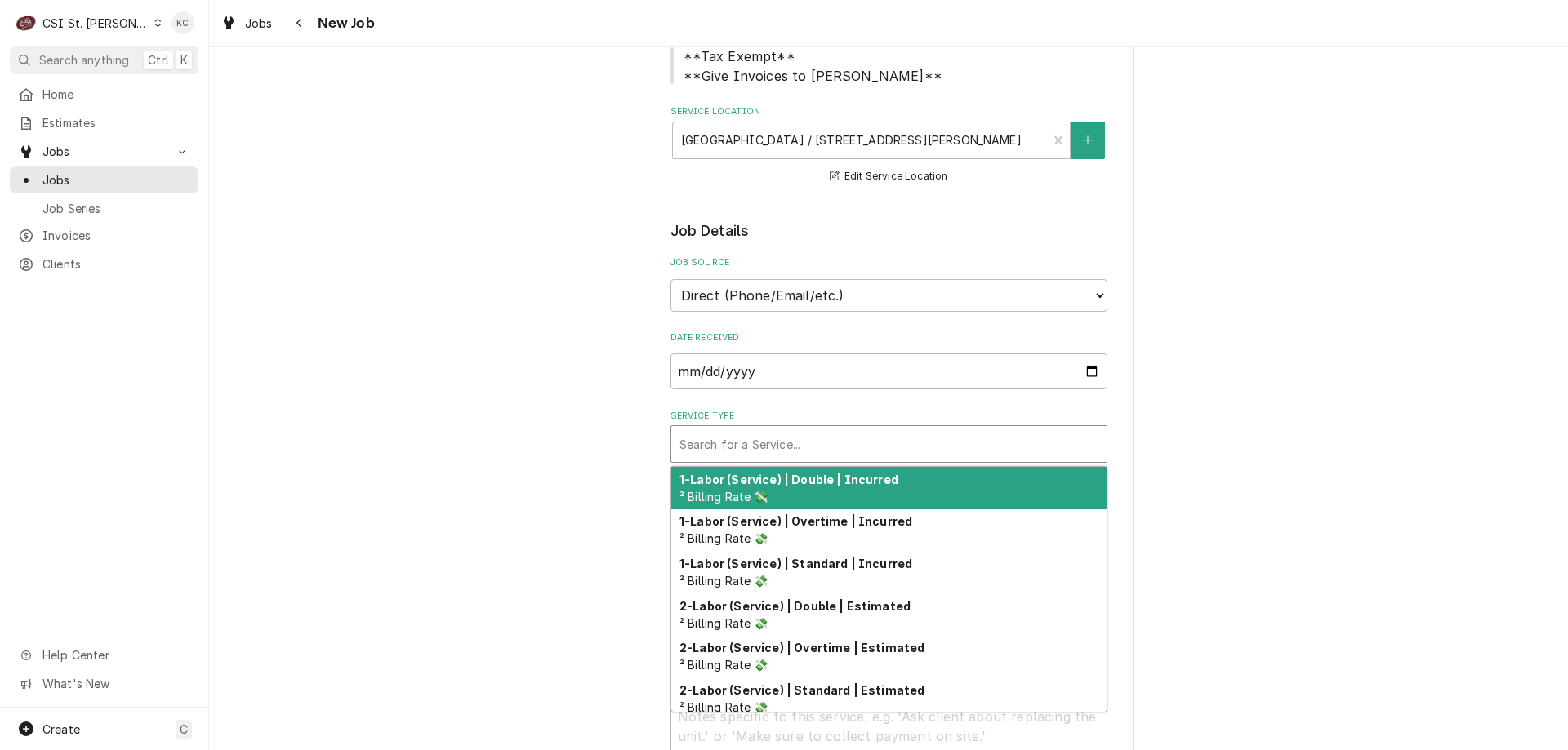
click at [855, 437] on div "Service Type" at bounding box center [888, 444] width 419 height 30
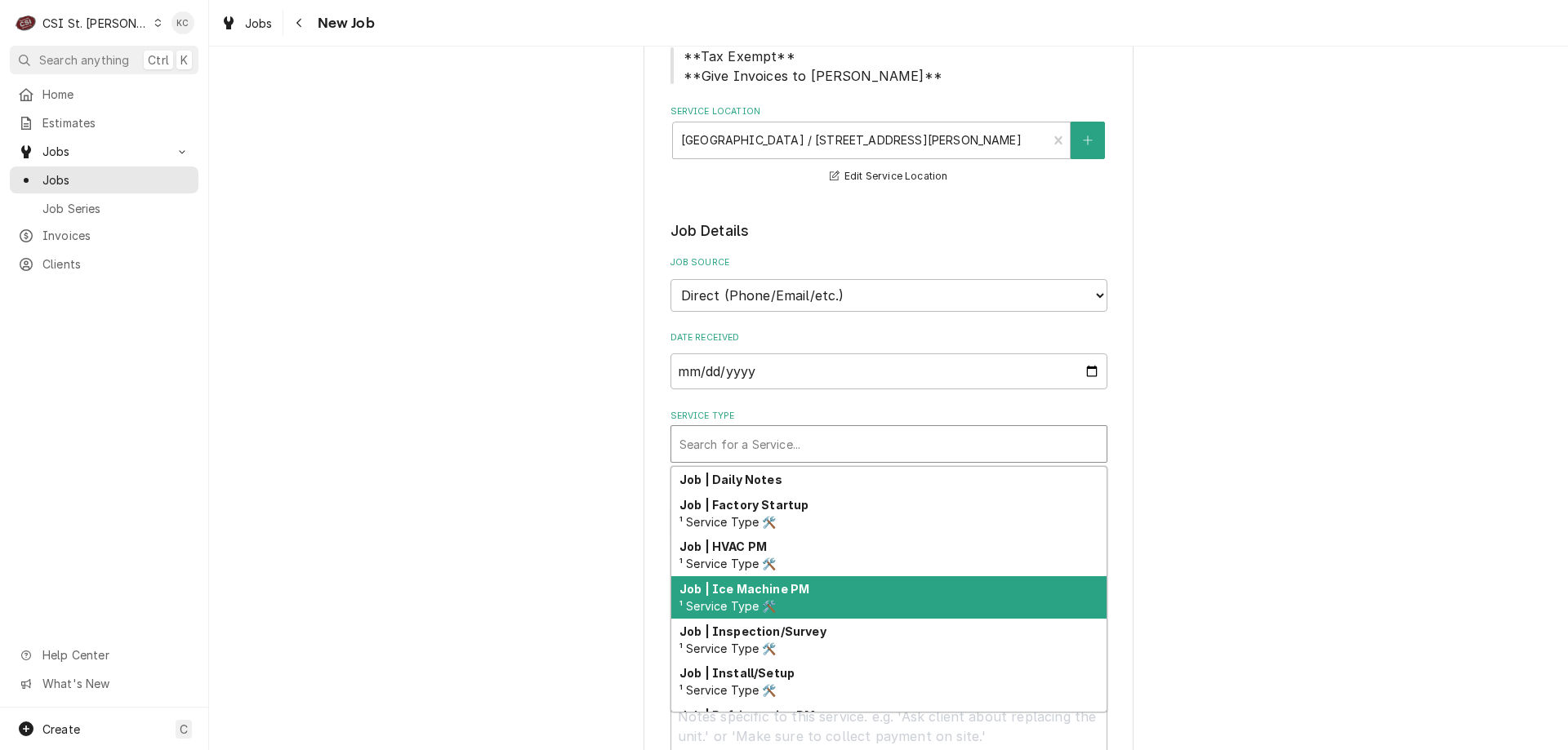
scroll to position [951, 0]
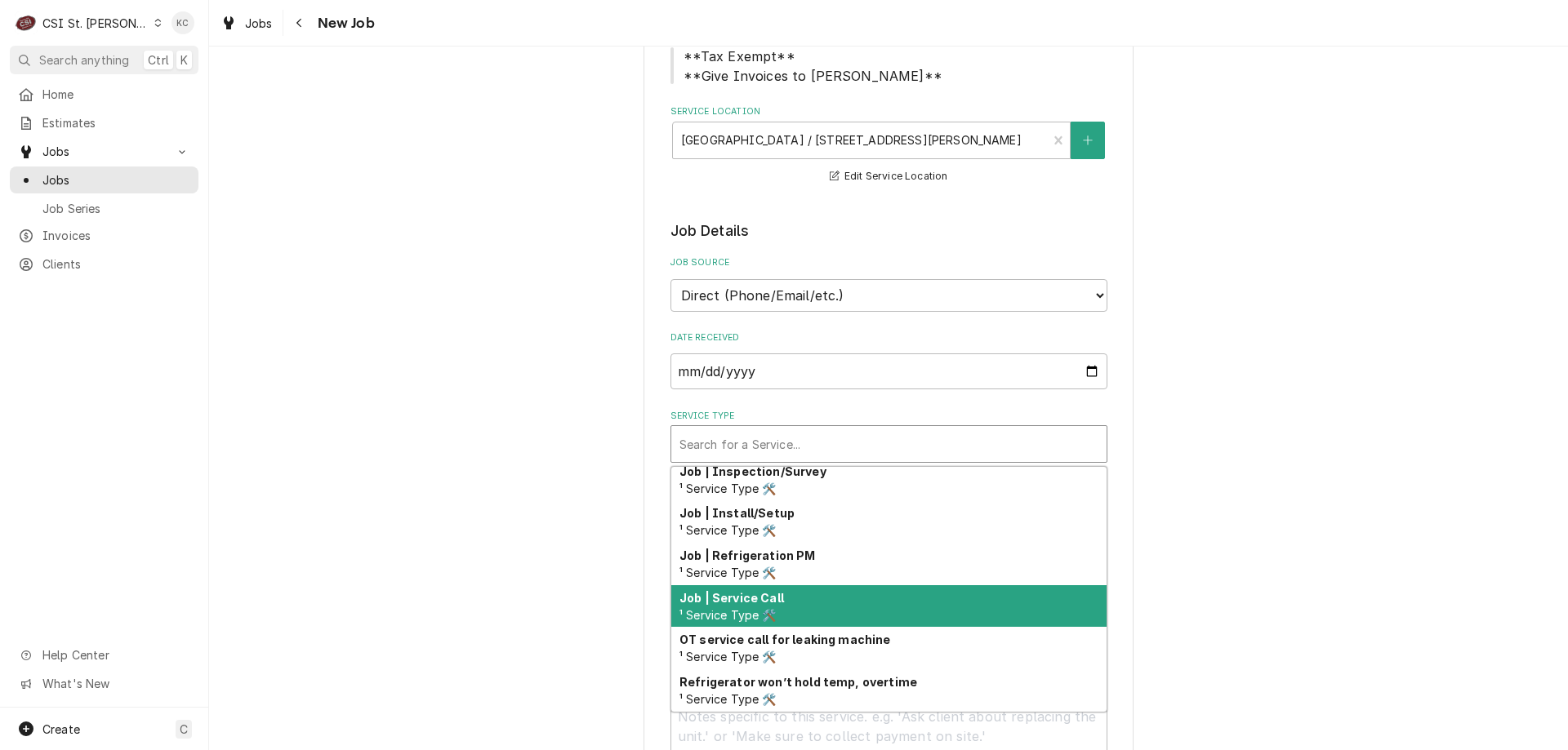
click at [878, 601] on div "Job | Service Call ¹ Service Type 🛠️" at bounding box center [889, 606] width 436 height 42
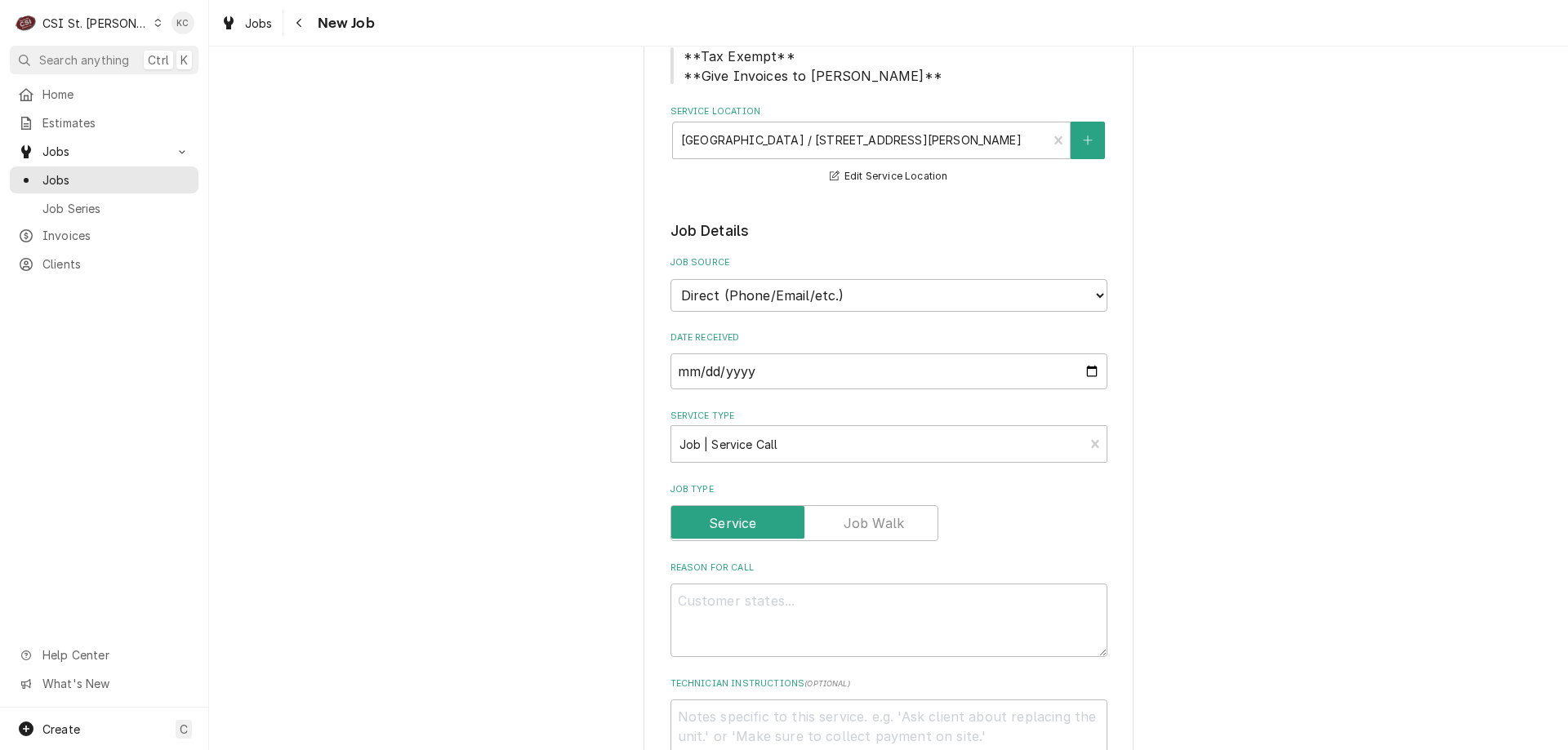
click at [1269, 565] on div "Please provide the following information to create a job: Client Details Client…" at bounding box center [888, 697] width 1359 height 1757
type textarea "x"
click at [921, 613] on textarea "Reason For Call" at bounding box center [888, 620] width 437 height 73
